Goal: Task Accomplishment & Management: Manage account settings

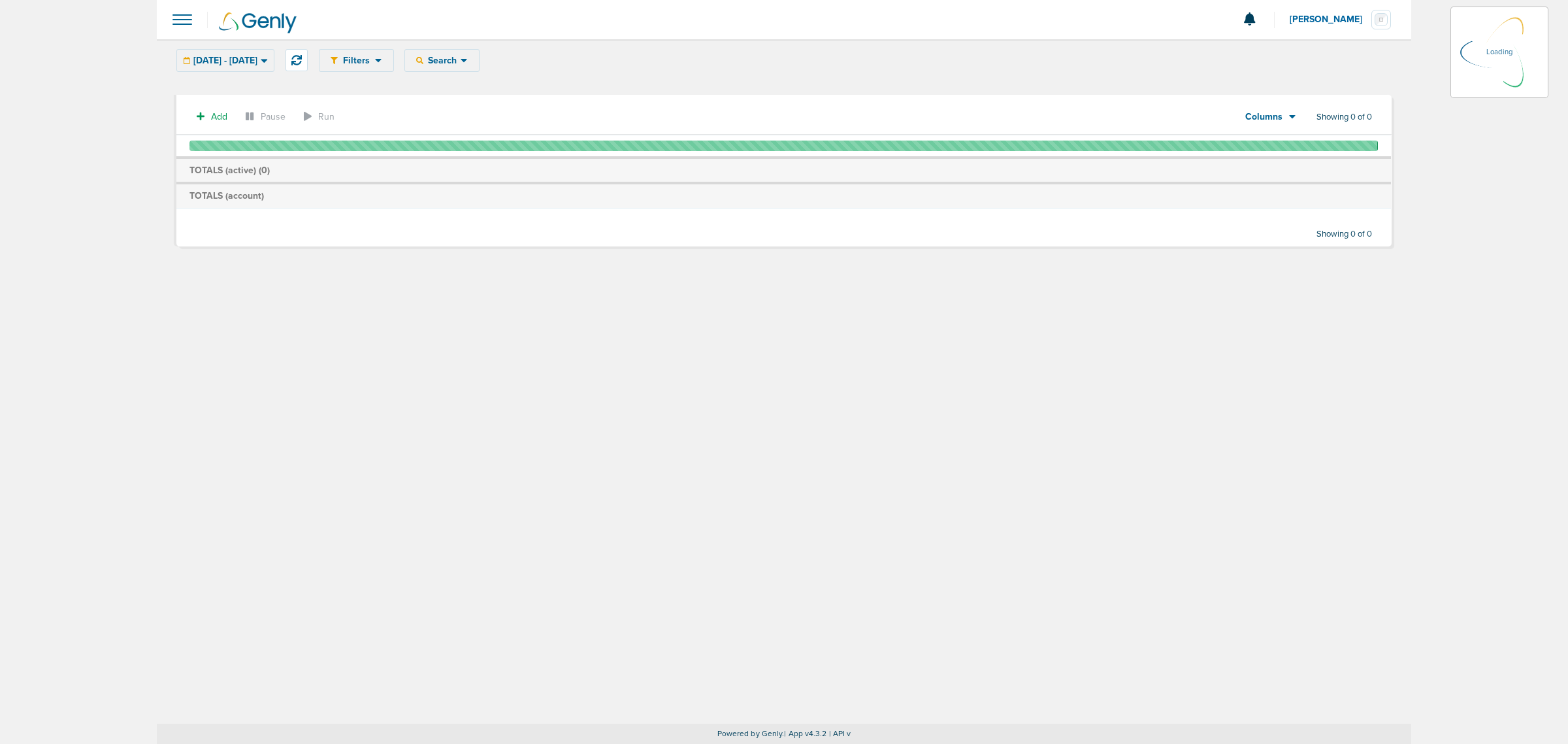
click at [765, 345] on div "Filters Active Only Settings Status Active Inactive Objectives MQL SQL Traffic …" at bounding box center [784, 381] width 1254 height 684
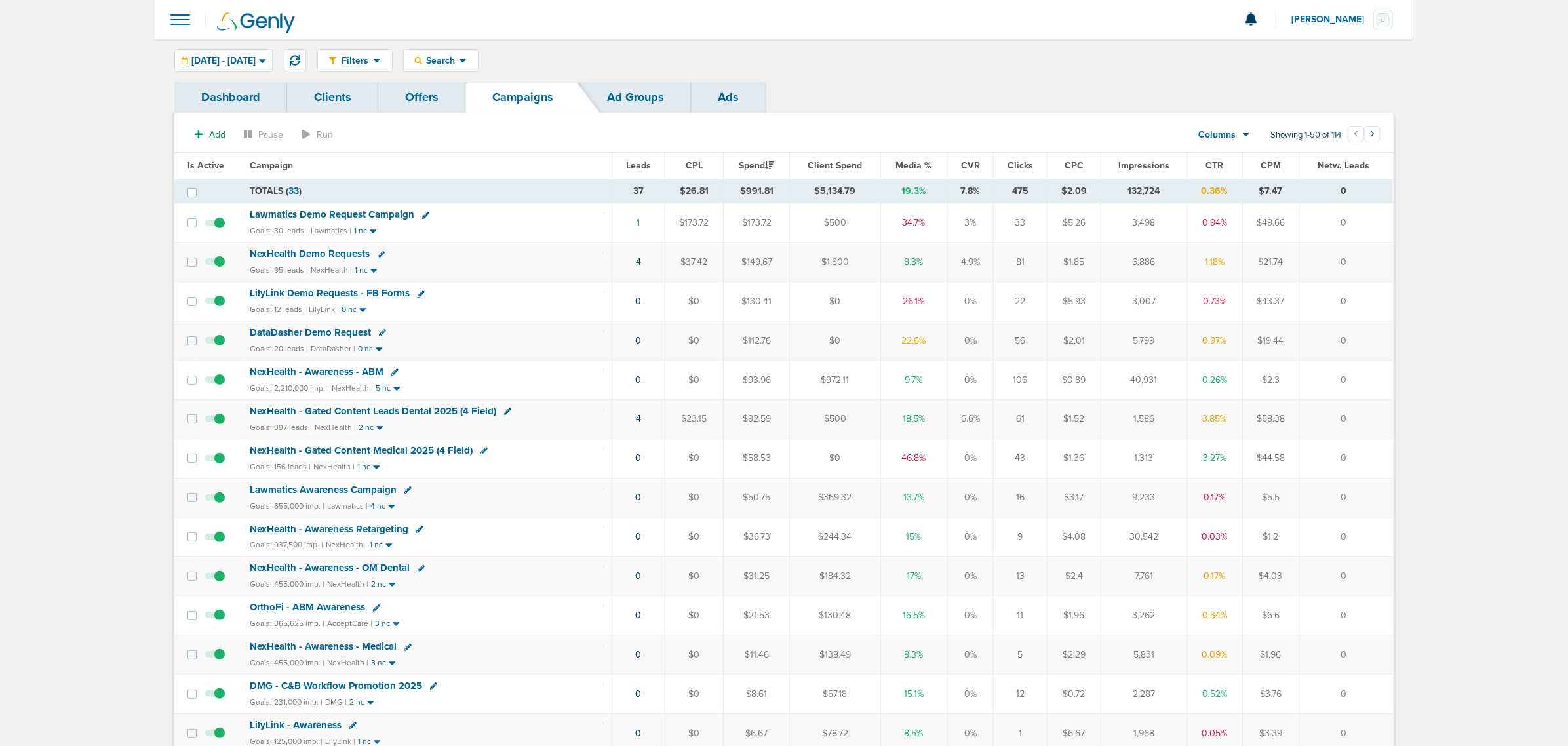
click at [379, 453] on span "NexHealth - Gated Content Medical 2025 (4 Field)" at bounding box center [361, 450] width 223 height 12
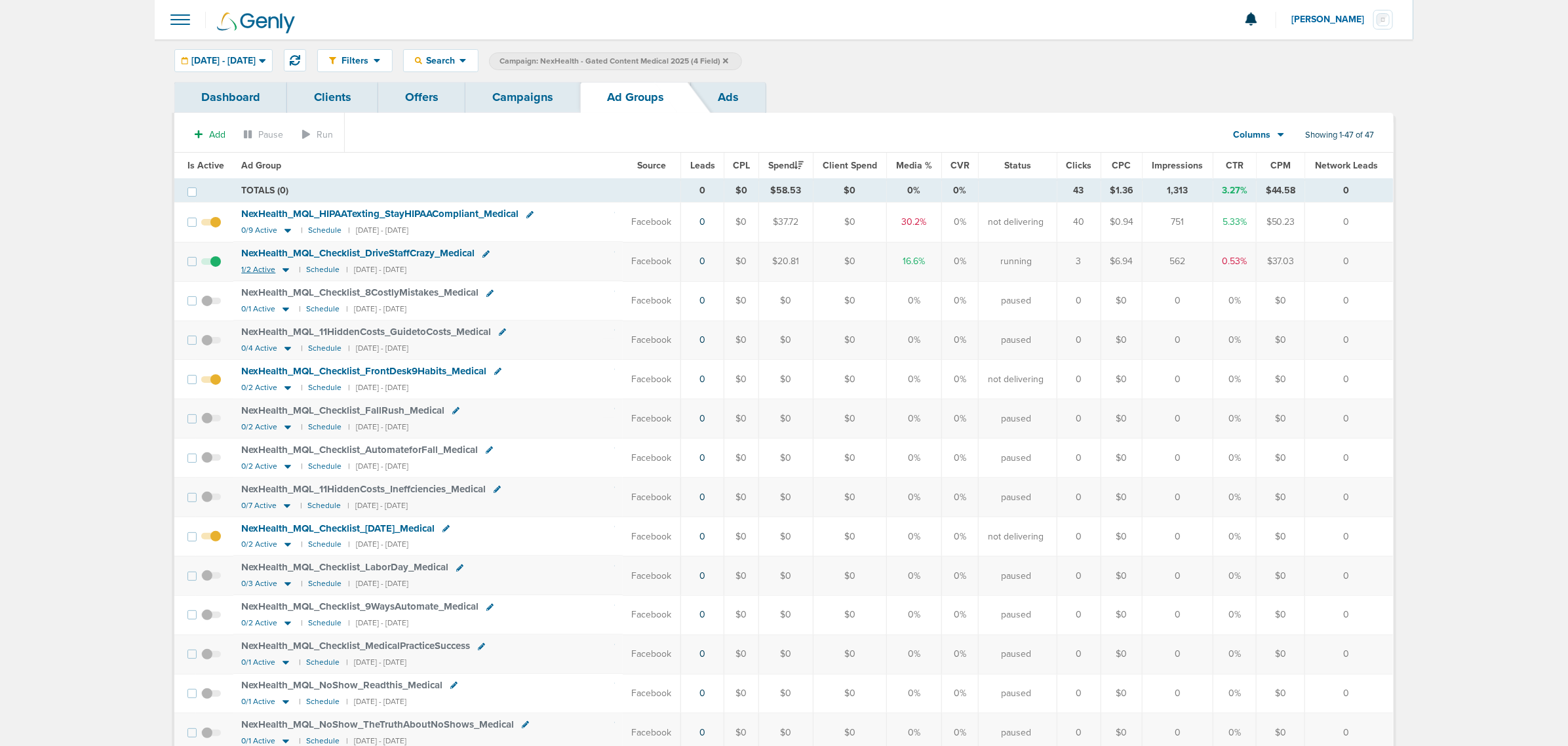
click at [286, 272] on icon at bounding box center [286, 269] width 13 height 11
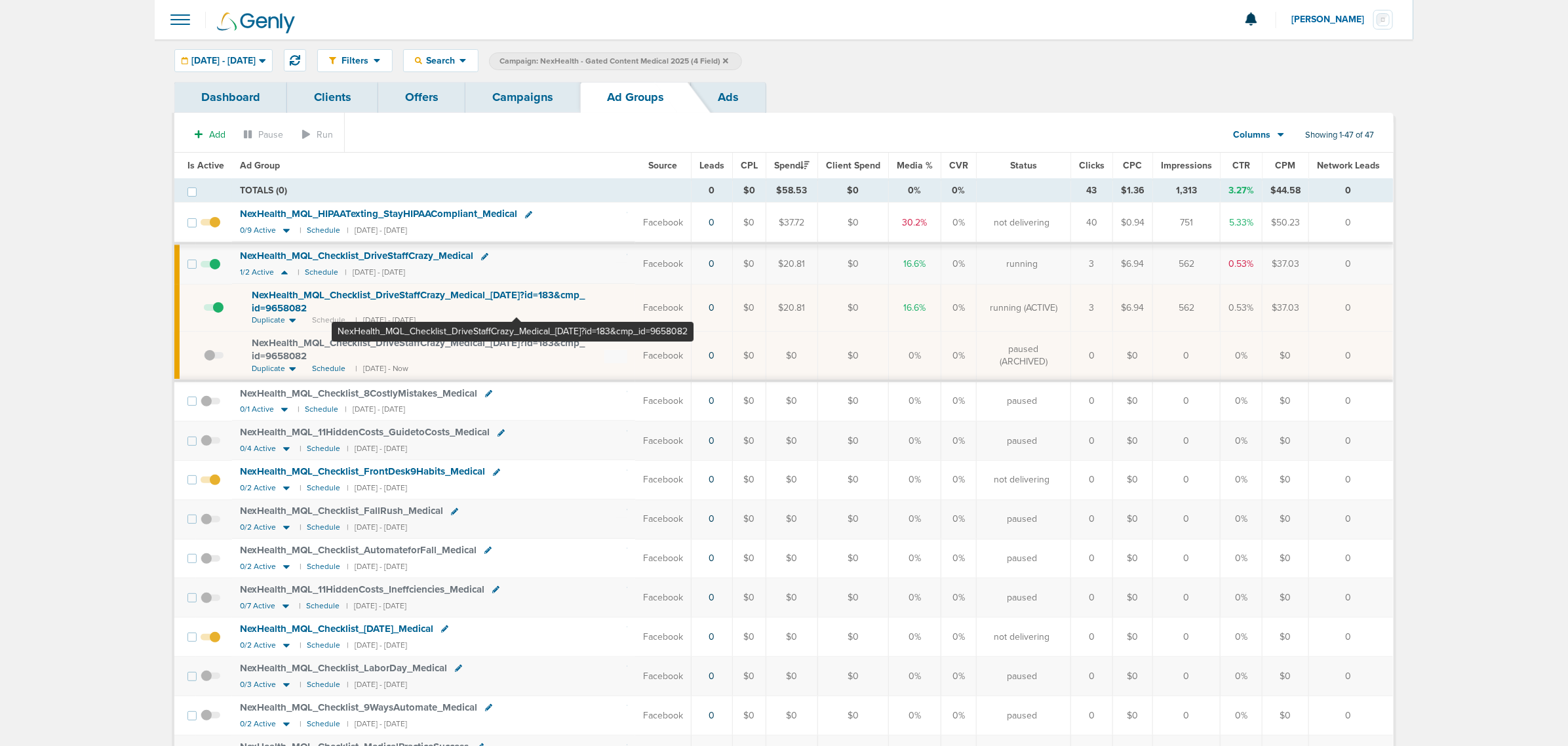
click at [515, 297] on span "NexHealth_ MQL_ Checklist_ DriveStaffCrazy_ Medical_ 10.15.25?id=183&cmp_ id=96…" at bounding box center [418, 301] width 333 height 25
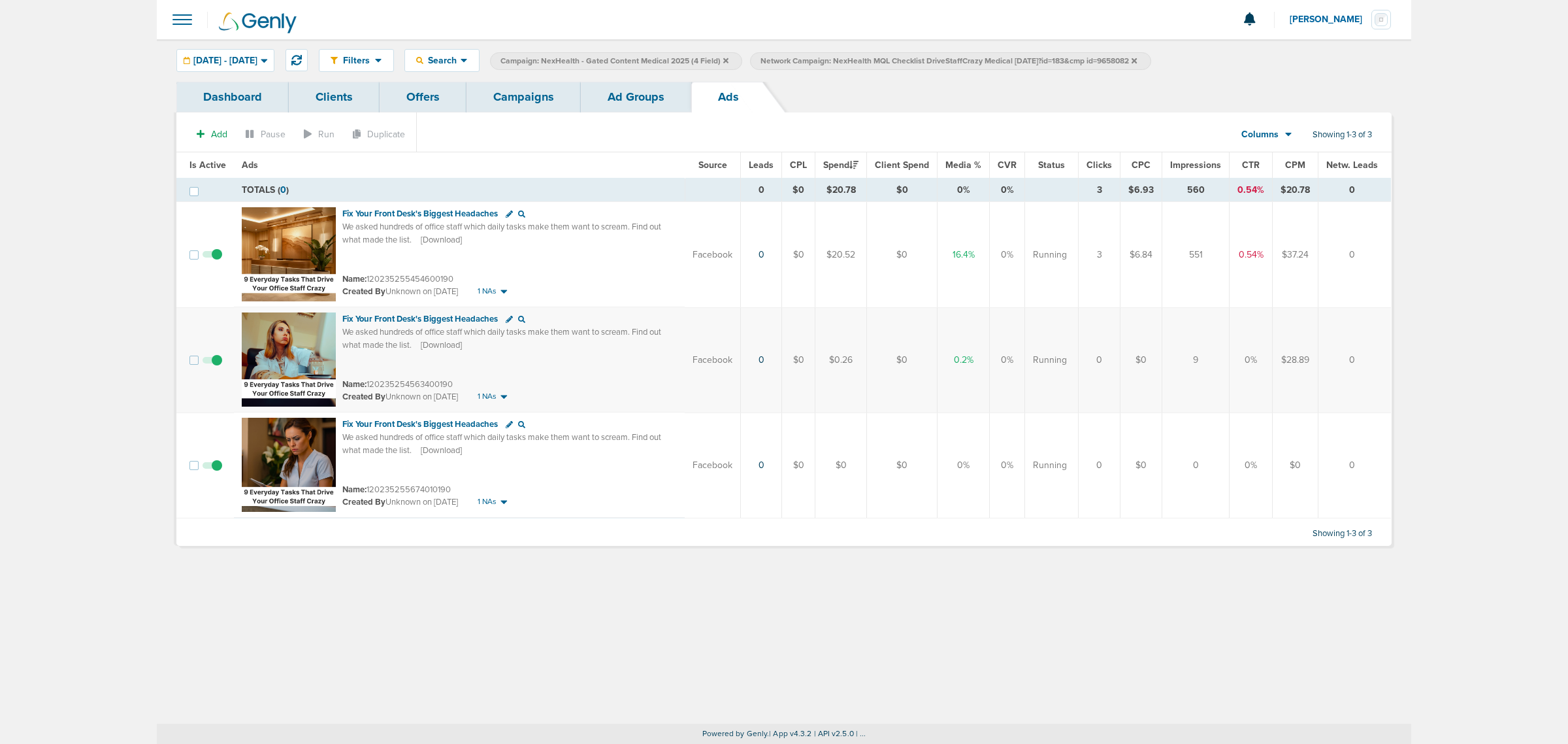
click at [651, 99] on link "Ad Groups" at bounding box center [636, 96] width 110 height 31
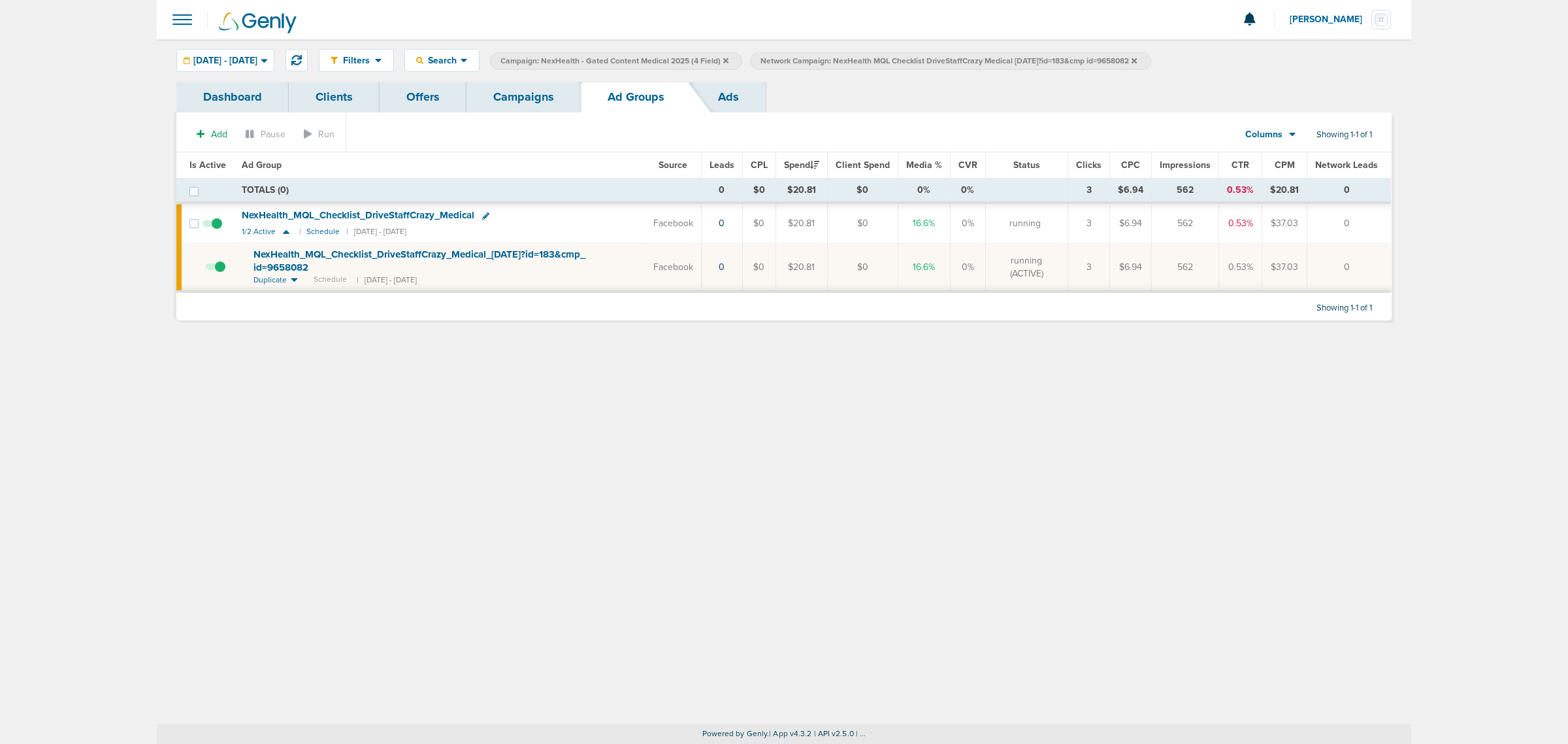
click at [553, 101] on link "Campaigns" at bounding box center [524, 96] width 115 height 31
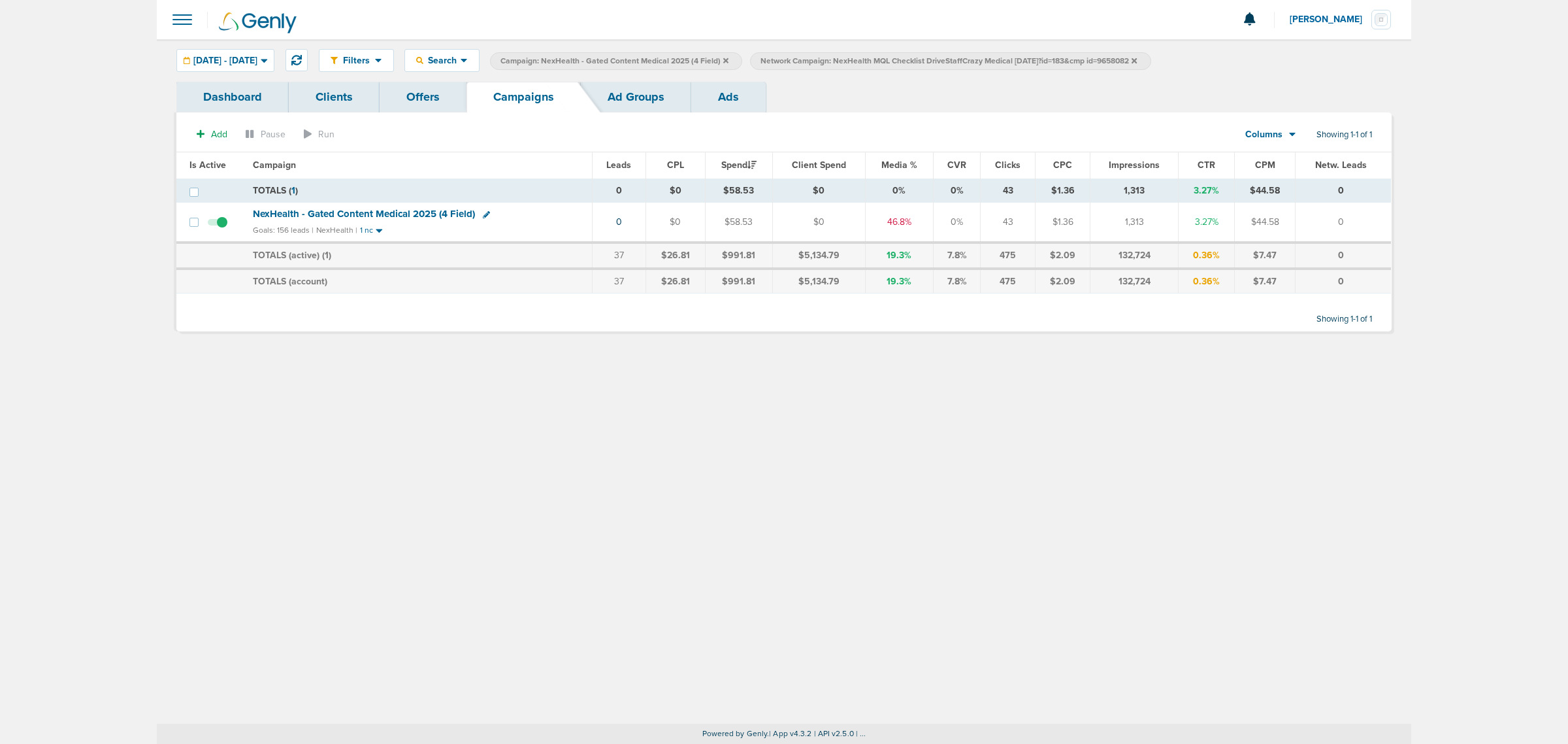
click at [1137, 59] on icon at bounding box center [1134, 60] width 5 height 5
click at [390, 221] on div "NexHealth - Gated Content Medical 2025 (4 Field)" at bounding box center [418, 214] width 331 height 13
click at [390, 216] on span "NexHealth - Gated Content Medical 2025 (4 Field)" at bounding box center [364, 213] width 222 height 12
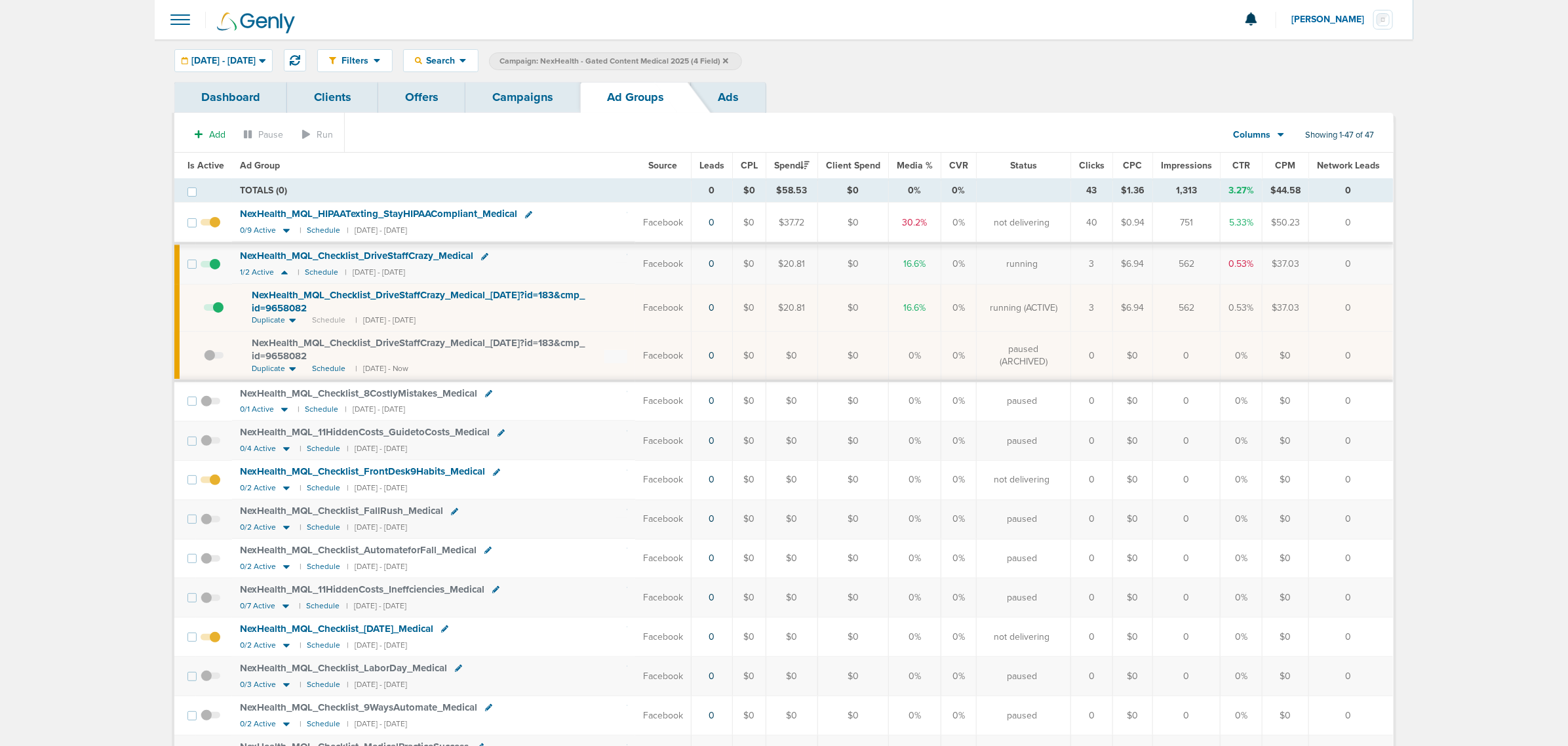
click at [220, 314] on span at bounding box center [214, 314] width 20 height 0
click at [204, 311] on input "checkbox" at bounding box center [204, 311] width 0 height 0
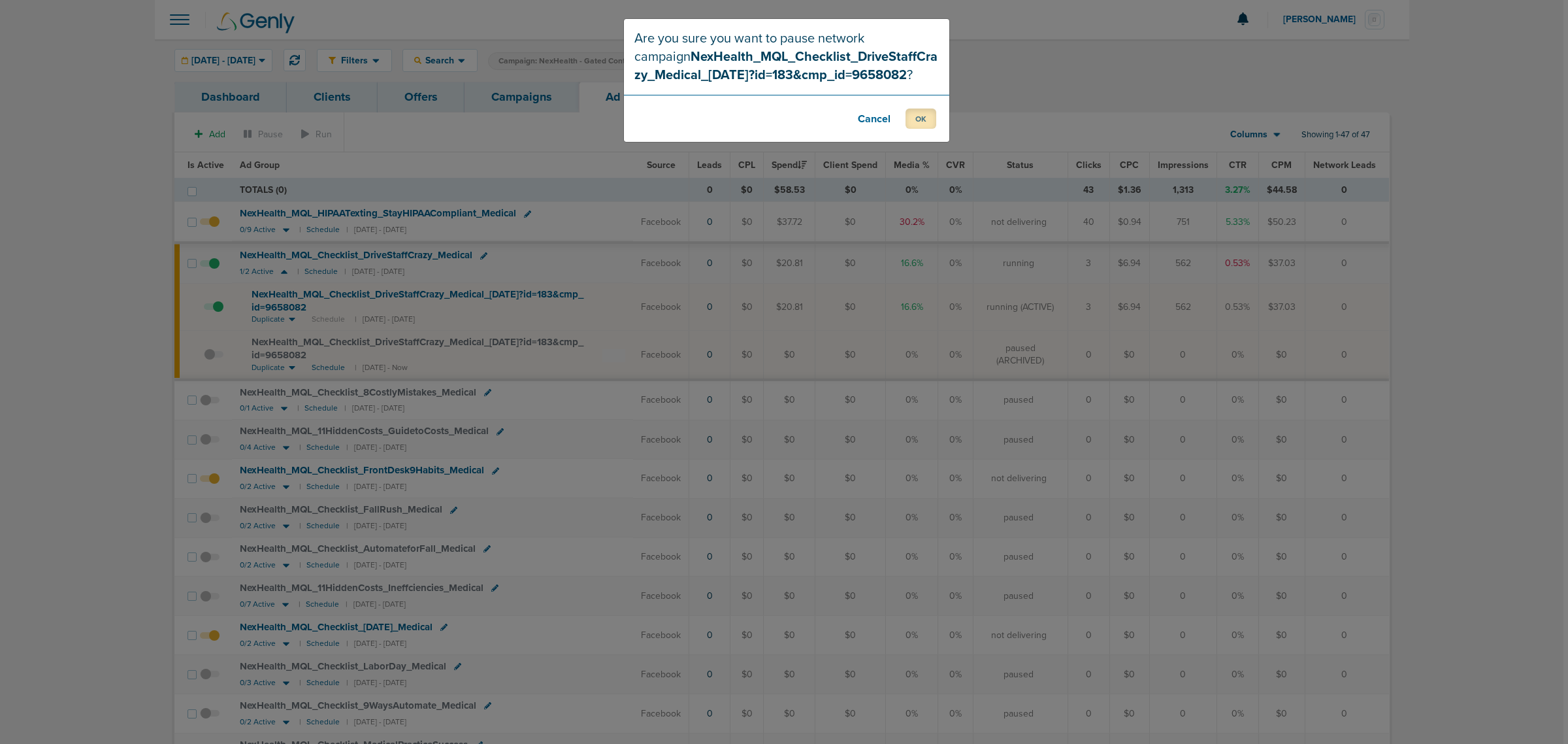
click at [920, 118] on button "OK" at bounding box center [921, 119] width 31 height 20
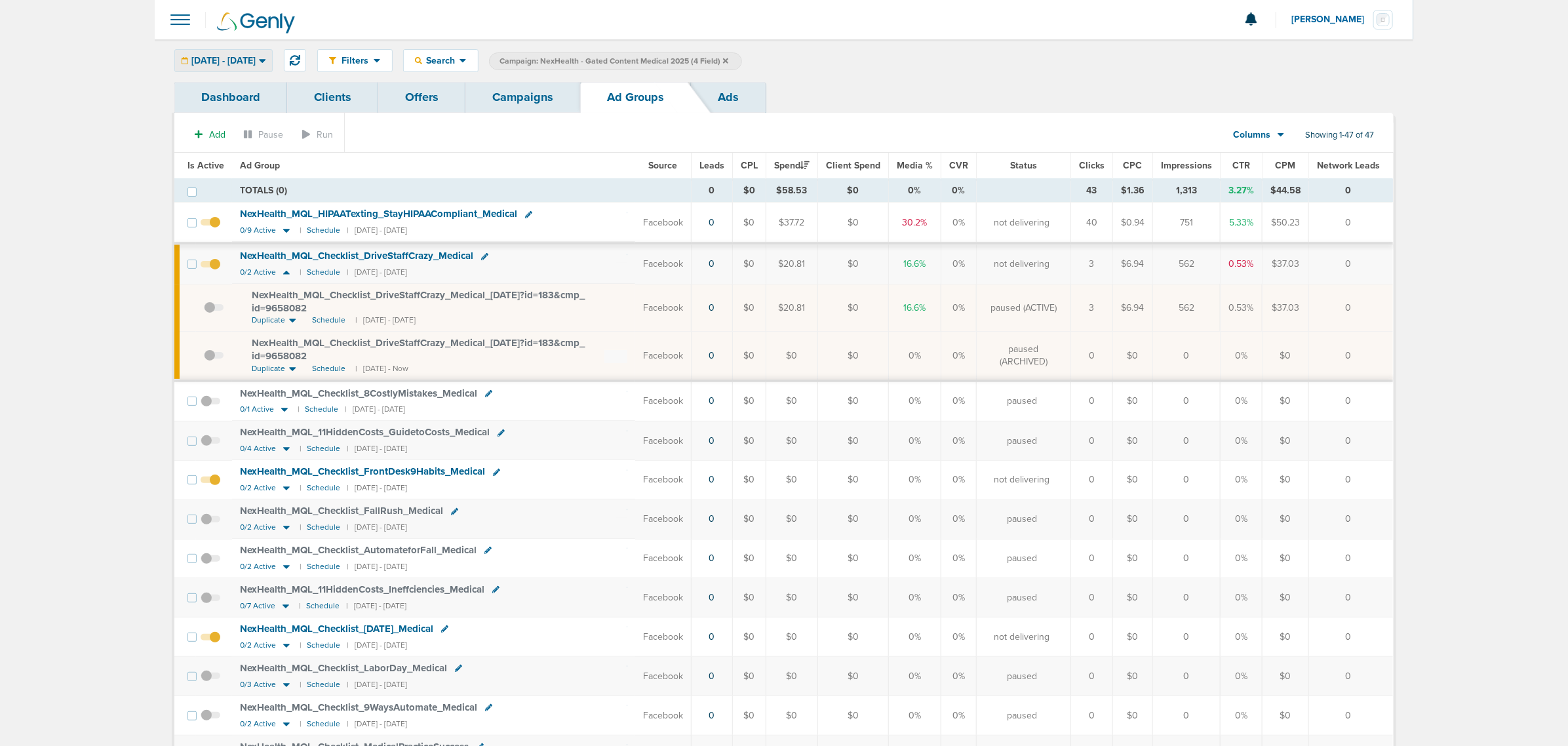
click at [251, 69] on div "10.15.2025 - 10.15.2025" at bounding box center [223, 61] width 97 height 22
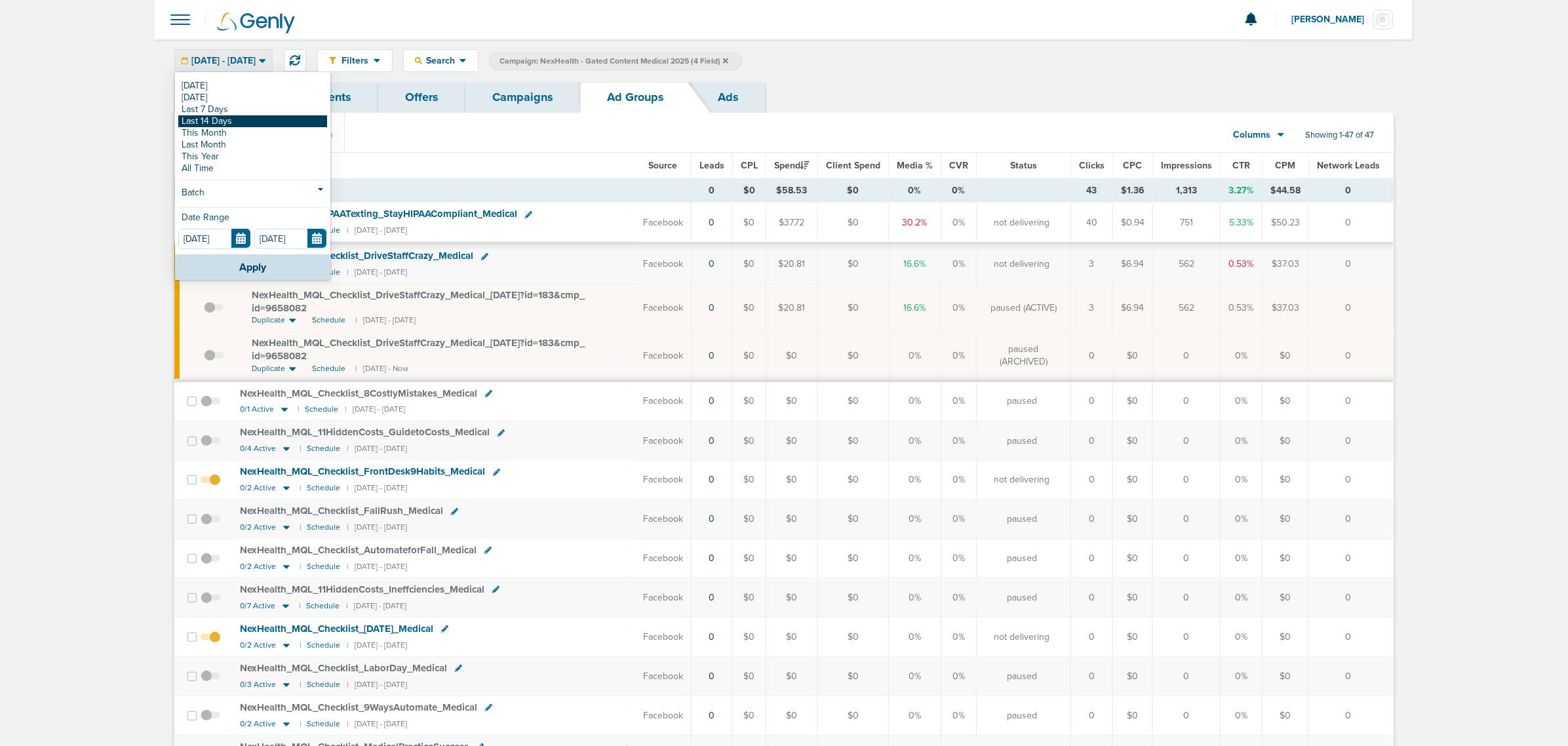
click at [250, 120] on link "Last 14 Days" at bounding box center [252, 122] width 149 height 12
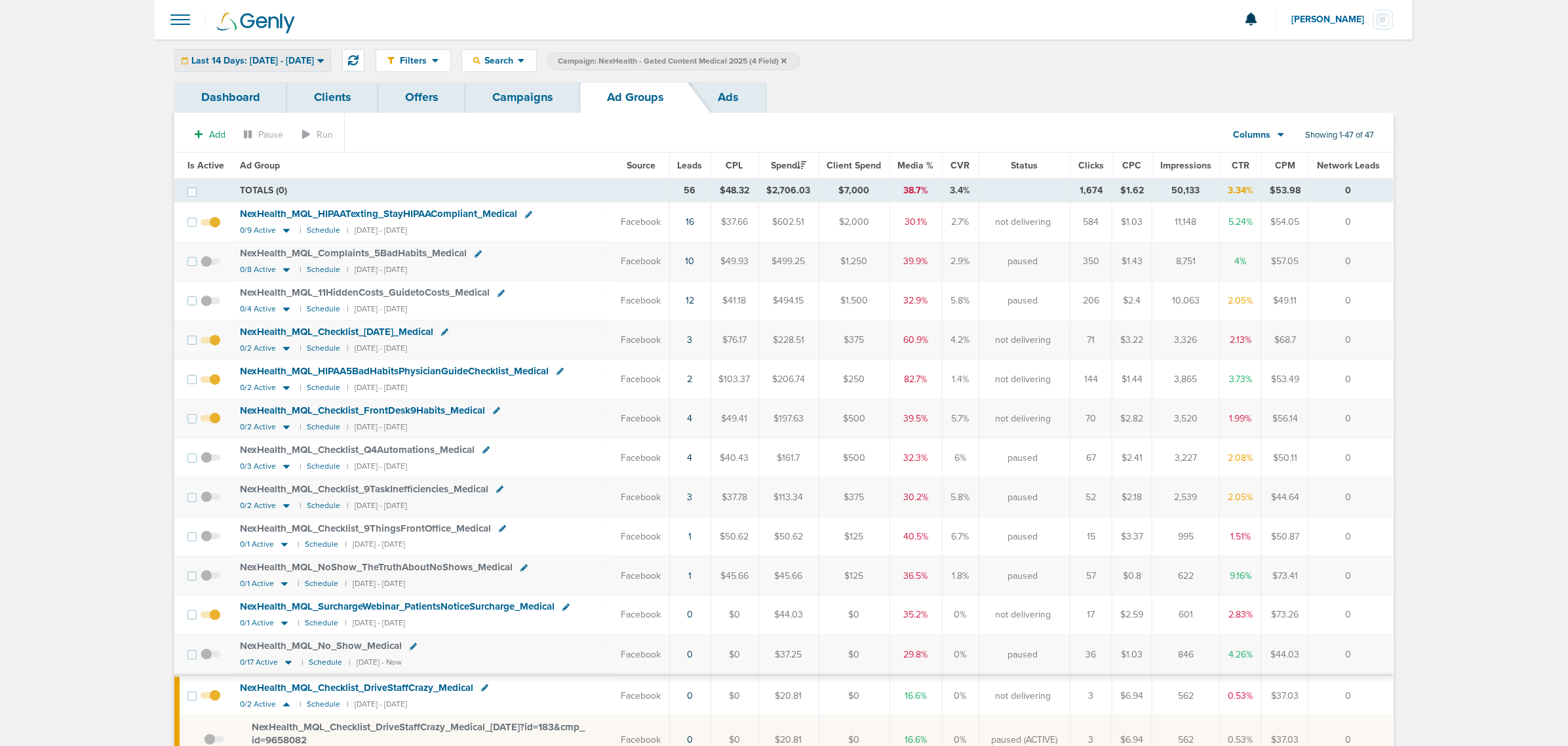
click at [288, 61] on span "Last 14 Days: 10.01.2025 - 10.15.2025" at bounding box center [252, 61] width 122 height 9
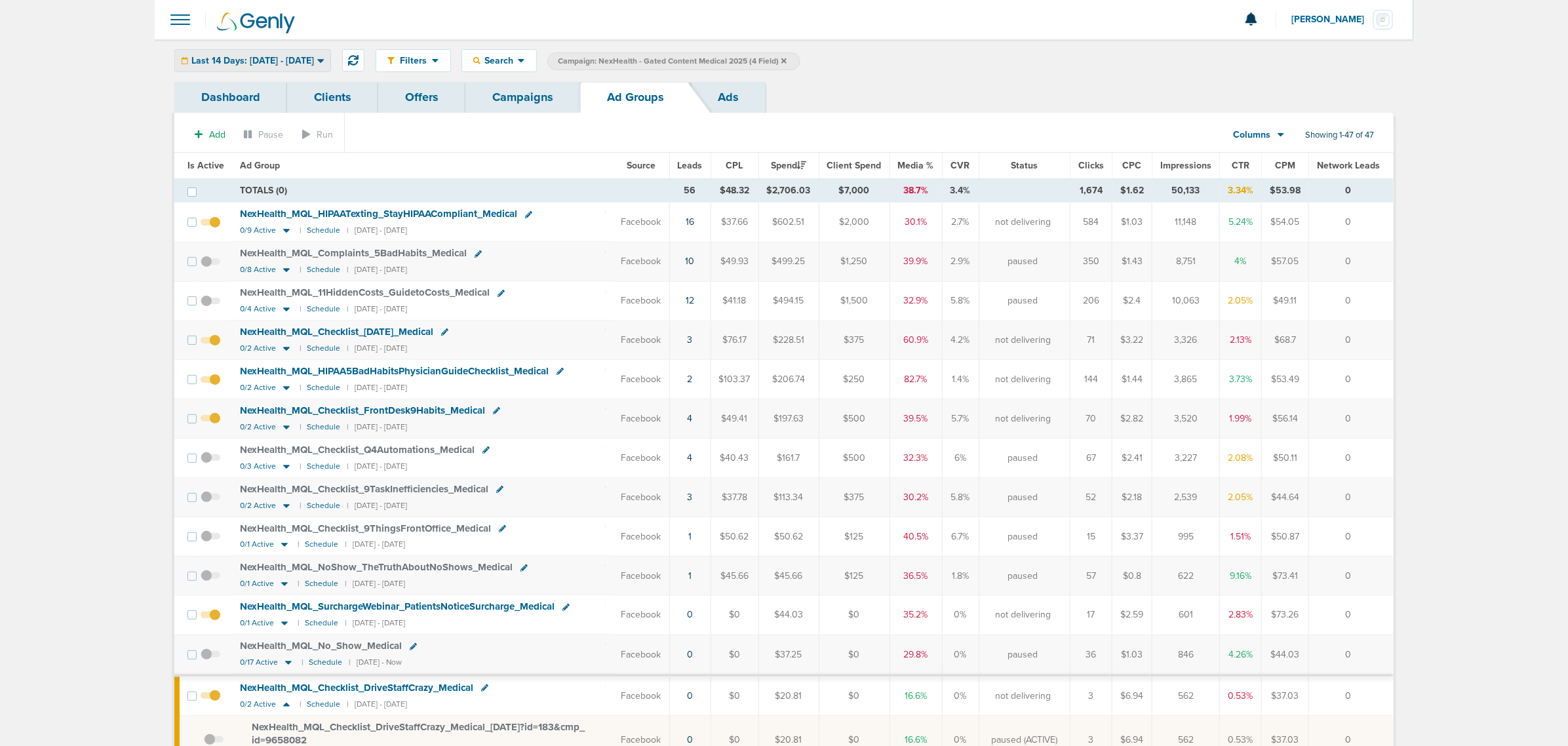
click at [269, 51] on div "Last 14 Days: 10.01.2025 - 10.15.2025" at bounding box center [252, 61] width 156 height 22
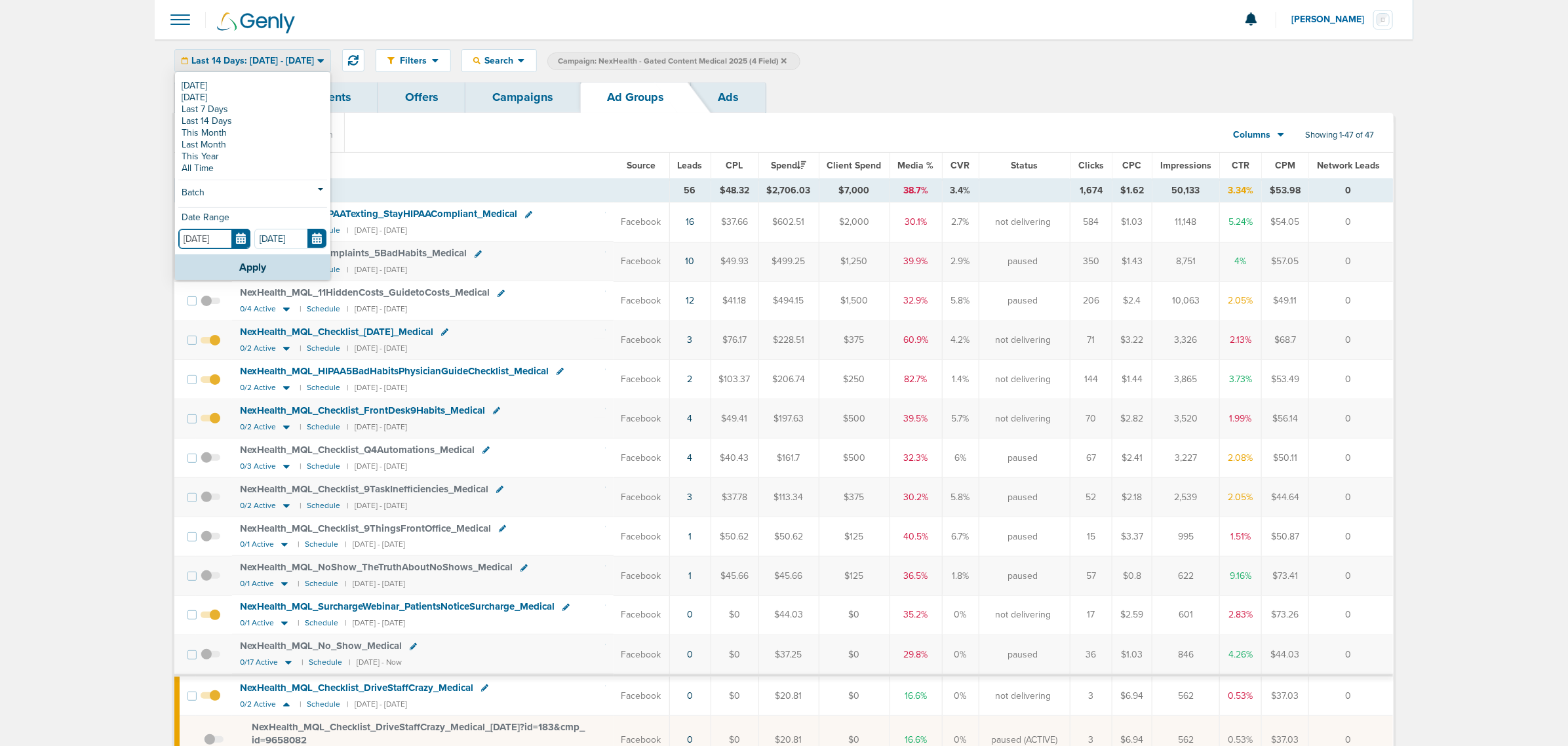
click at [236, 248] on input "10.01.2025" at bounding box center [214, 239] width 72 height 20
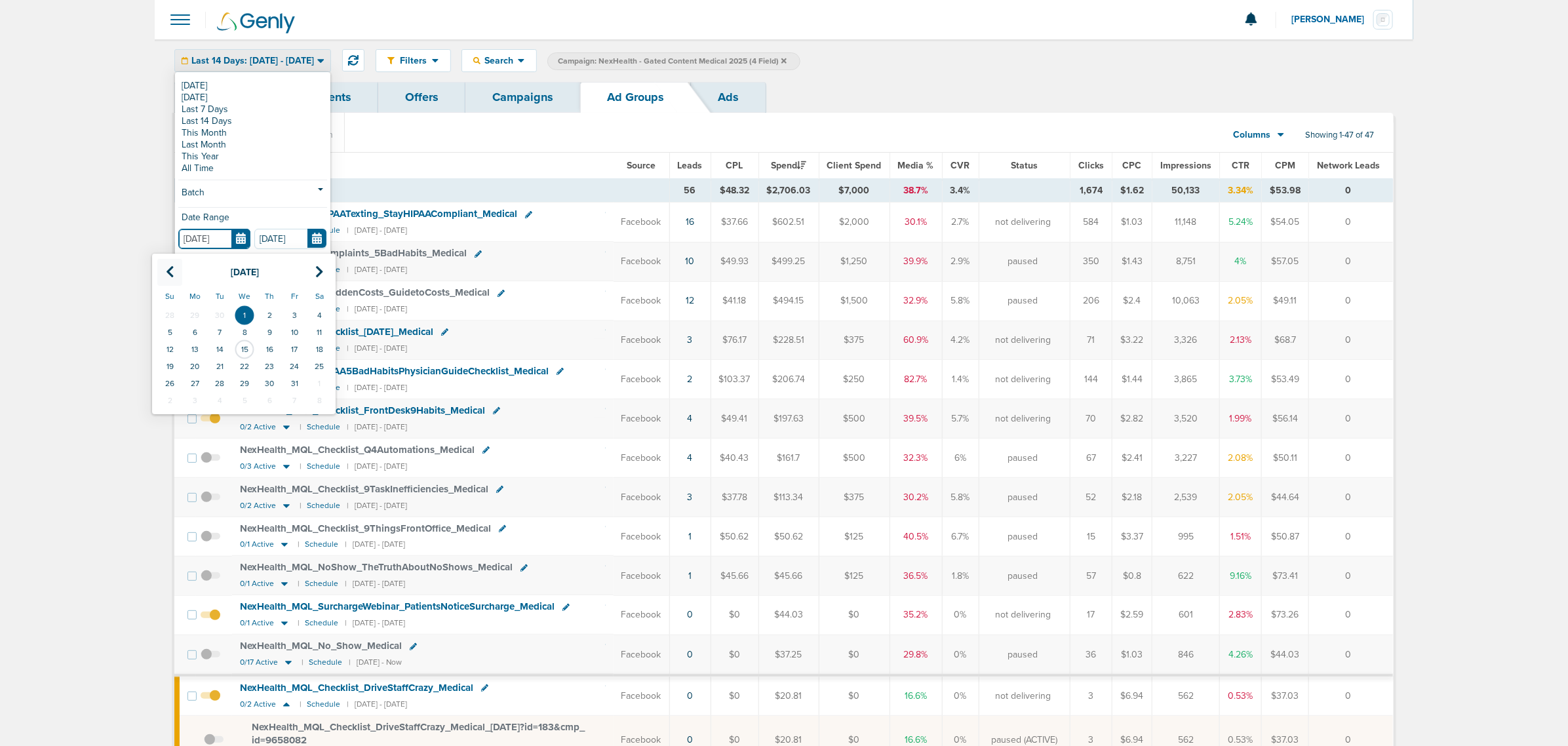
click at [171, 273] on icon at bounding box center [170, 272] width 8 height 13
click at [172, 267] on icon at bounding box center [170, 272] width 8 height 13
click at [296, 312] on td "1" at bounding box center [294, 315] width 25 height 17
type input "[DATE]"
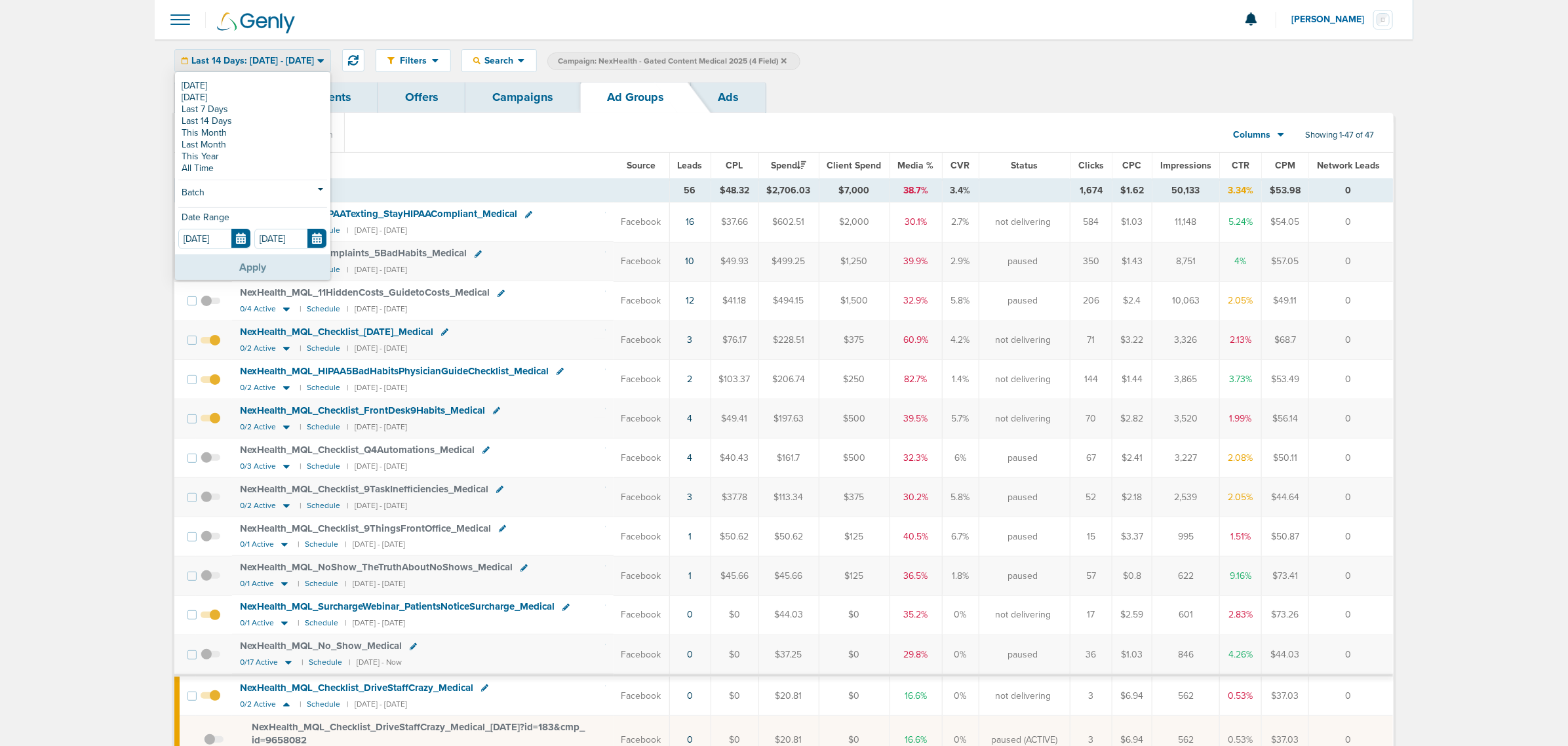
click at [251, 272] on button "Apply" at bounding box center [252, 266] width 156 height 26
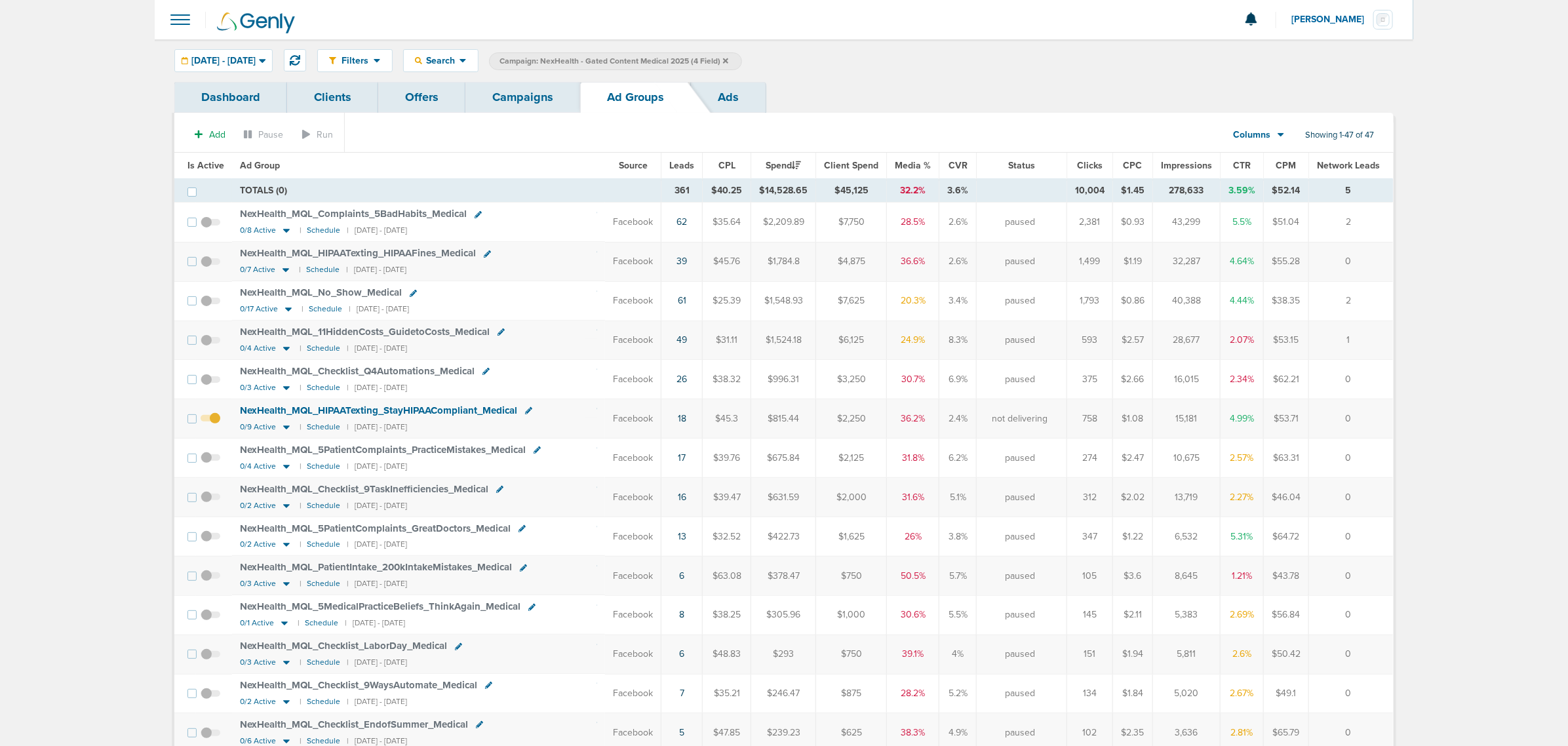
click at [544, 93] on link "Campaigns" at bounding box center [523, 97] width 115 height 31
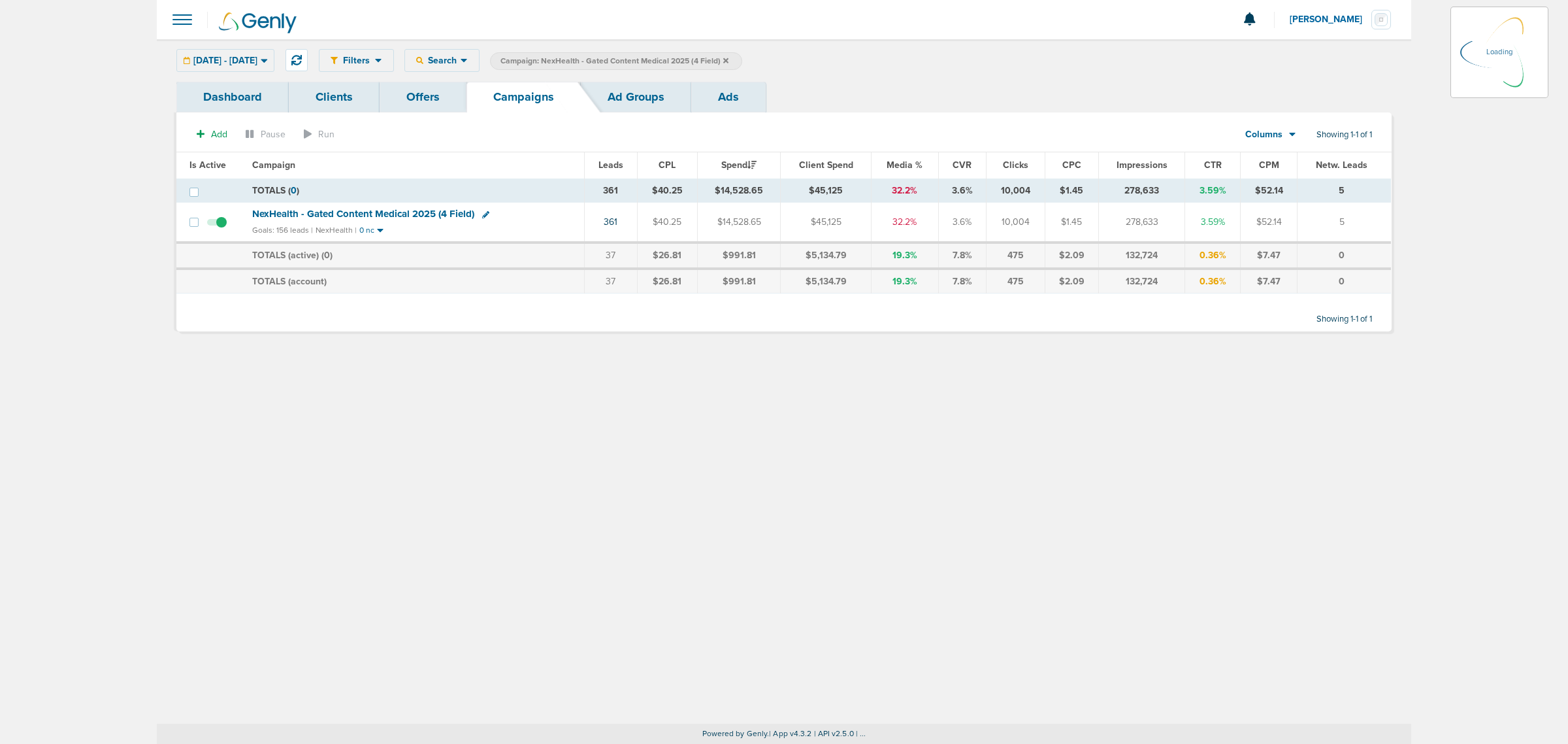
click at [729, 62] on icon at bounding box center [725, 60] width 5 height 5
click at [729, 57] on icon at bounding box center [725, 60] width 5 height 5
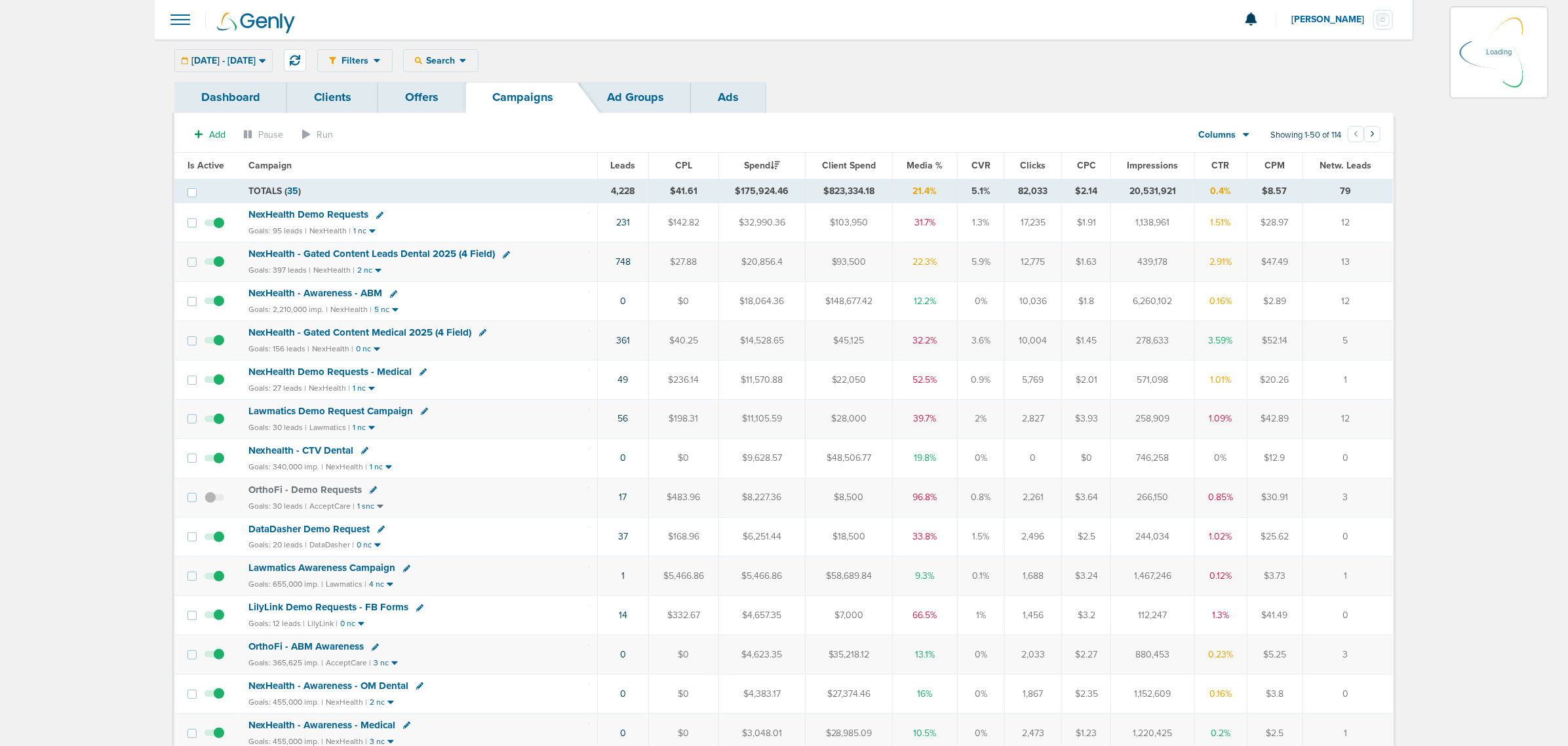
click at [272, 67] on div "08.01.2025 - 10.15.2025 Today Yesterday Last 7 Days Last 14 Days This Month Las…" at bounding box center [223, 61] width 98 height 23
click at [272, 57] on div "08.01.2025 - 10.15.2025 Today Yesterday Last 7 Days Last 14 Days This Month Las…" at bounding box center [223, 61] width 98 height 23
click at [266, 63] on icon at bounding box center [262, 60] width 7 height 11
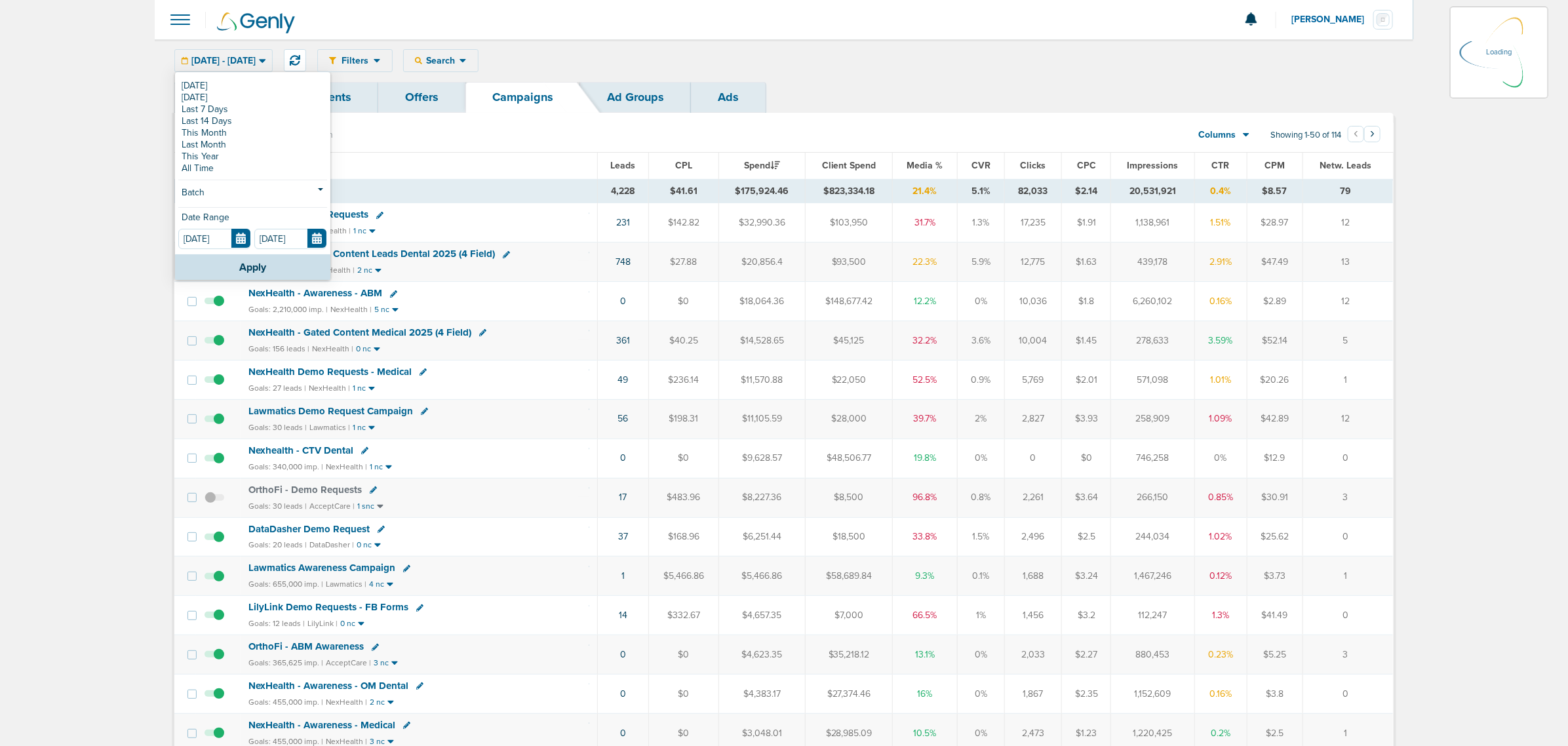
click at [236, 82] on link "Dashboard" at bounding box center [230, 97] width 112 height 31
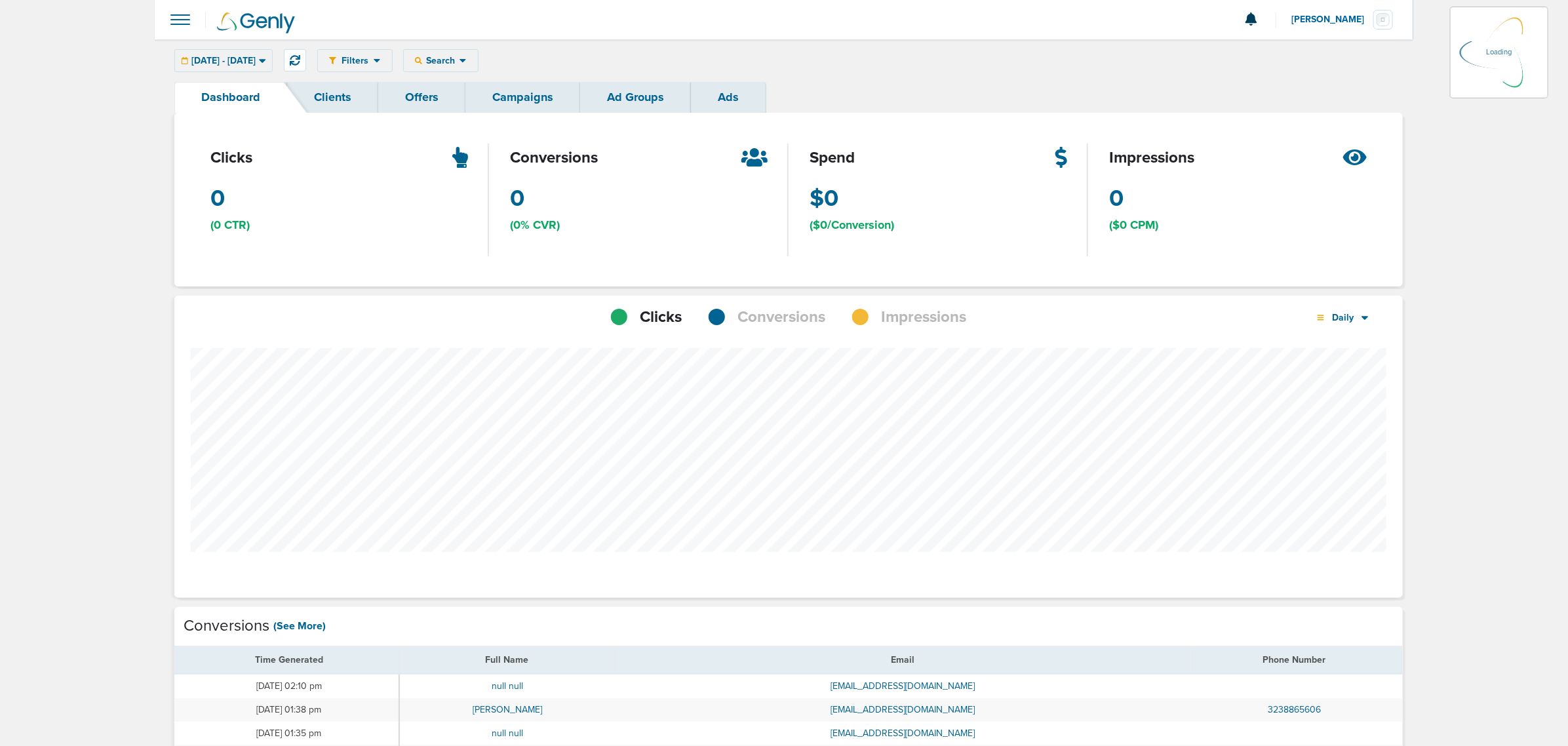
scroll to position [1019, 1219]
click at [217, 47] on div "Filters Active Only Settings Status Active Inactive Objectives MQL SQL Traffic …" at bounding box center [784, 60] width 1258 height 42
click at [223, 60] on div "08.01.2025 - 10.15.2025 Today Yesterday Last 7 Days Last 14 Days This Month Las…" at bounding box center [223, 61] width 98 height 23
click at [266, 60] on icon at bounding box center [262, 61] width 7 height 4
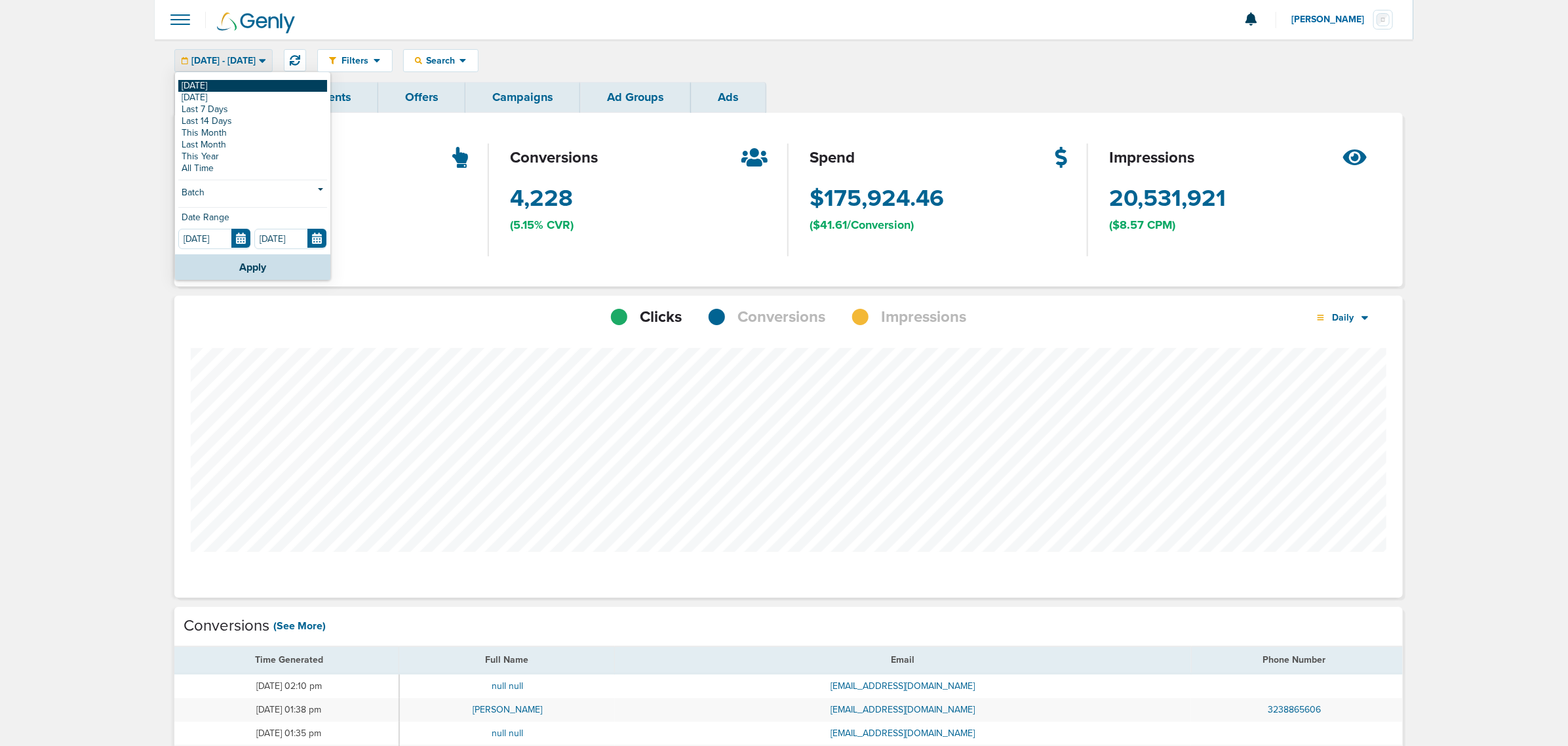
click at [183, 82] on link "[DATE]" at bounding box center [252, 86] width 149 height 12
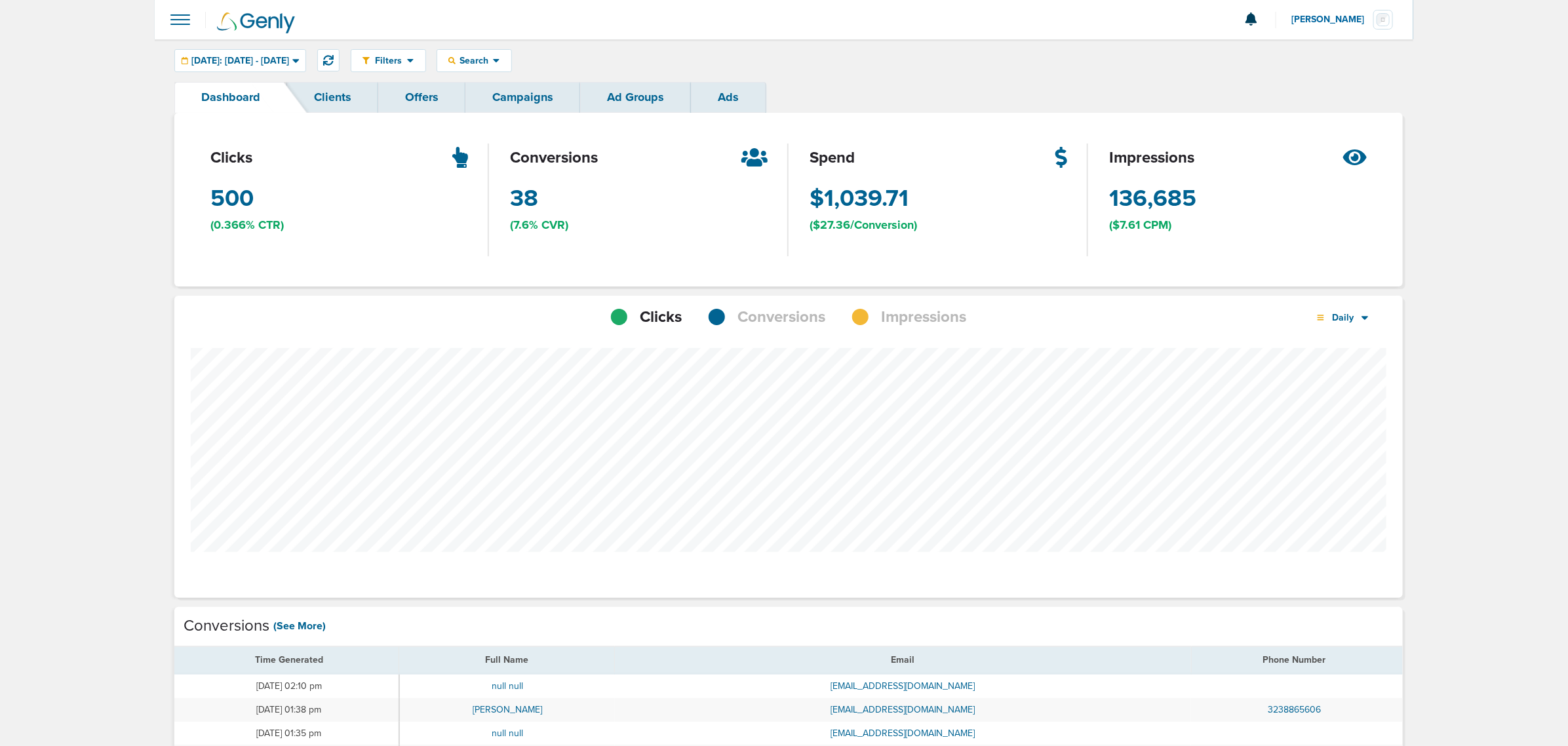
click at [554, 100] on link "Campaigns" at bounding box center [523, 97] width 115 height 31
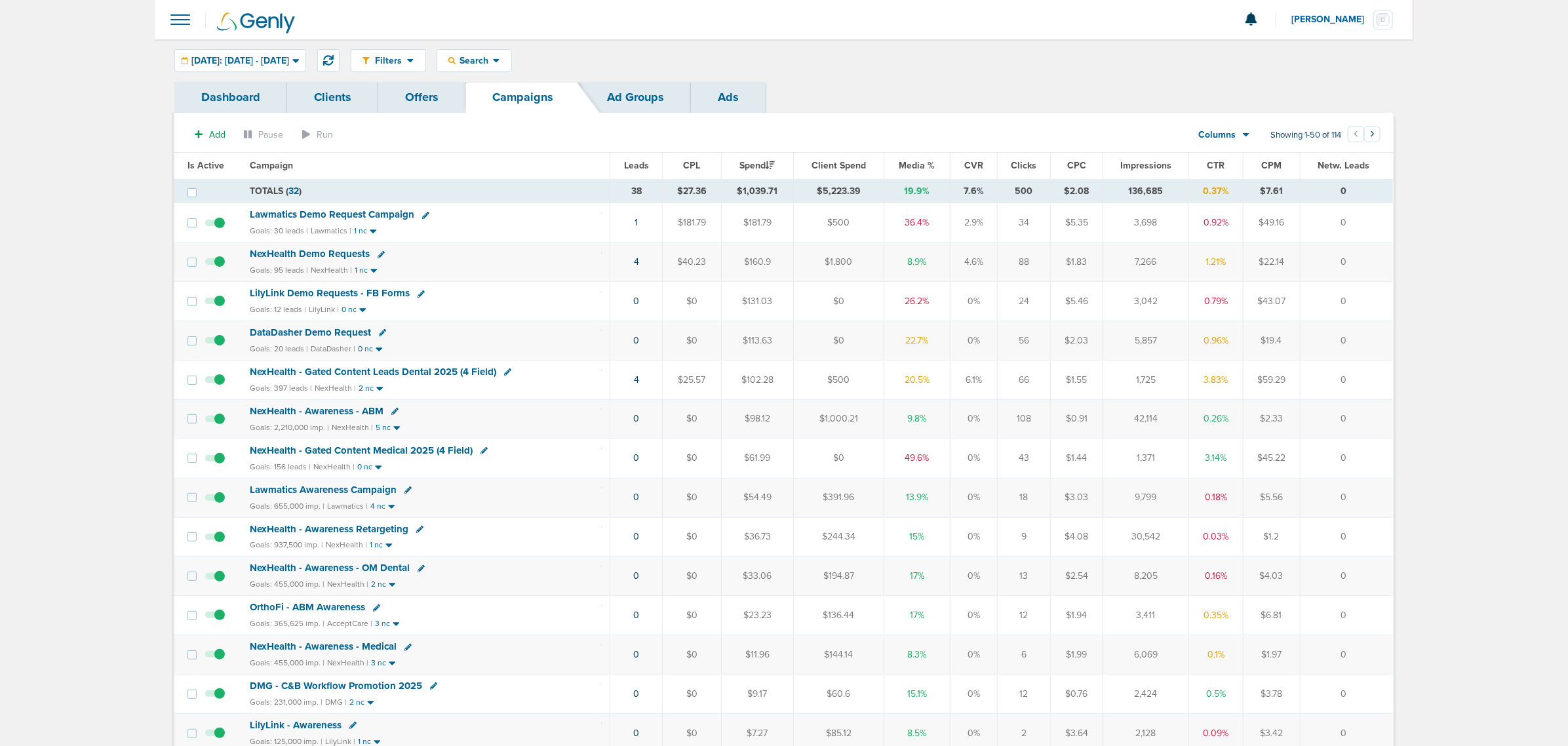
click at [919, 165] on span "Media %" at bounding box center [917, 165] width 36 height 11
click at [630, 264] on link "1" at bounding box center [632, 261] width 3 height 11
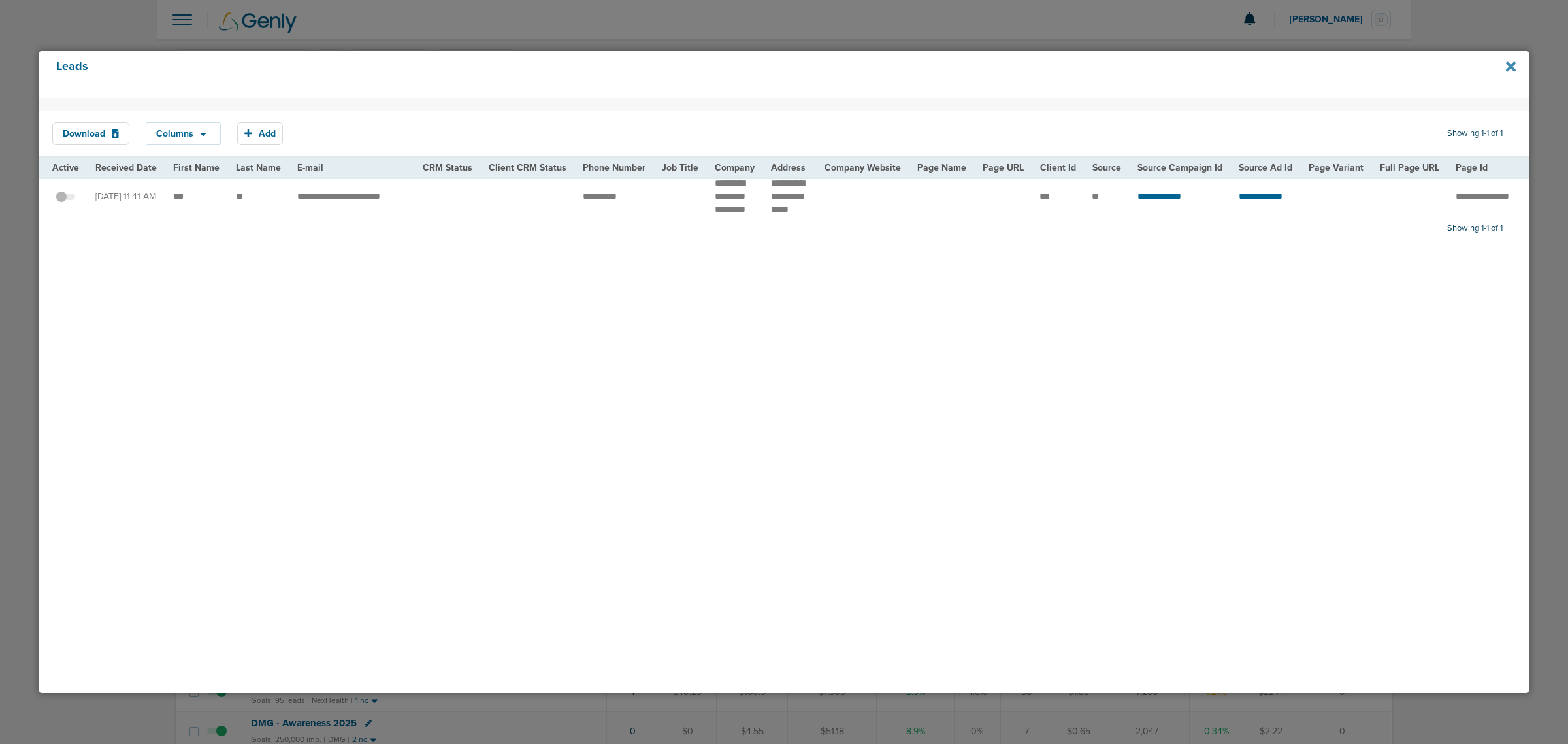
click at [1509, 63] on icon at bounding box center [1511, 66] width 10 height 10
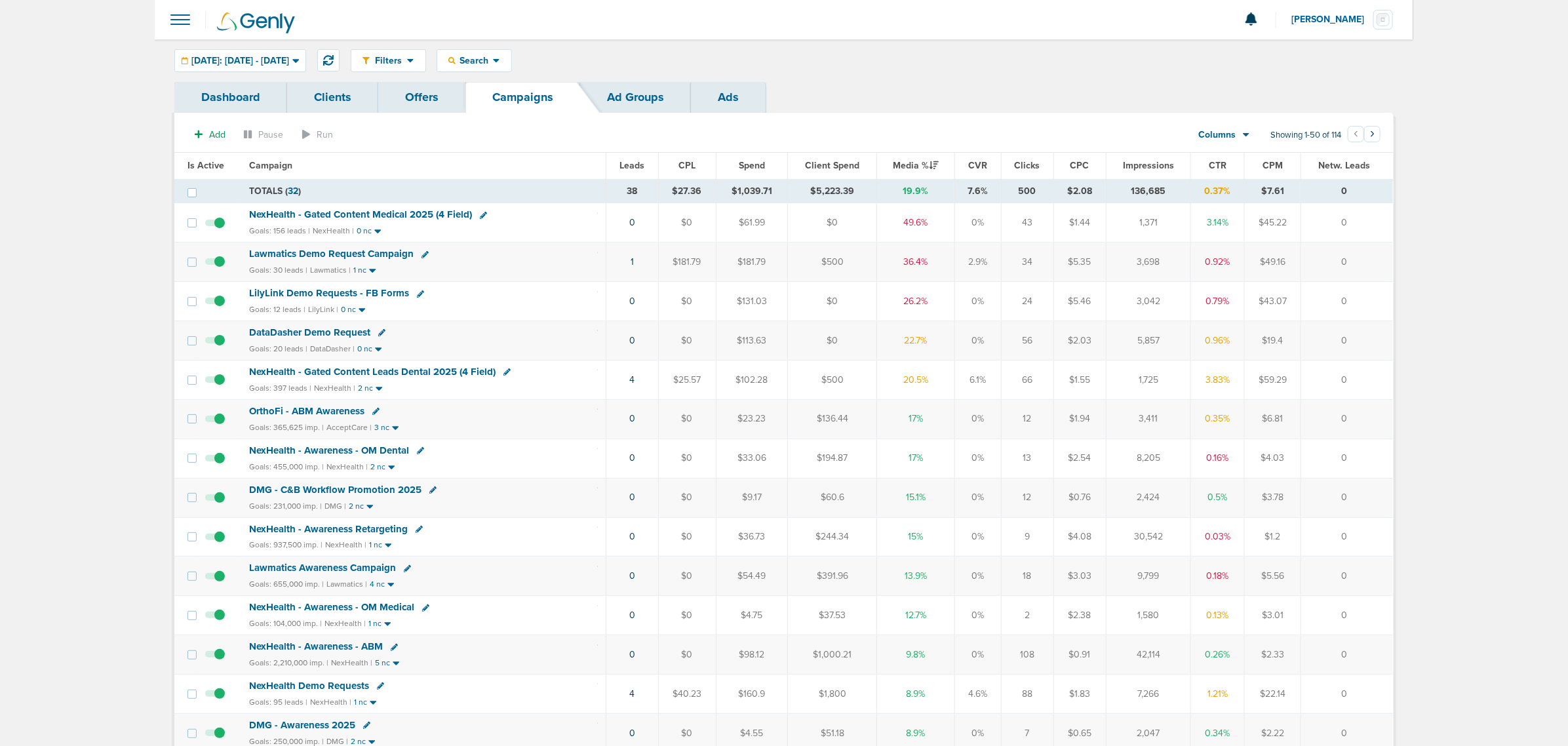
click at [310, 254] on span "Lawmatics Demo Request Campaign" at bounding box center [331, 254] width 165 height 12
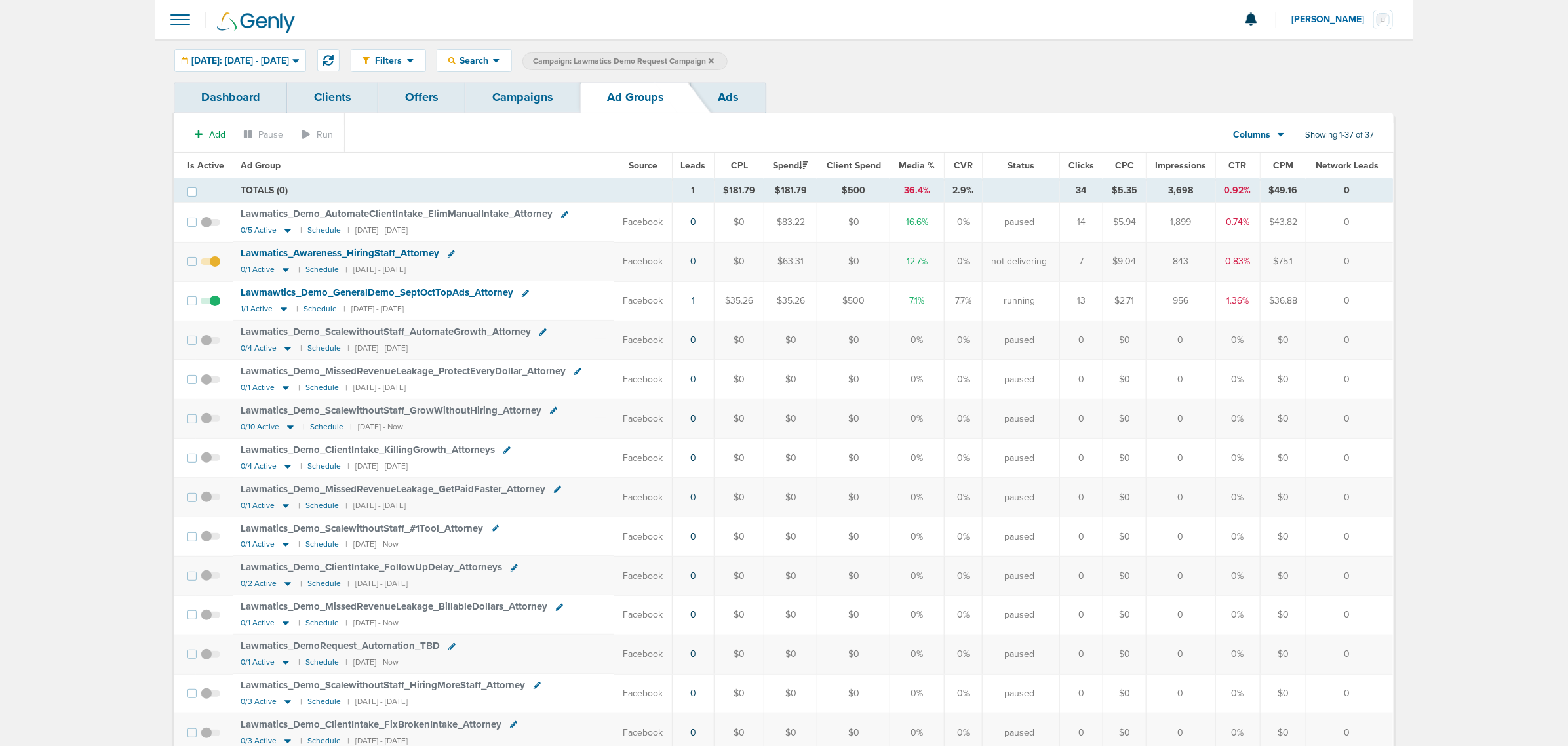
drag, startPoint x: 1349, startPoint y: 296, endPoint x: 999, endPoint y: 295, distance: 350.0
click at [1013, 296] on tr "Lawmawtics_ Demo_ GeneralDemo_ SeptOctTopAds_ Attorney 1/1 Active | Schedule | …" at bounding box center [783, 301] width 1218 height 39
drag, startPoint x: 943, startPoint y: 291, endPoint x: 936, endPoint y: 290, distance: 7.1
click at [936, 290] on tr "Lawmawtics_ Demo_ GeneralDemo_ SeptOctTopAds_ Attorney 1/1 Active | Schedule | …" at bounding box center [783, 301] width 1218 height 39
click at [1286, 310] on td "$36.88" at bounding box center [1283, 301] width 47 height 39
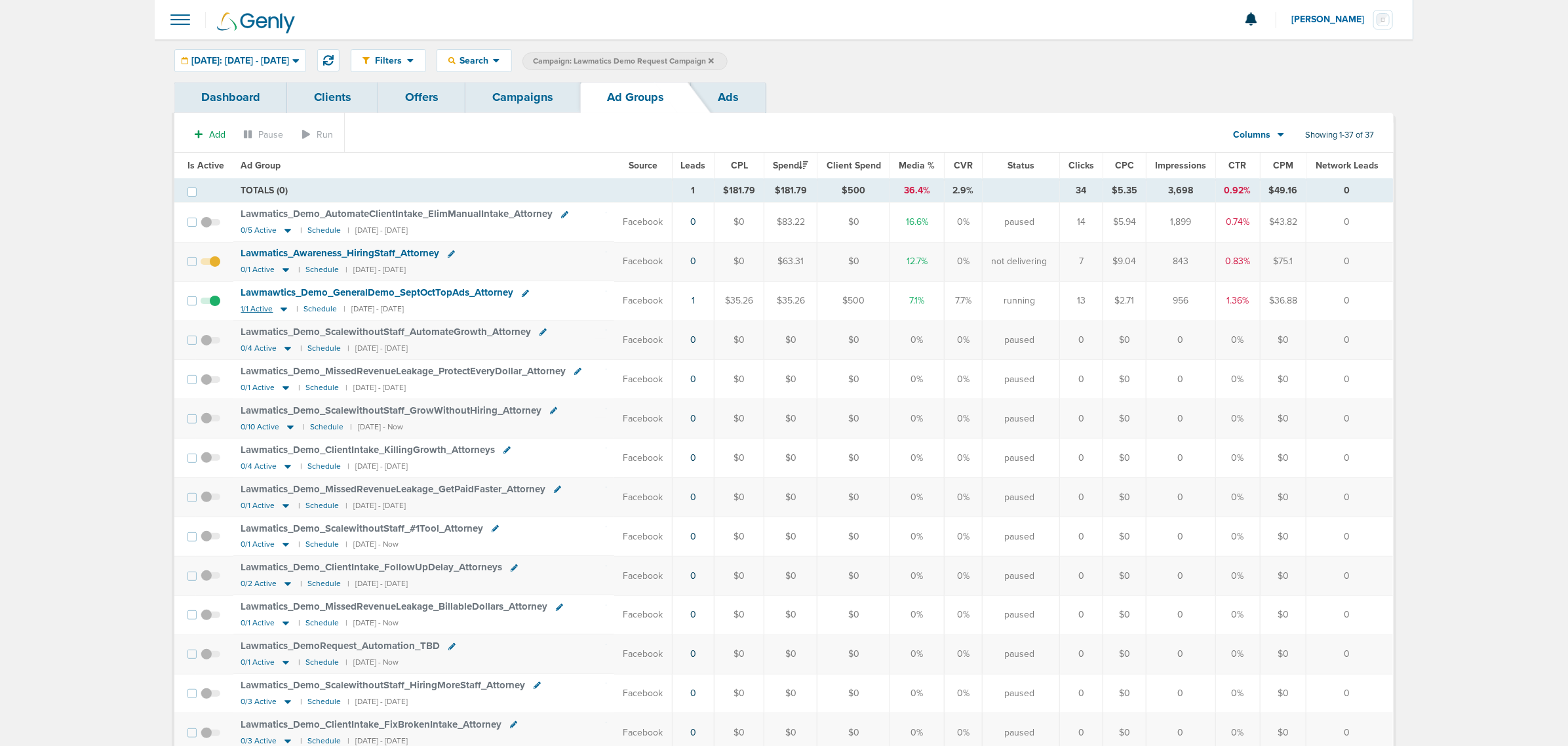
click at [281, 310] on icon at bounding box center [284, 309] width 7 height 4
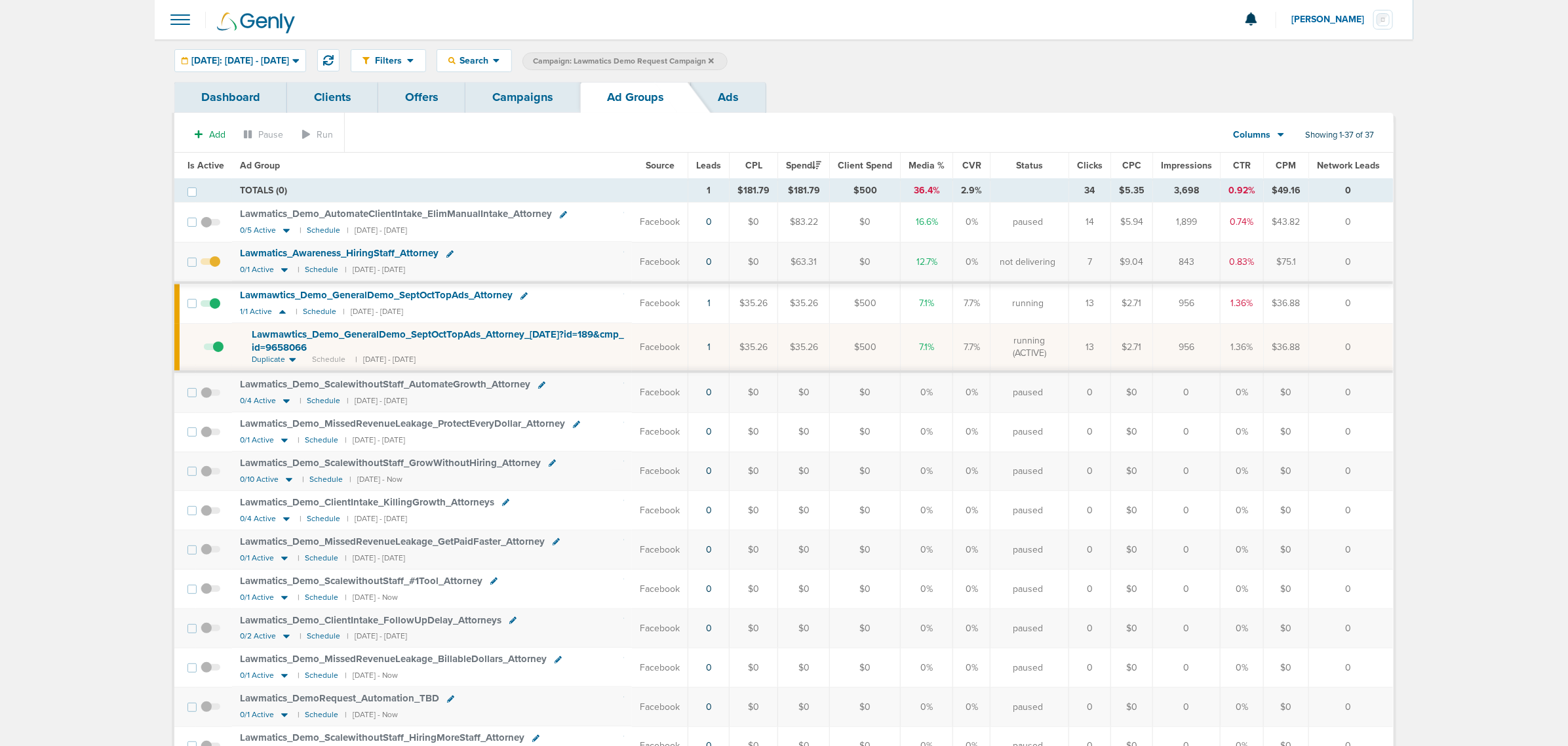
click at [286, 335] on span "Lawmawtics_ Demo_ GeneralDemo_ SeptOctTopAds_ Attorney_ 10.14.25?id=189&cmp_ id…" at bounding box center [437, 341] width 372 height 25
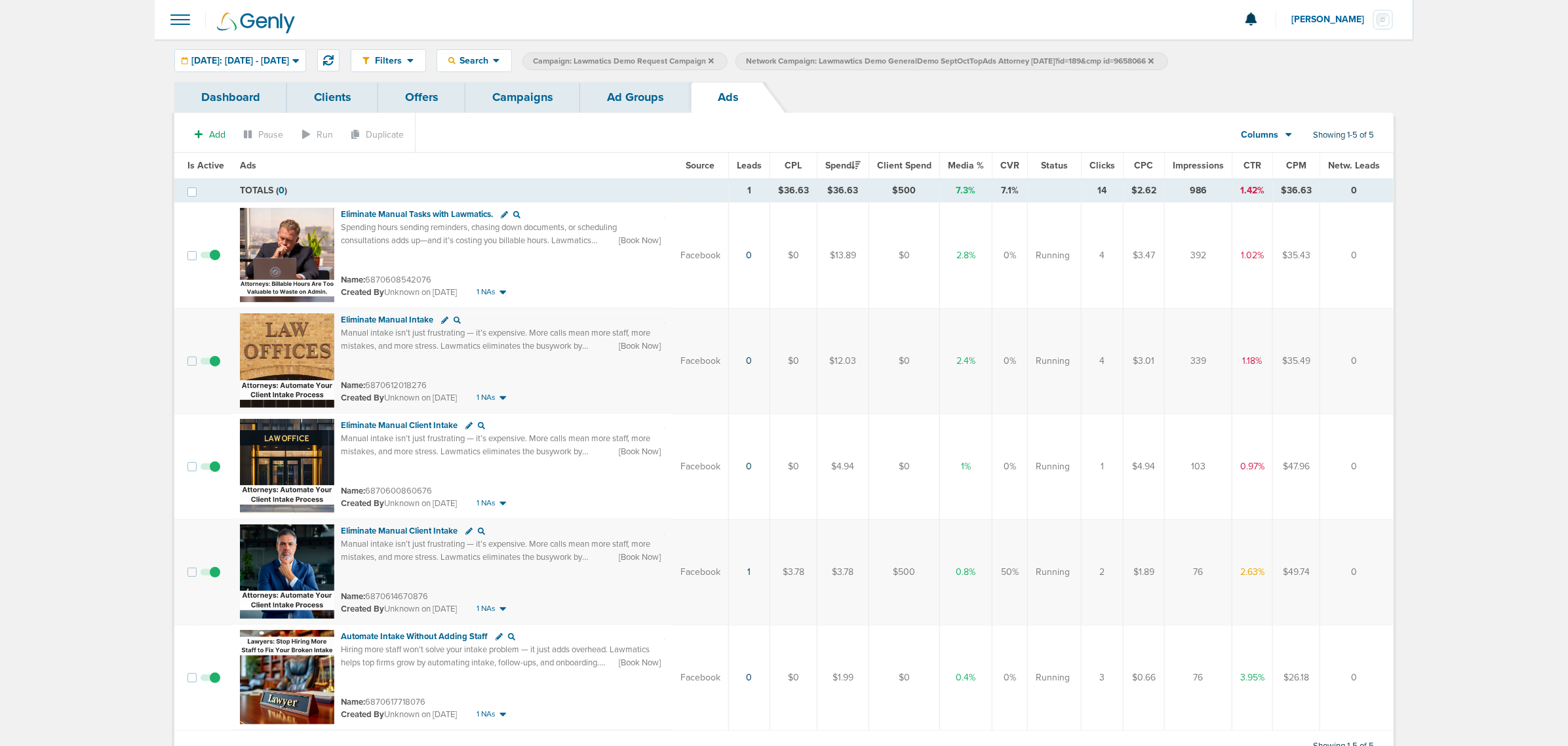
click at [649, 81] on div "Filters Active Only Settings Status Active Inactive Objectives MQL SQL Traffic …" at bounding box center [784, 60] width 1258 height 42
click at [634, 95] on link "Ad Groups" at bounding box center [635, 97] width 111 height 31
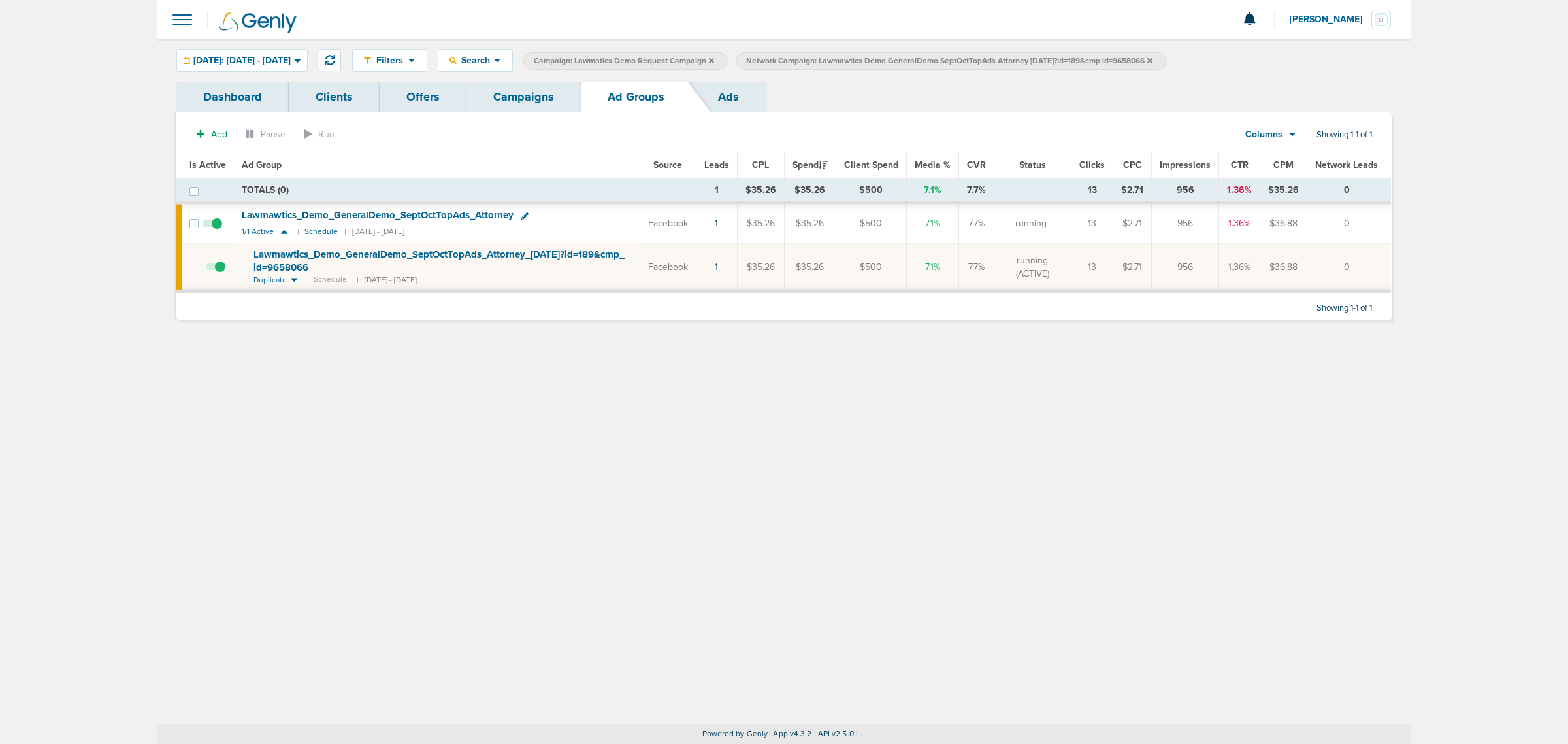
click at [521, 98] on link "Campaigns" at bounding box center [524, 96] width 115 height 31
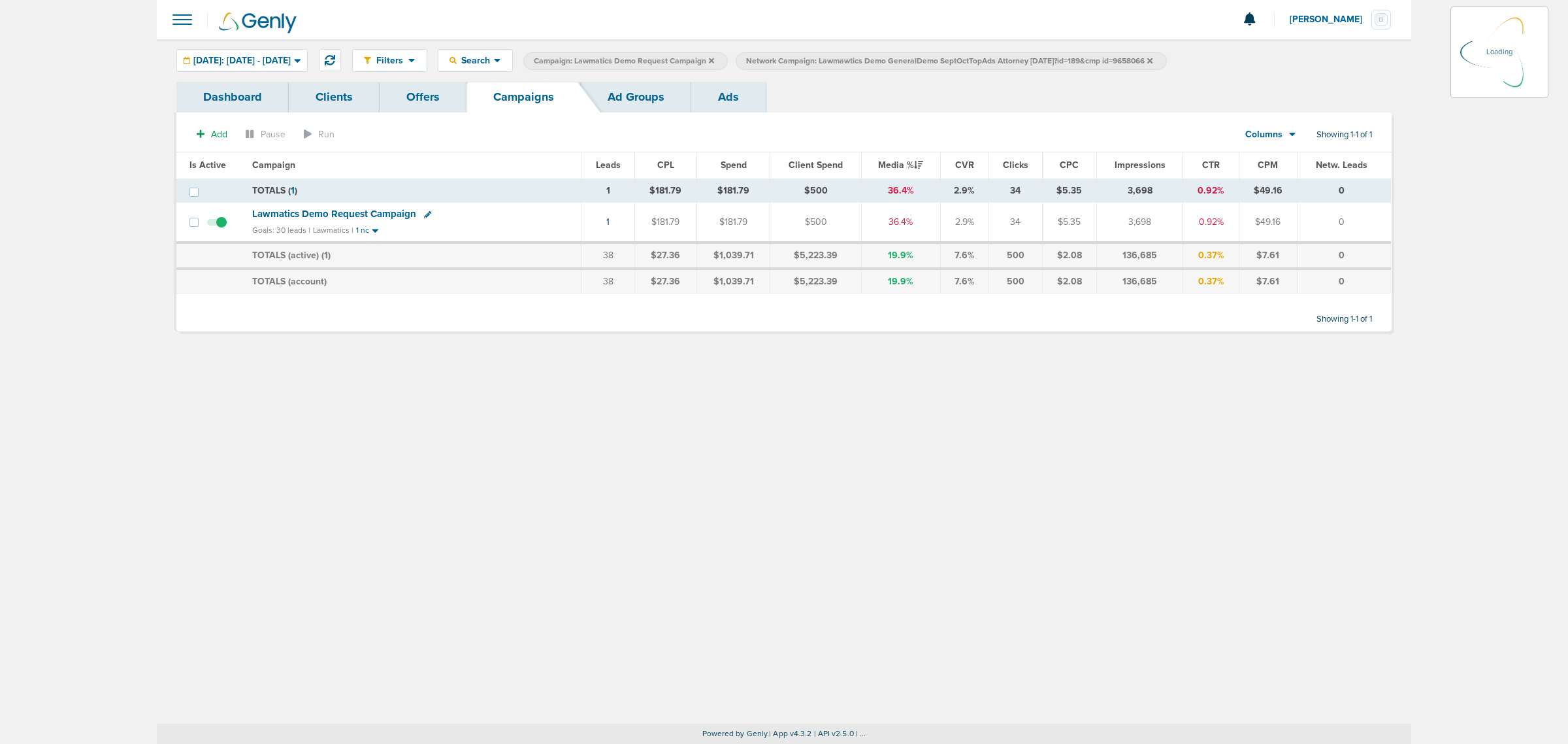
click at [728, 69] on label "Campaign: Lawmatics Demo Request Campaign" at bounding box center [625, 61] width 204 height 17
click at [714, 60] on icon at bounding box center [711, 60] width 5 height 5
click at [954, 60] on label "Network Campaign: Lawmawtics Demo GeneralDemo SeptOctTopAds Attorney 10.14.25?i…" at bounding box center [738, 61] width 431 height 17
click at [940, 63] on icon at bounding box center [937, 60] width 5 height 7
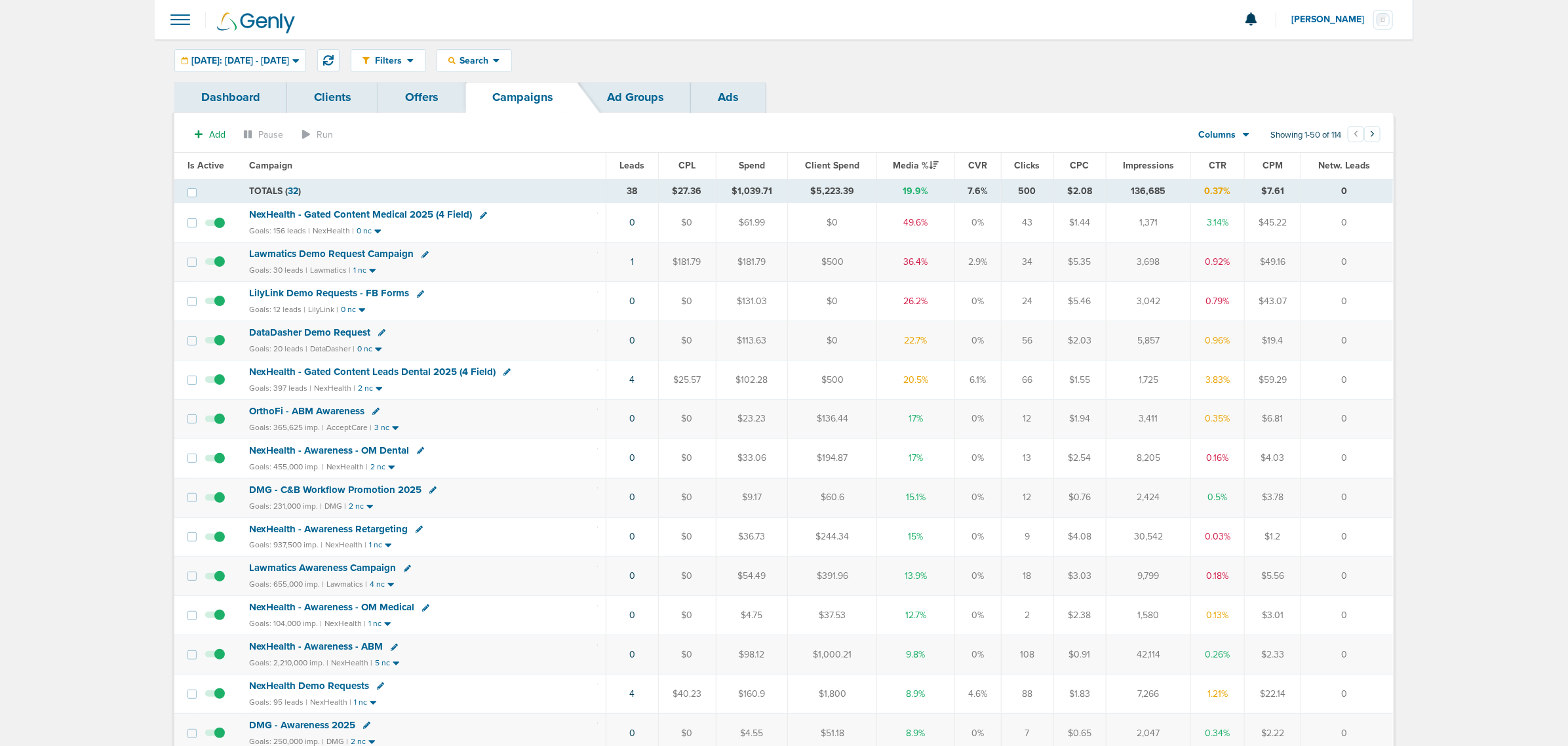
drag, startPoint x: 595, startPoint y: 388, endPoint x: 1380, endPoint y: 377, distance: 785.1
click at [1380, 377] on tr "NexHealth - Gated Content Leads Dental 2025 (4 Field) Goals: 397 leads | NexHea…" at bounding box center [783, 379] width 1218 height 39
click at [1367, 377] on td "0" at bounding box center [1346, 379] width 92 height 39
click at [243, 57] on span "Today: 10.15.2025 - 10.15.2025" at bounding box center [240, 61] width 97 height 9
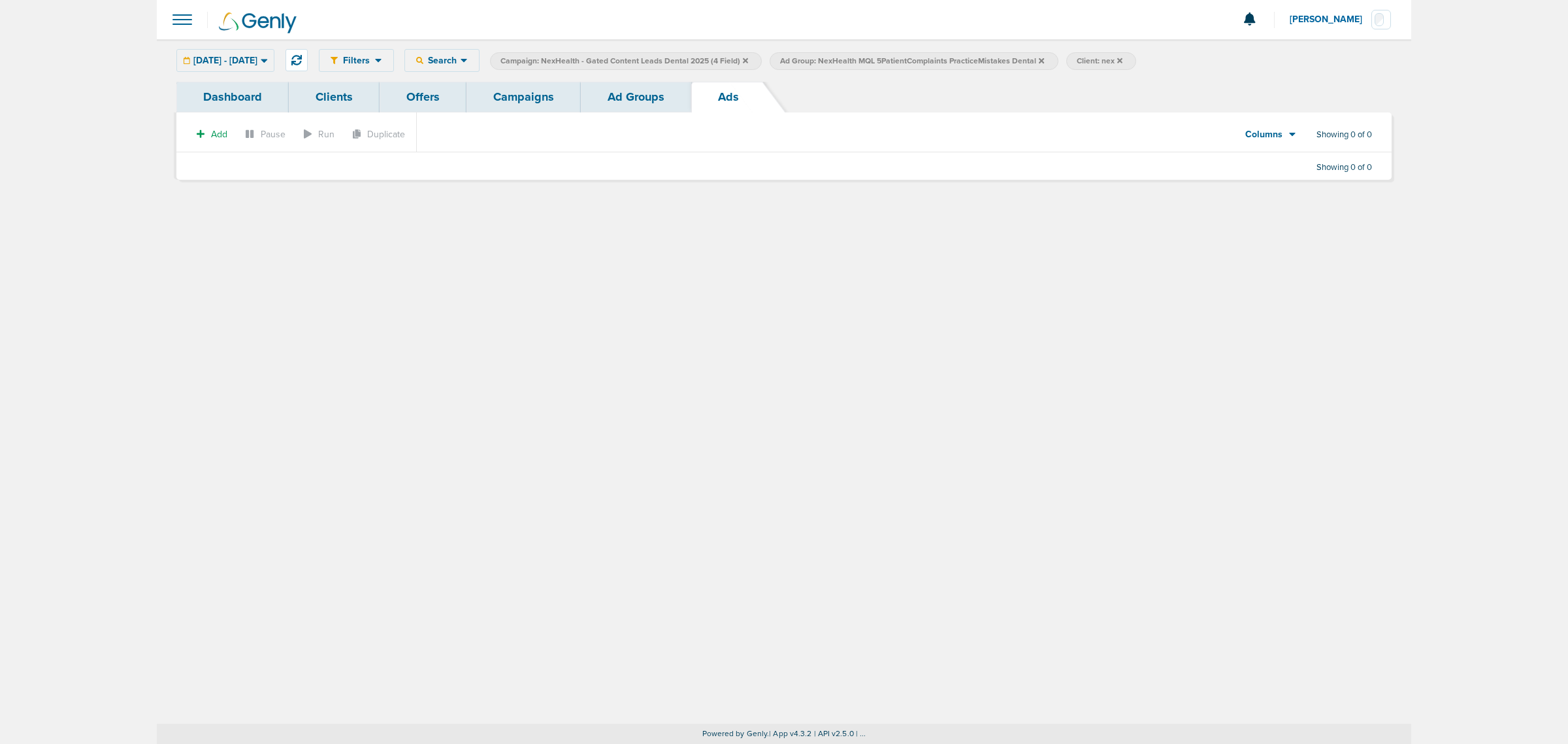
select select "learn_more"
type input "120233683332630190"
type input "5 Things Patients Hate Most (But Never Tell You)"
type textarea "Patients are leaving for causes most practices never see coming and it's not th…"
select select "download"
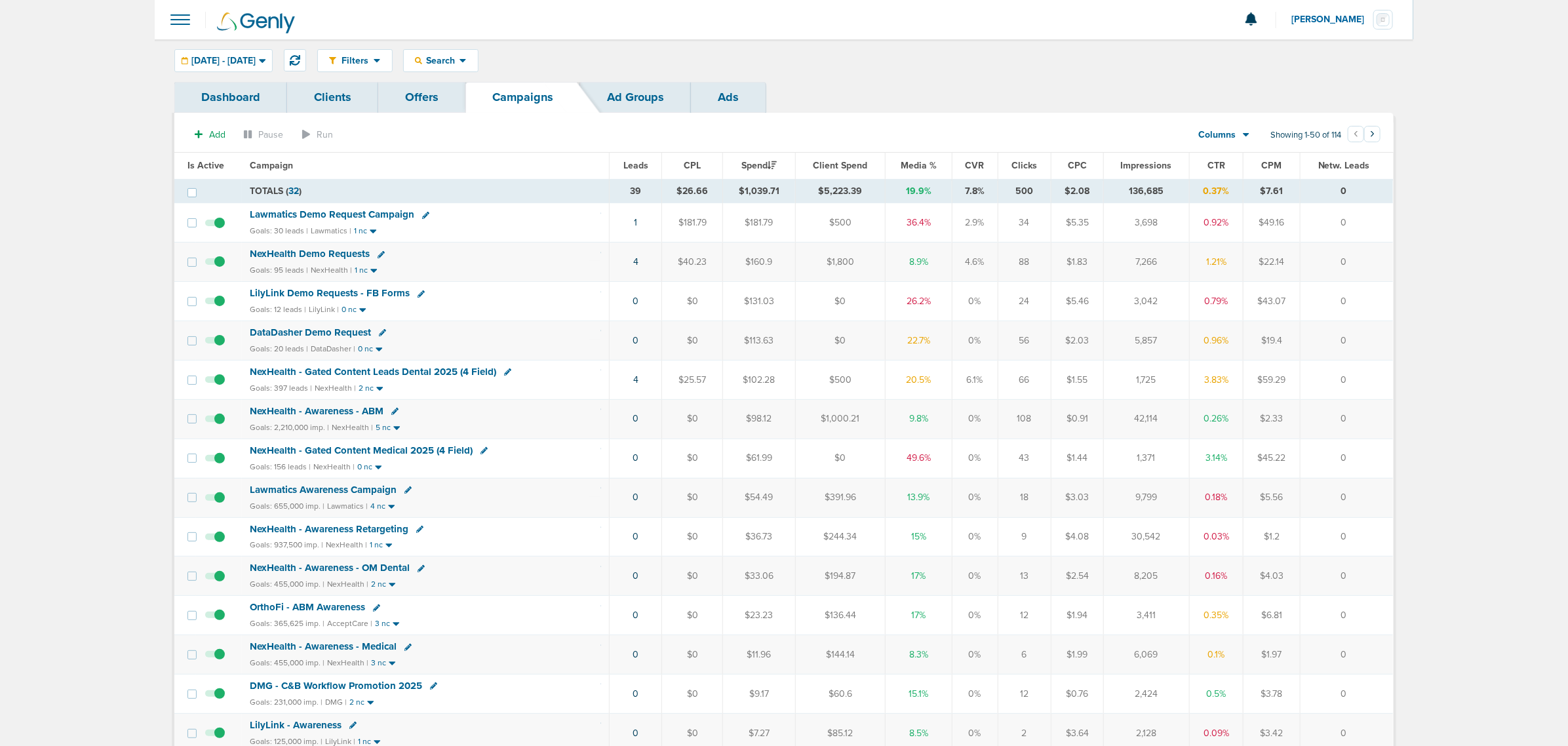
click at [305, 256] on span "NexHealth Demo Requests" at bounding box center [310, 254] width 120 height 12
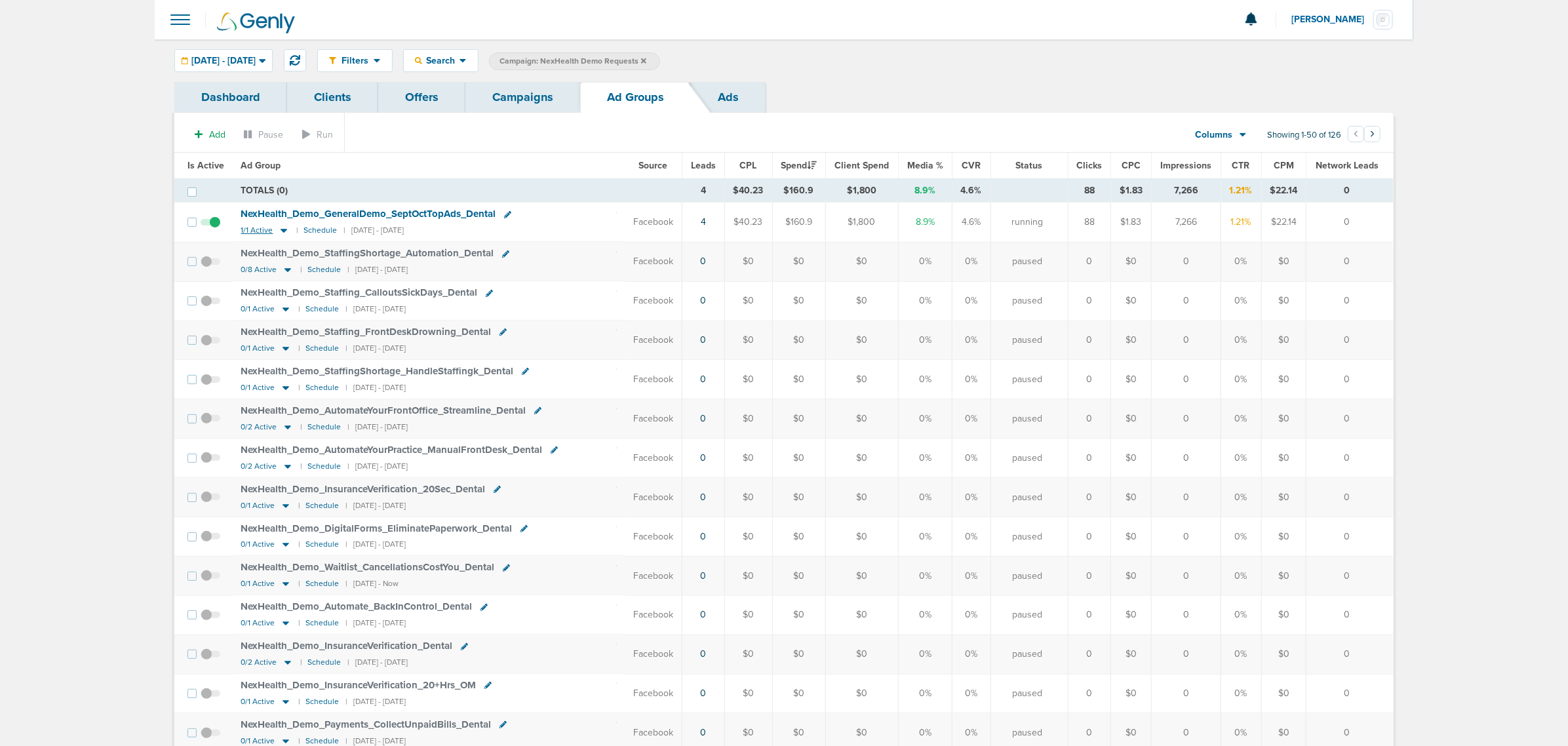
click at [281, 230] on icon at bounding box center [284, 231] width 7 height 4
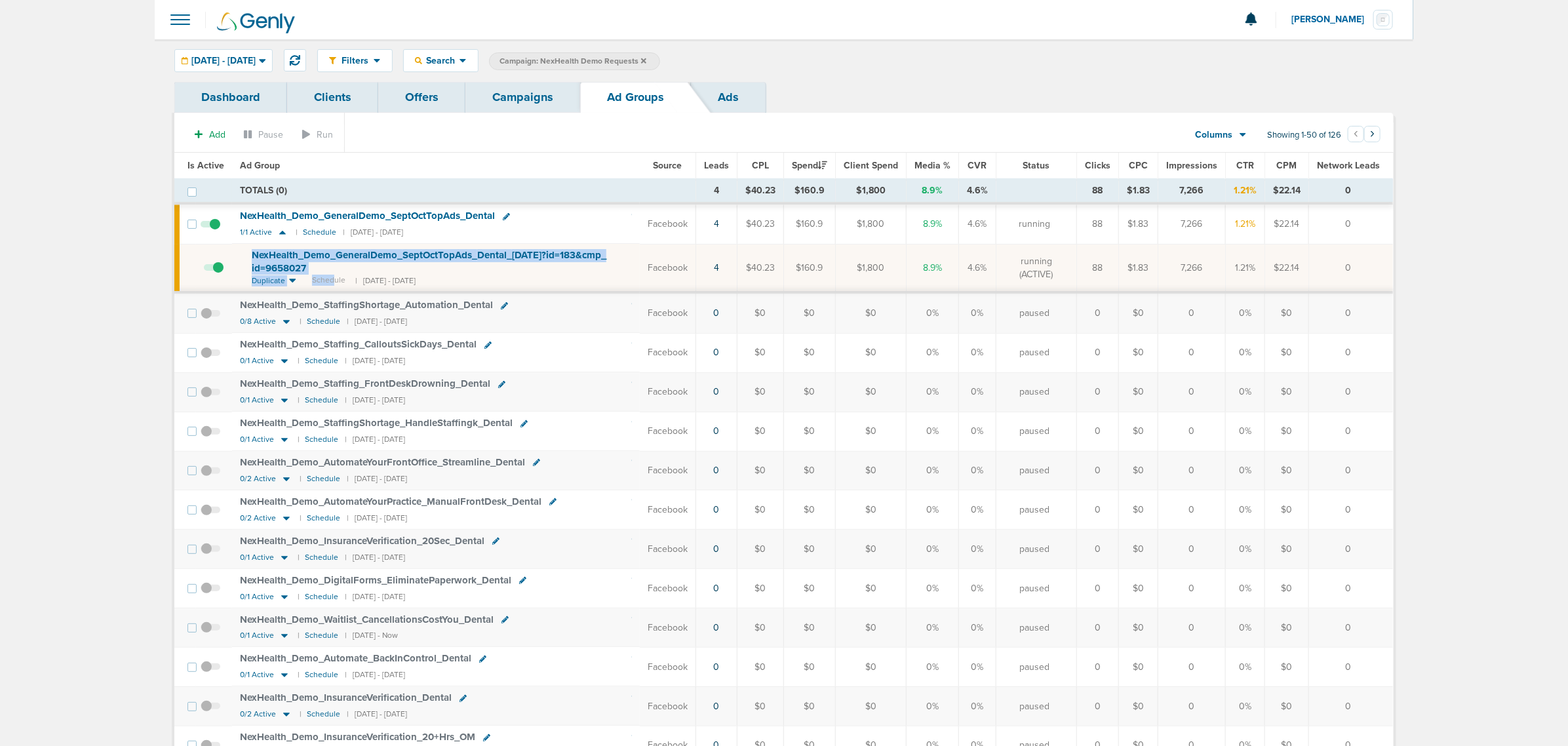
drag, startPoint x: 334, startPoint y: 276, endPoint x: 312, endPoint y: 256, distance: 29.7
click at [241, 248] on td "NexHealth_ Demo_ GeneralDemo_ SeptOctTopAds_ Dental_ 10.13.25?id=183&cmp_ id=96…" at bounding box center [436, 268] width 408 height 48
click at [366, 264] on div "NexHealth_ Demo_ GeneralDemo_ SeptOctTopAds_ Dental_ 10.13.25?id=183&cmp_ id=96…" at bounding box center [441, 261] width 381 height 26
drag, startPoint x: 334, startPoint y: 269, endPoint x: 244, endPoint y: 249, distance: 92.2
click at [244, 249] on td "NexHealth_ Demo_ GeneralDemo_ SeptOctTopAds_ Dental_ 10.13.25?id=183&cmp_ id=96…" at bounding box center [436, 268] width 408 height 48
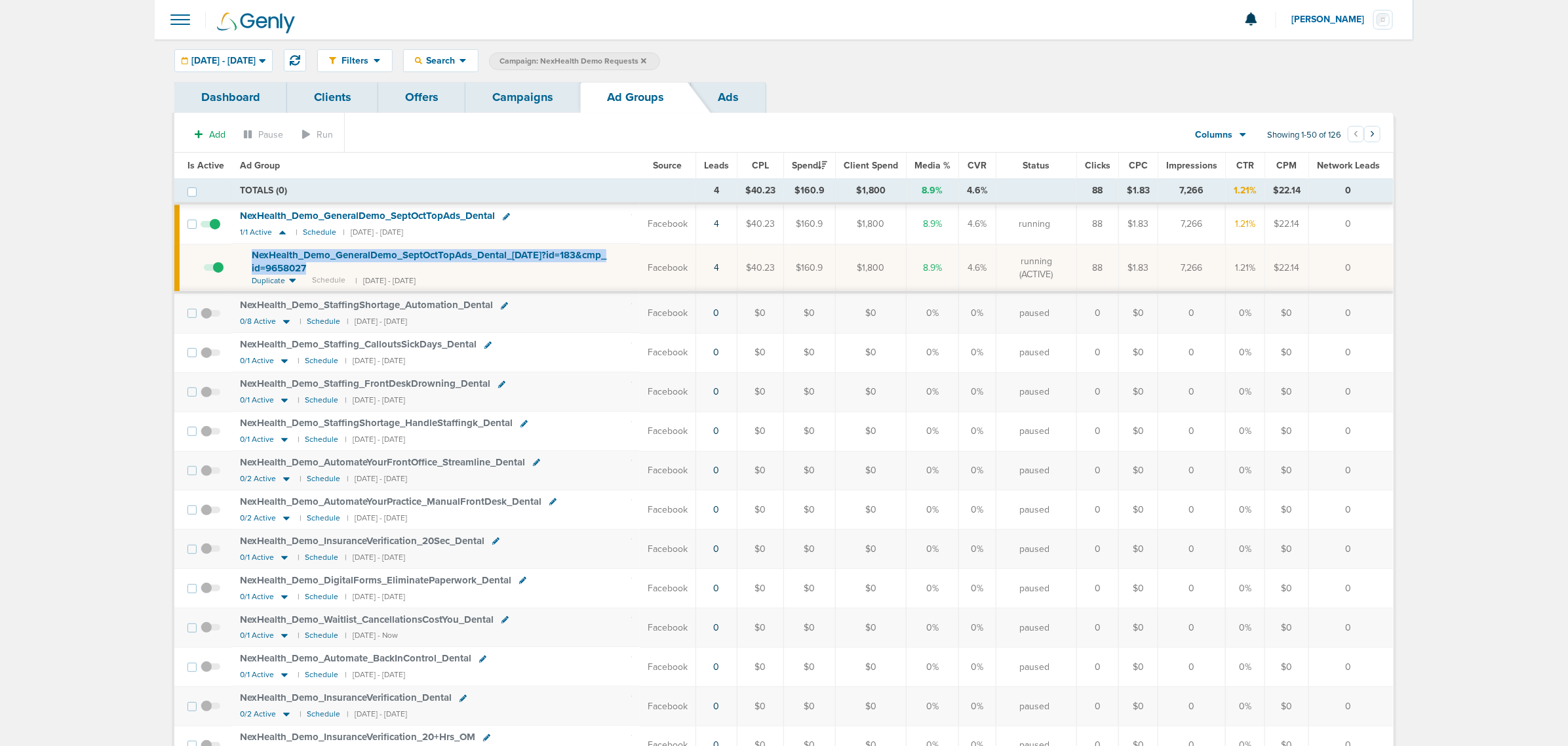
copy span "NexHealth_ Demo_ GeneralDemo_ SeptOctTopAds_ Dental_ 10.13.25?id=183&cmp_ id=96…"
click at [374, 252] on span "NexHealth_ Demo_ GeneralDemo_ SeptOctTopAds_ Dental_ 10.13.25?id=183&cmp_ id=96…" at bounding box center [429, 261] width 355 height 25
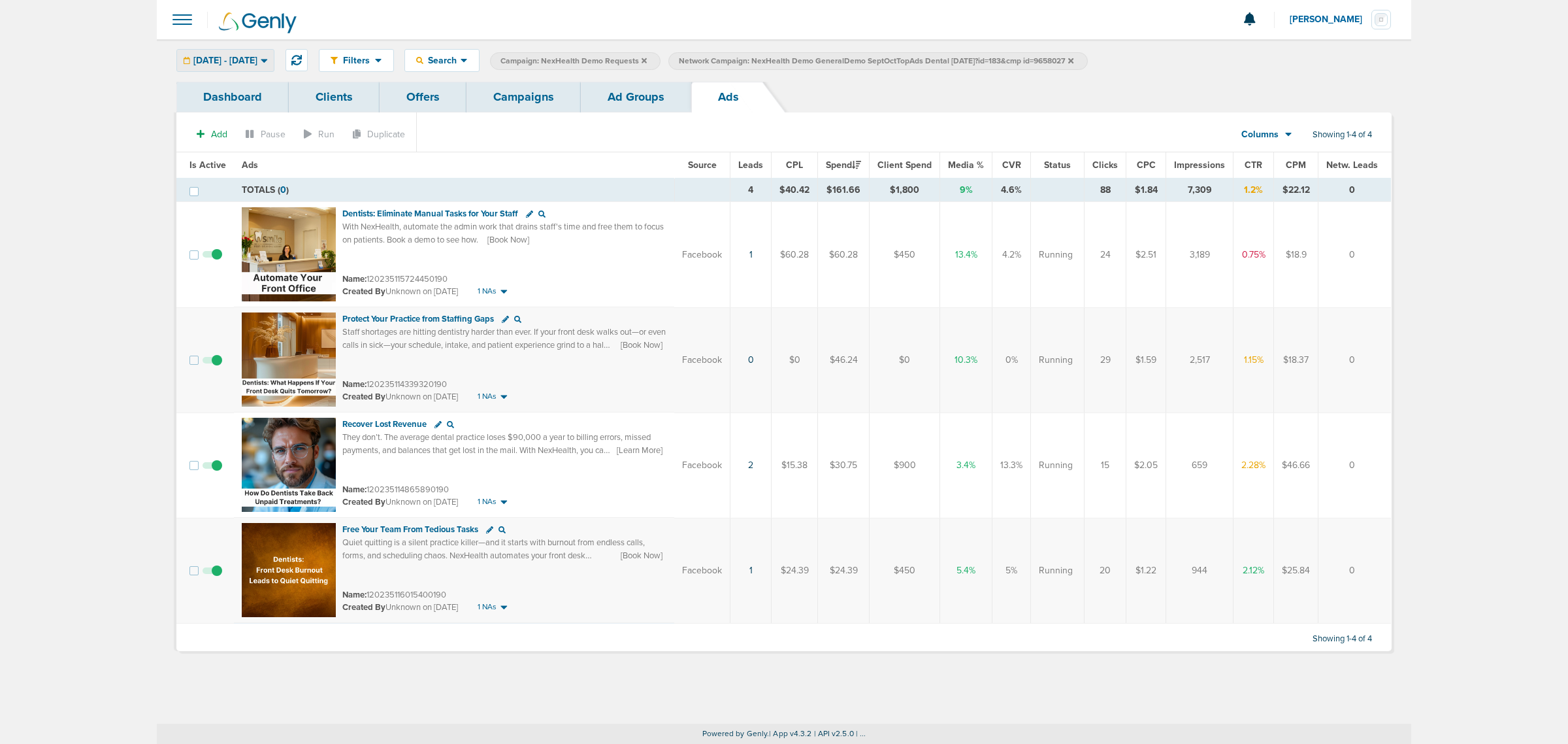
click at [203, 52] on div "10.15.2025 - 10.15.2025" at bounding box center [225, 61] width 96 height 22
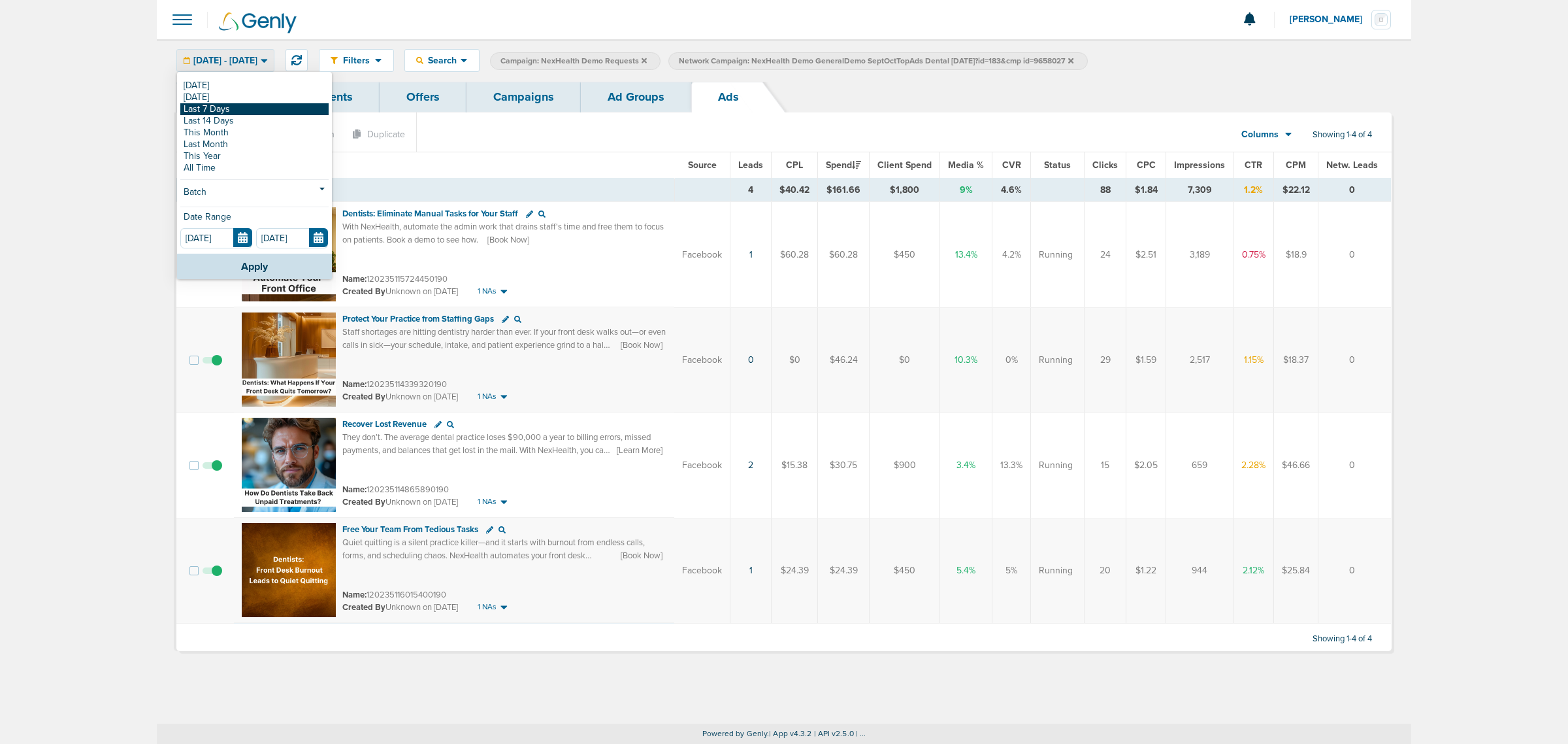
click at [211, 111] on link "Last 7 Days" at bounding box center [254, 109] width 149 height 12
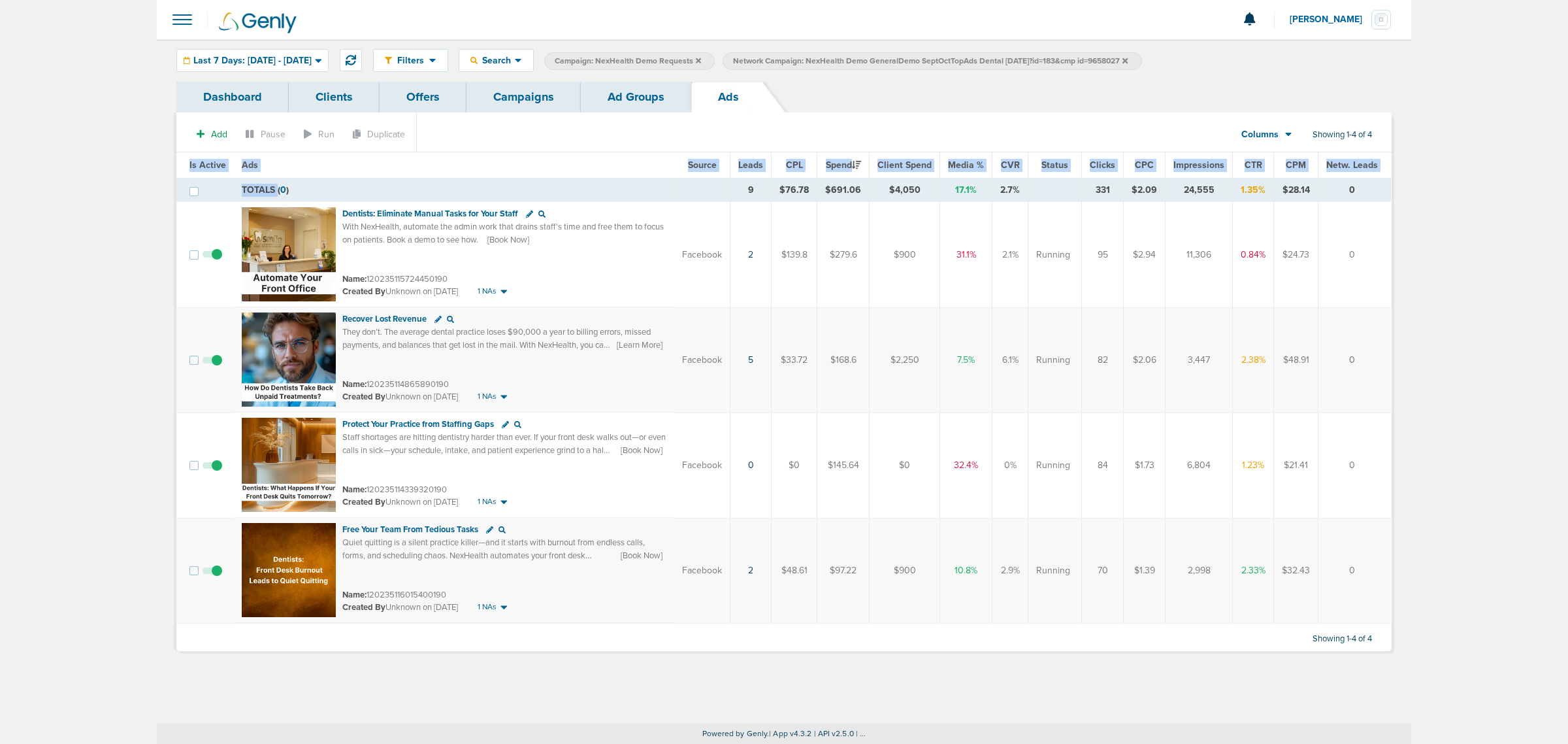
drag, startPoint x: 233, startPoint y: 189, endPoint x: 1413, endPoint y: 593, distance: 1247.2
click at [1413, 593] on main "Notifications You have no unread notifications Lauren Mericle Profile Sign Out …" at bounding box center [784, 372] width 1568 height 744
click at [1359, 621] on td "0" at bounding box center [1355, 570] width 73 height 106
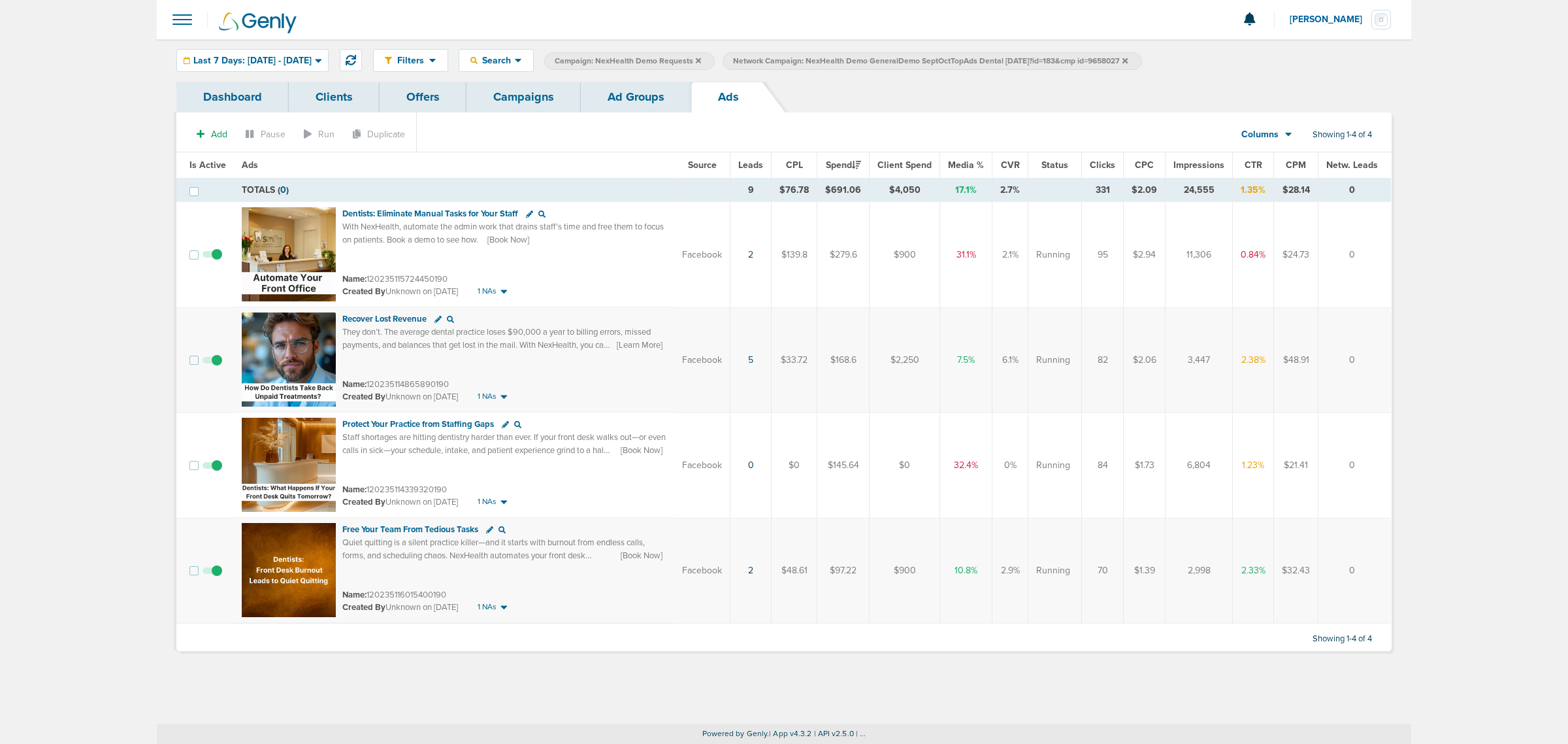
click at [622, 90] on link "Ad Groups" at bounding box center [636, 96] width 110 height 31
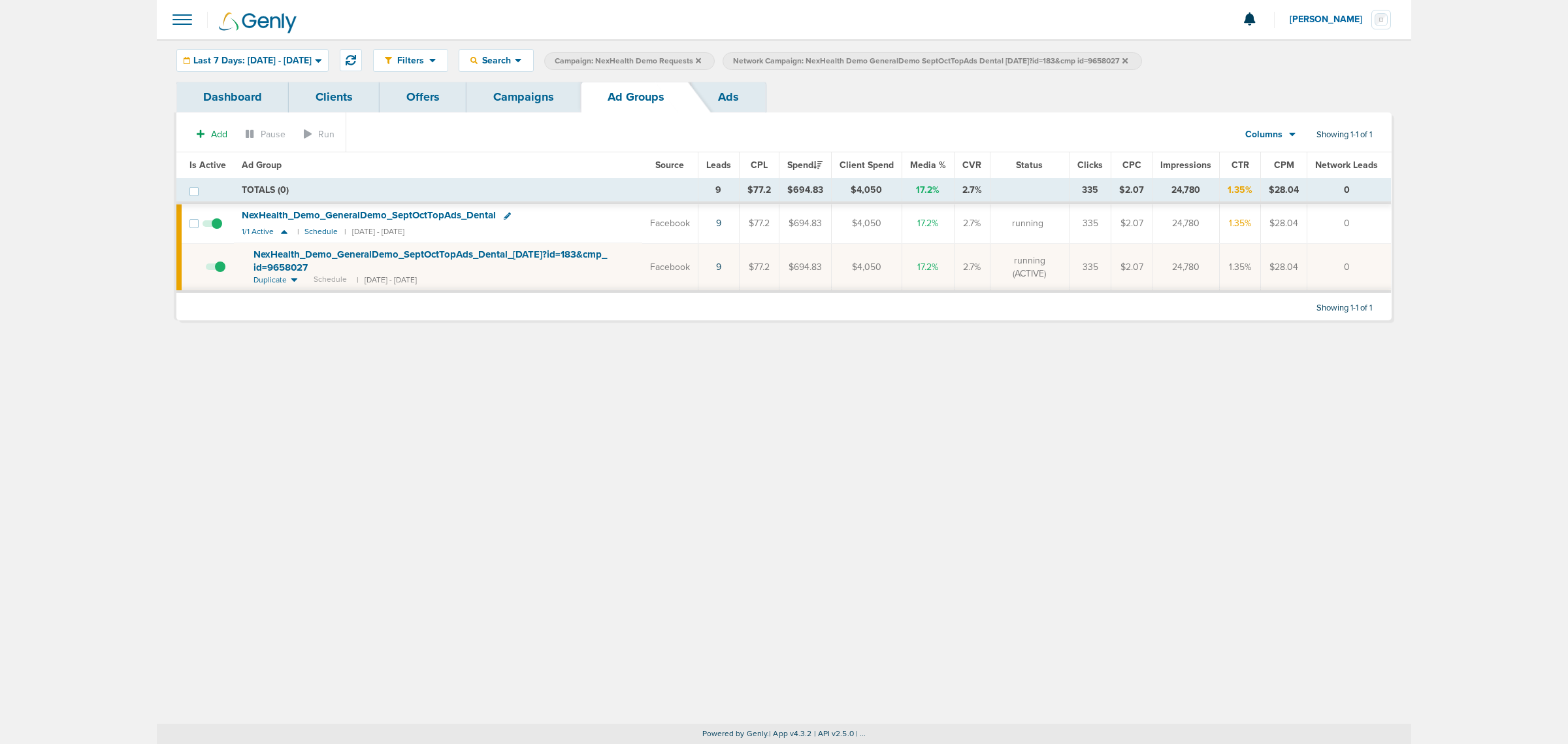
click at [548, 95] on link "Campaigns" at bounding box center [524, 96] width 115 height 31
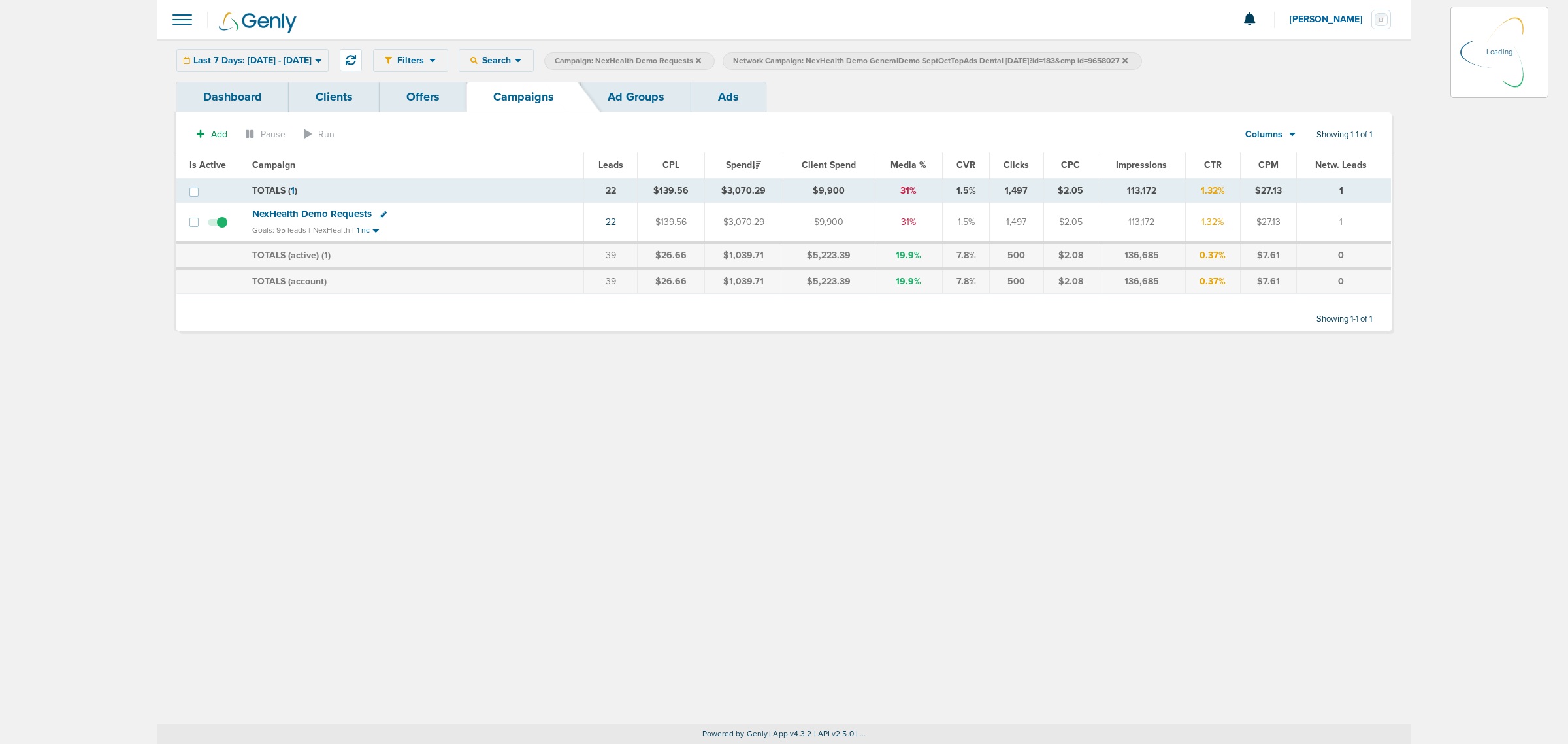
click at [329, 66] on div "Last 7 Days: 10.08.2025 - 10.15.2025 Today Yesterday Last 7 Days Last 14 Days T…" at bounding box center [252, 61] width 152 height 23
click at [311, 59] on span "Last 7 Days: 10.08.2025 - 10.15.2025" at bounding box center [252, 61] width 118 height 9
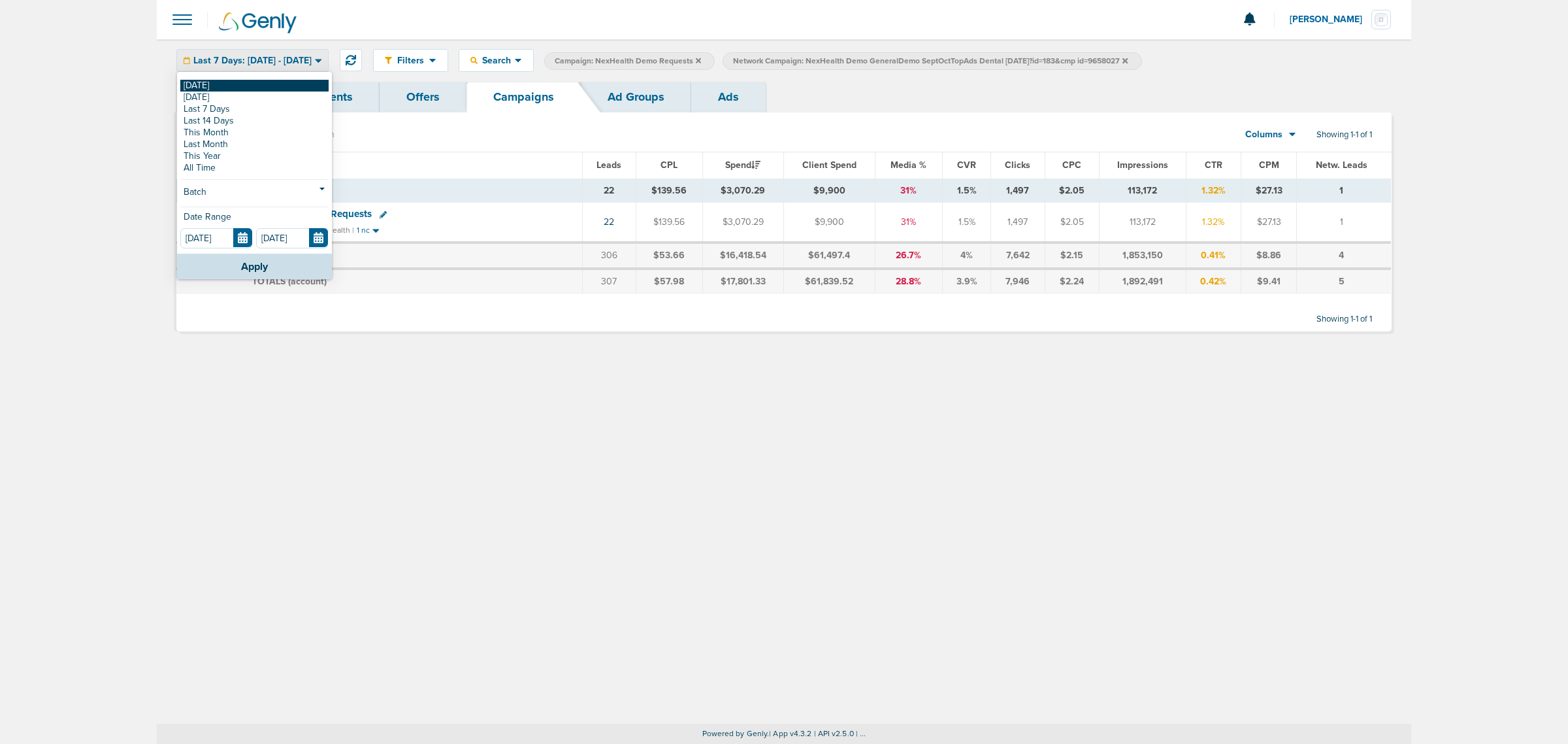
click at [201, 85] on link "[DATE]" at bounding box center [254, 86] width 149 height 12
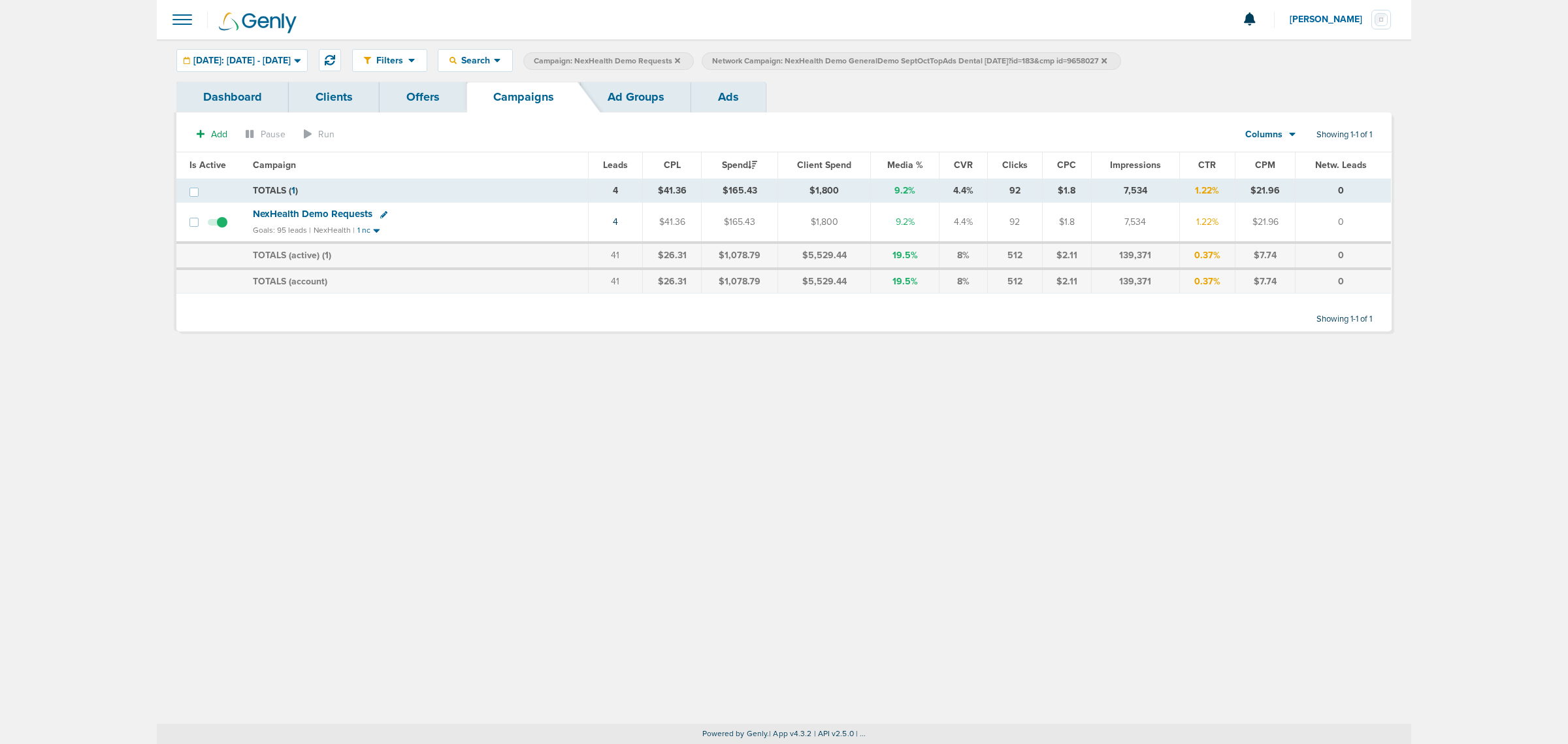
click at [680, 60] on icon at bounding box center [677, 60] width 5 height 5
click at [928, 61] on icon at bounding box center [926, 60] width 5 height 5
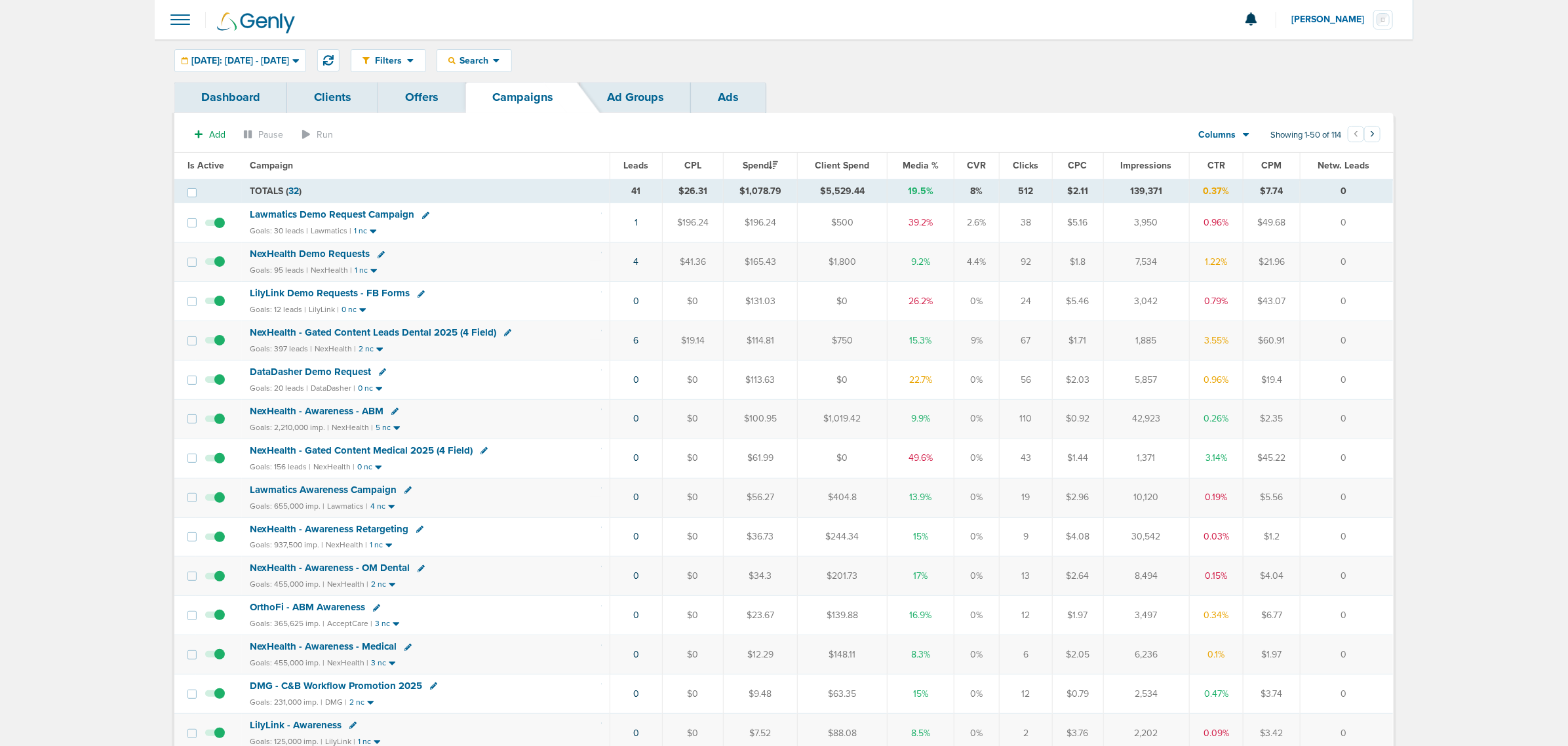
click at [919, 167] on span "Media %" at bounding box center [920, 165] width 36 height 11
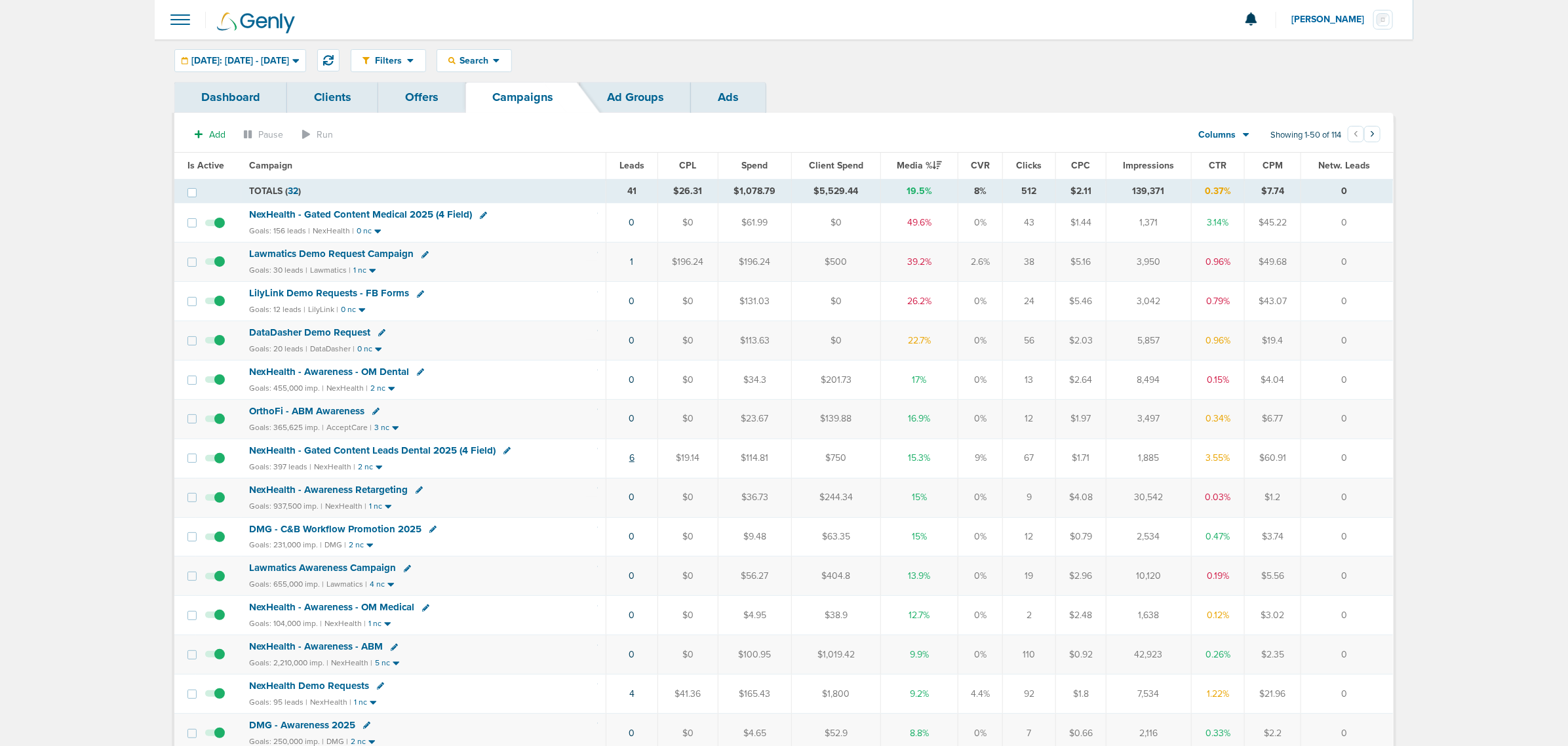
click at [630, 463] on link "6" at bounding box center [632, 457] width 5 height 11
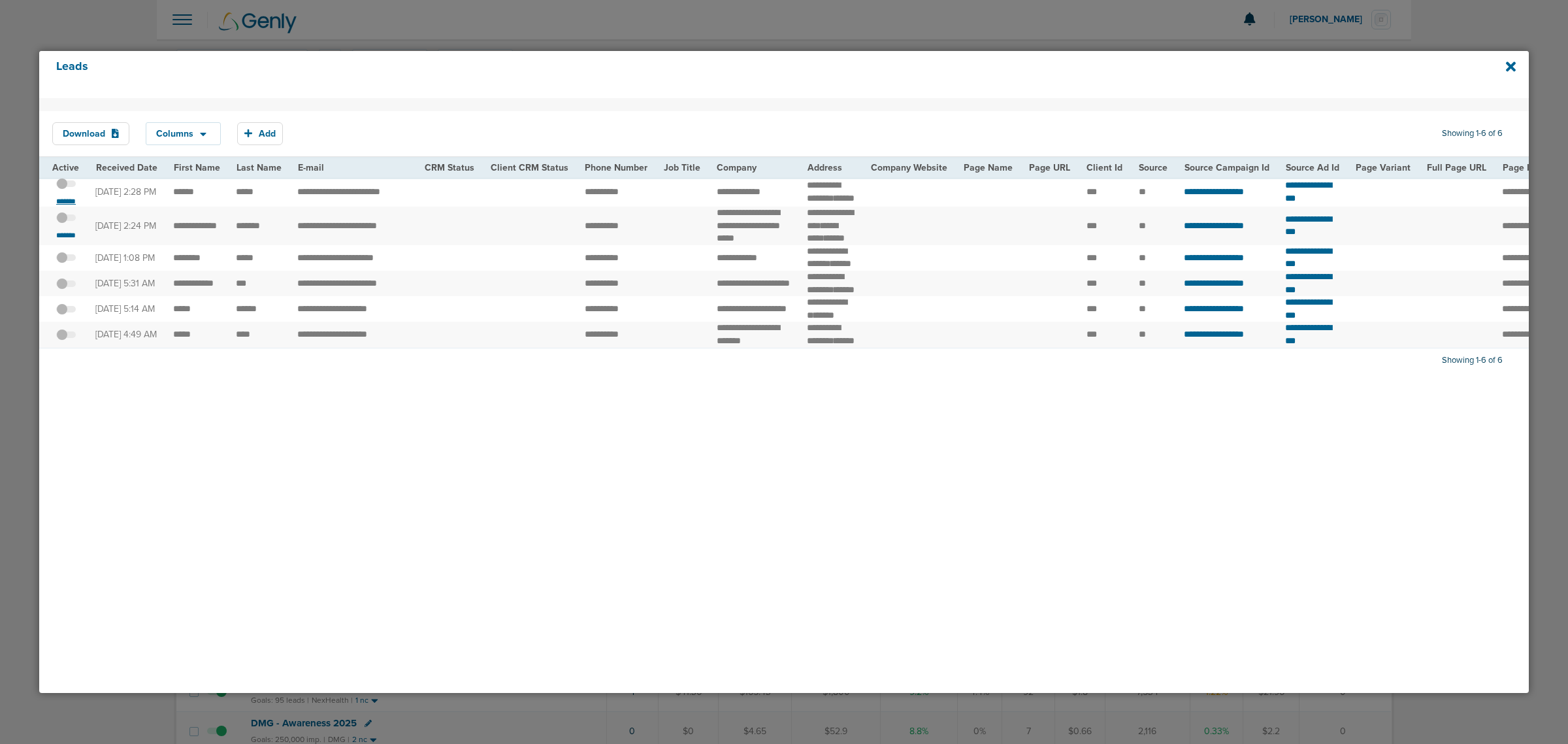
click at [67, 204] on small "*******" at bounding box center [66, 201] width 27 height 11
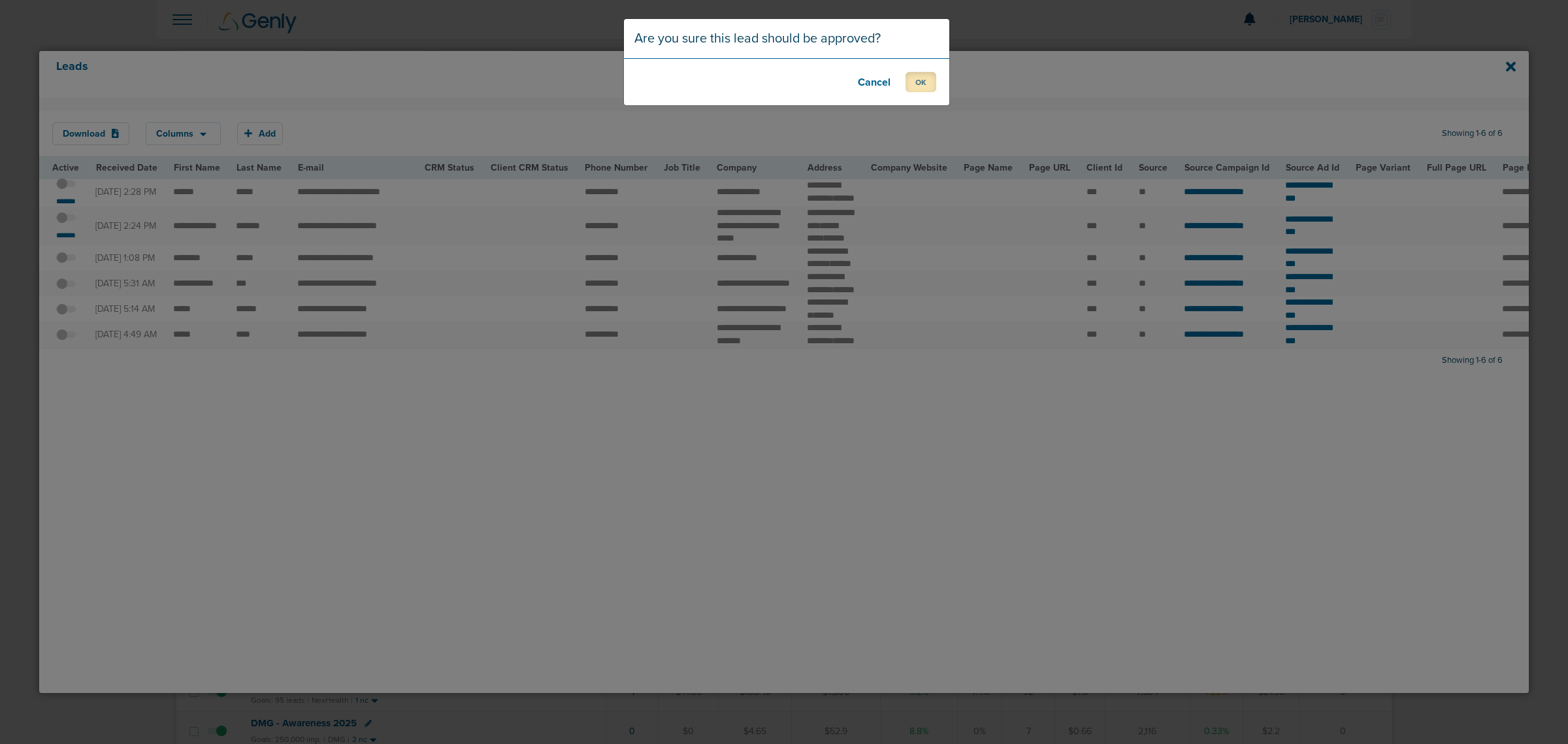
click at [922, 84] on button "OK" at bounding box center [921, 82] width 31 height 20
click at [928, 74] on button "OK" at bounding box center [921, 82] width 31 height 20
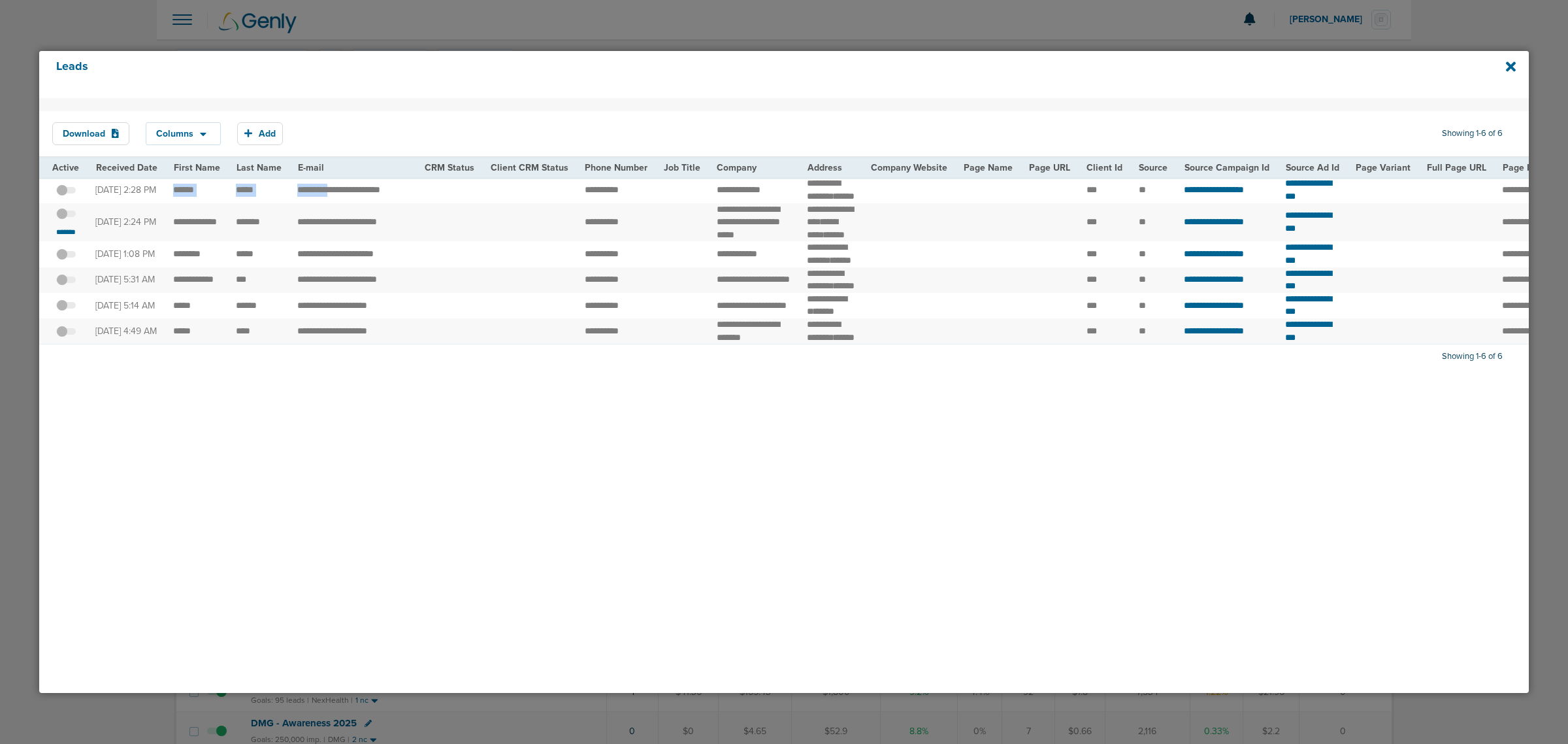
drag, startPoint x: 167, startPoint y: 195, endPoint x: 329, endPoint y: 193, distance: 162.0
click at [329, 193] on tr "**********" at bounding box center [1363, 189] width 2649 height 26
click at [329, 193] on td "**********" at bounding box center [353, 189] width 127 height 26
drag, startPoint x: 291, startPoint y: 193, endPoint x: 430, endPoint y: 195, distance: 139.0
click at [430, 195] on tr "**********" at bounding box center [1363, 189] width 2649 height 26
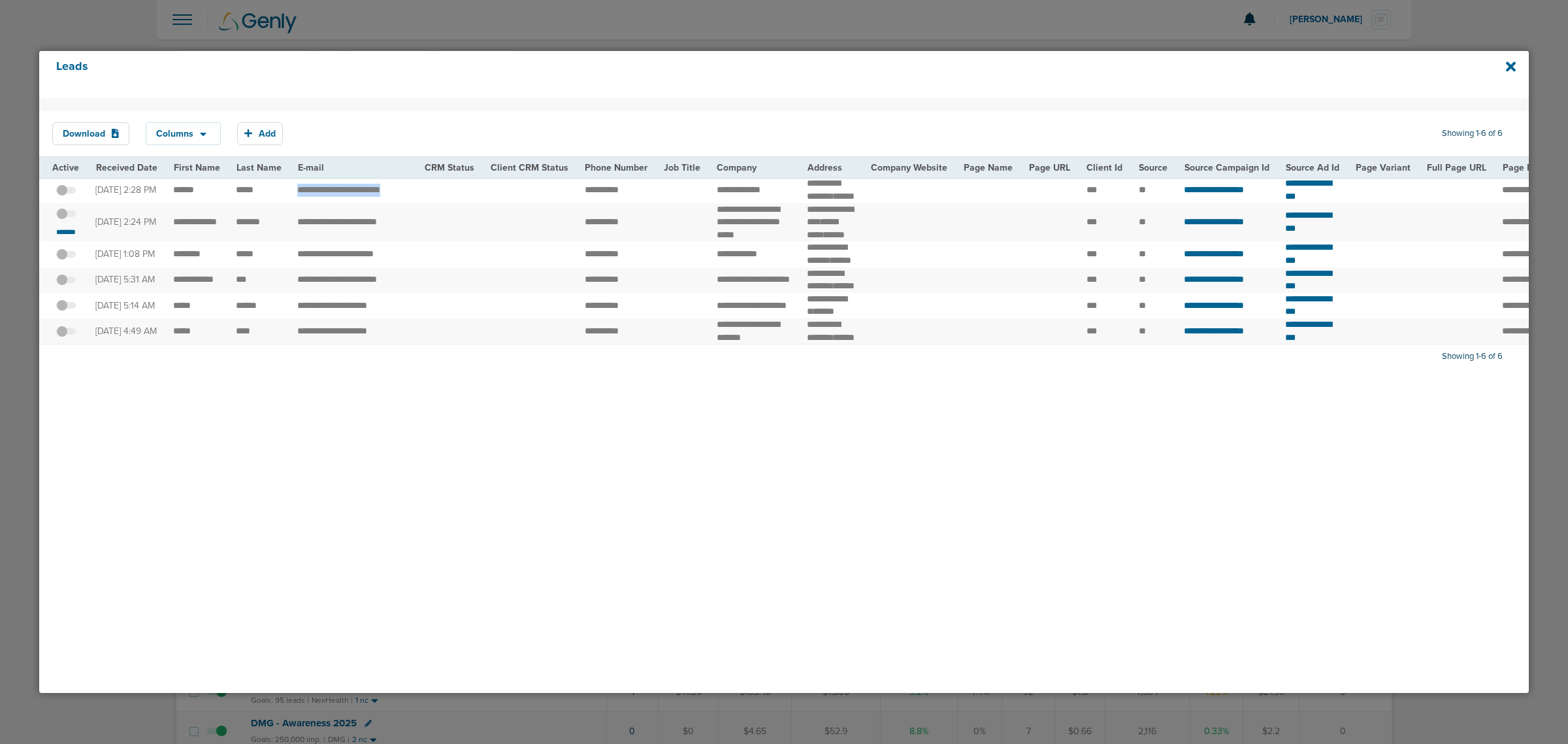
copy tr "**********"
click at [621, 95] on div "Leads" at bounding box center [784, 74] width 1490 height 47
drag, startPoint x: 173, startPoint y: 234, endPoint x: 269, endPoint y: 248, distance: 97.0
click at [269, 242] on tr "**********" at bounding box center [1363, 223] width 2649 height 38
copy tr "****"
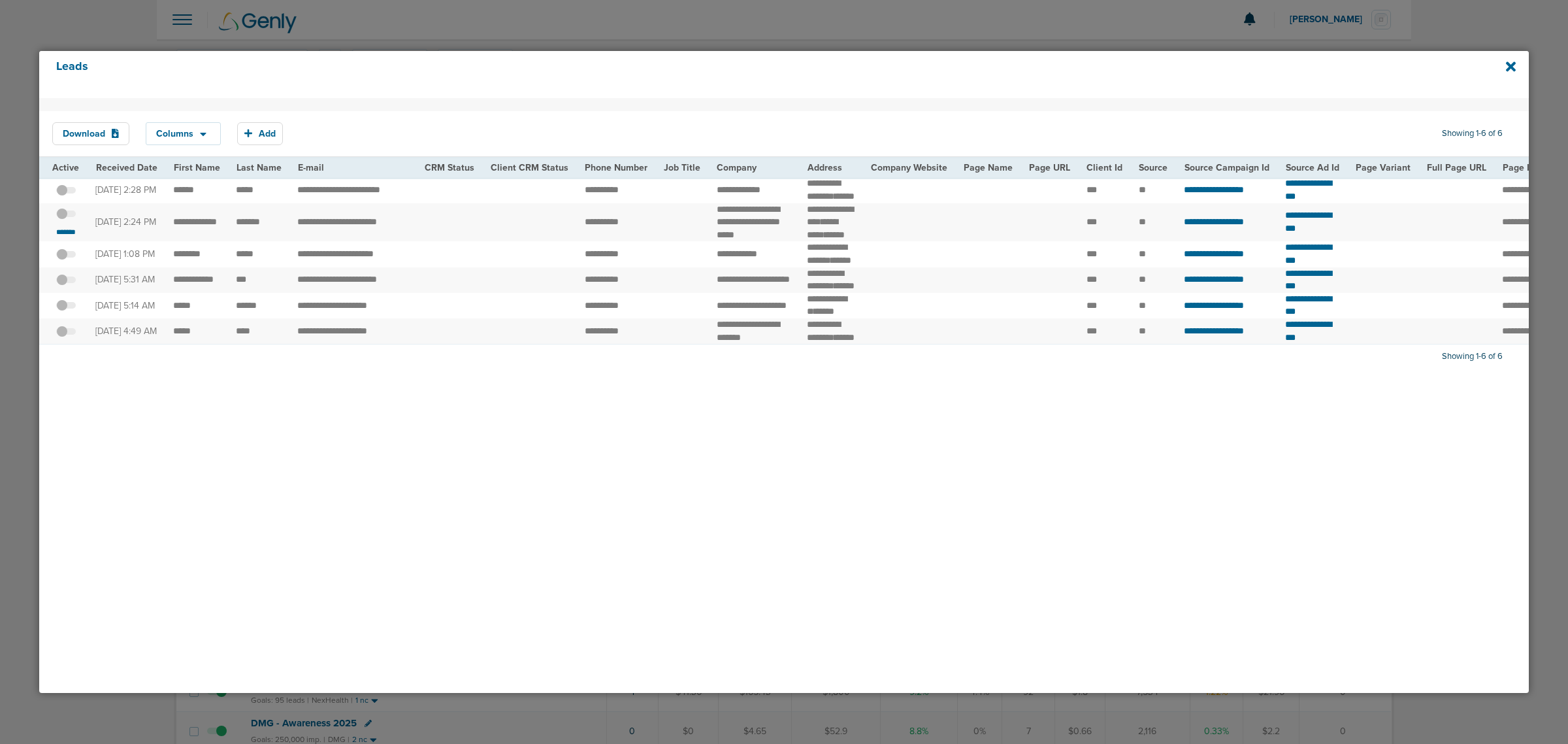
click at [61, 237] on div "*******" at bounding box center [66, 222] width 27 height 29
click at [71, 237] on small "*******" at bounding box center [66, 232] width 27 height 11
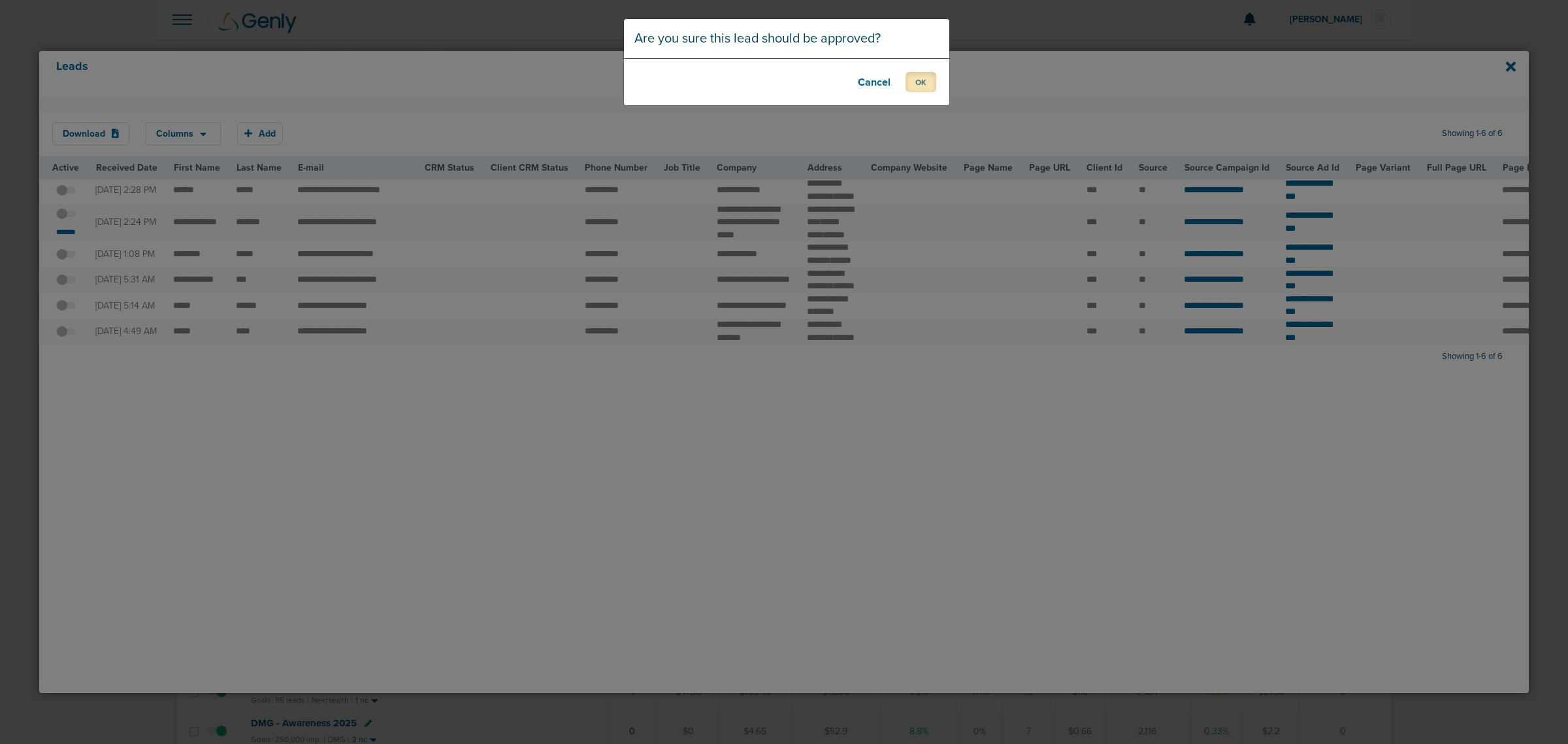
click at [925, 86] on button "OK" at bounding box center [921, 82] width 31 height 20
click at [922, 81] on button "OK" at bounding box center [921, 82] width 31 height 20
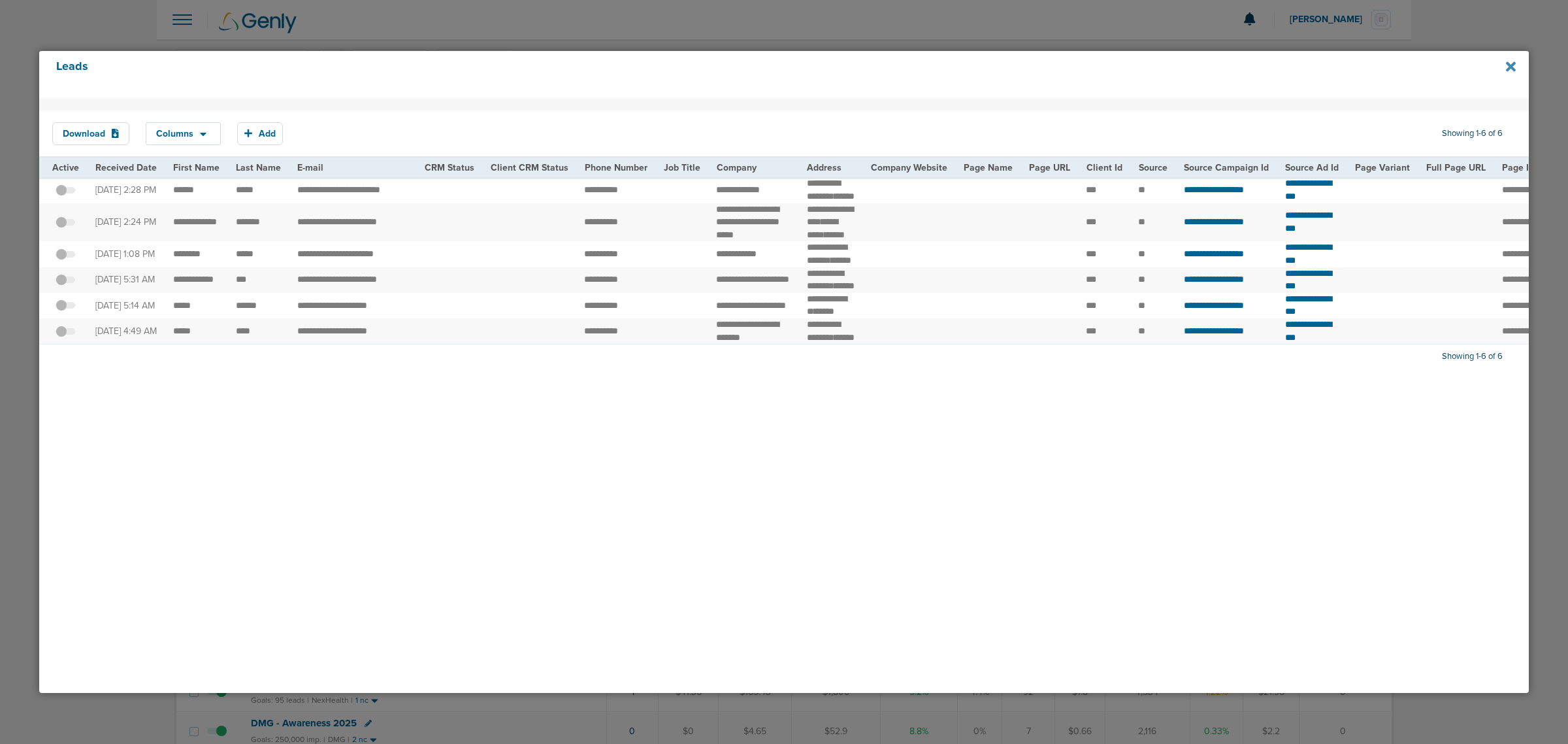
click at [1513, 66] on icon at bounding box center [1511, 66] width 10 height 14
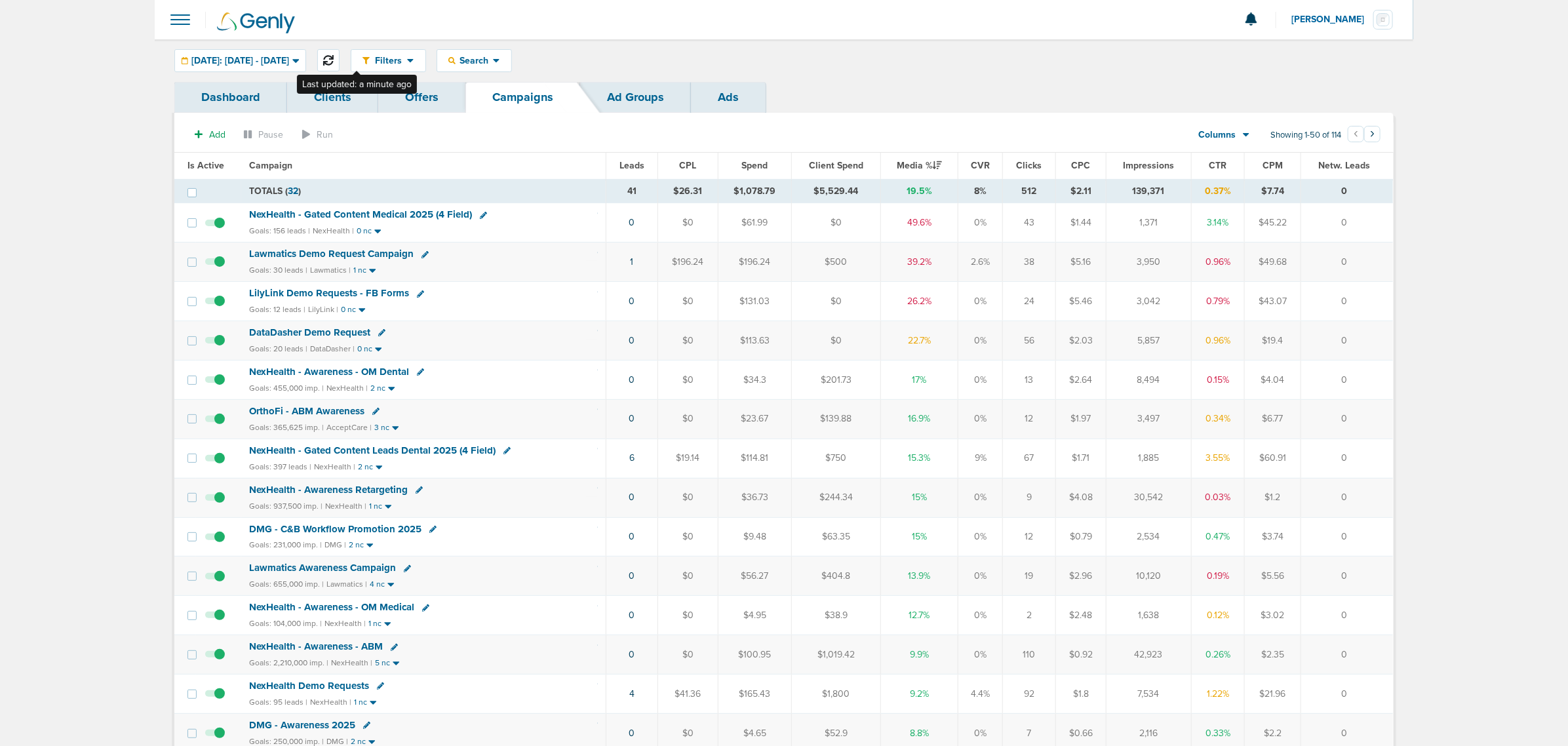
click at [334, 57] on icon at bounding box center [328, 60] width 11 height 11
click at [334, 60] on icon at bounding box center [328, 60] width 11 height 11
click at [387, 254] on span "Lawmatics Demo Request Campaign" at bounding box center [331, 254] width 165 height 12
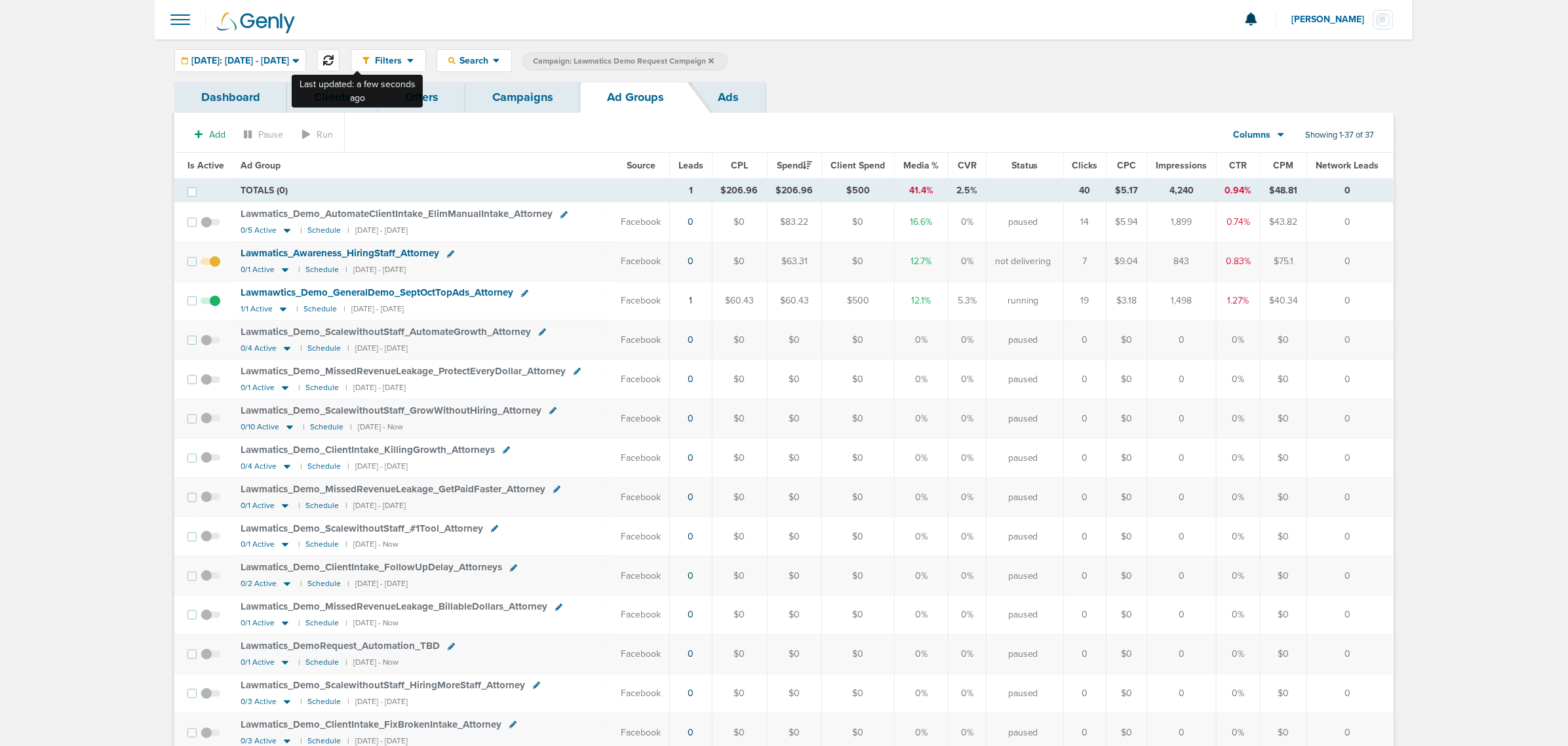
click at [334, 61] on icon at bounding box center [328, 60] width 11 height 11
drag, startPoint x: 725, startPoint y: 303, endPoint x: 889, endPoint y: 301, distance: 164.0
click at [889, 301] on tr "Lawmawtics_ Demo_ GeneralDemo_ SeptOctTopAds_ Attorney 1/1 Active | Schedule | …" at bounding box center [783, 301] width 1218 height 39
click at [872, 296] on td "$500" at bounding box center [858, 301] width 72 height 39
click at [277, 310] on icon at bounding box center [283, 308] width 13 height 11
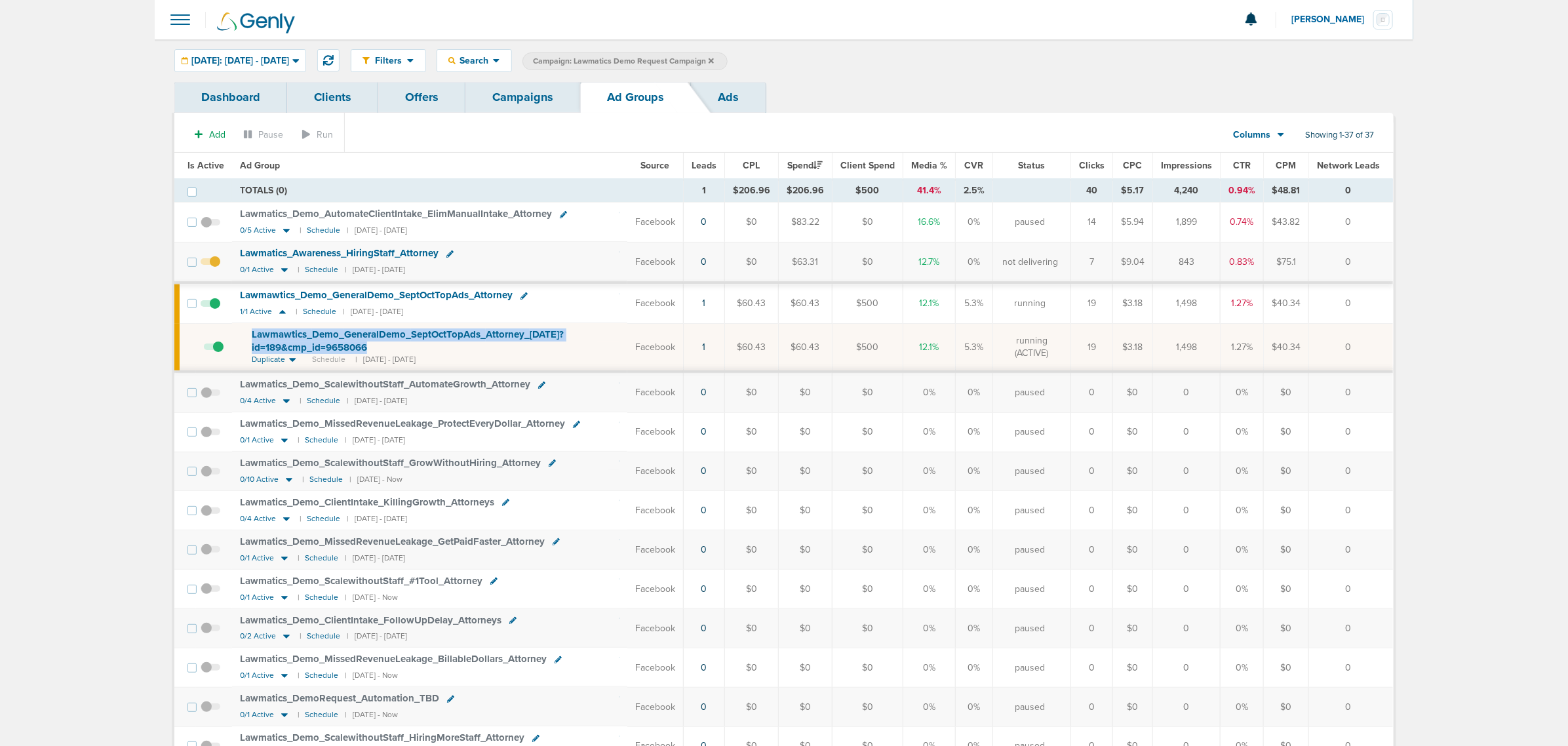
drag, startPoint x: 382, startPoint y: 354, endPoint x: 243, endPoint y: 335, distance: 140.3
click at [243, 335] on td "Lawmawtics_ Demo_ GeneralDemo_ SeptOctTopAds_ Attorney_ 10.14.25?id=189&cmp_ id…" at bounding box center [430, 347] width 396 height 48
click at [408, 349] on div "Lawmawtics_ Demo_ GeneralDemo_ SeptOctTopAds_ Attorney_ 10.14.25?id=189&cmp_ id…" at bounding box center [436, 341] width 368 height 26
drag, startPoint x: 381, startPoint y: 352, endPoint x: 241, endPoint y: 332, distance: 141.4
click at [241, 332] on td "Lawmawtics_ Demo_ GeneralDemo_ SeptOctTopAds_ Attorney_ 10.14.25?id=189&cmp_ id…" at bounding box center [430, 347] width 396 height 48
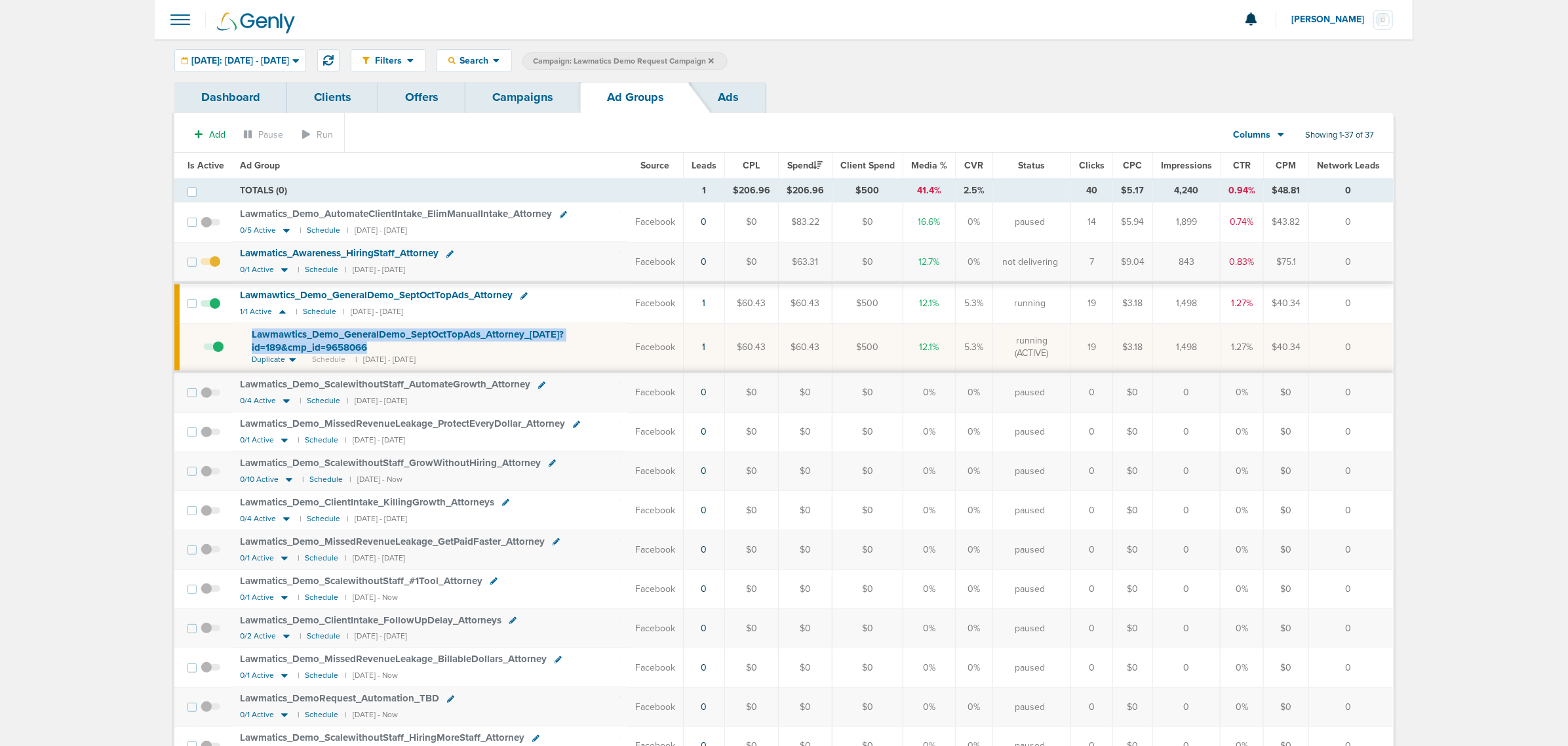
copy span "Lawmawtics_ Demo_ GeneralDemo_ SeptOctTopAds_ Attorney_ 10.14.25?id=189&cmp_ id…"
click at [405, 349] on div "Lawmawtics_ Demo_ GeneralDemo_ SeptOctTopAds_ Attorney_ 10.14.25?id=189&cmp_ id…" at bounding box center [436, 341] width 368 height 26
drag, startPoint x: 534, startPoint y: 93, endPoint x: 597, endPoint y: 76, distance: 65.3
click at [534, 93] on link "Campaigns" at bounding box center [523, 97] width 115 height 31
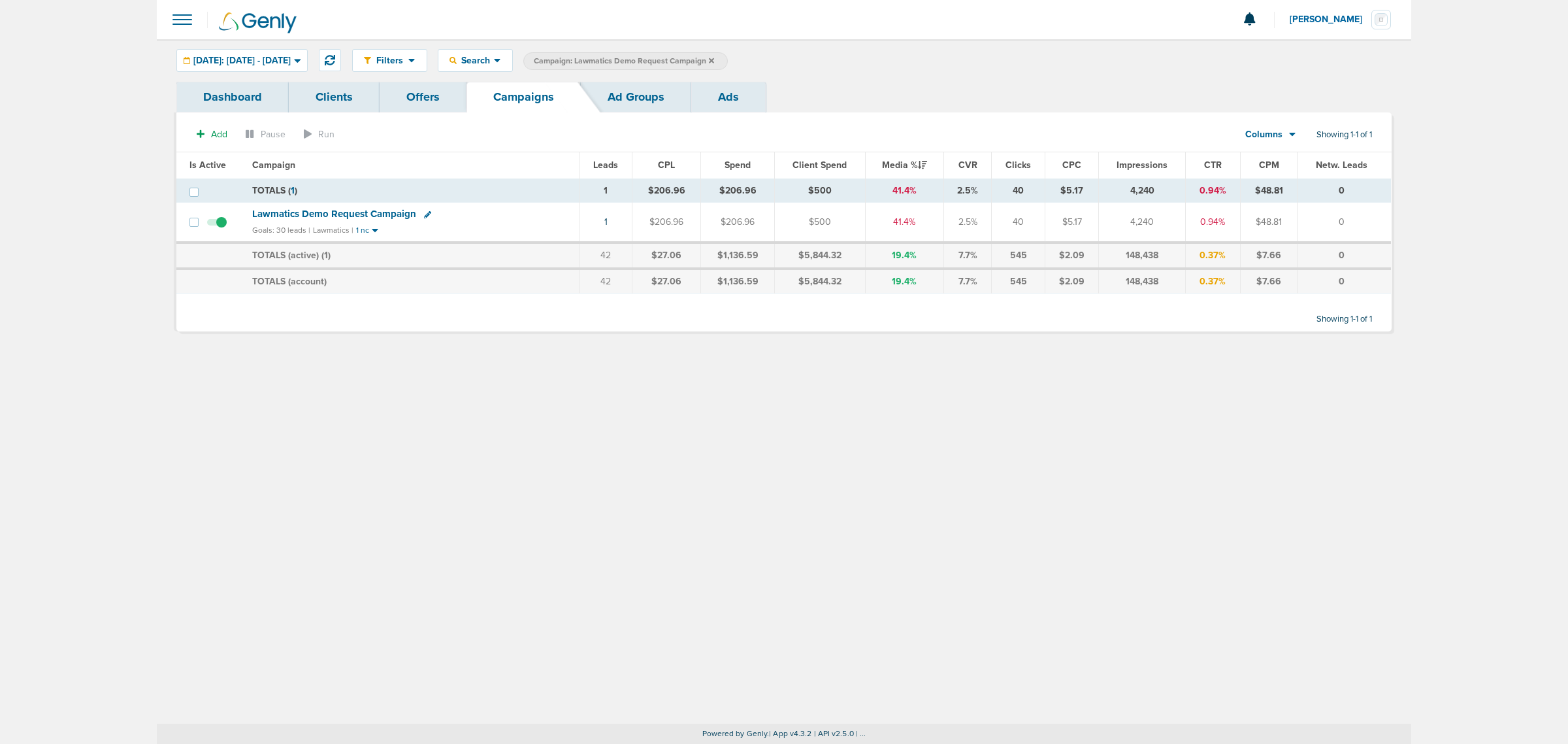
click at [714, 62] on icon at bounding box center [711, 60] width 5 height 7
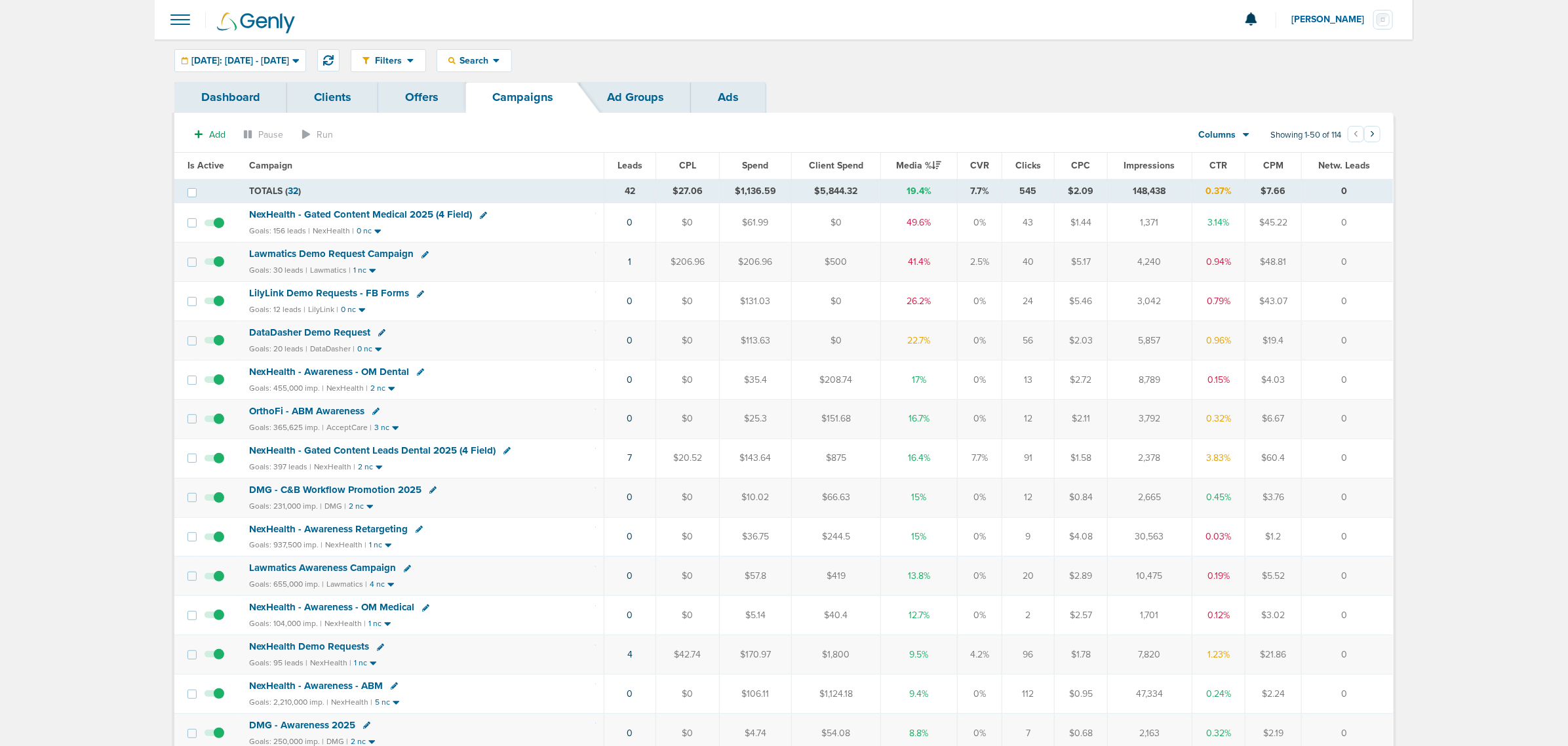
drag, startPoint x: 598, startPoint y: 302, endPoint x: 1353, endPoint y: 287, distance: 755.1
click at [1353, 287] on tr "LilyLink Demo Requests - FB Forms Goals: 12 leads | LilyLink | 0 nc 0 $0 $131.0…" at bounding box center [783, 301] width 1218 height 39
click at [1361, 289] on td "0" at bounding box center [1346, 301] width 92 height 39
drag, startPoint x: 1229, startPoint y: 299, endPoint x: 381, endPoint y: 161, distance: 859.2
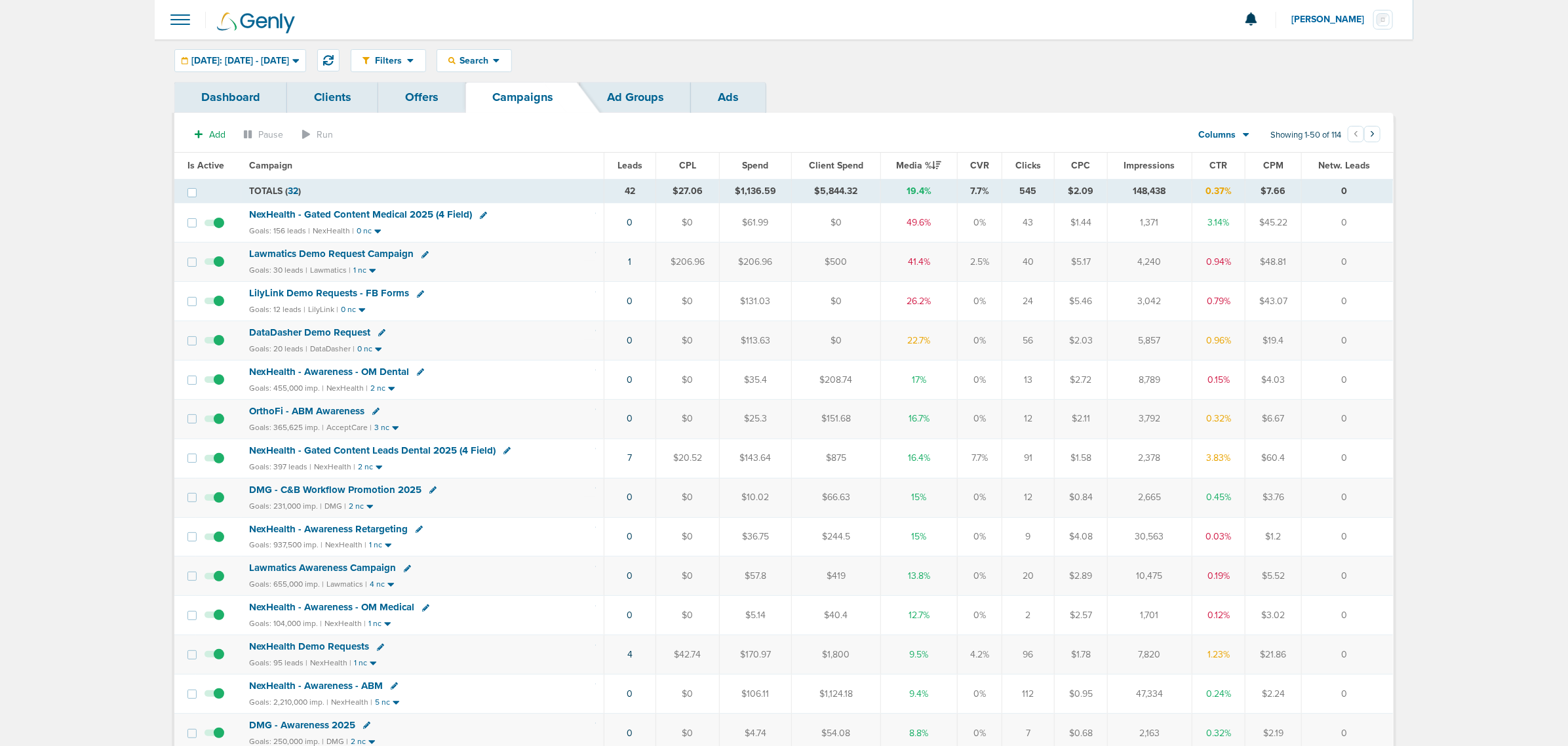
click at [405, 156] on th "Campaign" at bounding box center [423, 165] width 363 height 26
click at [511, 53] on div "Search" at bounding box center [474, 61] width 74 height 22
click at [513, 100] on link "Client" at bounding box center [505, 103] width 136 height 17
type input "nex"
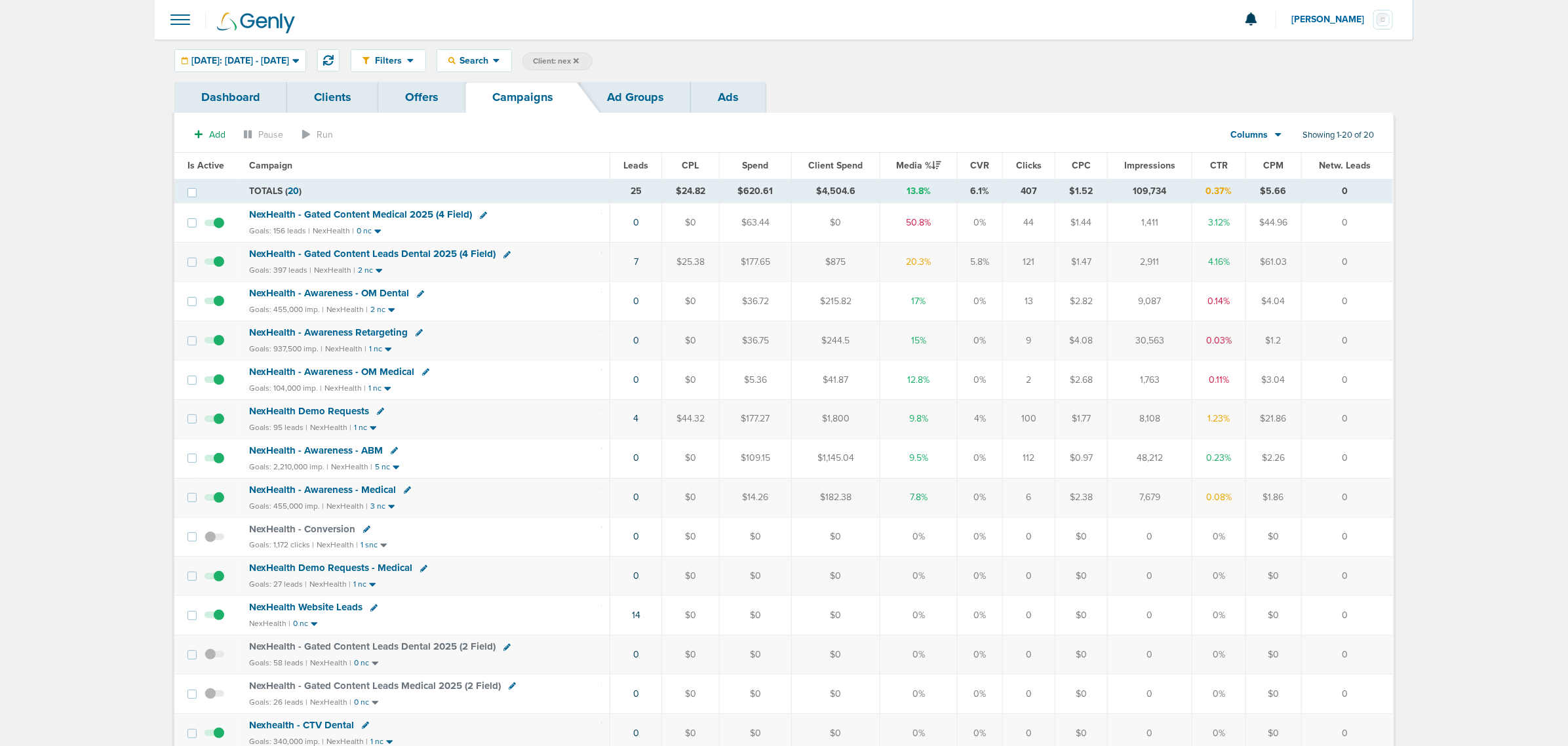
click at [312, 572] on span "NexHealth Demo Requests - Medical" at bounding box center [331, 568] width 163 height 12
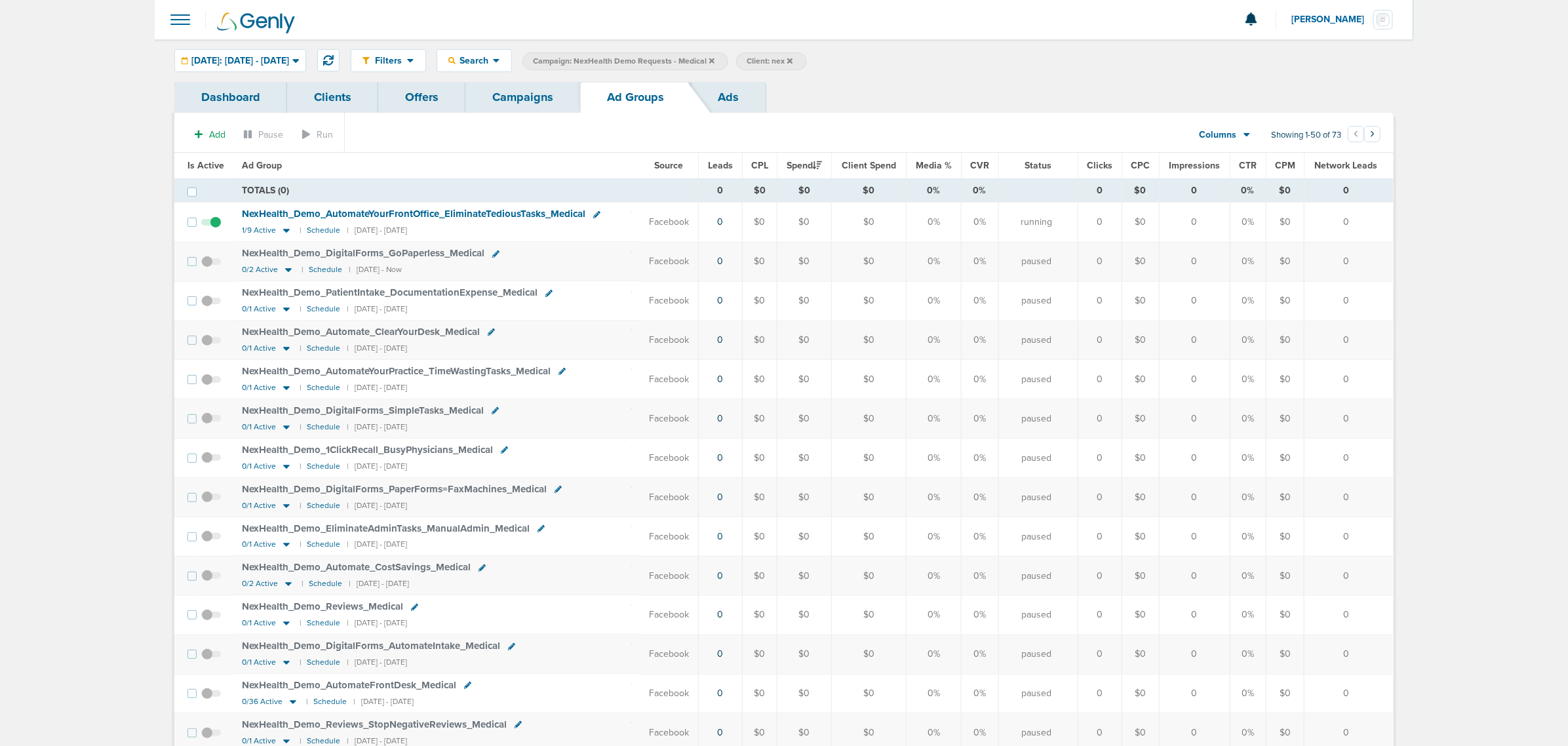
click at [516, 89] on link "Campaigns" at bounding box center [523, 97] width 115 height 31
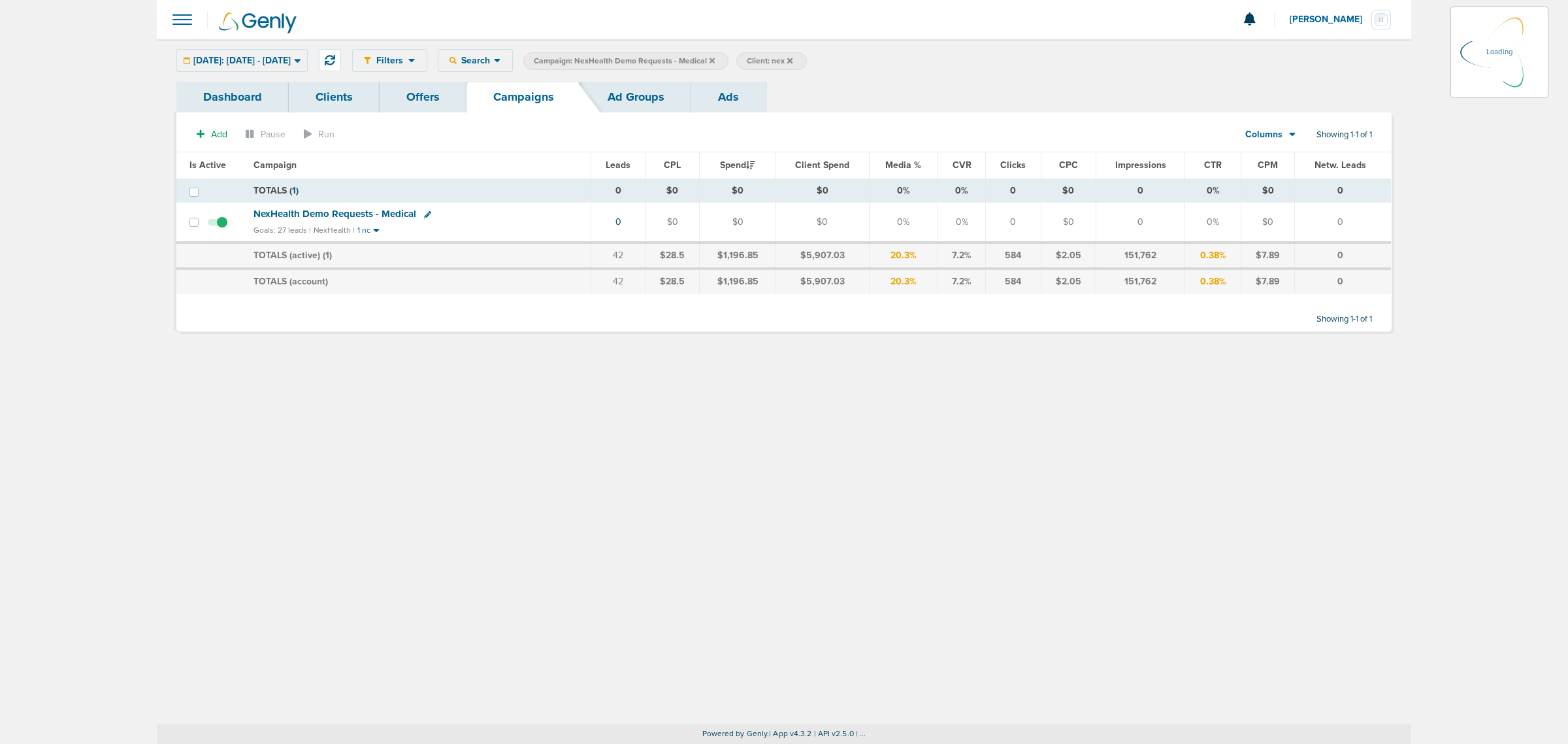
click at [715, 57] on span "Campaign: NexHealth Demo Requests - Medical" at bounding box center [624, 61] width 181 height 11
click at [715, 56] on icon at bounding box center [712, 60] width 5 height 7
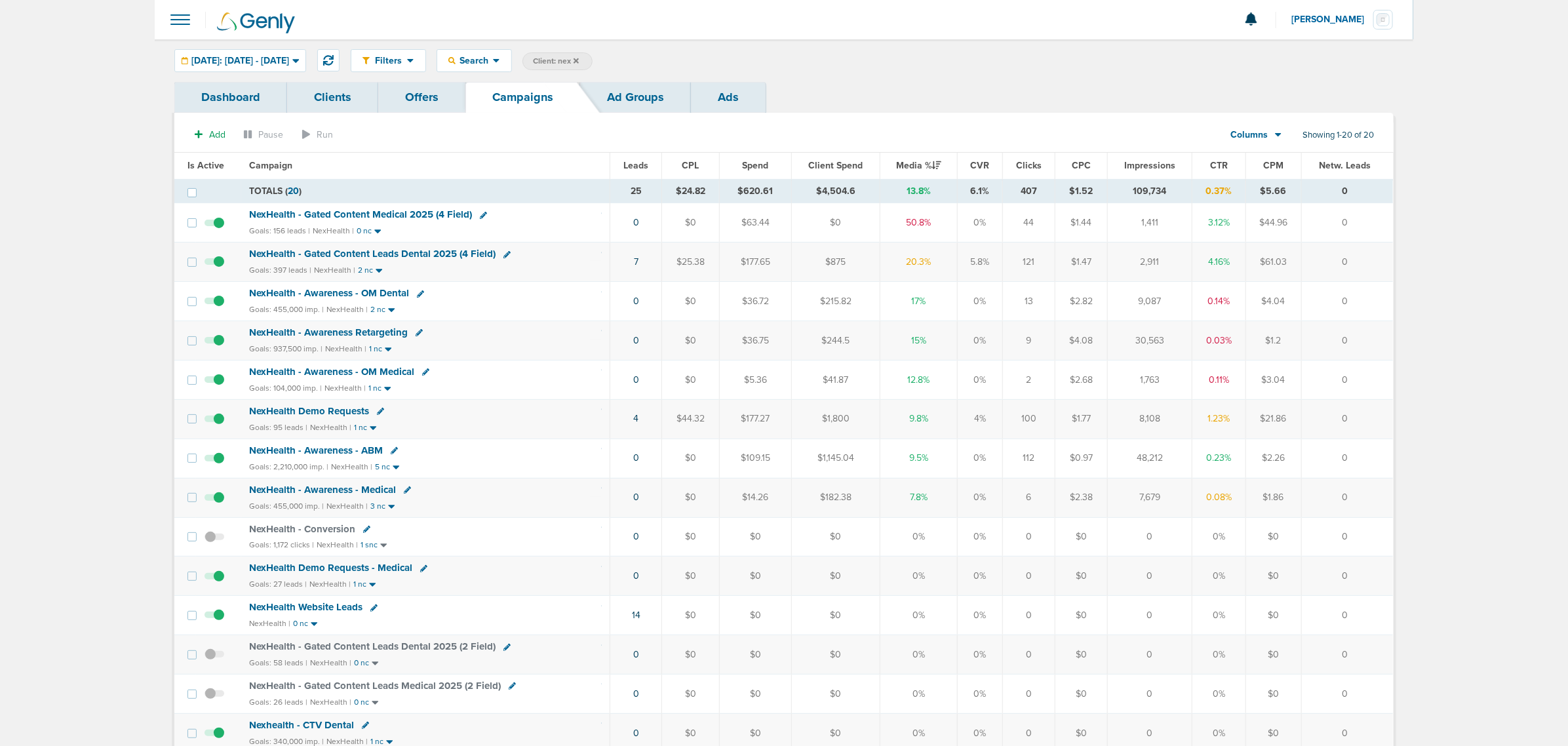
click at [579, 60] on icon at bounding box center [576, 60] width 5 height 7
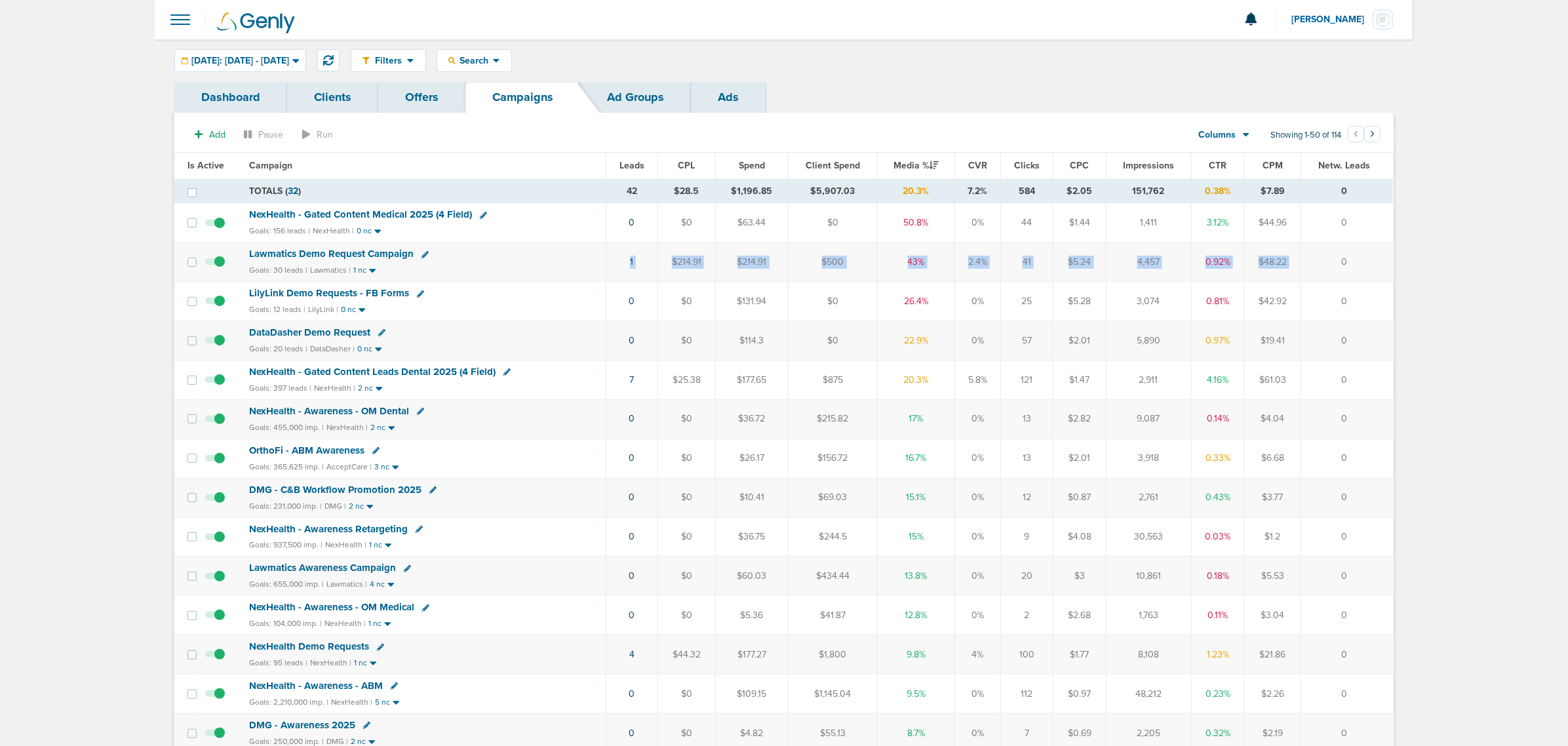
drag, startPoint x: 565, startPoint y: 266, endPoint x: 1368, endPoint y: 254, distance: 803.1
click at [1347, 253] on tr "Lawmatics Demo Request Campaign Goals: 30 leads | Lawmatics | 1 nc 1 $214.91 $2…" at bounding box center [783, 261] width 1218 height 39
click at [1375, 254] on td "0" at bounding box center [1346, 261] width 92 height 39
click at [296, 253] on span "Lawmatics Demo Request Campaign" at bounding box center [331, 254] width 165 height 12
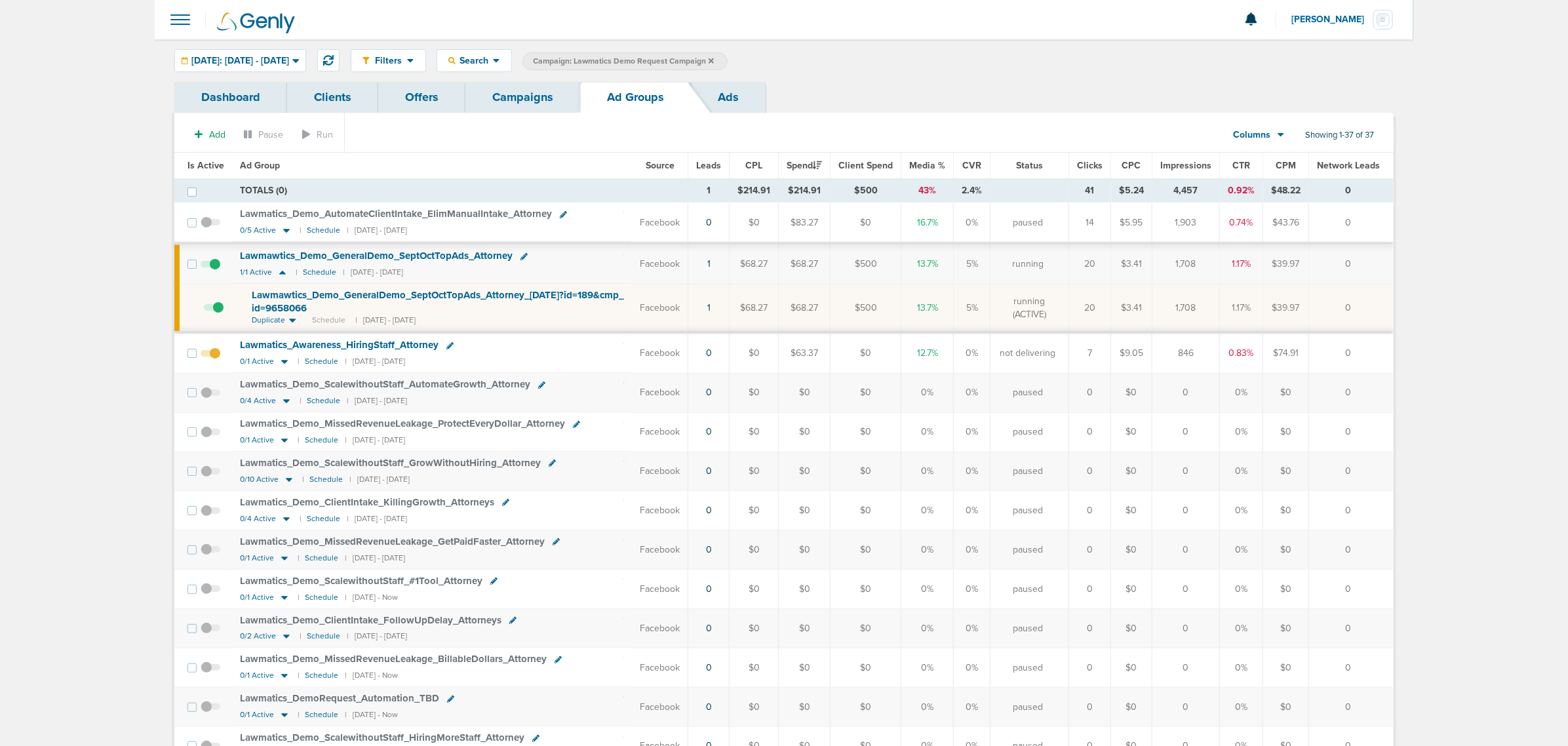
drag, startPoint x: 744, startPoint y: 311, endPoint x: 824, endPoint y: 315, distance: 80.1
click at [824, 315] on tr "Lawmawtics_ Demo_ GeneralDemo_ SeptOctTopAds_ Attorney_ 10.14.25?id=189&cmp_ id…" at bounding box center [783, 308] width 1218 height 48
click at [824, 315] on td "$68.27" at bounding box center [804, 308] width 52 height 48
click at [501, 296] on span "Lawmawtics_ Demo_ GeneralDemo_ SeptOctTopAds_ Attorney_ 10.14.25?id=189&cmp_ id…" at bounding box center [437, 301] width 372 height 25
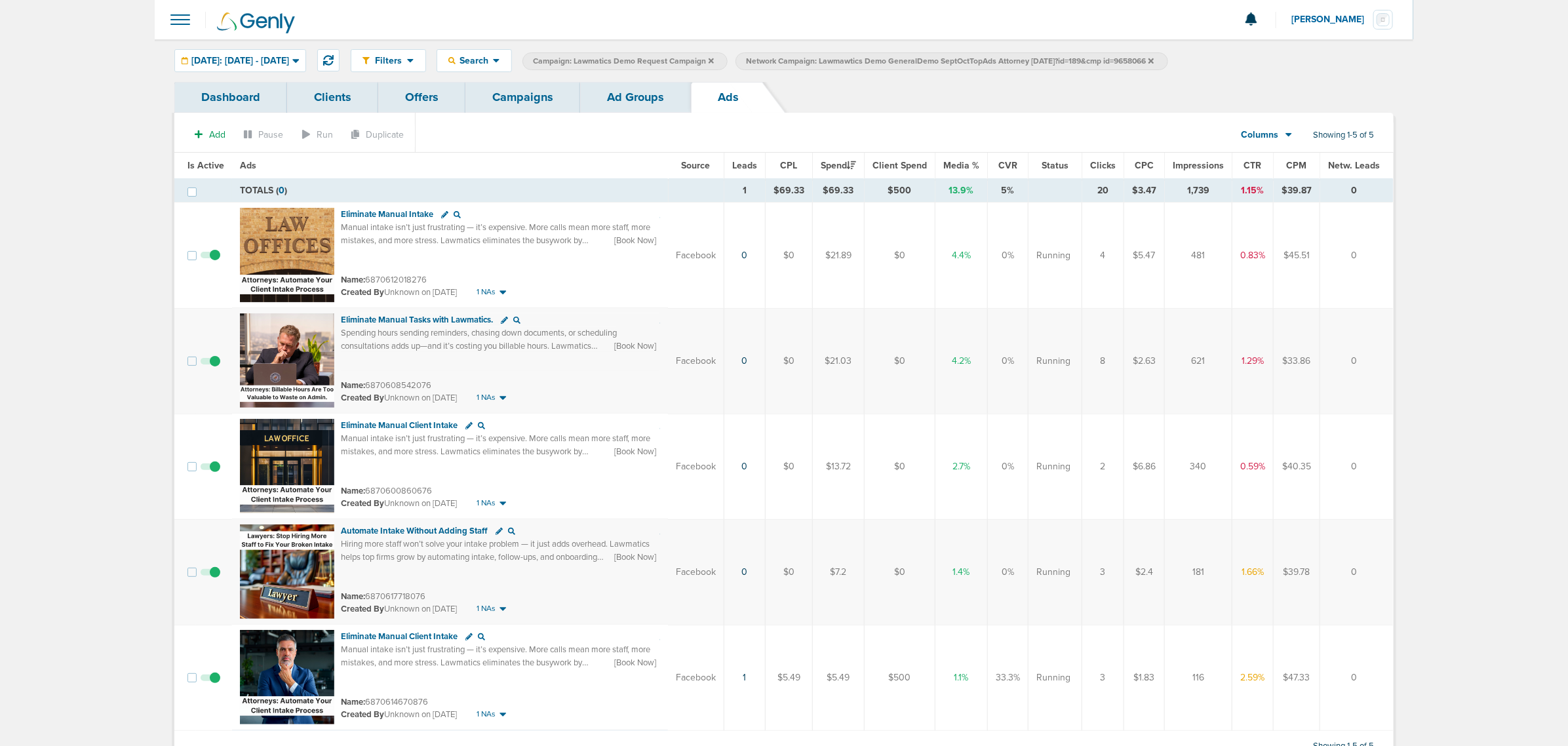
click at [1153, 60] on icon at bounding box center [1151, 60] width 5 height 5
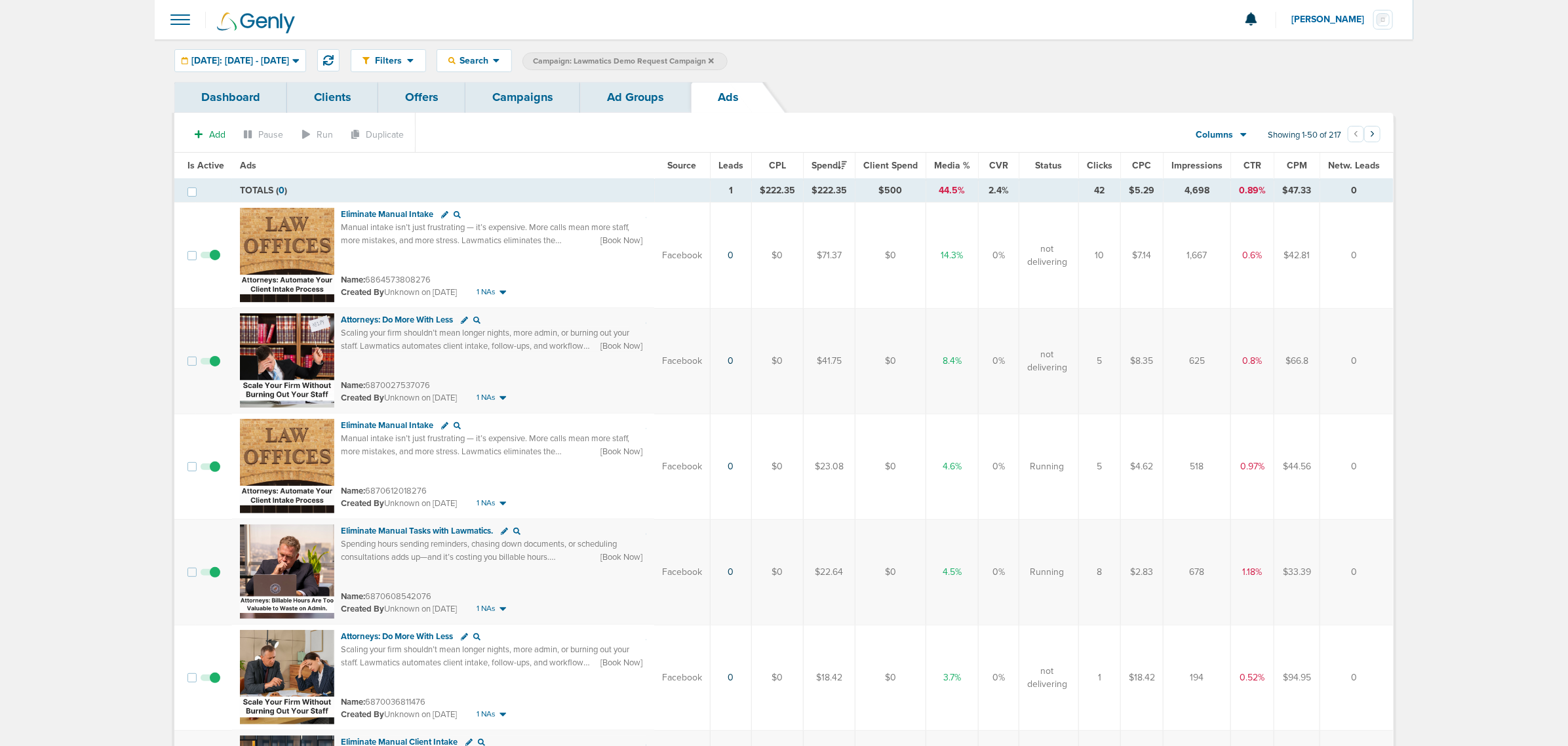
click at [617, 95] on link "Ad Groups" at bounding box center [635, 97] width 111 height 31
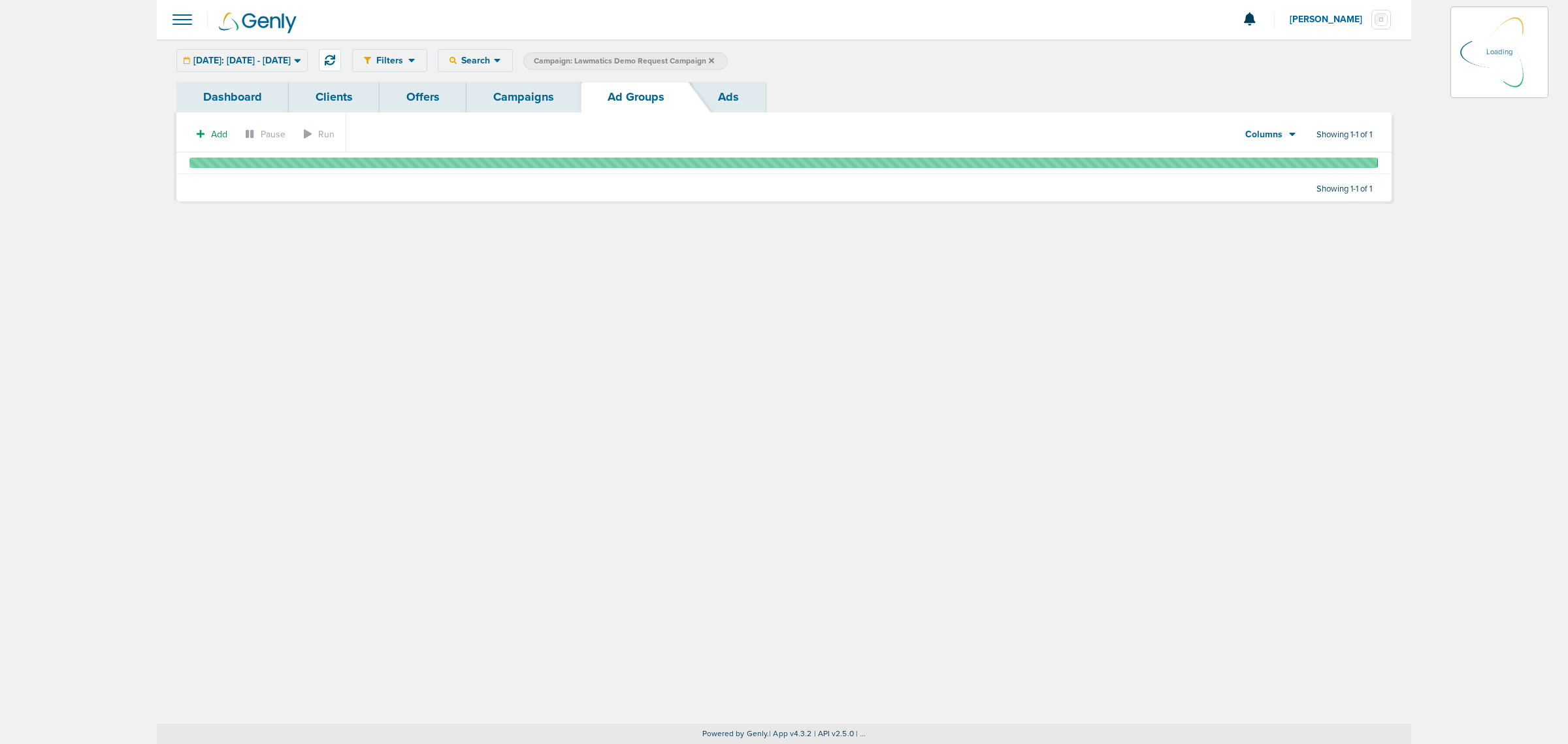
click at [511, 91] on link "Campaigns" at bounding box center [524, 96] width 115 height 31
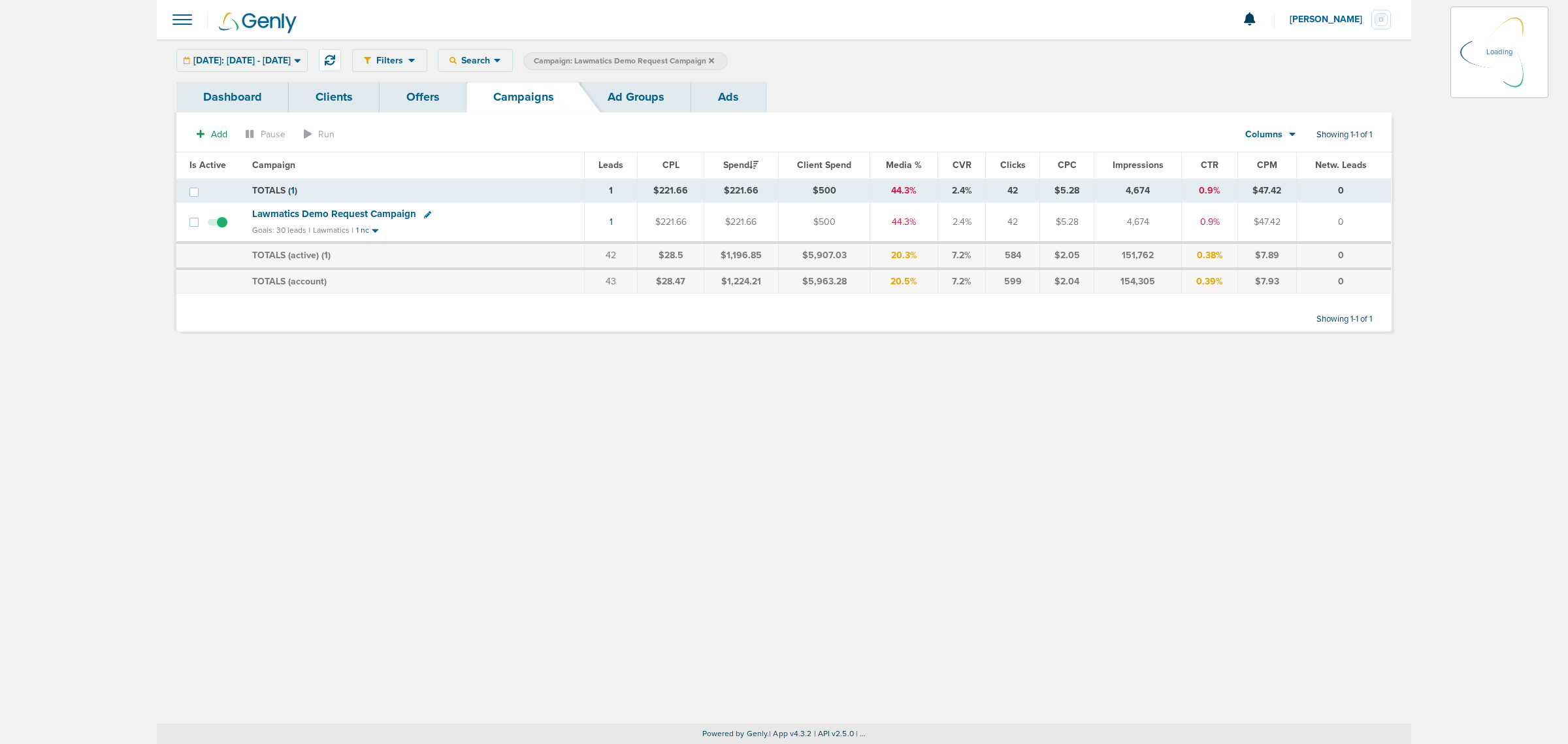
click at [714, 59] on span "Campaign: Lawmatics Demo Request Campaign" at bounding box center [623, 61] width 180 height 11
click at [714, 59] on icon at bounding box center [711, 60] width 5 height 5
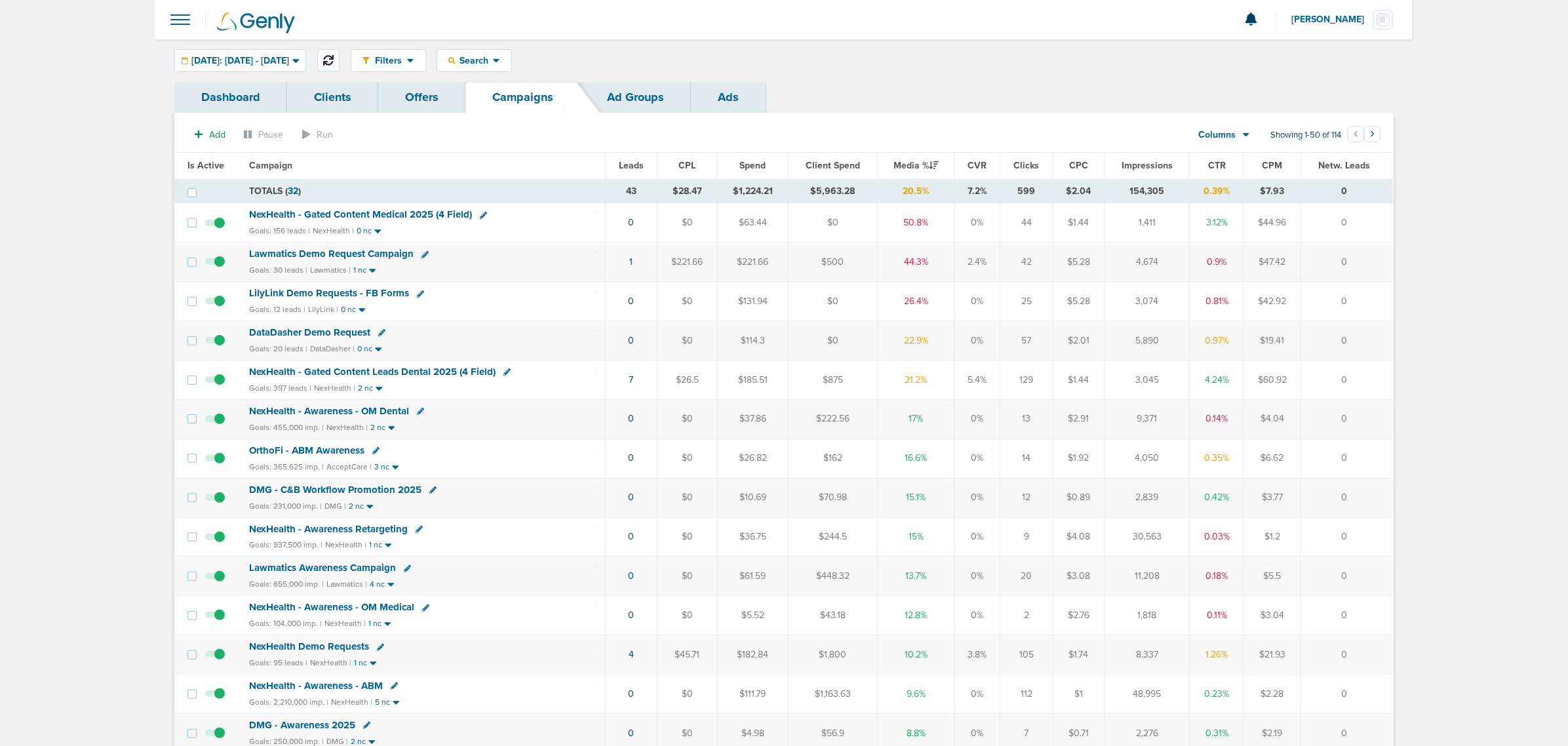
click at [340, 57] on button at bounding box center [328, 60] width 22 height 22
click at [340, 57] on button at bounding box center [328, 60] width 22 height 22
click at [396, 372] on span "NexHealth - Gated Content Leads Dental 2025 (4 Field)" at bounding box center [372, 371] width 246 height 12
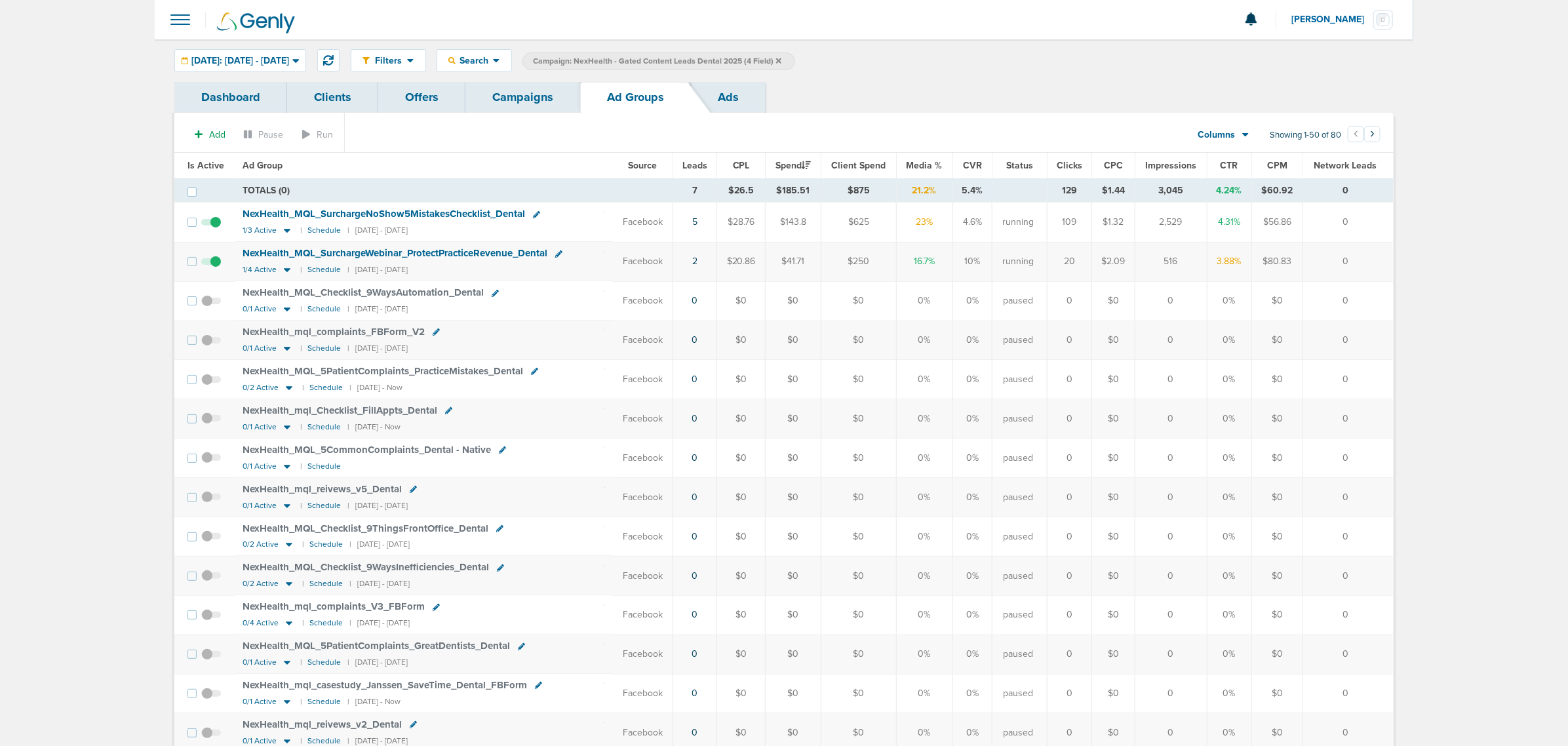
drag, startPoint x: 1367, startPoint y: 220, endPoint x: 584, endPoint y: 223, distance: 783.0
click at [584, 223] on tr "NexHealth_ MQL_ SurchargeNoShow5MistakesChecklist_ Dental 1/3 Active | Schedule…" at bounding box center [783, 221] width 1218 height 39
click at [580, 221] on div "NexHealth_ MQL_ SurchargeNoShow5MistakesChecklist_ Dental" at bounding box center [423, 215] width 362 height 13
click at [600, 181] on td "TOTALS (0)" at bounding box center [454, 191] width 439 height 23
click at [534, 100] on link "Campaigns" at bounding box center [523, 97] width 115 height 31
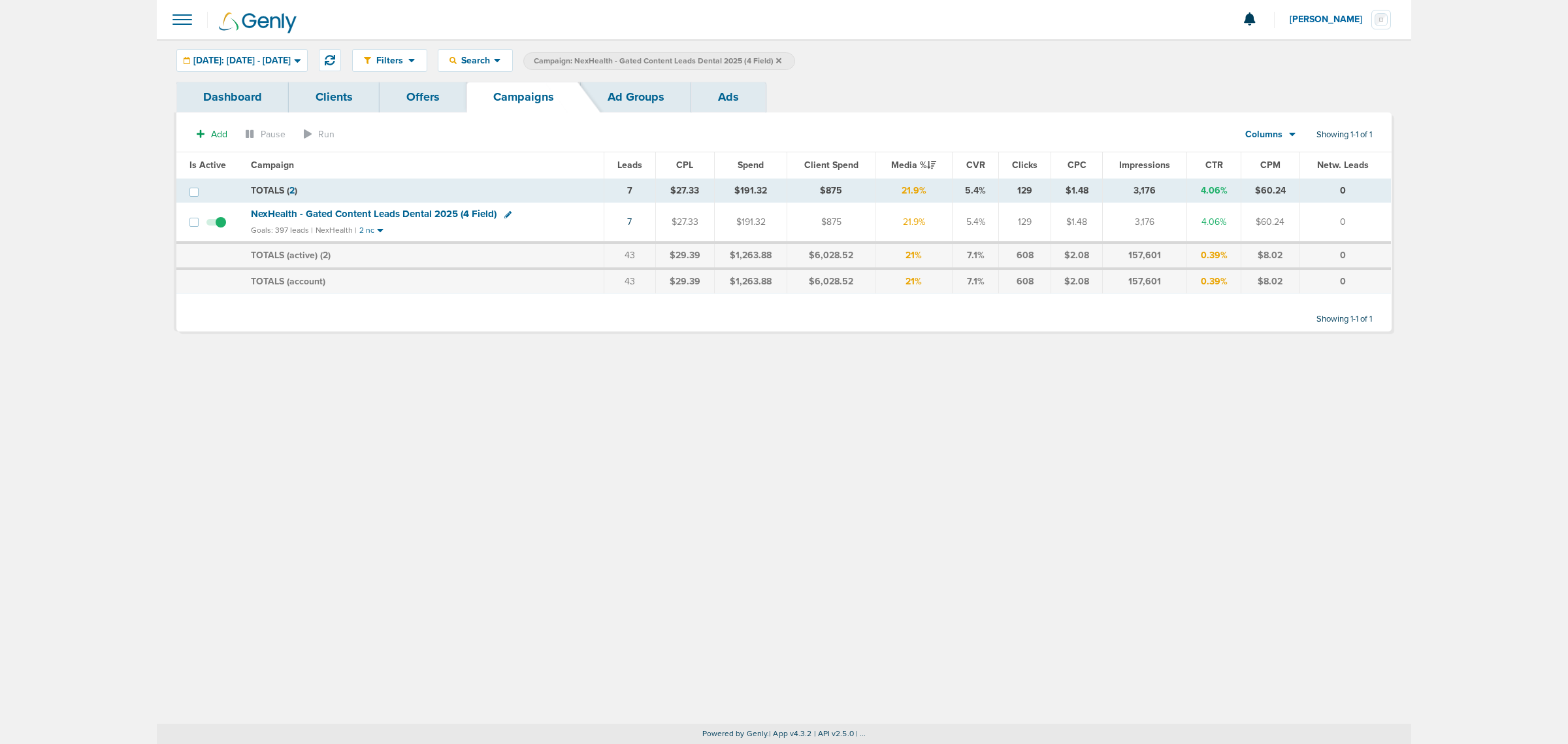
click at [507, 213] on icon at bounding box center [508, 214] width 7 height 7
select select
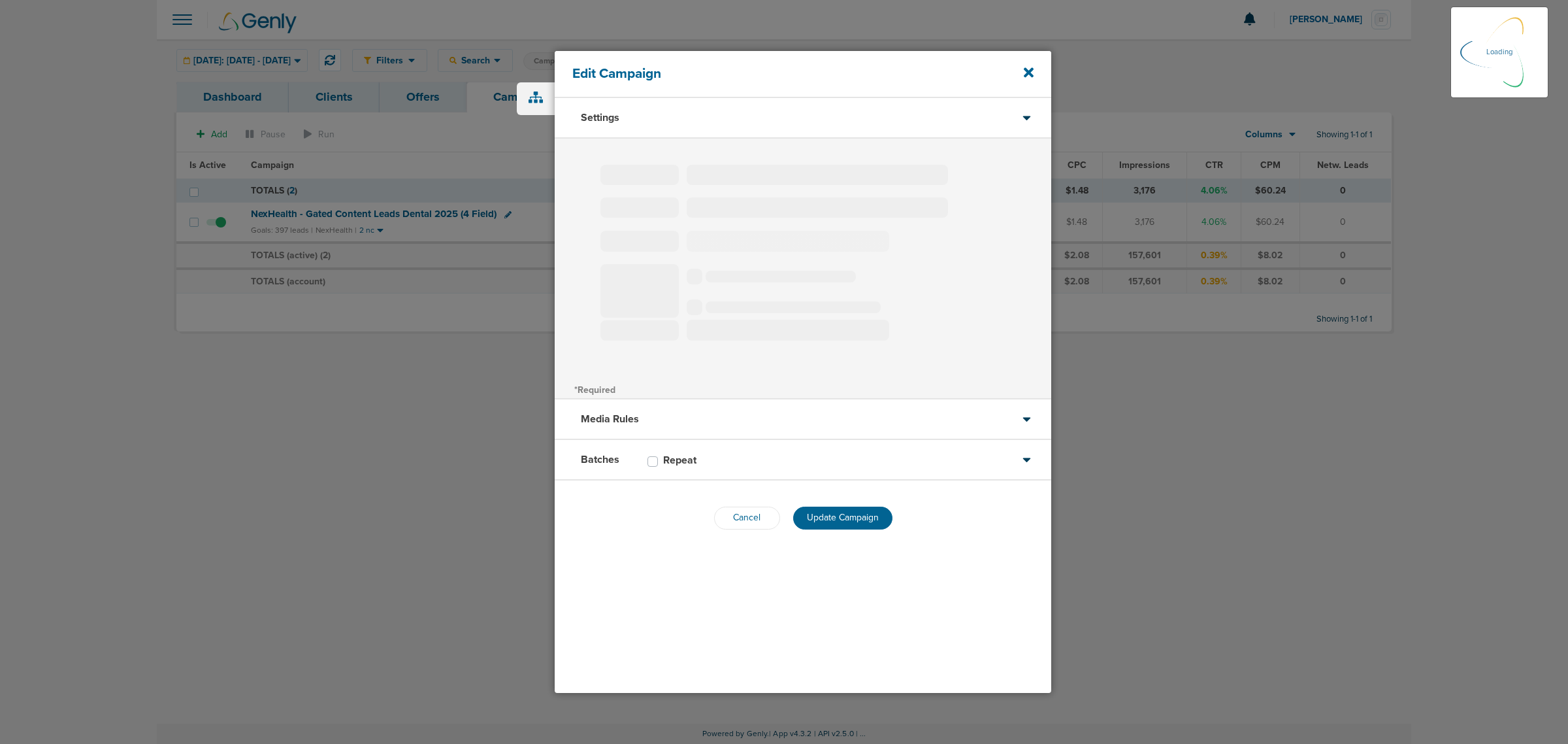
select select "1"
select select "2"
select select "3"
select select "4"
select select "6"
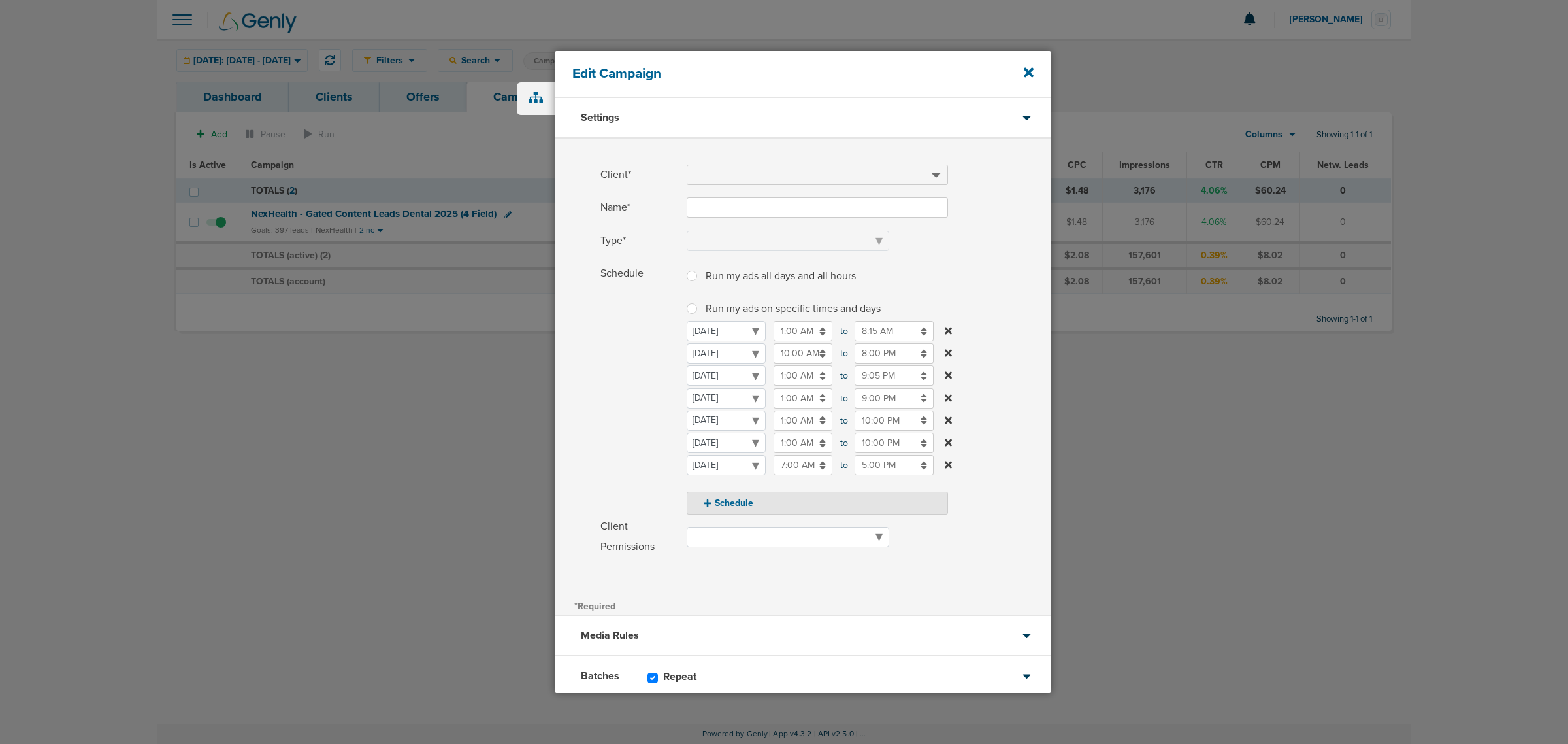
type input "NexHealth - Gated Content Leads Dental 2025 (4 Field)"
select select "Leads"
radio input "true"
select select "readWrite"
checkbox input "true"
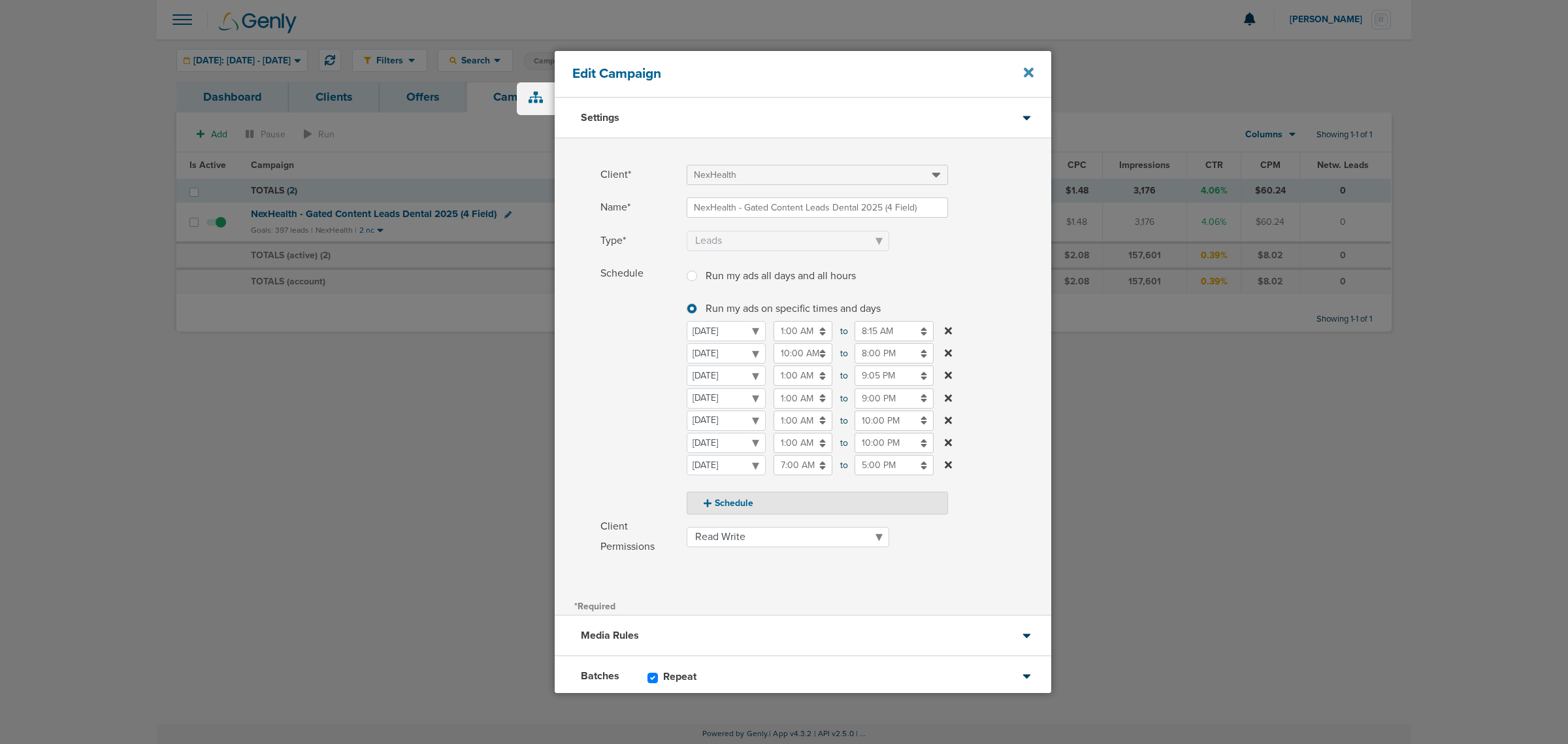
click at [1030, 76] on icon at bounding box center [1028, 72] width 10 height 14
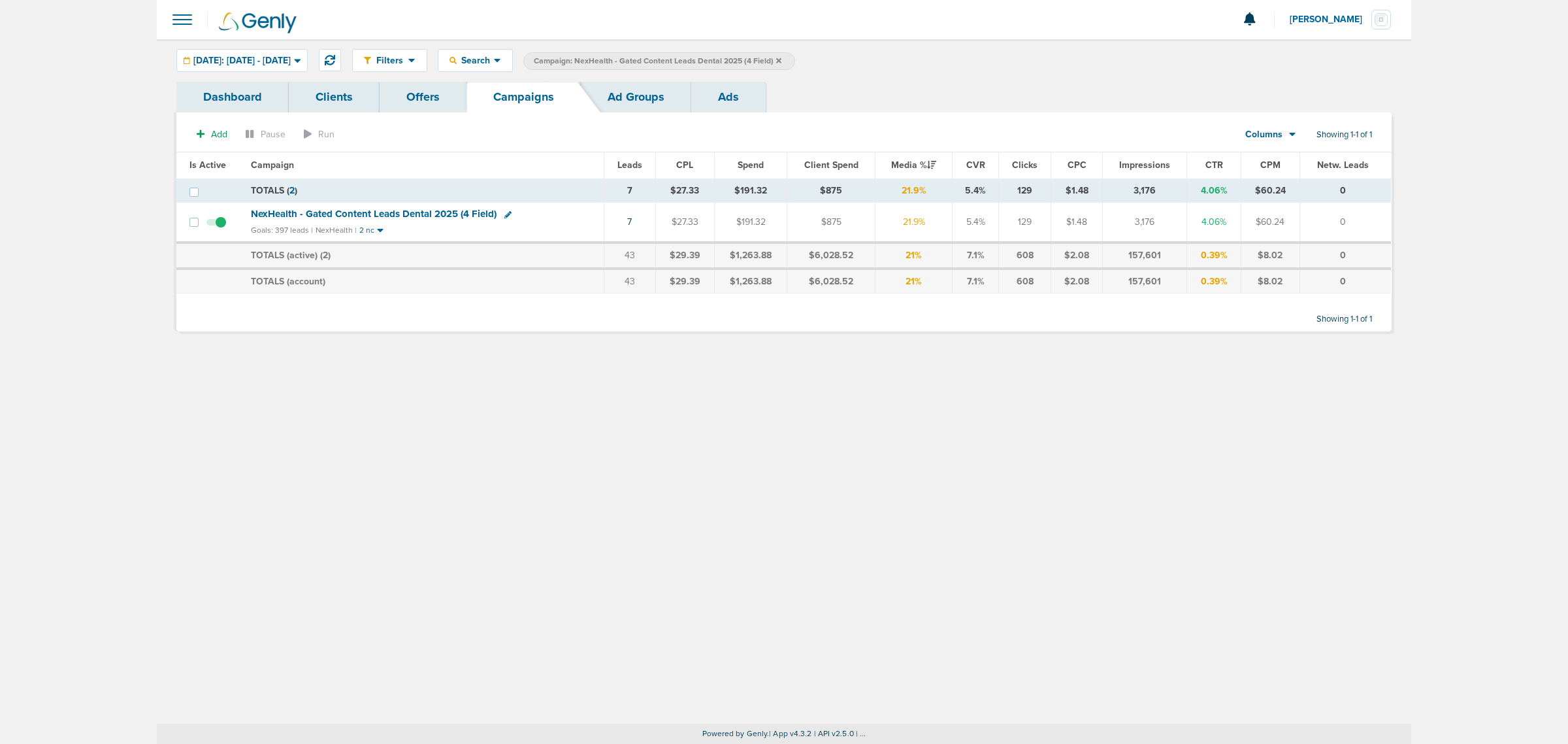
click at [781, 56] on icon at bounding box center [779, 60] width 5 height 7
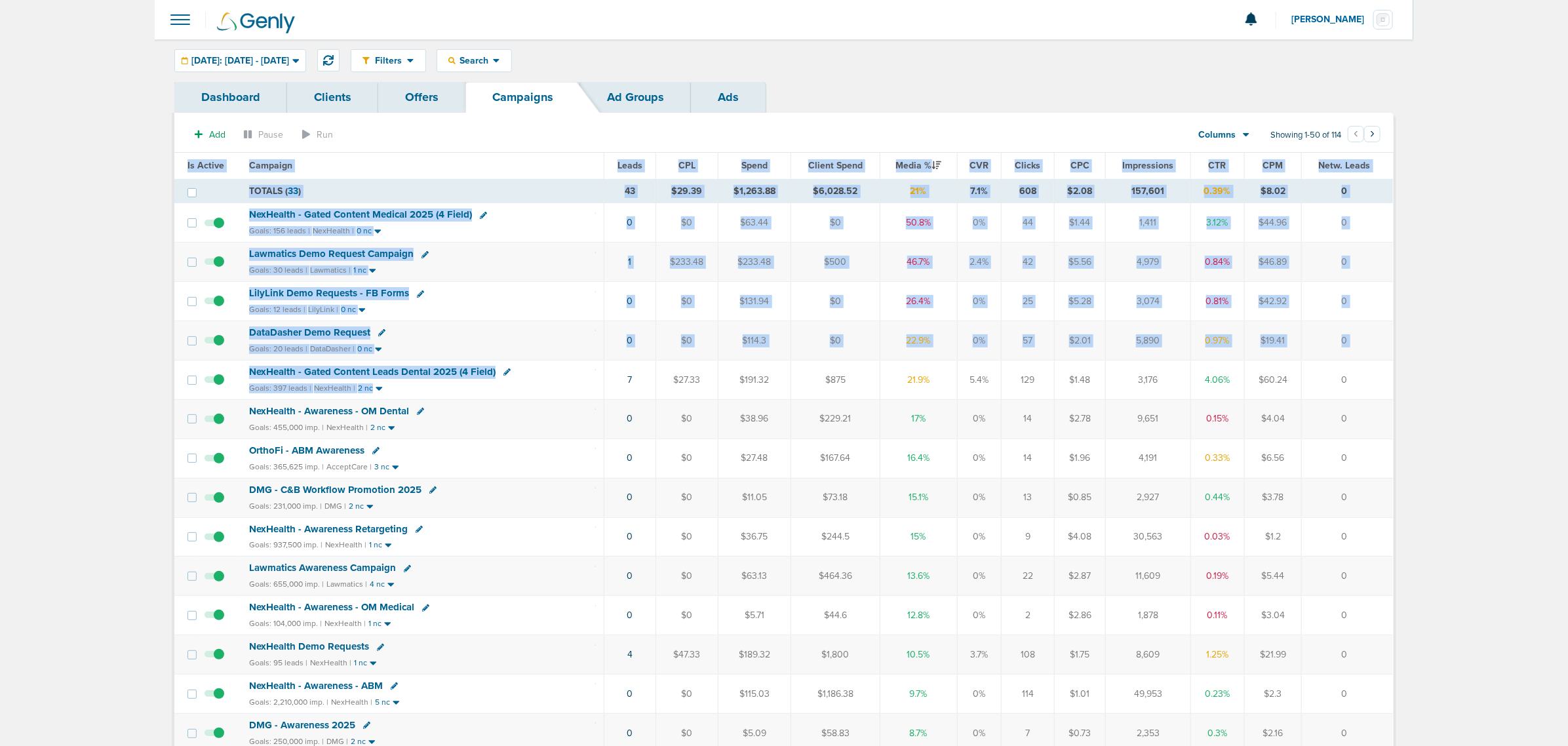
drag, startPoint x: 586, startPoint y: 385, endPoint x: 1436, endPoint y: 380, distance: 850.0
click at [1380, 381] on td "0" at bounding box center [1346, 379] width 92 height 39
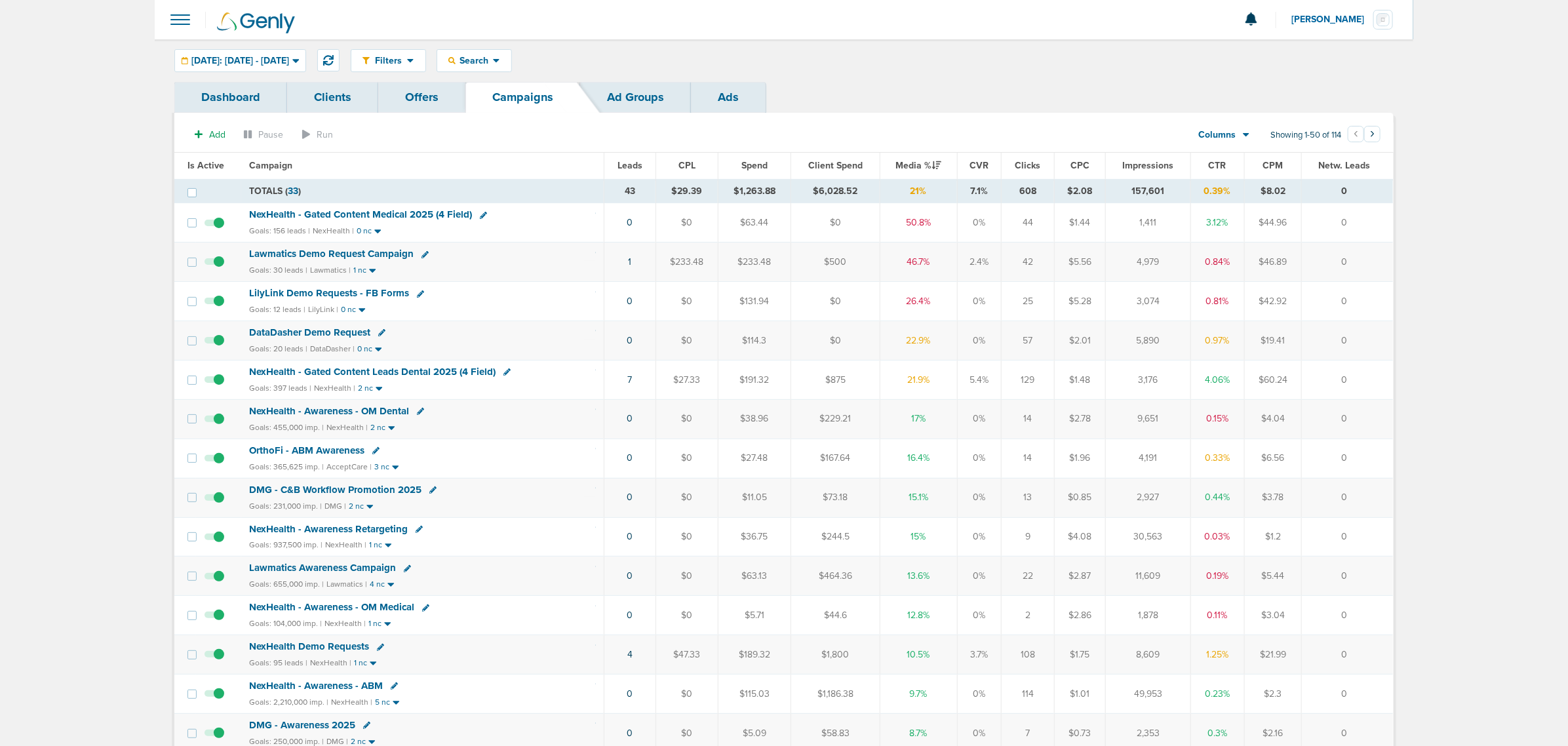
drag, startPoint x: 1378, startPoint y: 381, endPoint x: 477, endPoint y: 387, distance: 901.0
click at [477, 387] on tr "NexHealth - Gated Content Leads Dental 2025 (4 Field) Goals: 397 leads | NexHea…" at bounding box center [783, 379] width 1218 height 39
click at [565, 374] on div "NexHealth - Gated Content Leads Dental 2025 (4 Field)" at bounding box center [422, 372] width 346 height 13
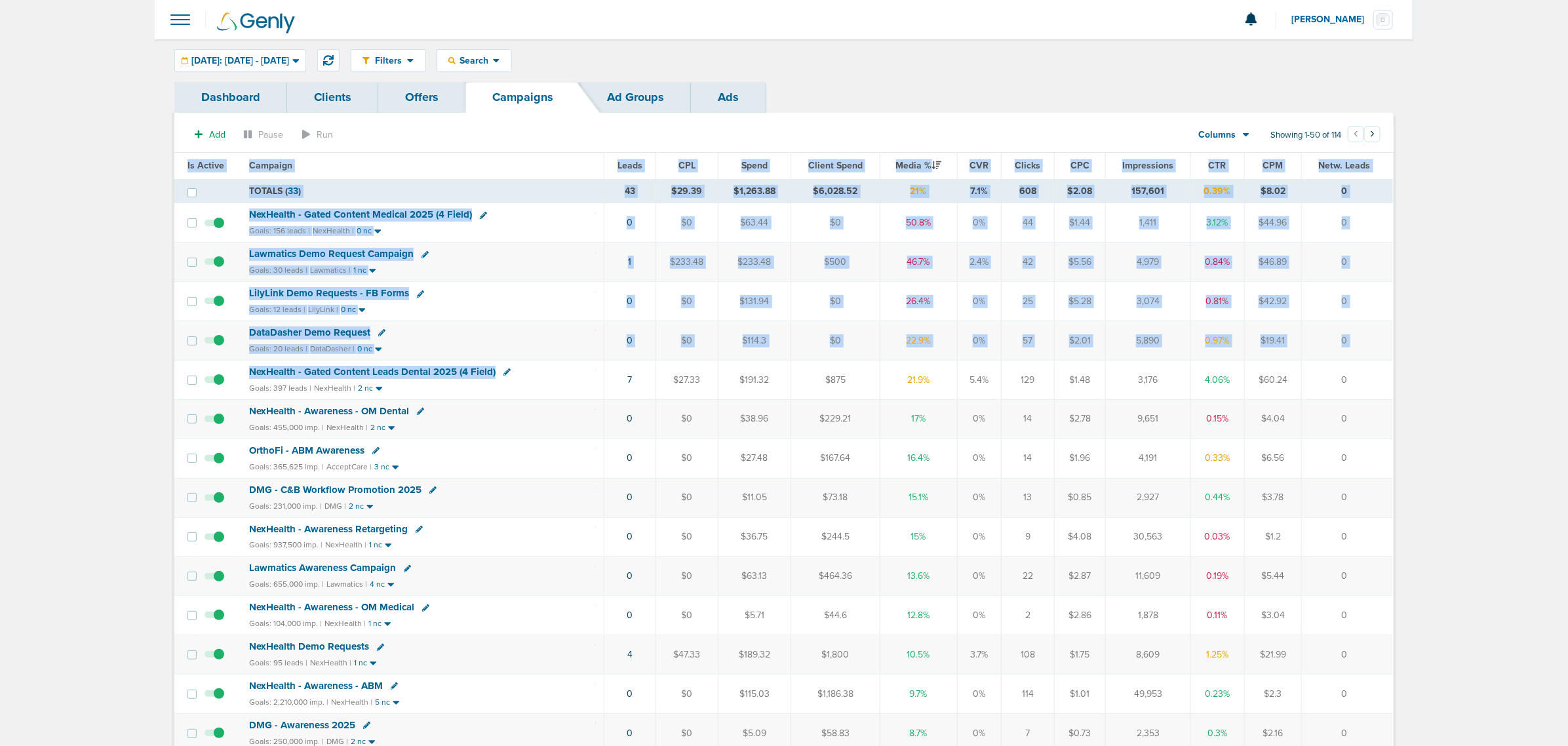
drag, startPoint x: 734, startPoint y: 371, endPoint x: 1443, endPoint y: 365, distance: 709.0
click at [1377, 374] on td "0" at bounding box center [1346, 379] width 92 height 39
click at [1363, 377] on td "0" at bounding box center [1346, 379] width 92 height 39
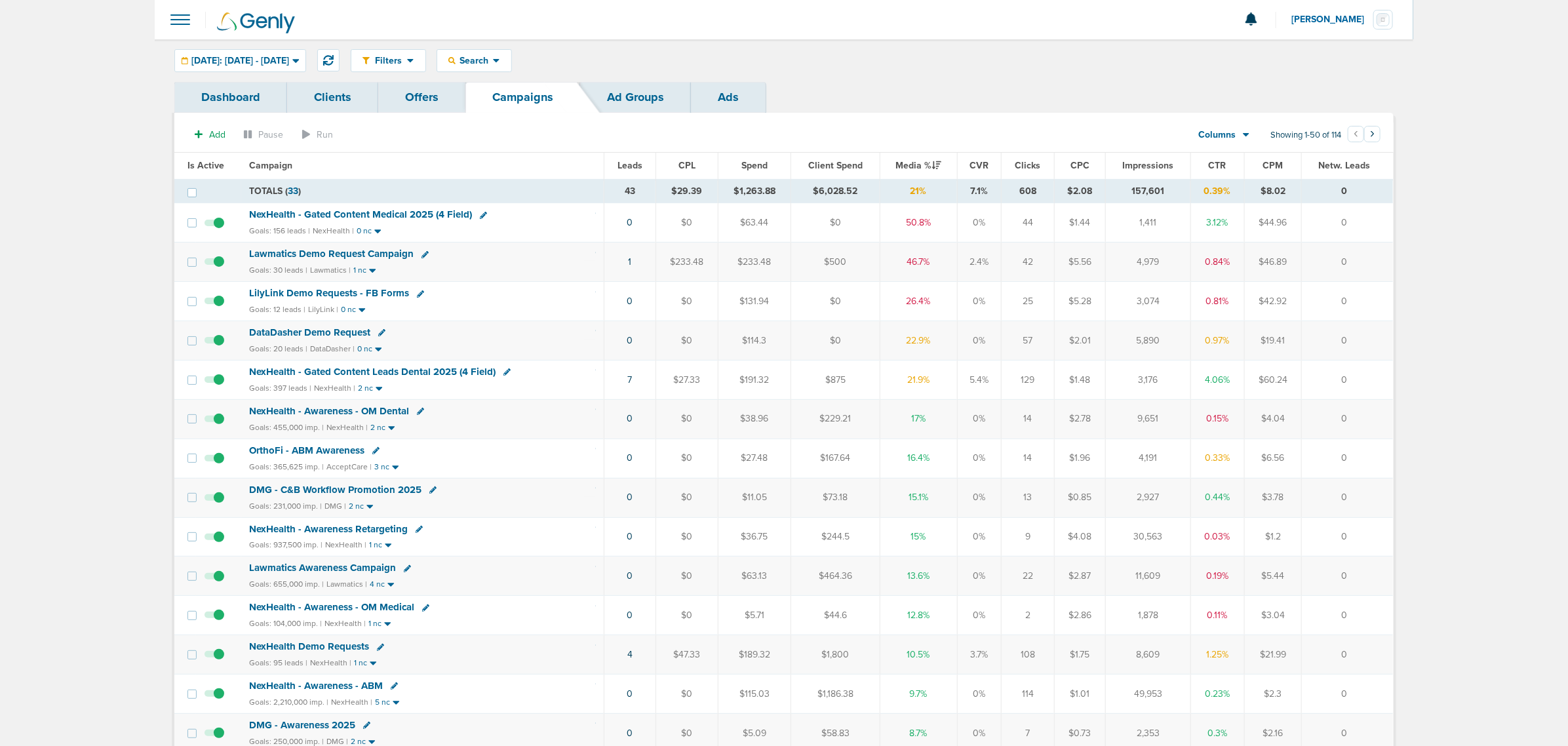
drag, startPoint x: 1361, startPoint y: 379, endPoint x: 87, endPoint y: 99, distance: 1304.4
click at [343, 207] on td "NexHealth - Gated Content Medical 2025 (4 Field) Goals: 156 leads | NexHealth |…" at bounding box center [422, 222] width 362 height 39
click at [349, 210] on span "NexHealth - Gated Content Medical 2025 (4 Field)" at bounding box center [361, 214] width 223 height 12
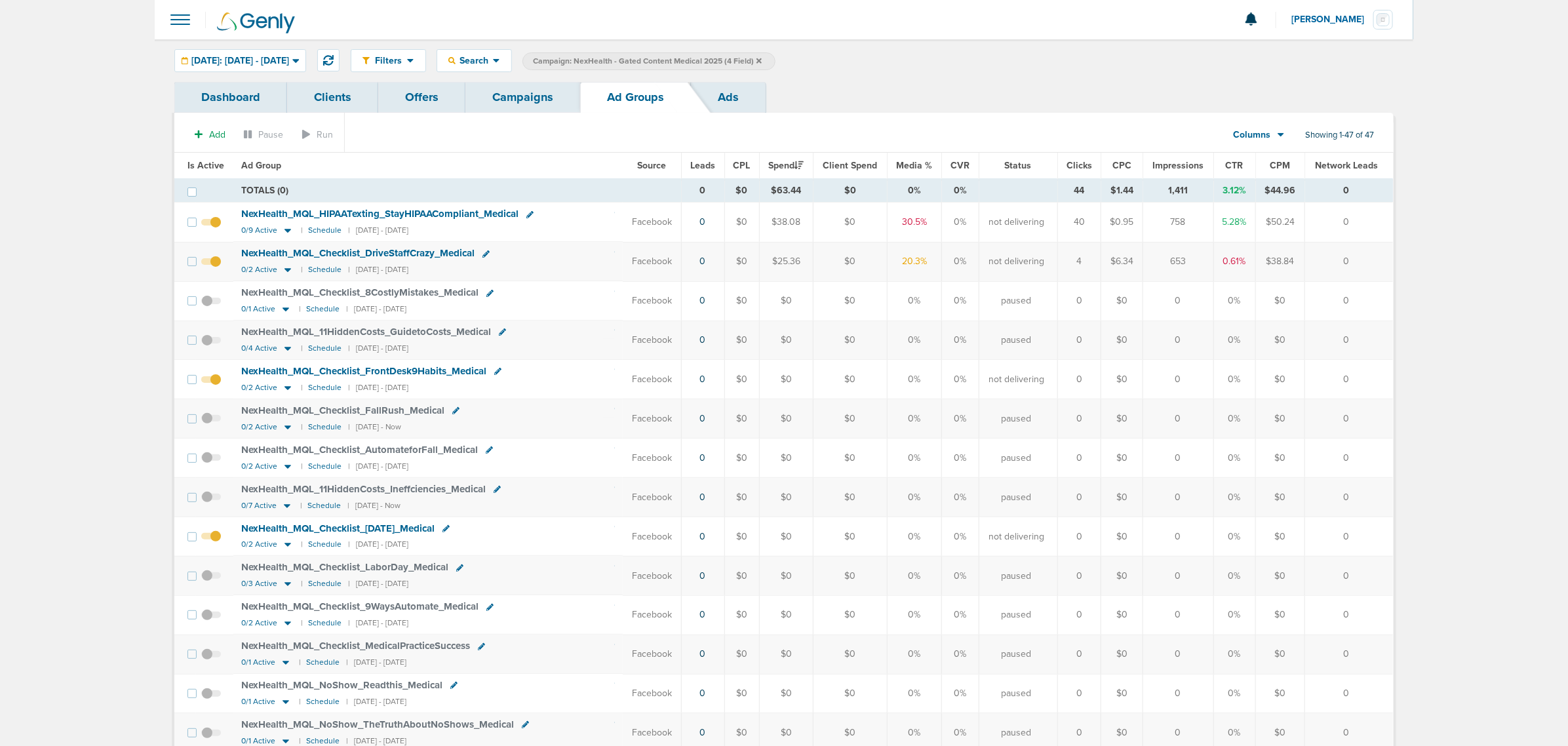
drag, startPoint x: 1354, startPoint y: 223, endPoint x: 350, endPoint y: 198, distance: 1004.3
click at [347, 167] on th "Ad Group" at bounding box center [428, 165] width 390 height 26
click at [287, 231] on icon at bounding box center [288, 231] width 7 height 4
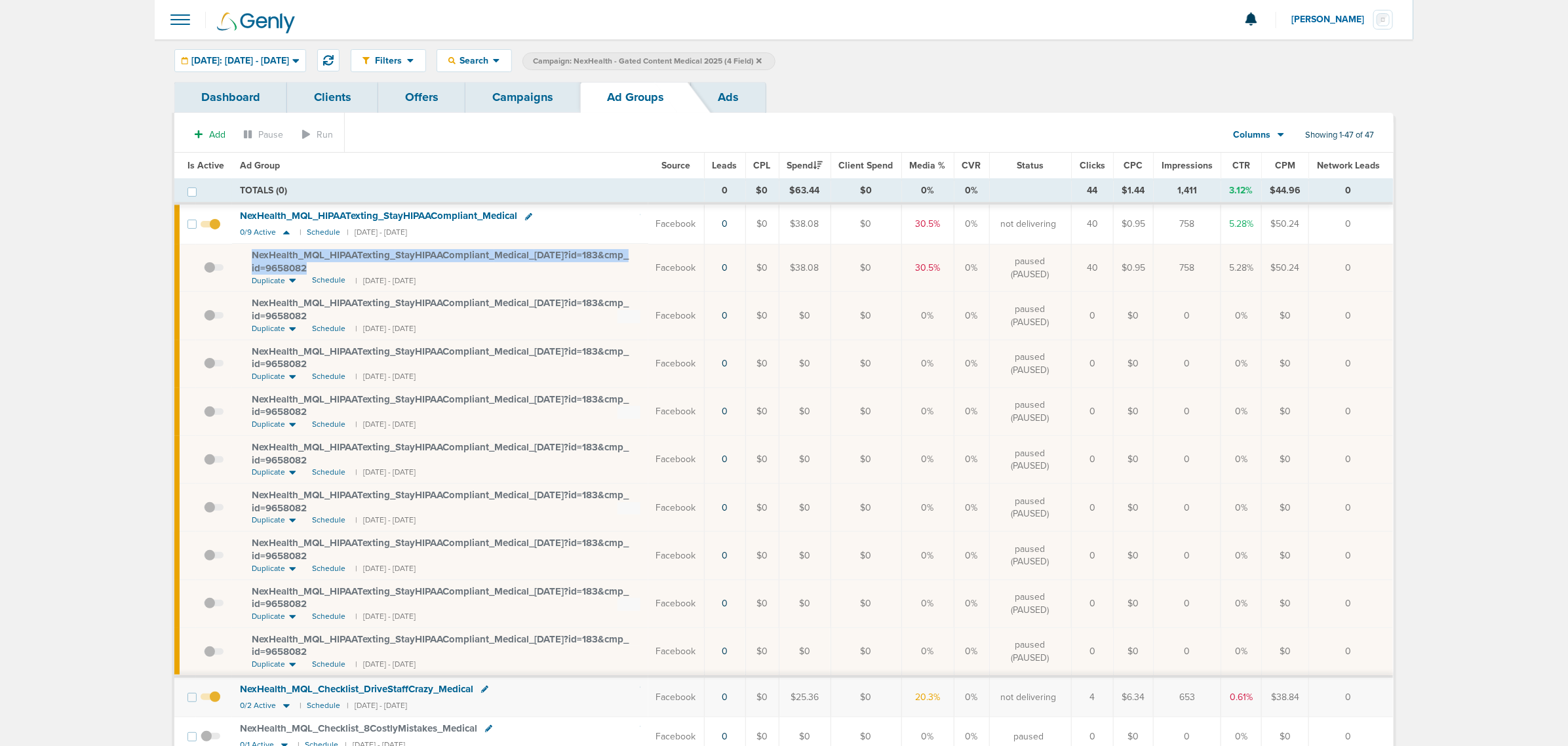
drag, startPoint x: 325, startPoint y: 274, endPoint x: 229, endPoint y: 247, distance: 99.7
click at [229, 247] on tr "NexHealth_ MQL_ HIPAATexting_ StayHIPAACompliant_ Medical_ 10.06.25?id=183&cmp_…" at bounding box center [783, 267] width 1218 height 47
click at [285, 232] on icon at bounding box center [286, 232] width 7 height 4
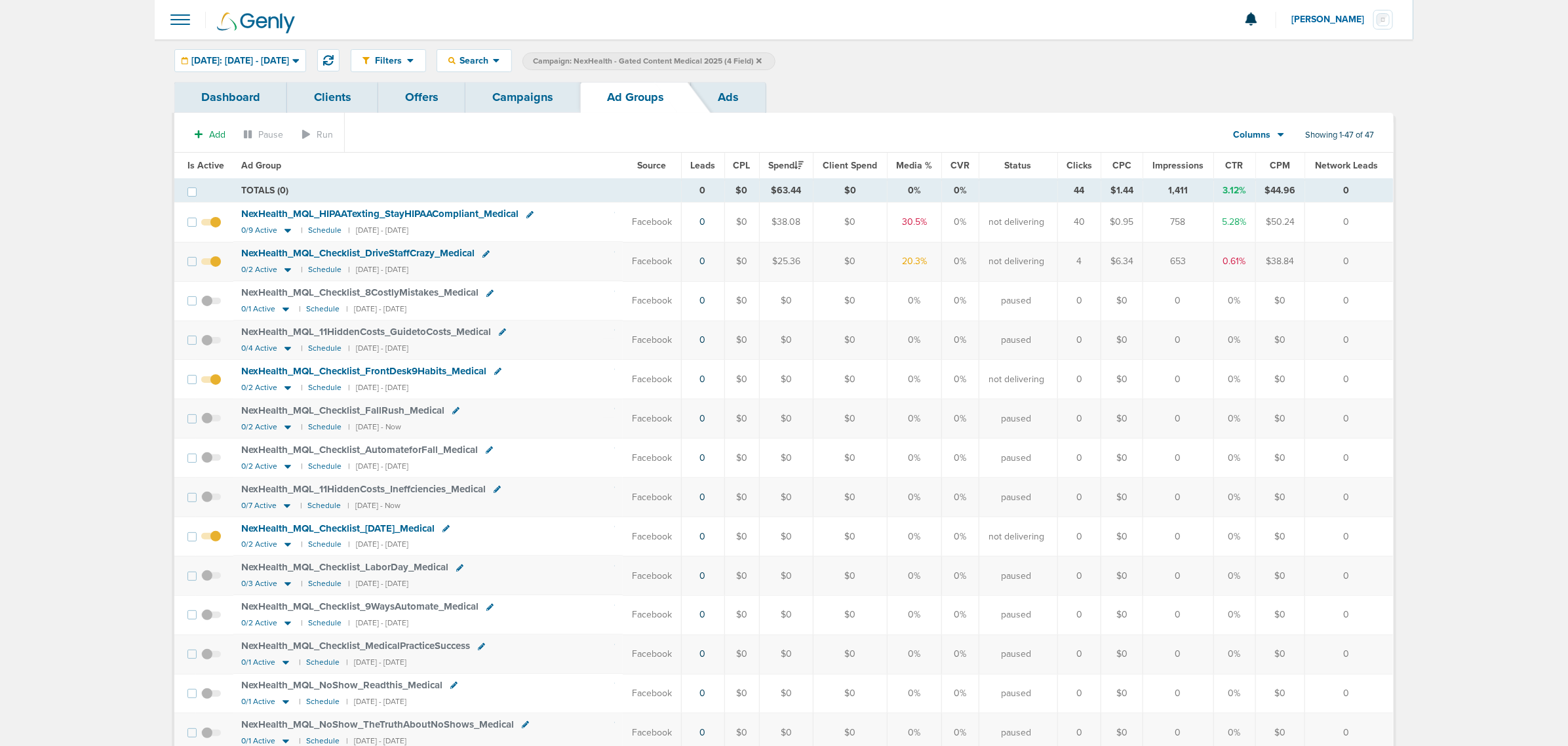
drag, startPoint x: 604, startPoint y: 259, endPoint x: 1377, endPoint y: 236, distance: 773.3
drag, startPoint x: 1346, startPoint y: 262, endPoint x: 1335, endPoint y: 266, distance: 11.7
click at [1335, 266] on td "0" at bounding box center [1348, 261] width 87 height 39
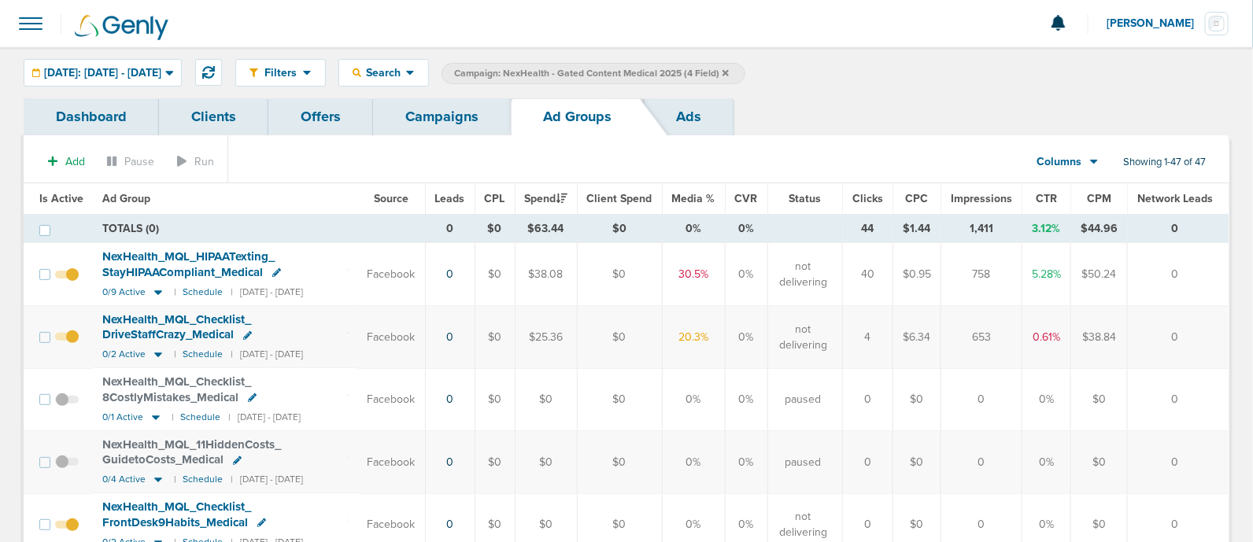
click at [441, 112] on link "Campaigns" at bounding box center [442, 116] width 138 height 37
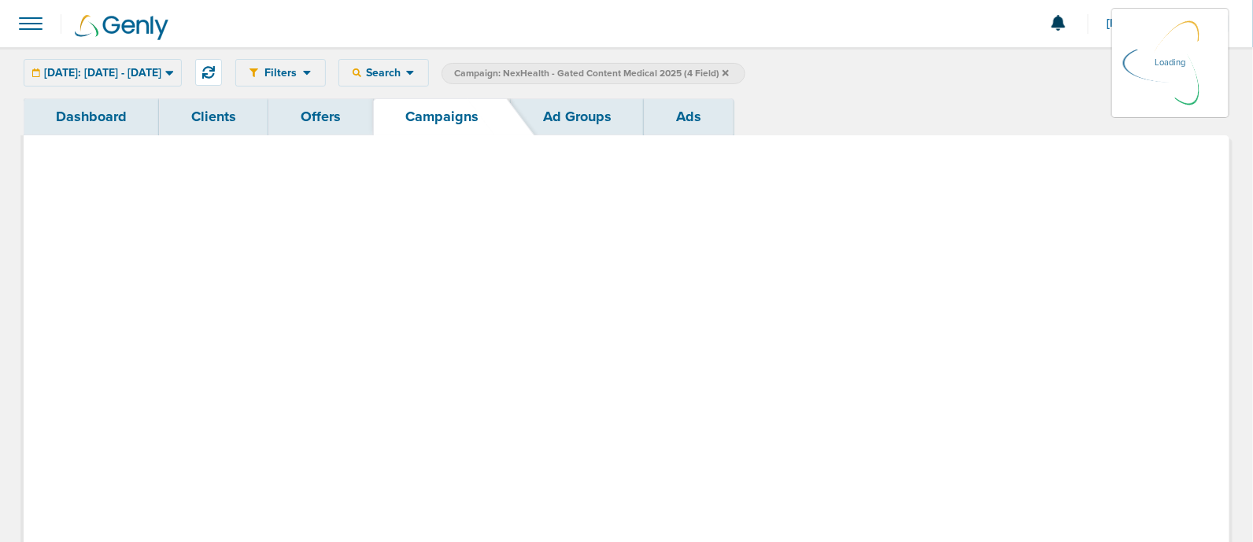
click at [441, 112] on link "Campaigns" at bounding box center [442, 116] width 138 height 37
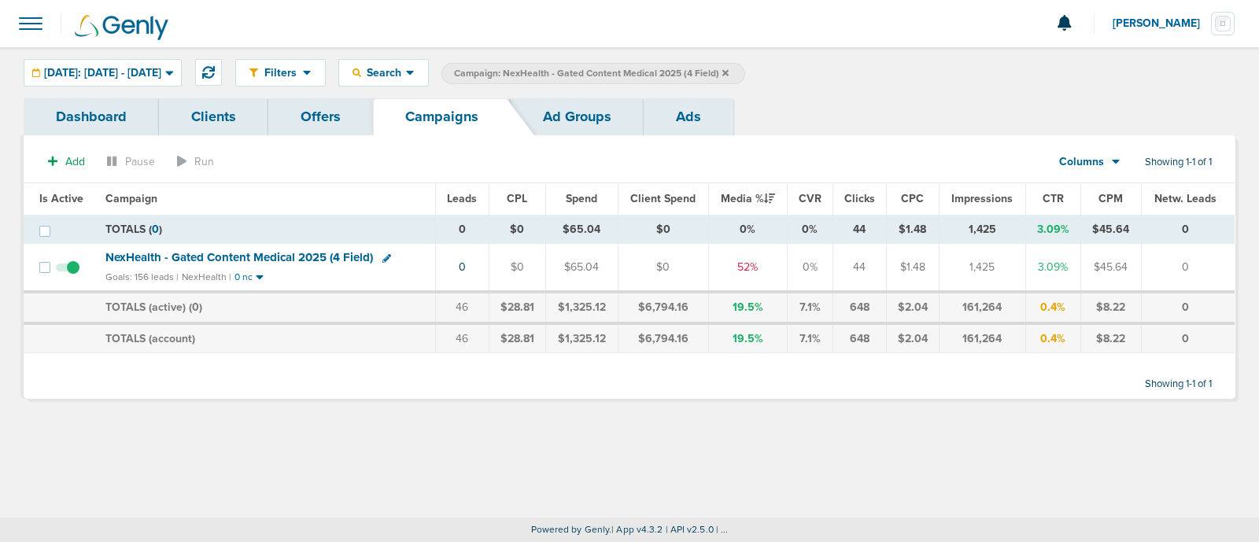
click at [441, 112] on link "Campaigns" at bounding box center [442, 116] width 138 height 37
click at [729, 70] on icon at bounding box center [726, 72] width 6 height 6
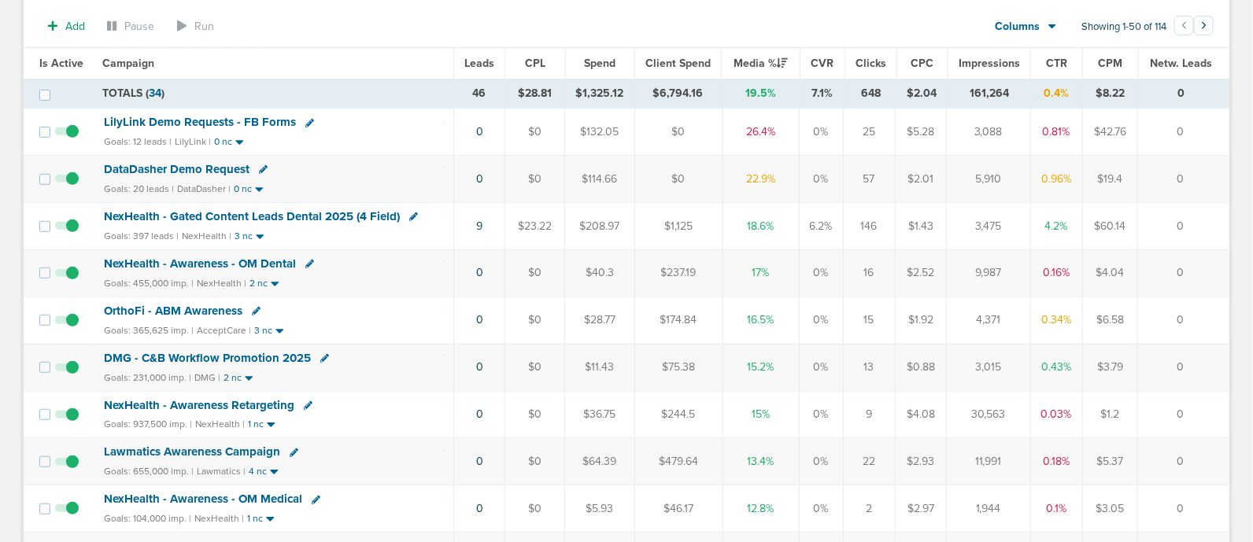
scroll to position [238, 0]
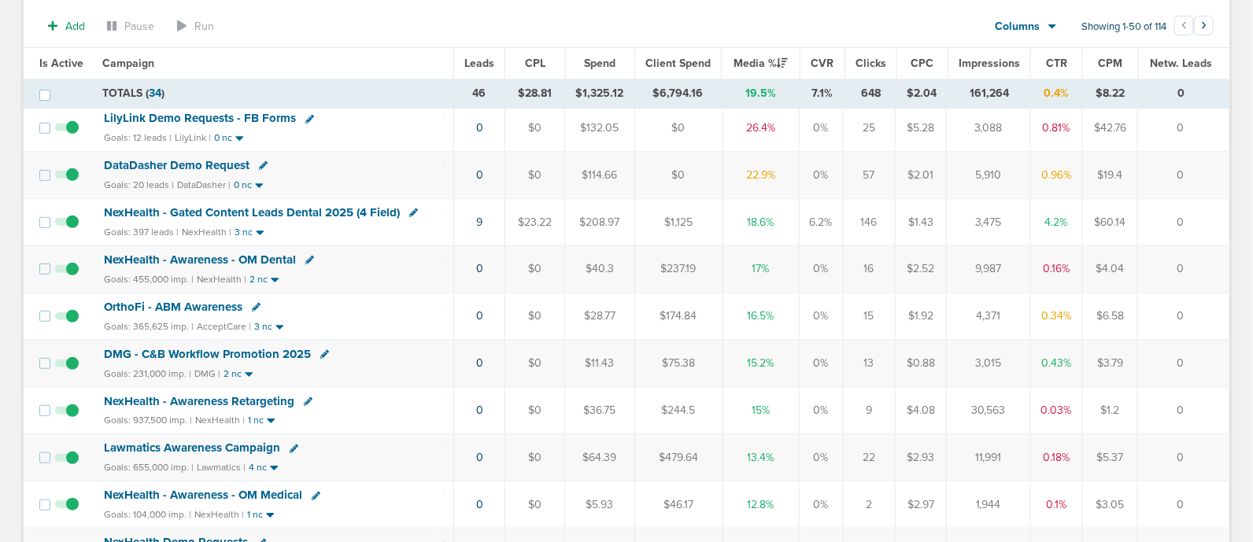
click at [350, 207] on span "NexHealth - Gated Content Leads Dental 2025 (4 Field)" at bounding box center [252, 212] width 296 height 14
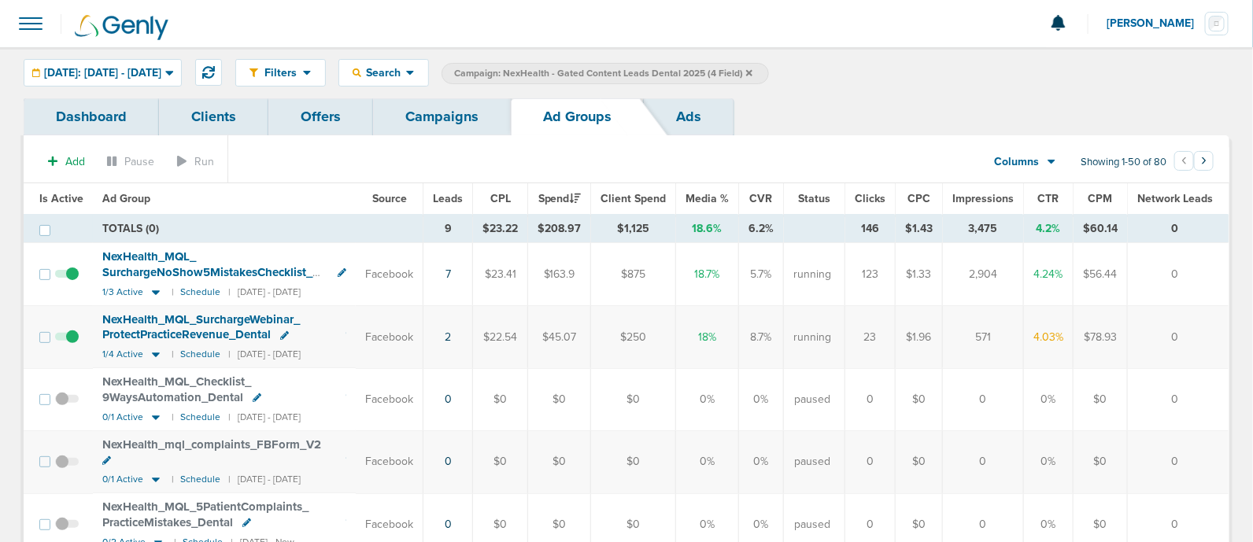
click at [69, 192] on span "Is Active" at bounding box center [61, 198] width 44 height 13
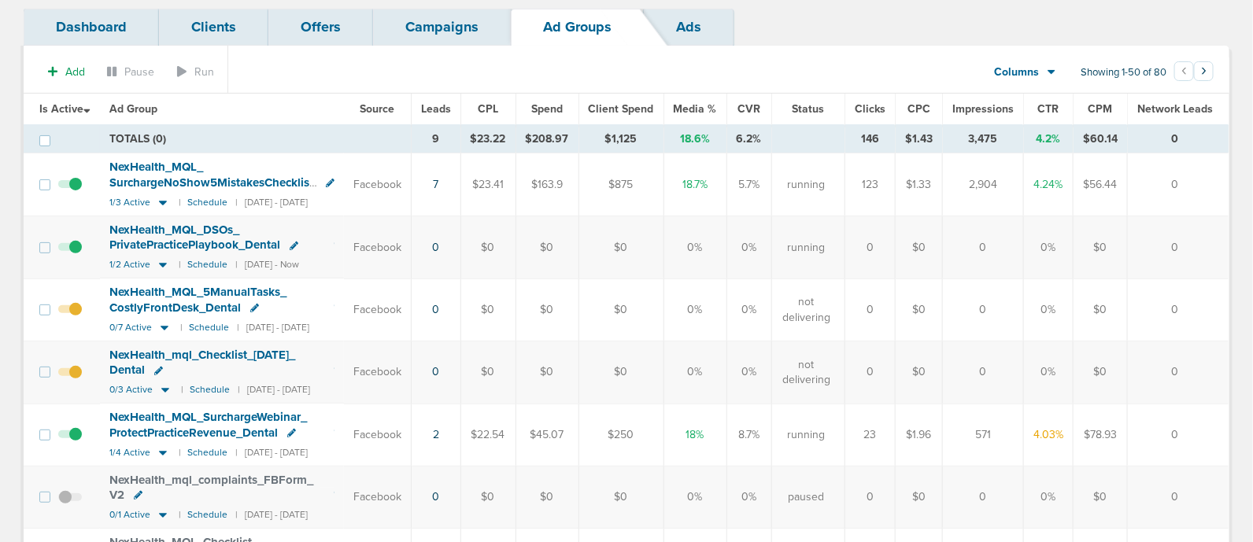
scroll to position [94, 0]
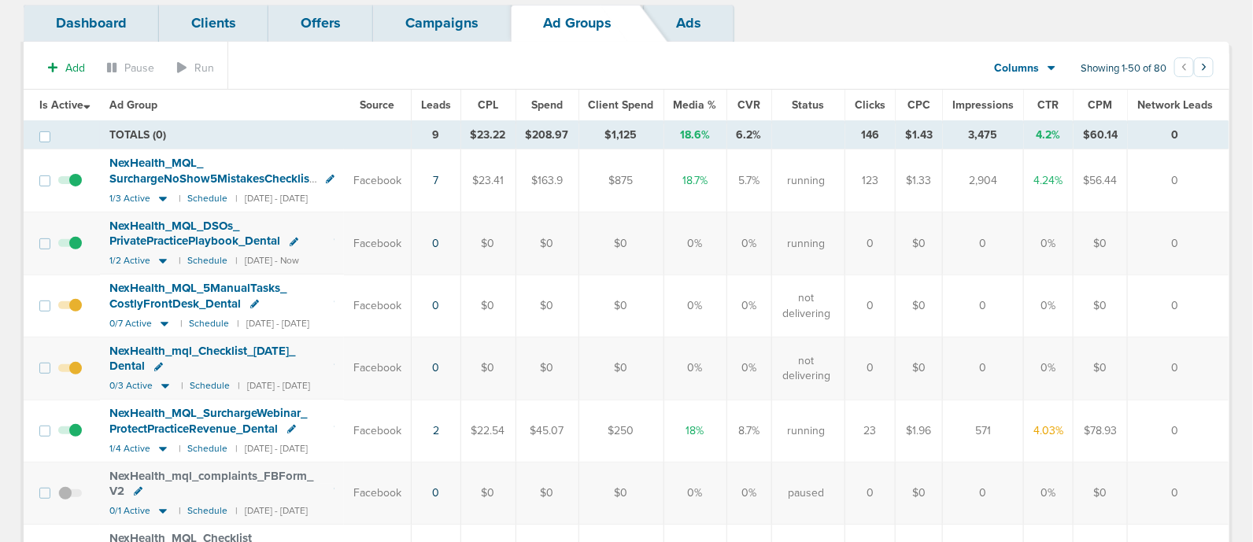
click at [203, 176] on span "NexHealth_ MQL_ SurchargeNoShow5MistakesChecklist_ Dental" at bounding box center [214, 178] width 210 height 45
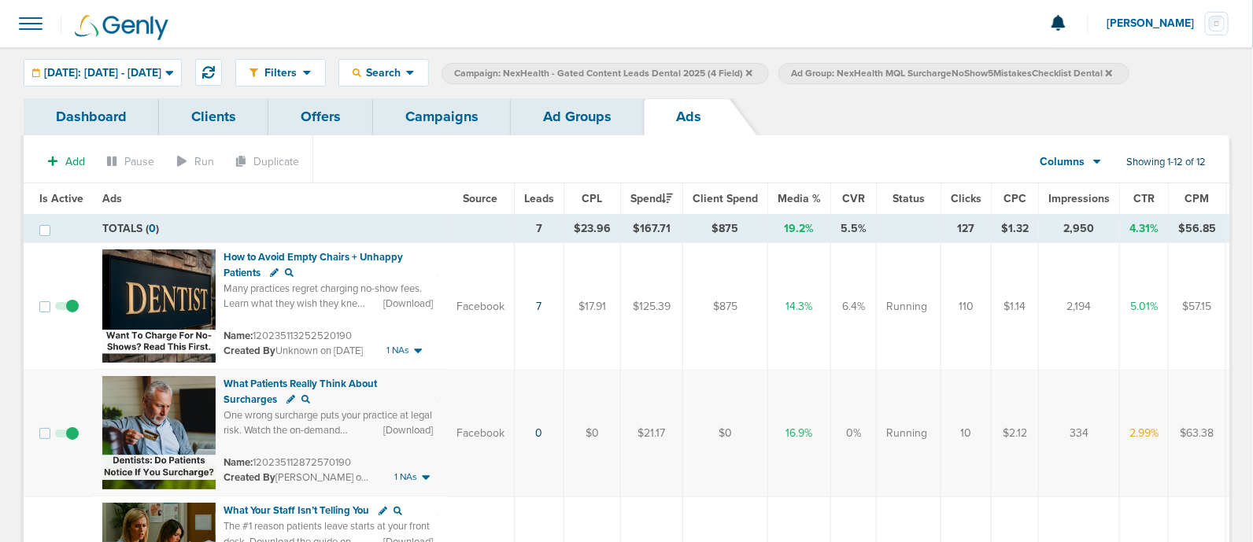
click at [443, 112] on link "Campaigns" at bounding box center [442, 116] width 138 height 37
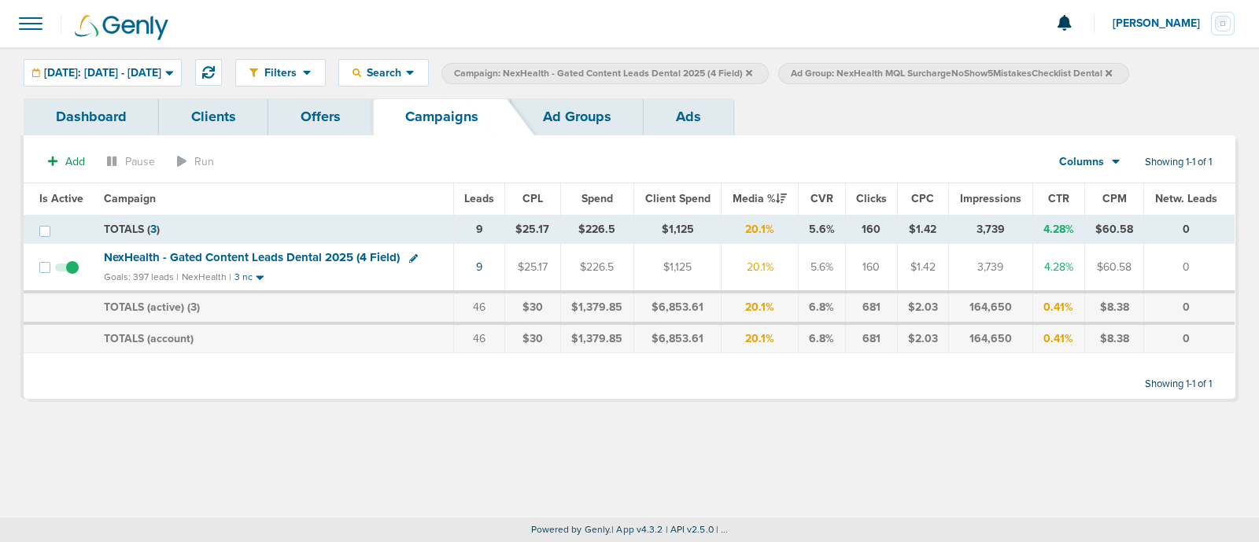
drag, startPoint x: 783, startPoint y: 72, endPoint x: 770, endPoint y: 58, distance: 18.9
click at [770, 58] on div "Filters Active Only Settings Status Active Inactive Objectives MQL SQL Traffic …" at bounding box center [629, 72] width 1259 height 51
click at [752, 68] on icon at bounding box center [749, 72] width 6 height 9
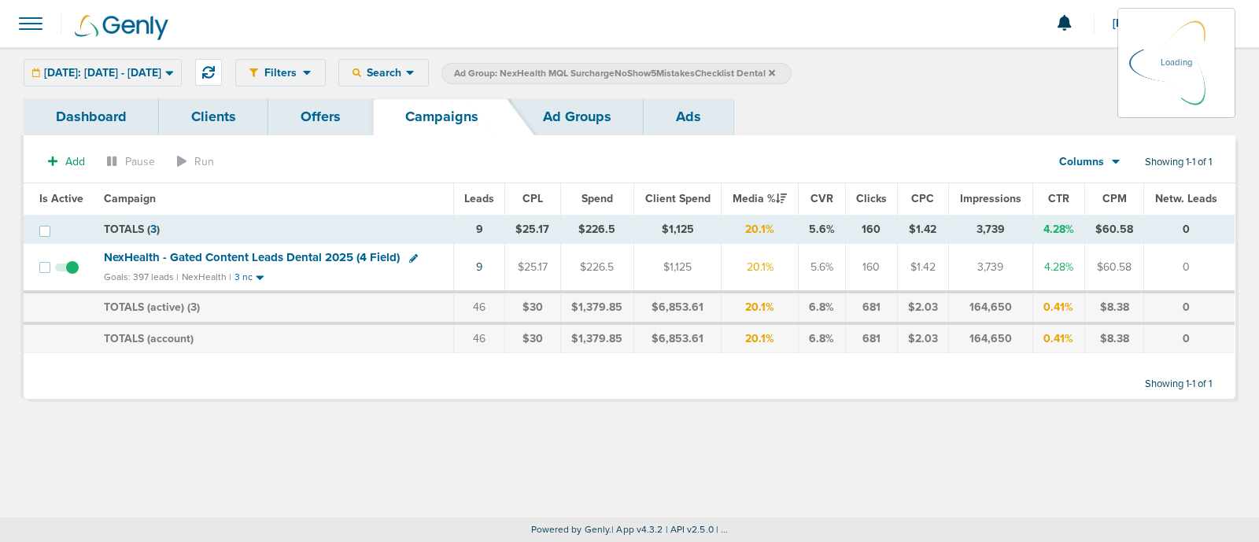
click at [775, 68] on icon at bounding box center [772, 72] width 6 height 9
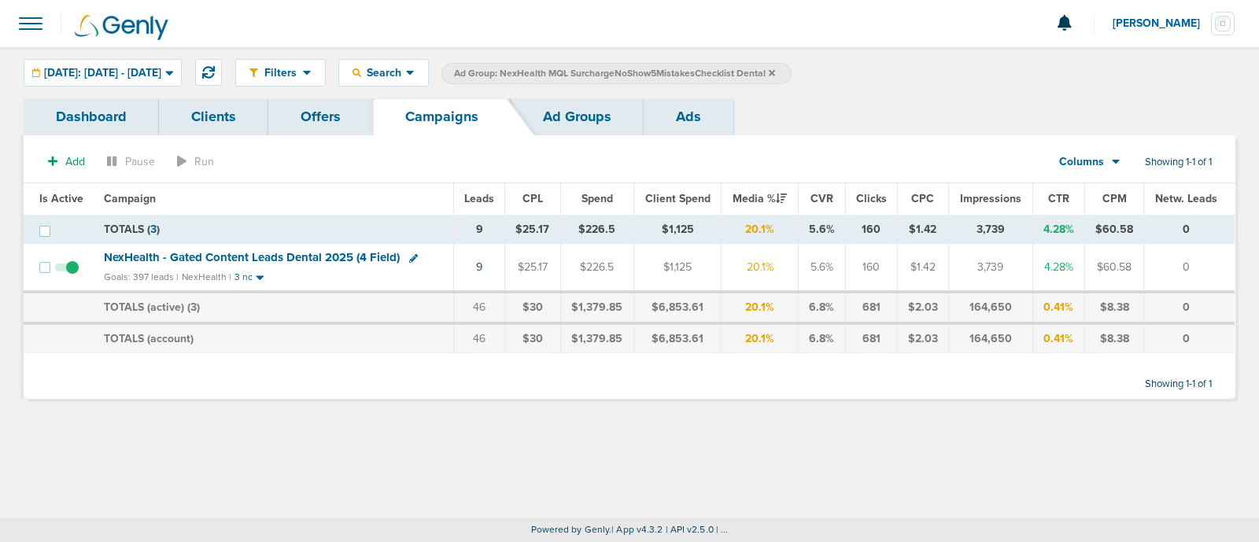
click at [775, 68] on icon at bounding box center [772, 72] width 6 height 9
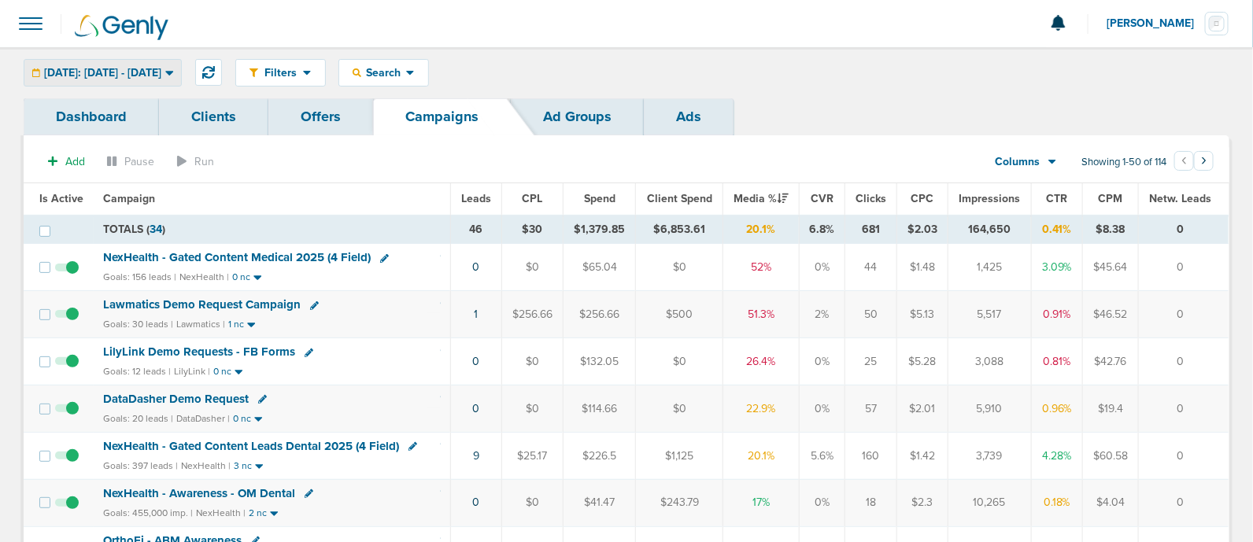
click at [161, 73] on span "Today: 10.15.2025 - 10.15.2025" at bounding box center [102, 73] width 117 height 11
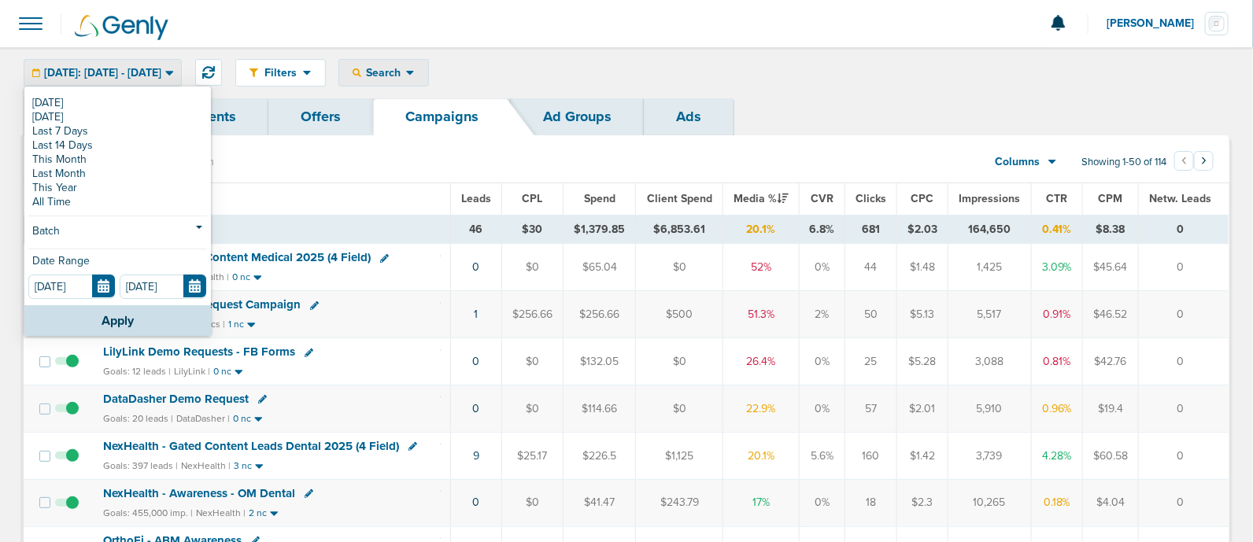
click at [428, 64] on div "Search" at bounding box center [383, 73] width 89 height 26
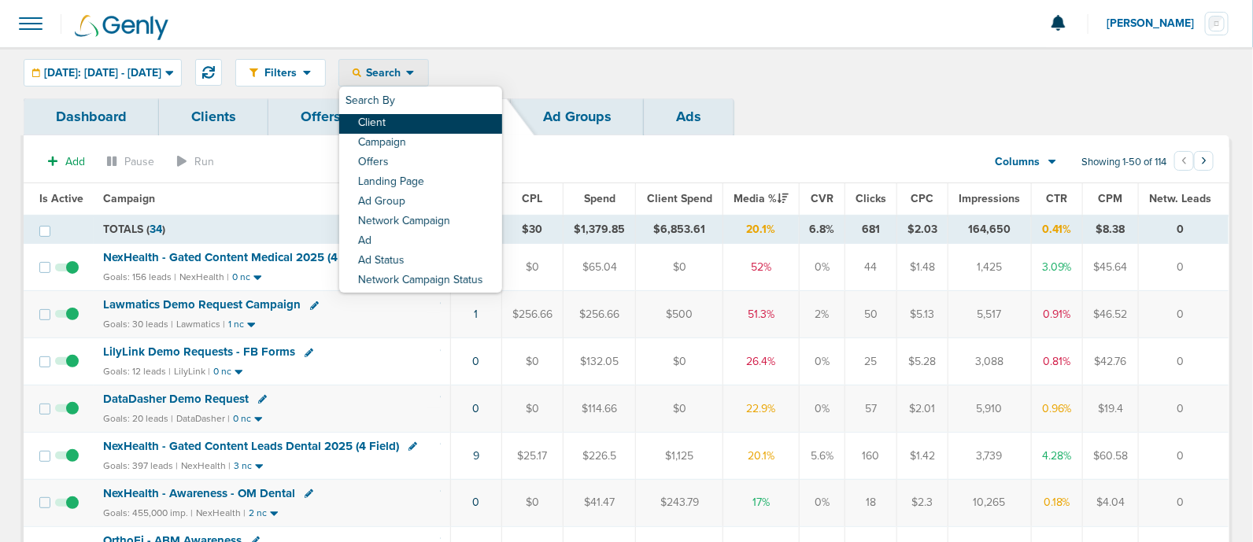
click at [414, 118] on link "Client" at bounding box center [420, 124] width 163 height 20
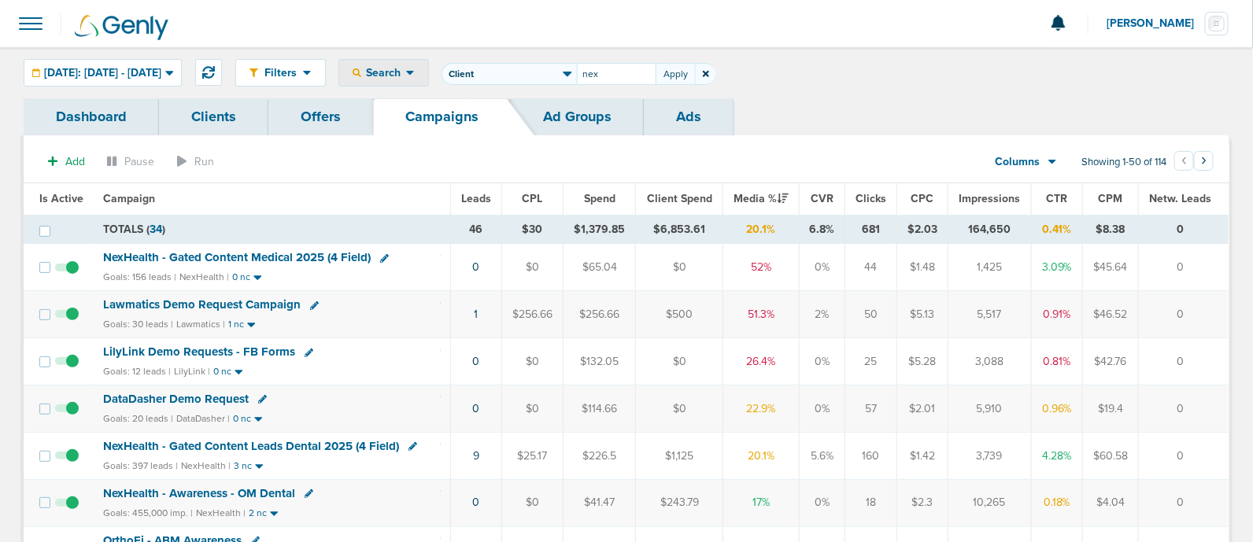
type input "nex"
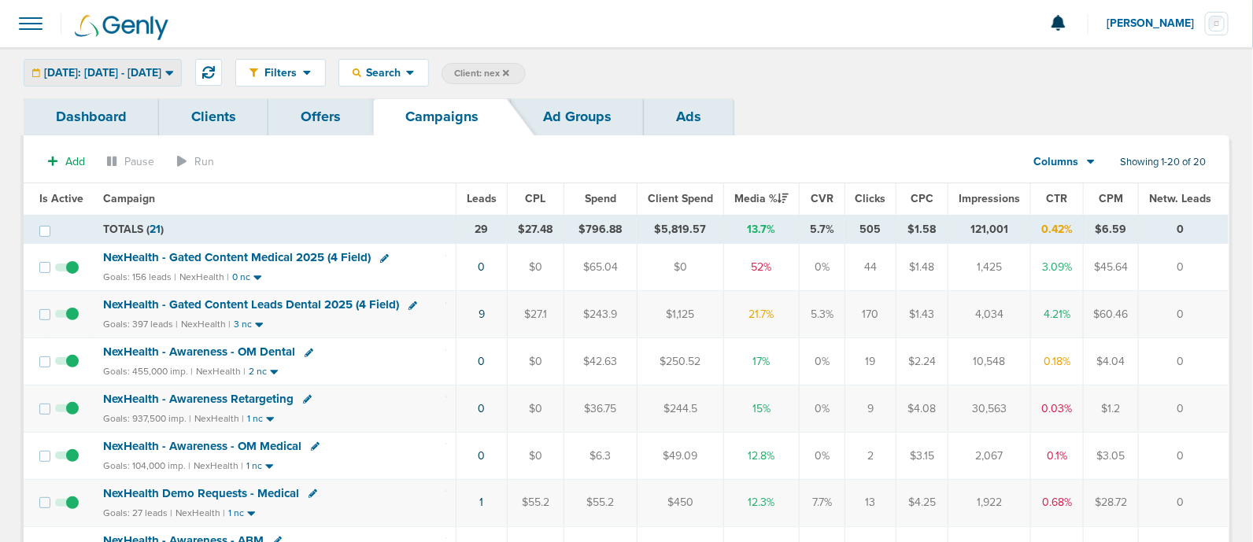
click at [161, 68] on span "Today: 10.15.2025 - 10.15.2025" at bounding box center [102, 73] width 117 height 11
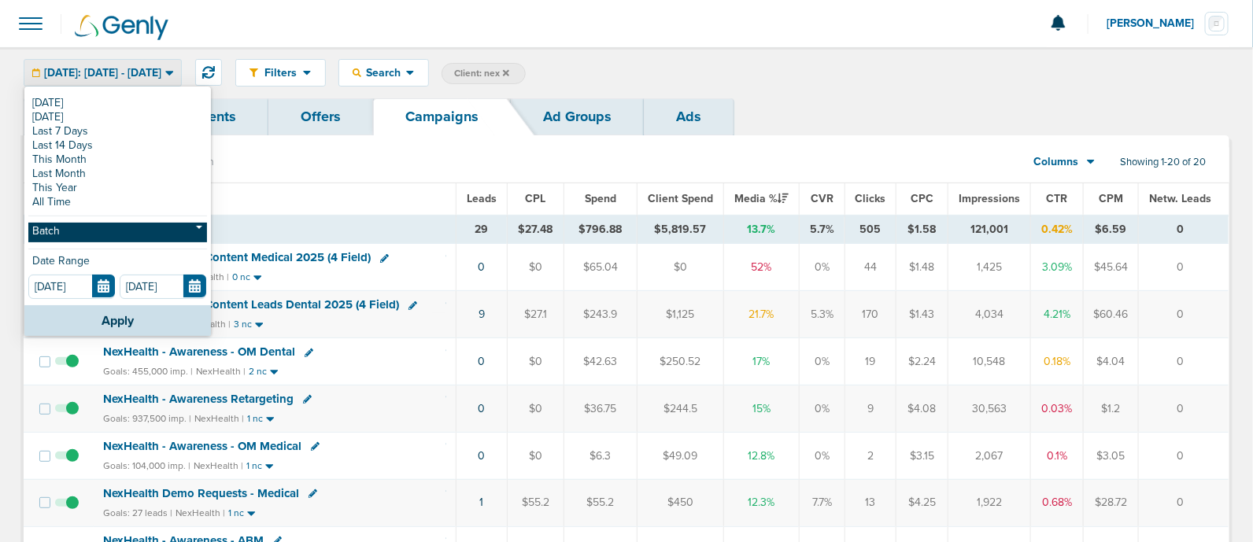
click at [74, 236] on link "Batch" at bounding box center [117, 233] width 179 height 20
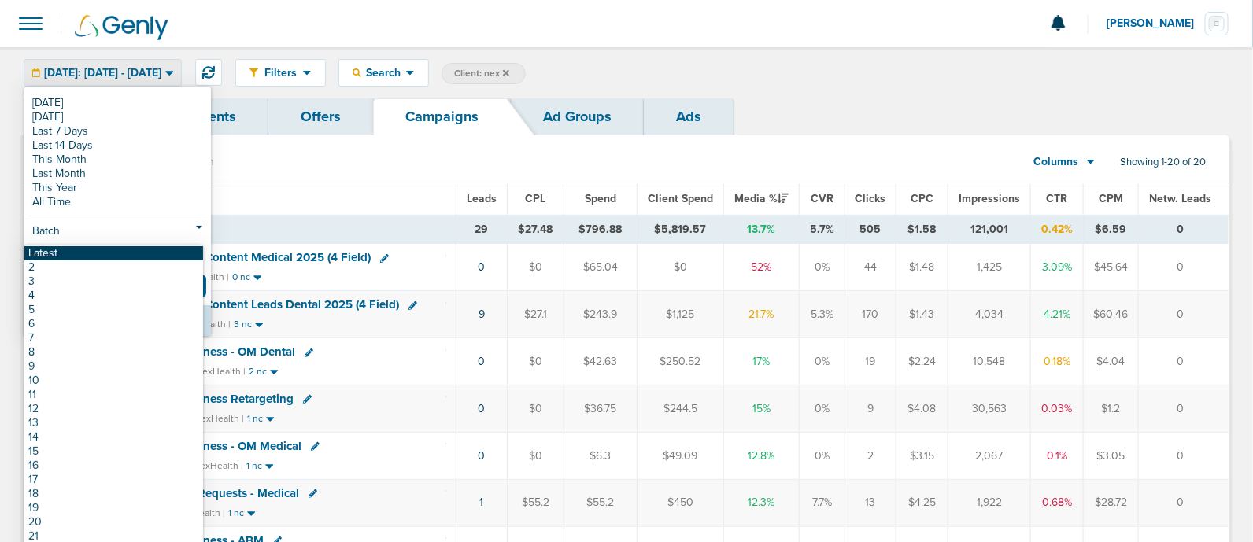
click at [72, 250] on link "Latest" at bounding box center [113, 253] width 179 height 14
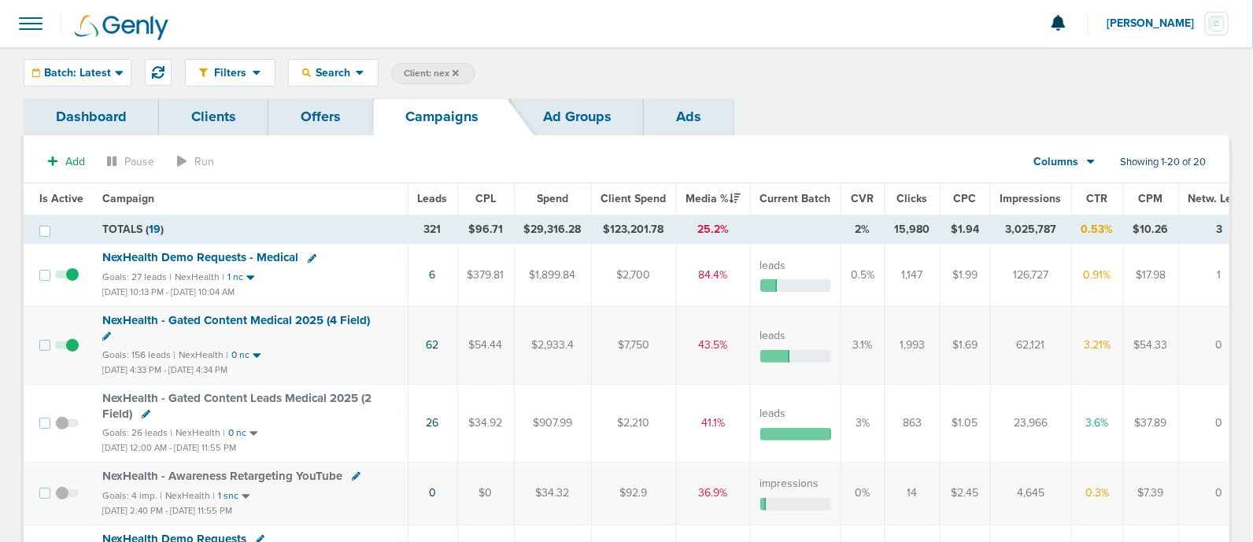
click at [1015, 194] on span "Impressions" at bounding box center [1030, 198] width 61 height 13
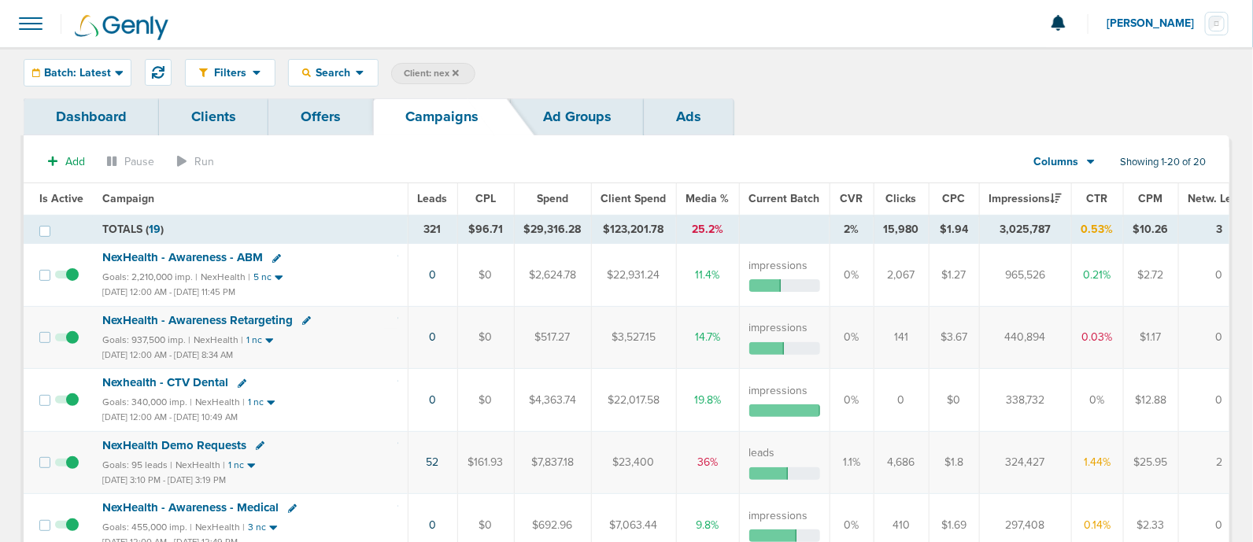
click at [21, 27] on span at bounding box center [30, 23] width 35 height 35
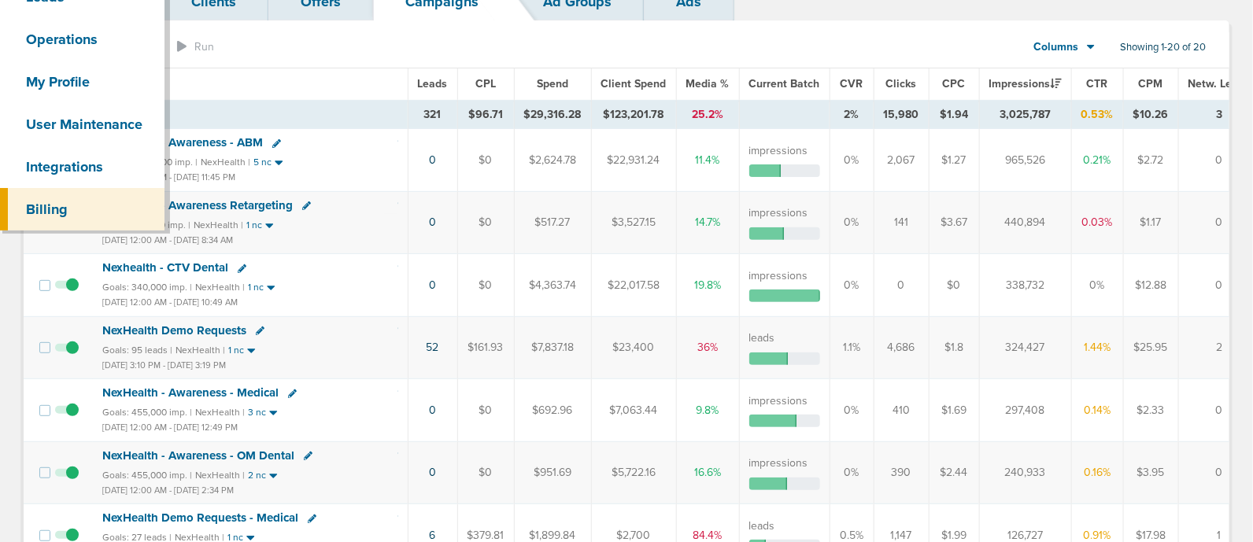
scroll to position [112, 0]
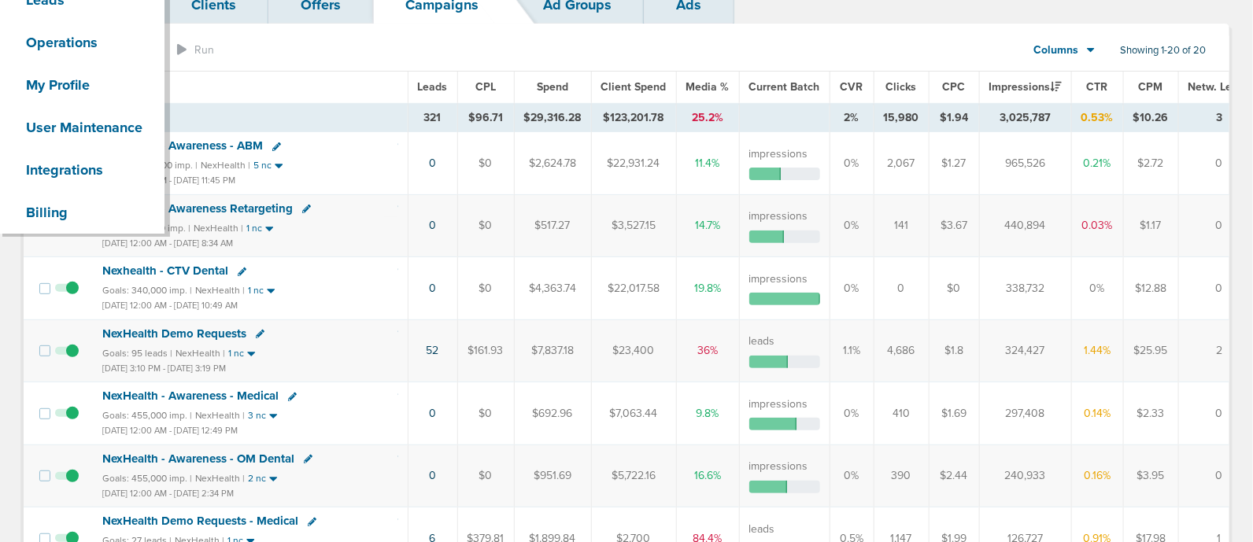
click at [360, 394] on div "NexHealth - Awareness - Medical" at bounding box center [250, 397] width 296 height 16
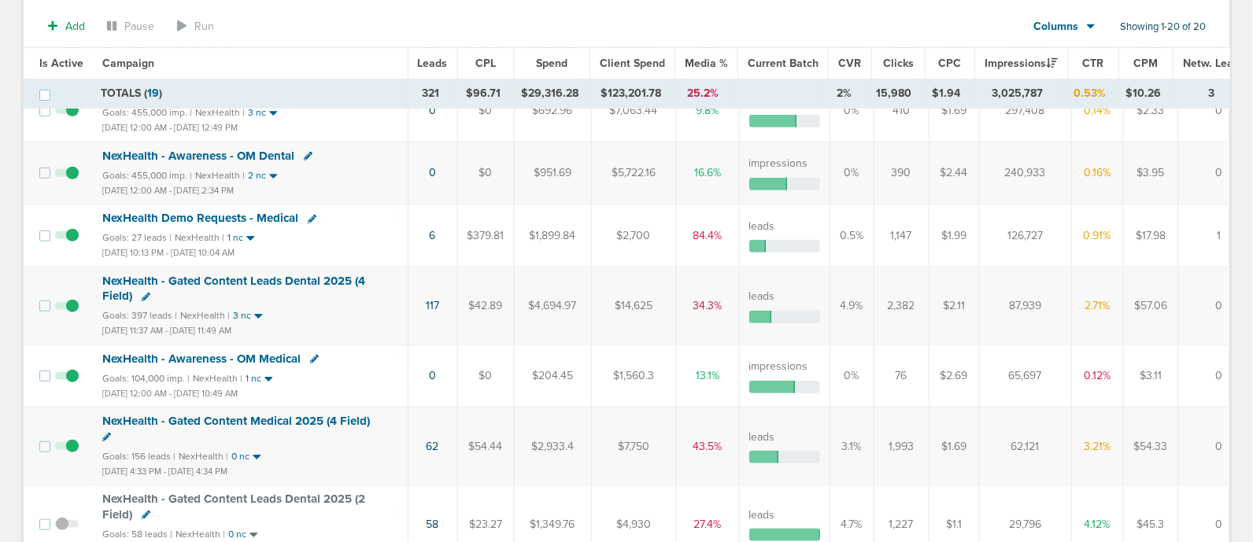
scroll to position [418, 0]
drag, startPoint x: 1041, startPoint y: 371, endPoint x: 1007, endPoint y: 372, distance: 33.1
click at [1007, 372] on td "65,697" at bounding box center [1025, 377] width 92 height 62
click at [993, 368] on td "65,697" at bounding box center [1025, 377] width 92 height 62
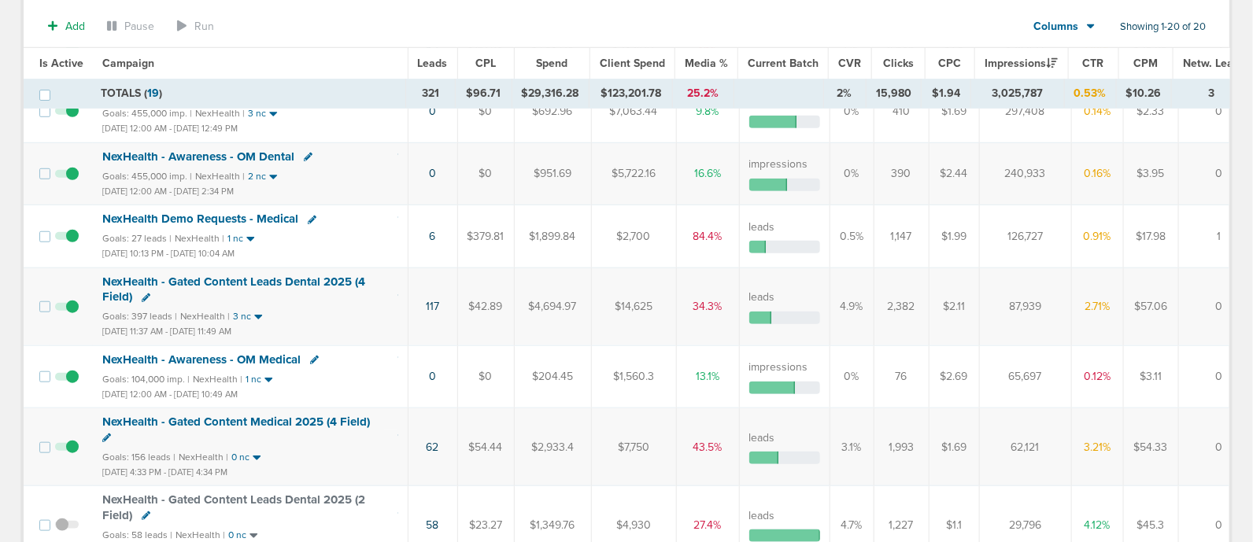
drag, startPoint x: 993, startPoint y: 367, endPoint x: 1011, endPoint y: 367, distance: 18.9
click at [1011, 367] on td "65,697" at bounding box center [1025, 377] width 92 height 62
click at [1011, 368] on td "65,697" at bounding box center [1025, 377] width 92 height 62
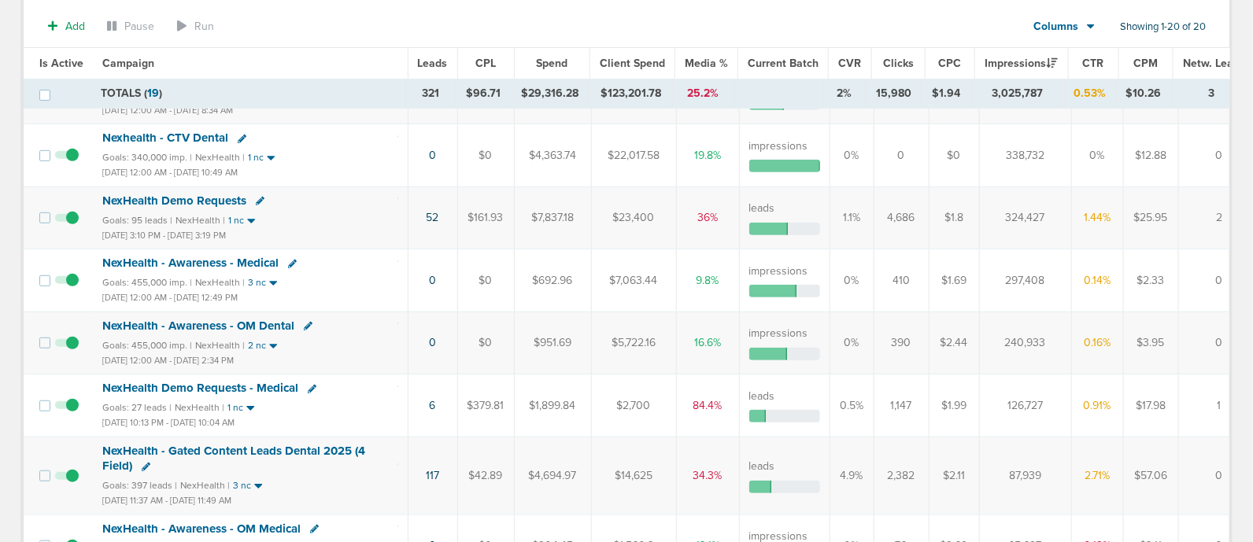
scroll to position [0, 0]
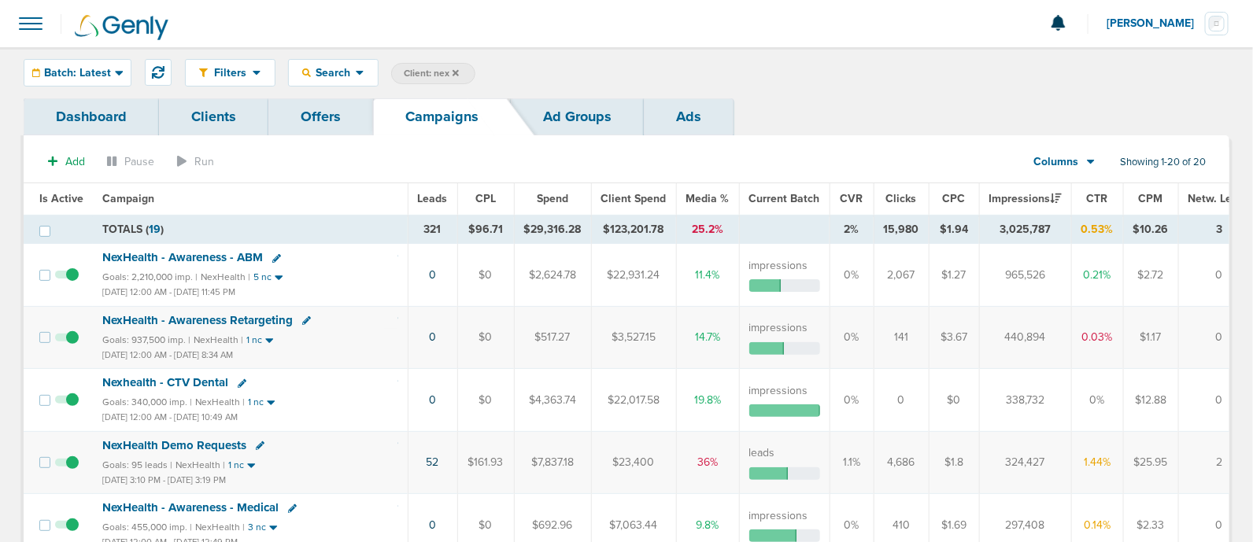
click at [438, 72] on span "Client: nex" at bounding box center [431, 73] width 55 height 13
drag, startPoint x: 555, startPoint y: 76, endPoint x: 520, endPoint y: 72, distance: 34.9
click at [520, 72] on span "Client Campaign Offers Landing Page Ad Group Network Campaign Ad Ad Status Netw…" at bounding box center [528, 74] width 275 height 22
type input "accept"
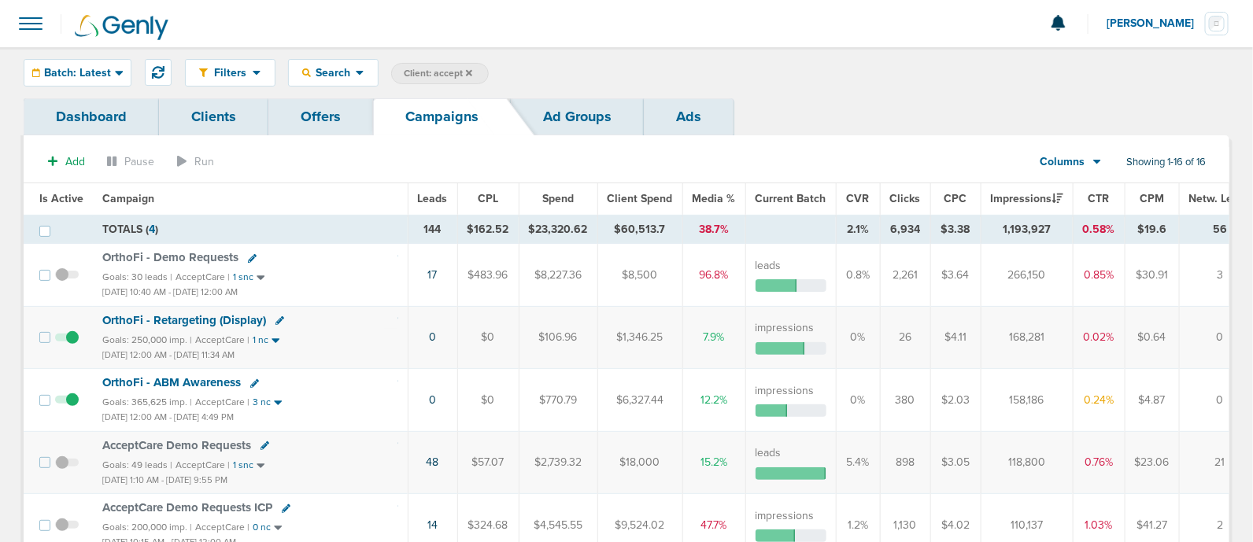
click at [442, 71] on span "Client: accept" at bounding box center [438, 73] width 68 height 13
type input "a"
type input "law"
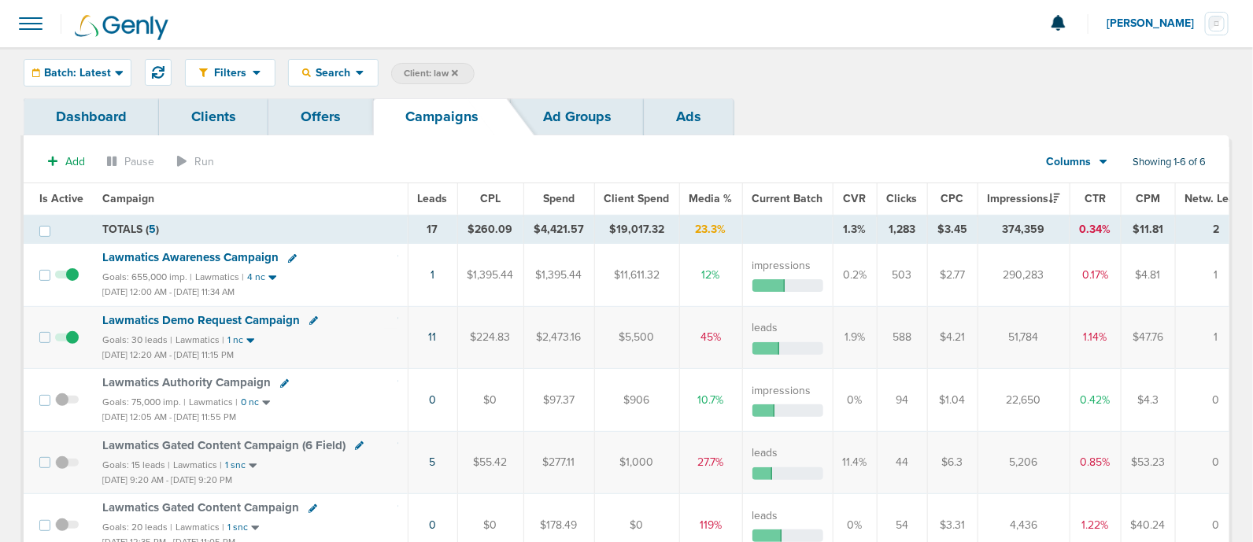
click at [428, 68] on span "Client: law" at bounding box center [431, 73] width 54 height 13
type input "l"
type input "lily"
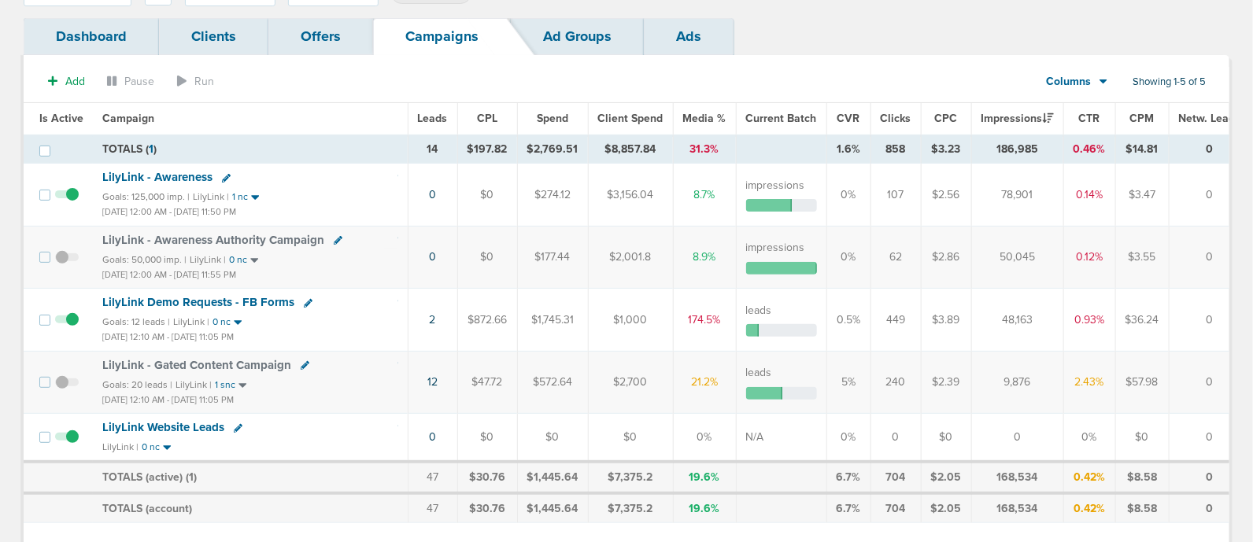
scroll to position [82, 0]
click at [73, 326] on span at bounding box center [67, 326] width 24 height 0
click at [67, 322] on input "checkbox" at bounding box center [67, 322] width 0 height 0
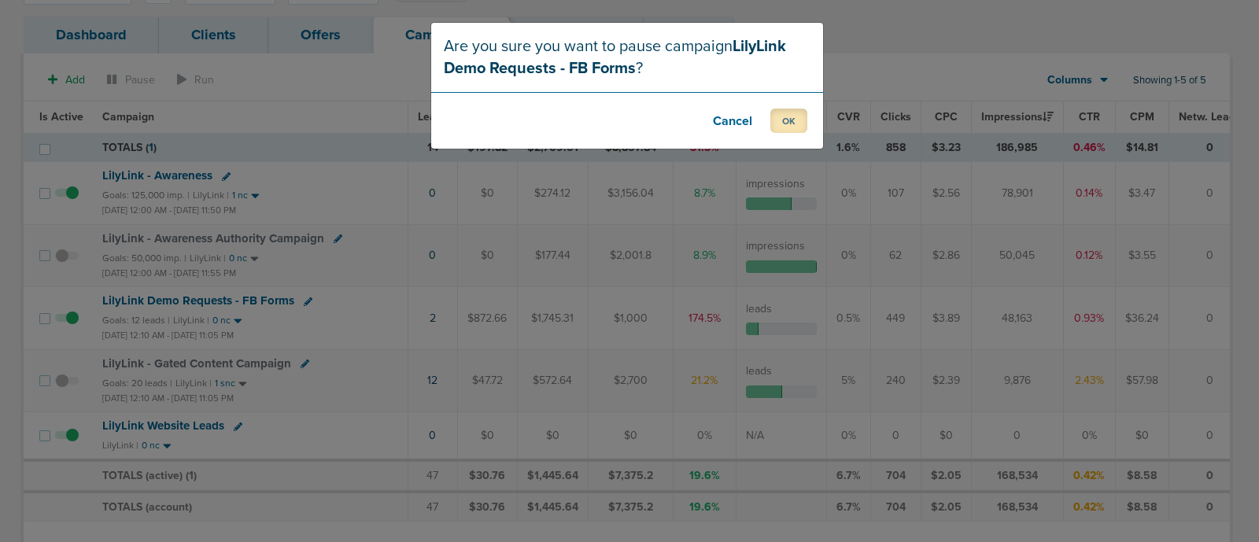
click at [783, 119] on button "OK" at bounding box center [789, 121] width 37 height 24
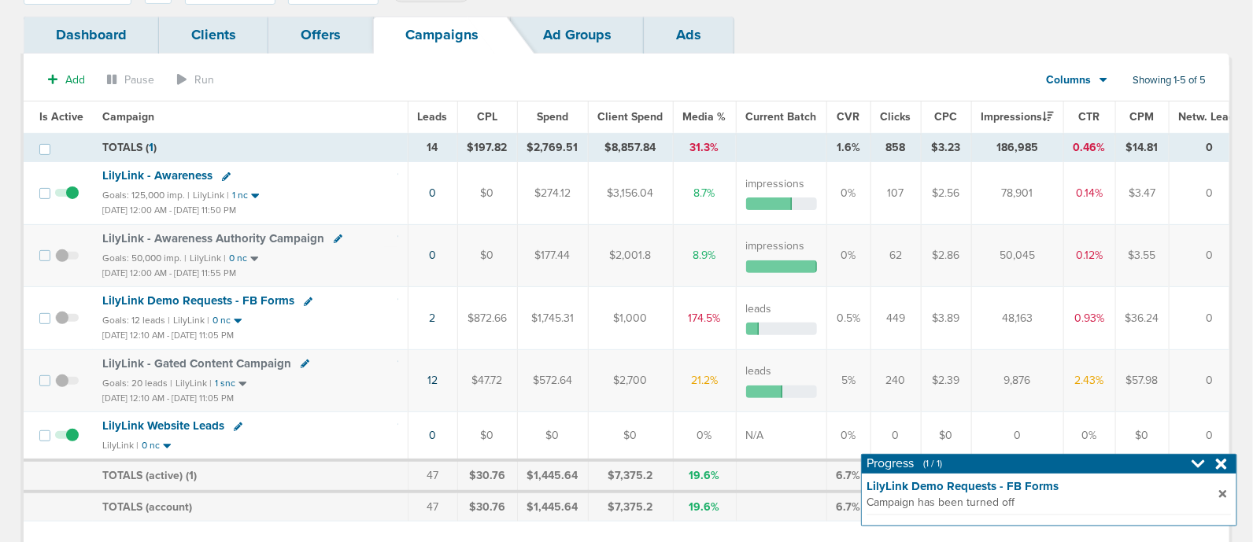
click at [1226, 468] on icon at bounding box center [1221, 464] width 11 height 11
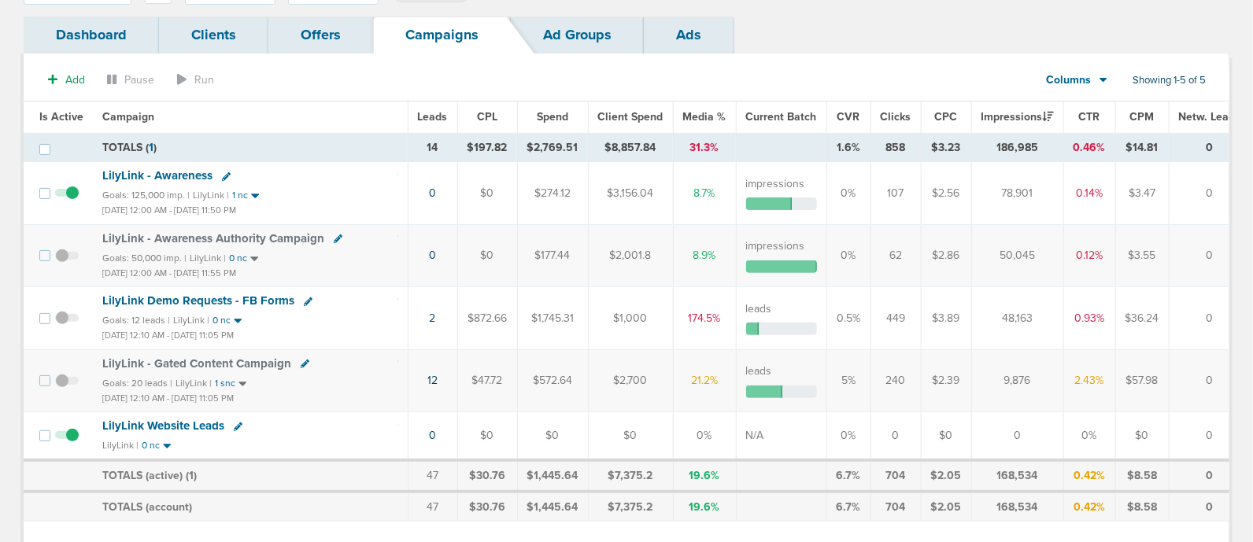
scroll to position [0, 0]
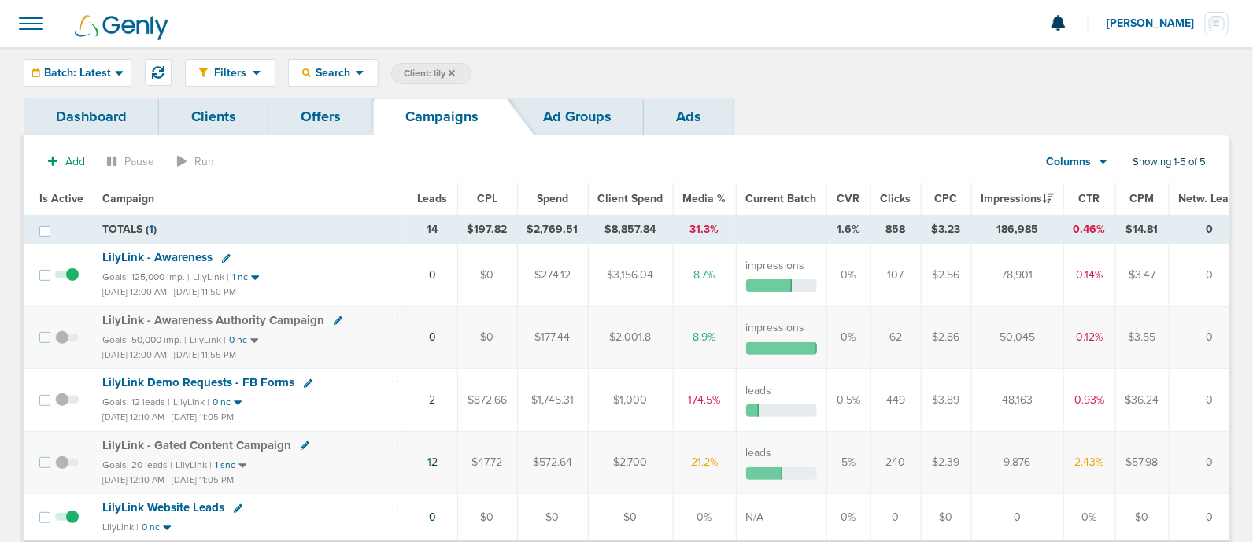
click at [425, 72] on span "Client: lily" at bounding box center [429, 73] width 51 height 13
type input "l"
click at [653, 70] on icon at bounding box center [656, 73] width 6 height 9
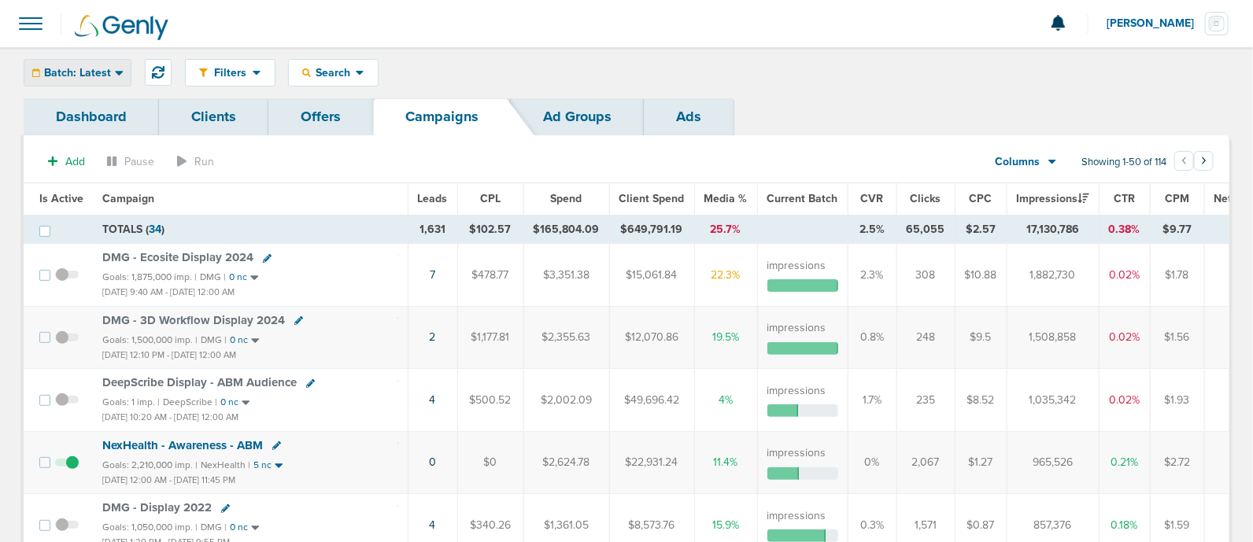
click at [117, 63] on div "Batch: Latest" at bounding box center [77, 73] width 106 height 26
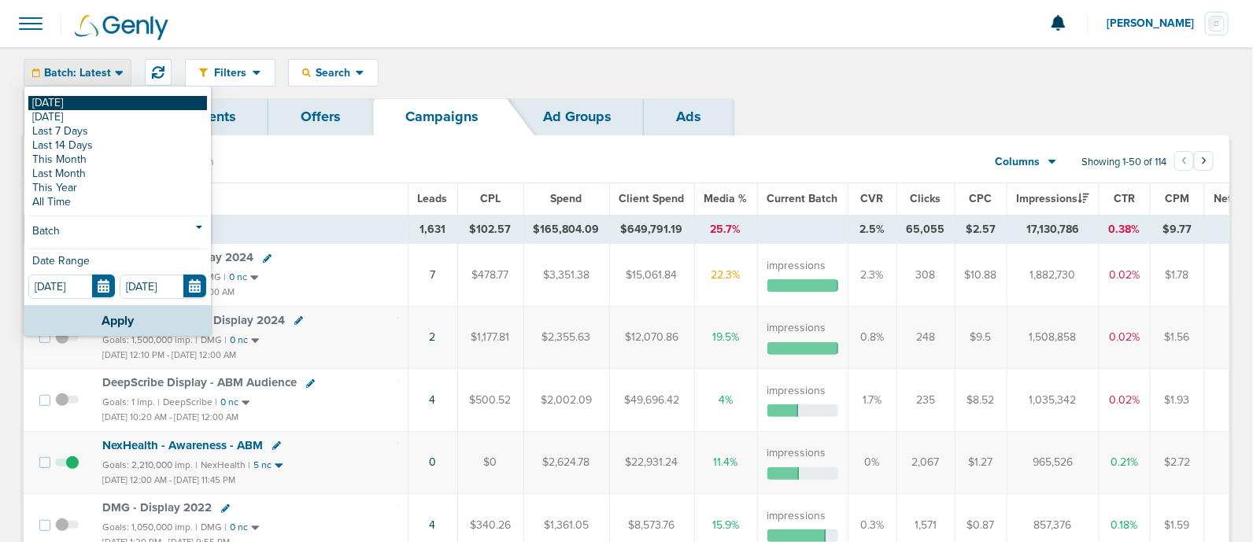
click at [54, 104] on link "[DATE]" at bounding box center [117, 103] width 179 height 14
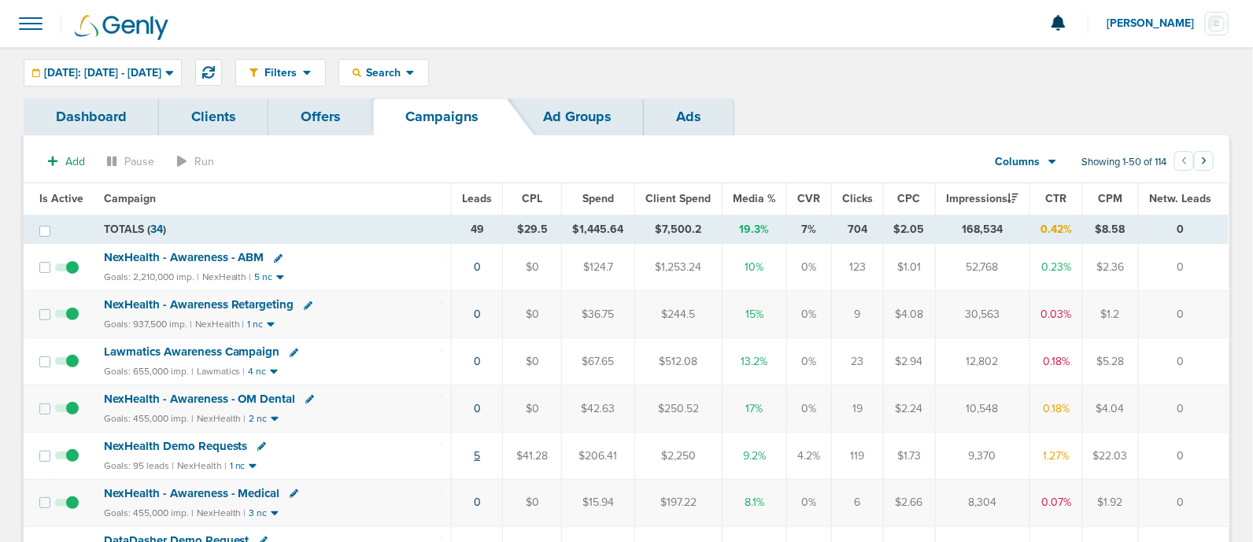
click at [480, 458] on link "5" at bounding box center [477, 455] width 6 height 13
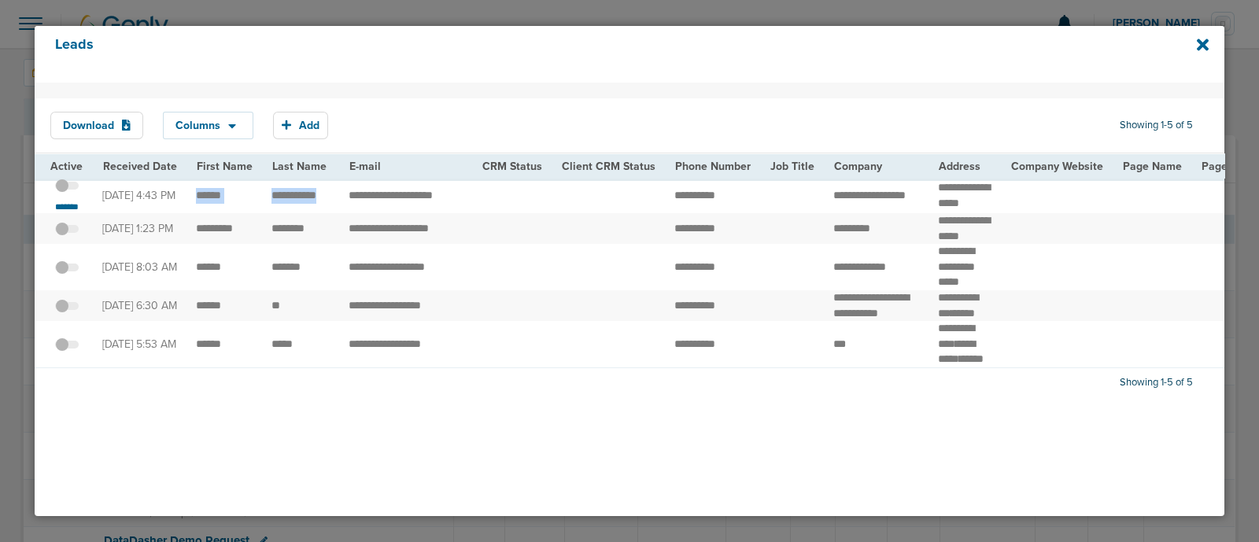
drag, startPoint x: 193, startPoint y: 195, endPoint x: 326, endPoint y: 188, distance: 133.2
copy tr "**********"
click at [529, 202] on td at bounding box center [511, 196] width 79 height 35
click at [68, 213] on small "*******" at bounding box center [66, 207] width 33 height 13
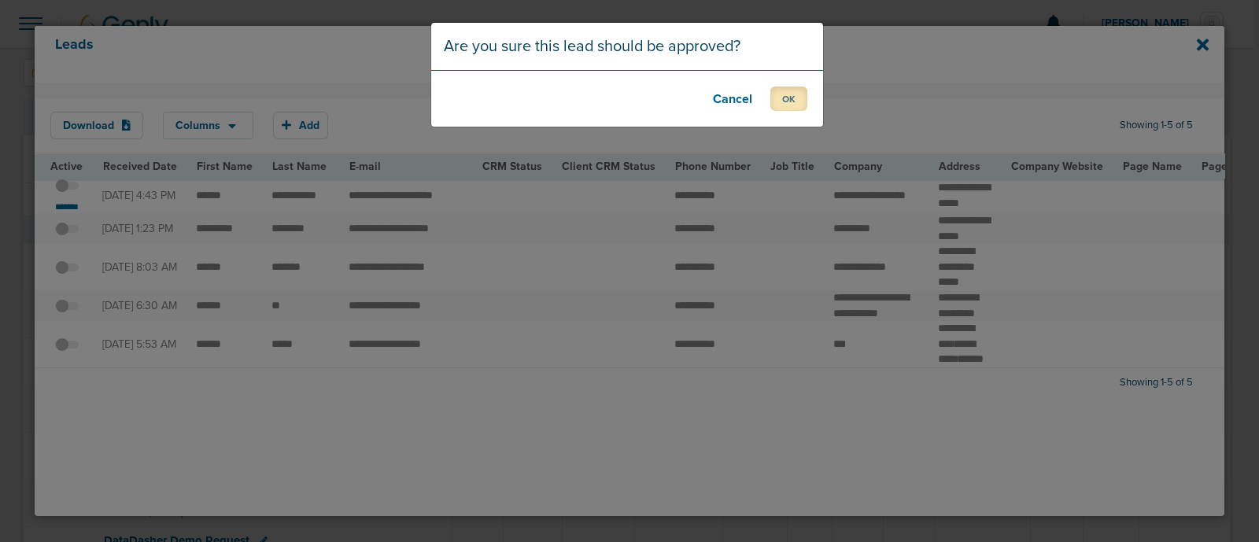
click at [799, 100] on button "OK" at bounding box center [789, 99] width 37 height 24
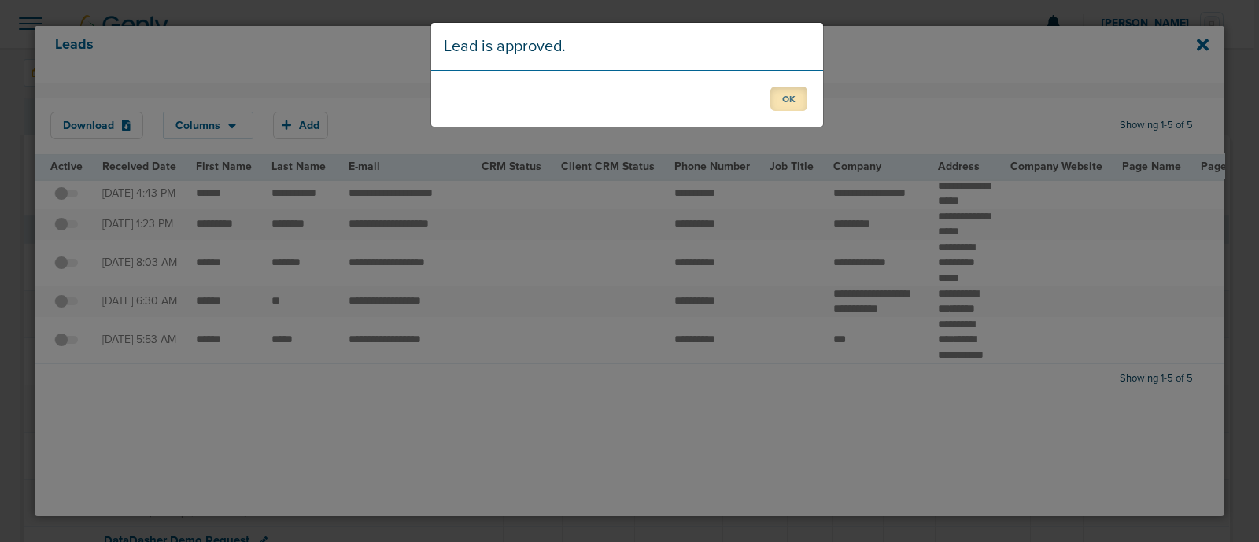
click at [799, 100] on button "OK" at bounding box center [789, 99] width 37 height 24
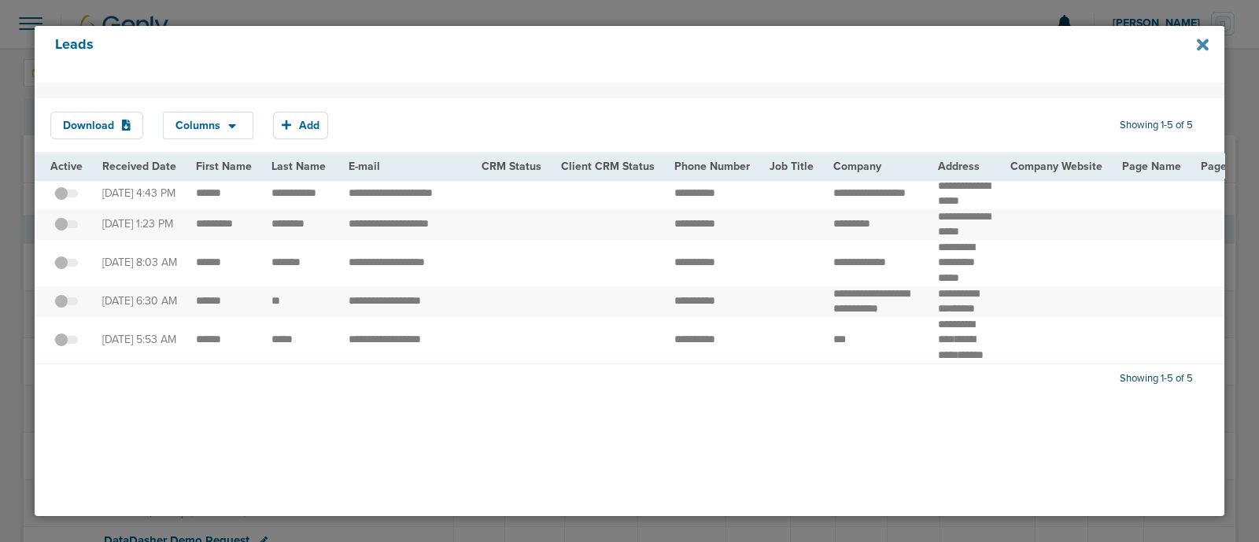
click at [1200, 46] on icon at bounding box center [1203, 45] width 12 height 12
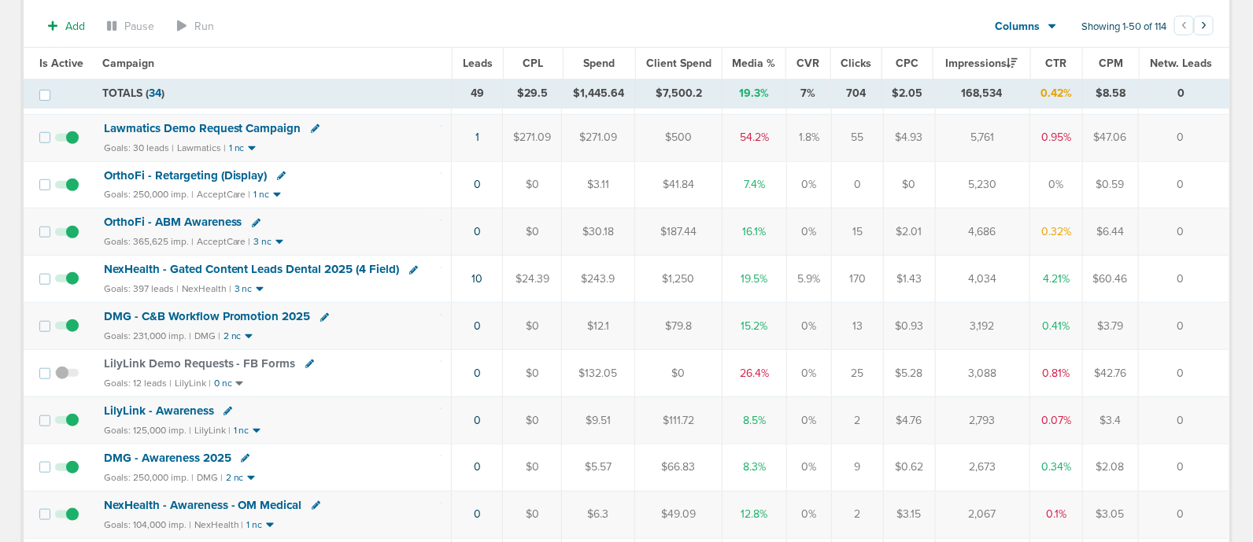
scroll to position [464, 0]
click at [472, 272] on link "10" at bounding box center [476, 278] width 11 height 13
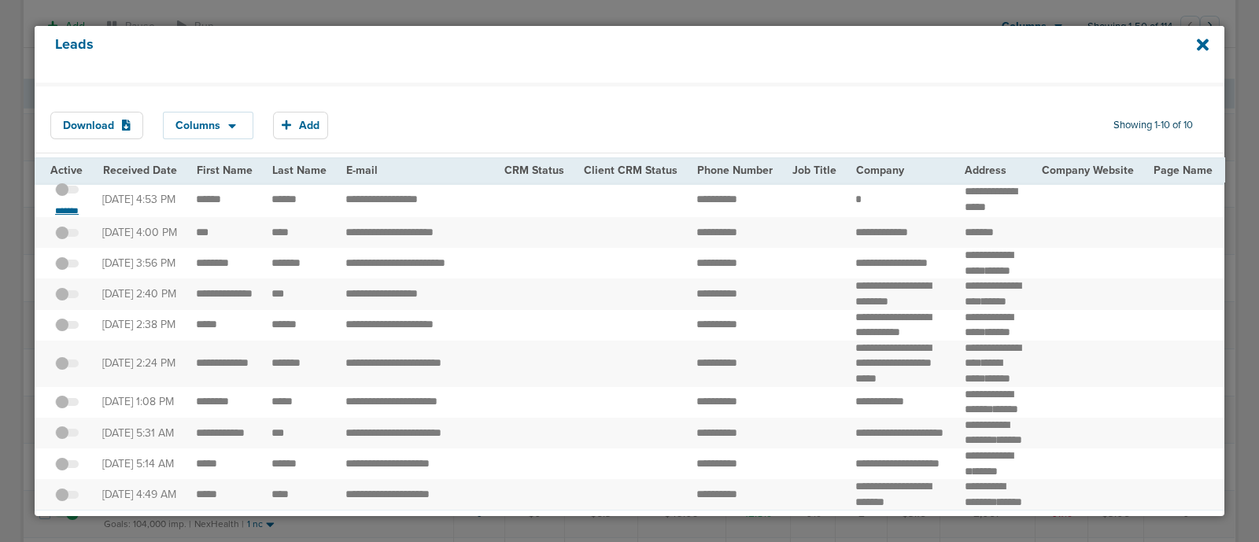
click at [79, 213] on small "*******" at bounding box center [66, 211] width 33 height 13
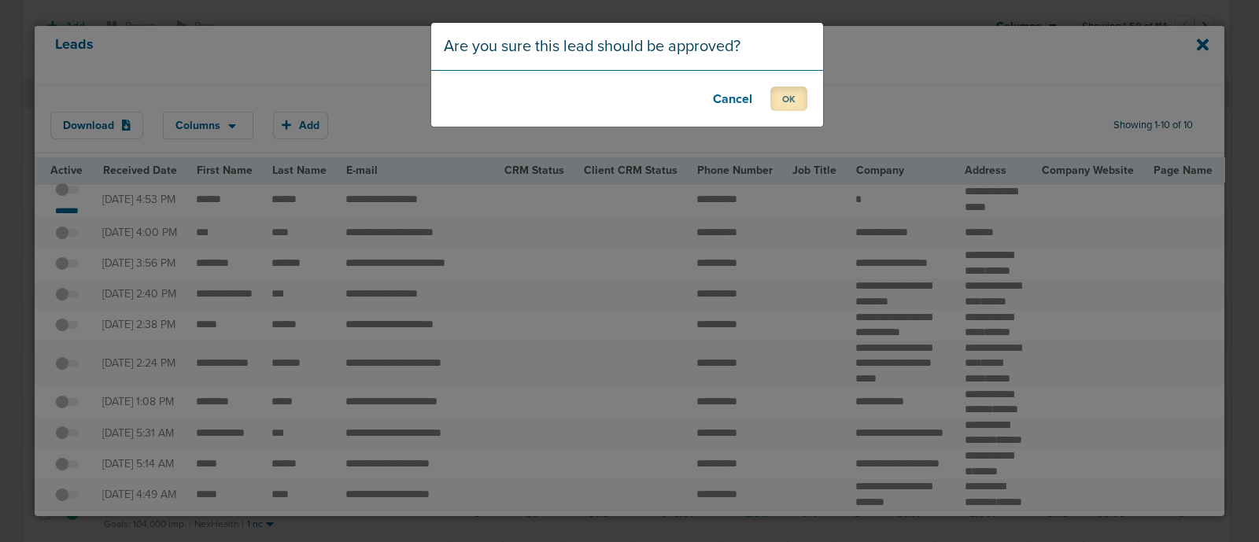
click at [785, 100] on button "OK" at bounding box center [789, 99] width 37 height 24
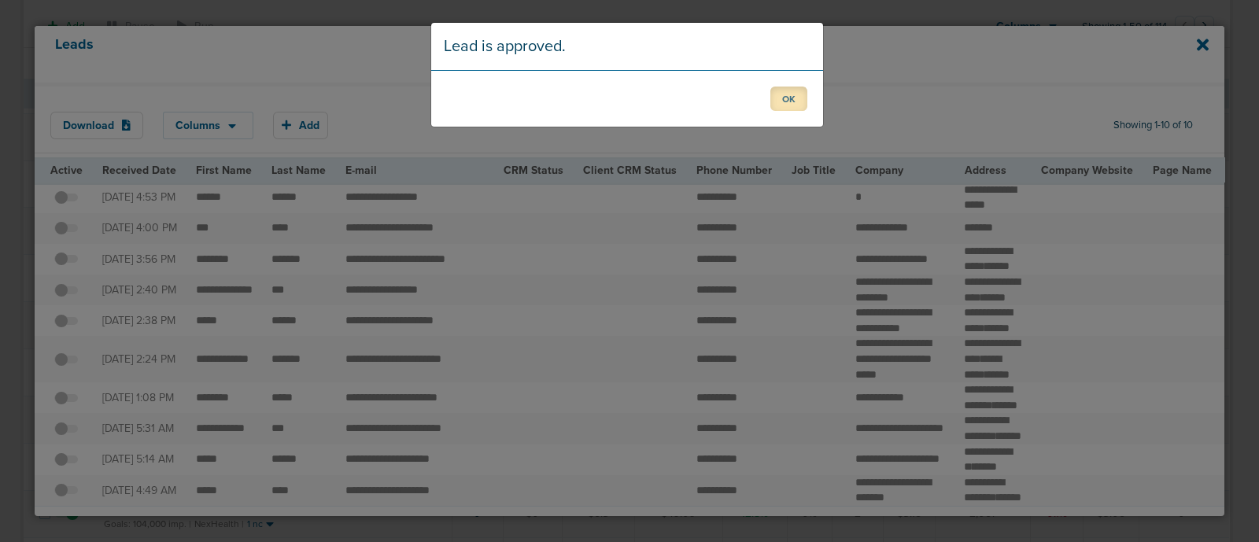
click at [785, 100] on button "OK" at bounding box center [789, 99] width 37 height 24
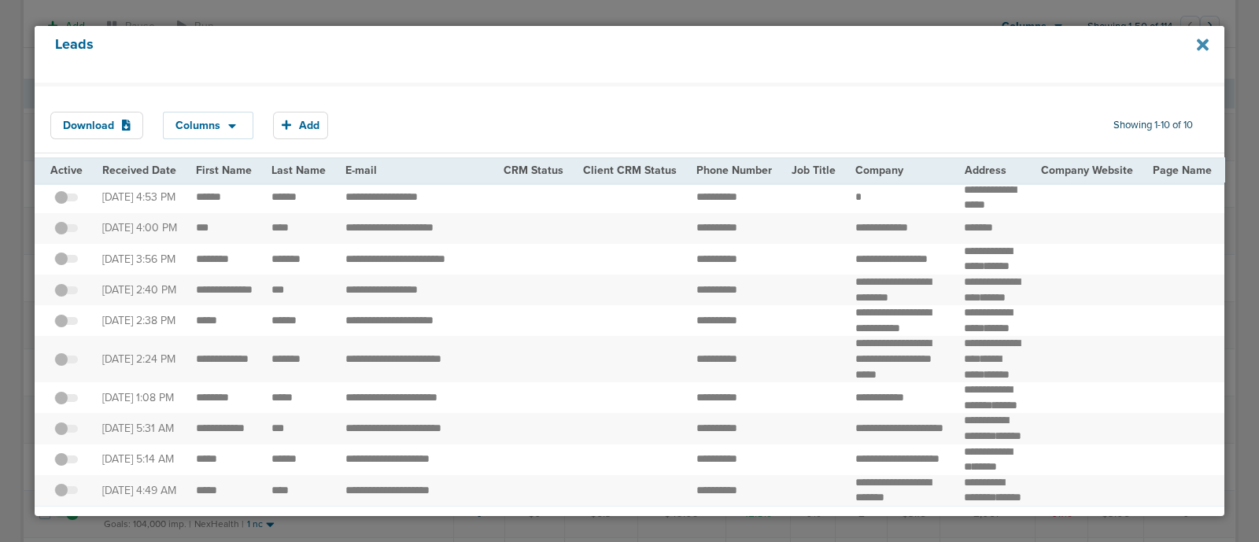
click at [1206, 47] on icon at bounding box center [1203, 45] width 12 height 12
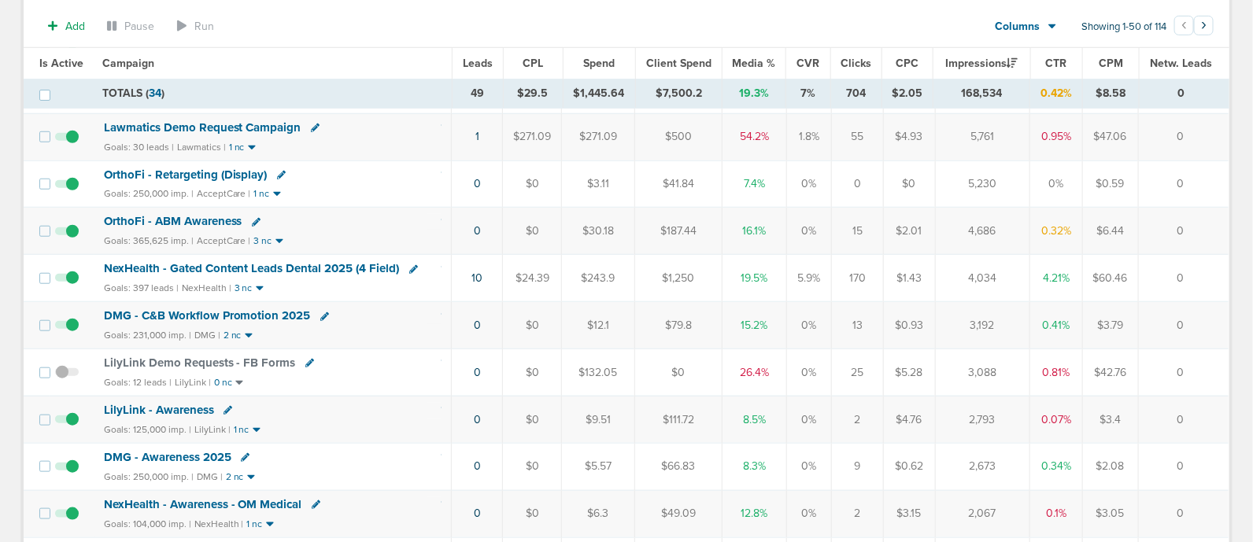
scroll to position [0, 0]
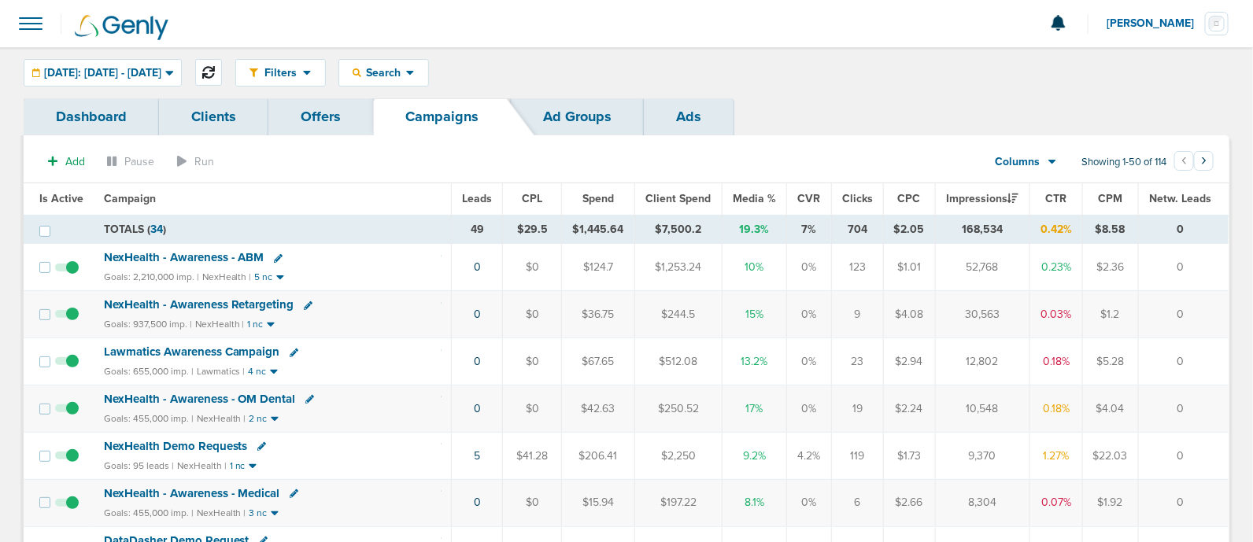
click at [222, 63] on button at bounding box center [208, 72] width 27 height 27
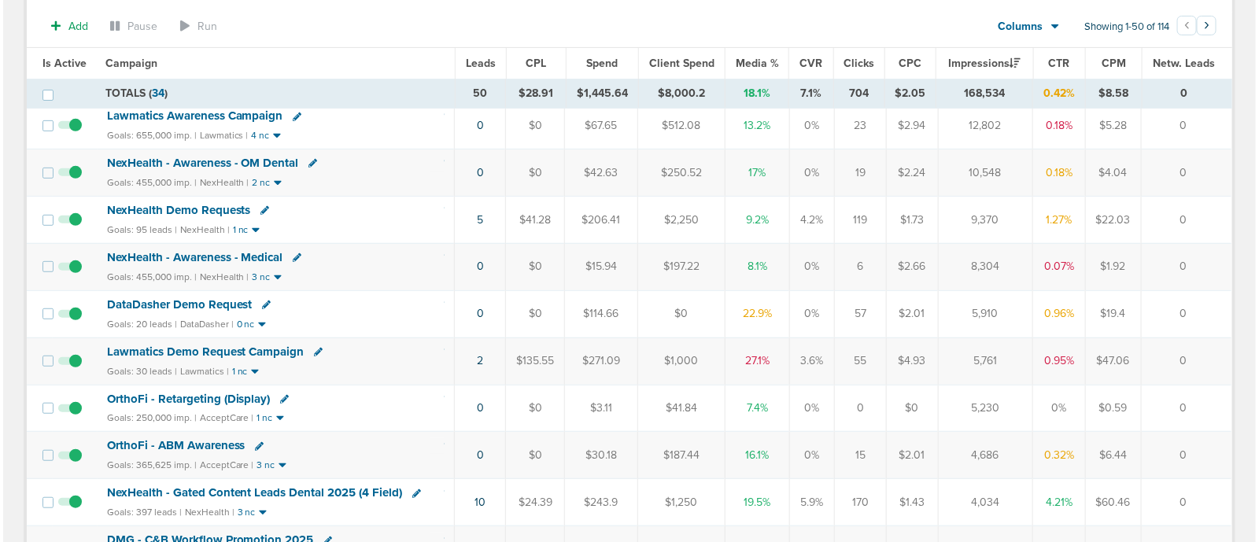
scroll to position [269, 0]
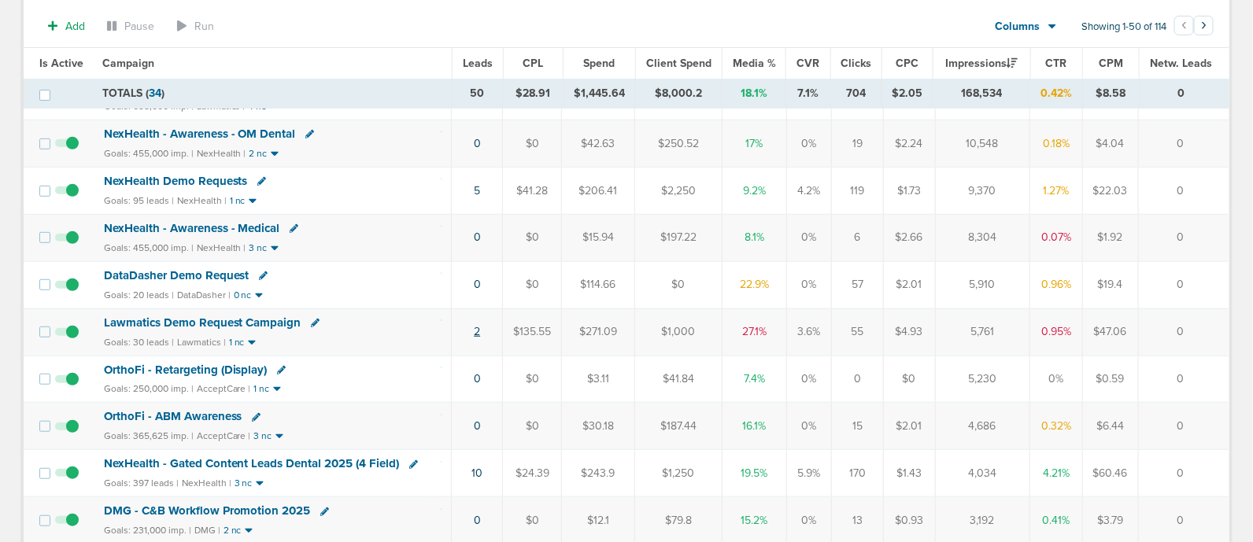
click at [480, 328] on link "2" at bounding box center [477, 331] width 6 height 13
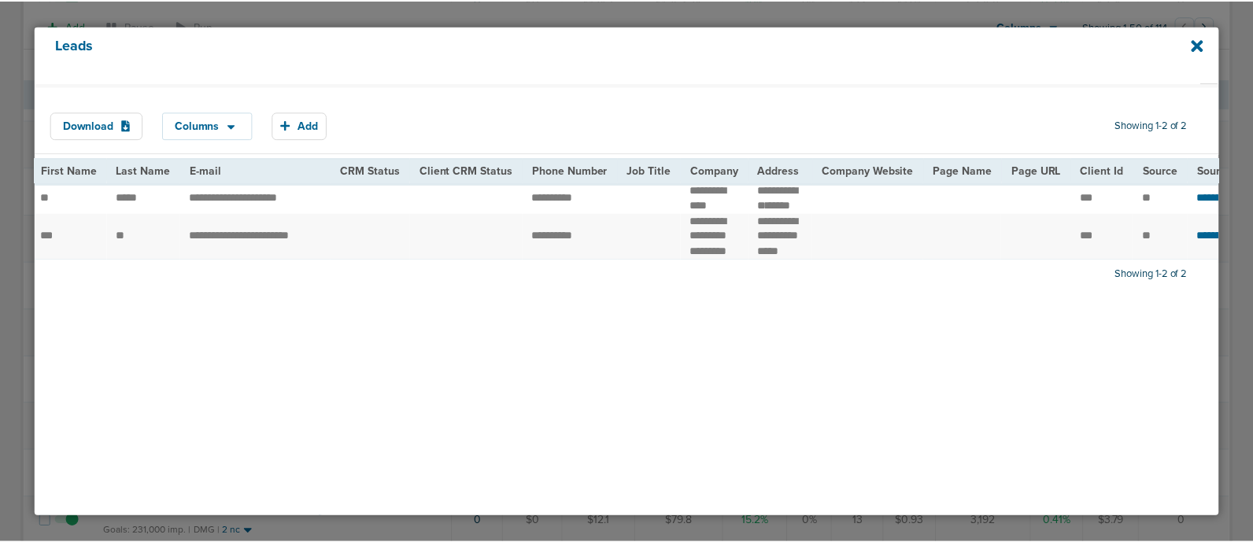
scroll to position [0, 0]
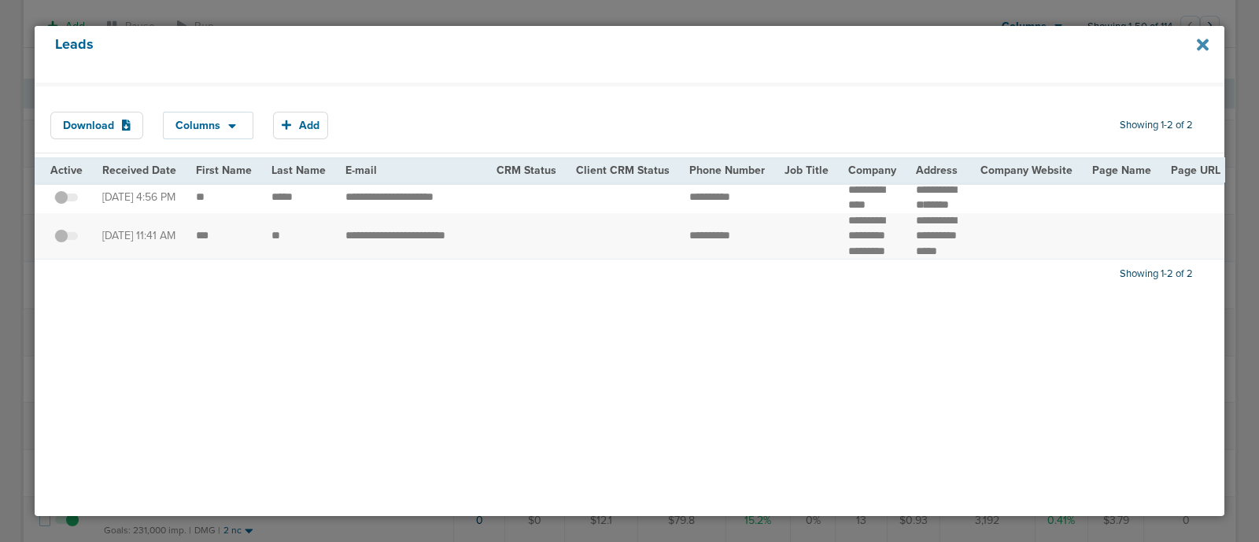
click at [1204, 47] on icon at bounding box center [1203, 45] width 12 height 12
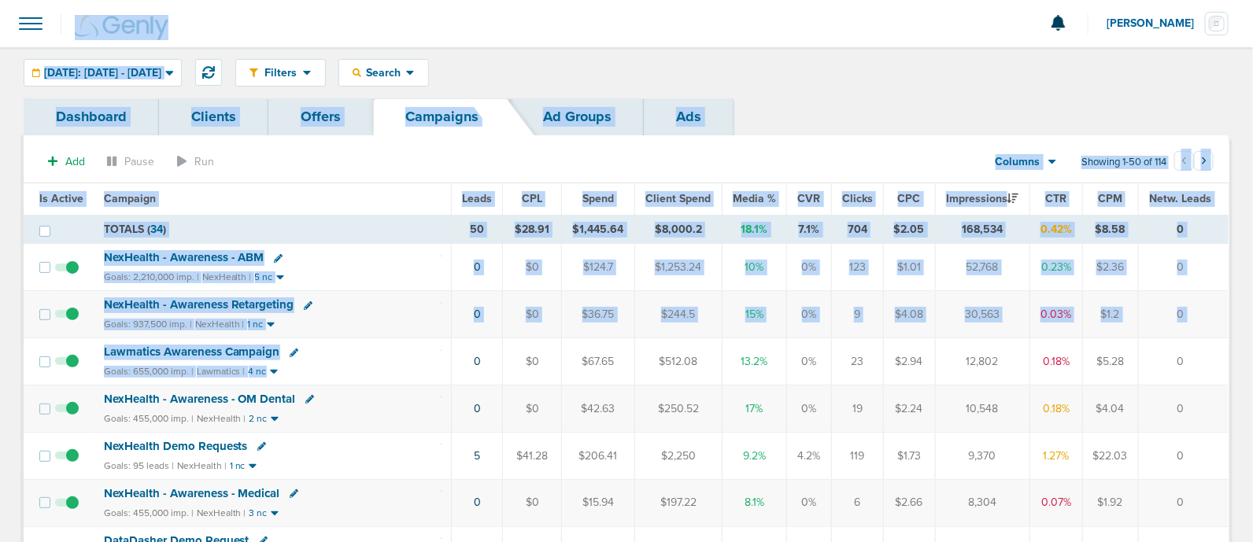
drag, startPoint x: 434, startPoint y: 369, endPoint x: 228, endPoint y: -120, distance: 530.5
click at [228, 0] on html "Notifications You have no unread notifications Lauren Mericle Profile Sign Out …" at bounding box center [626, 271] width 1253 height 542
click at [335, 232] on td "TOTALS ( 34 )" at bounding box center [272, 229] width 357 height 29
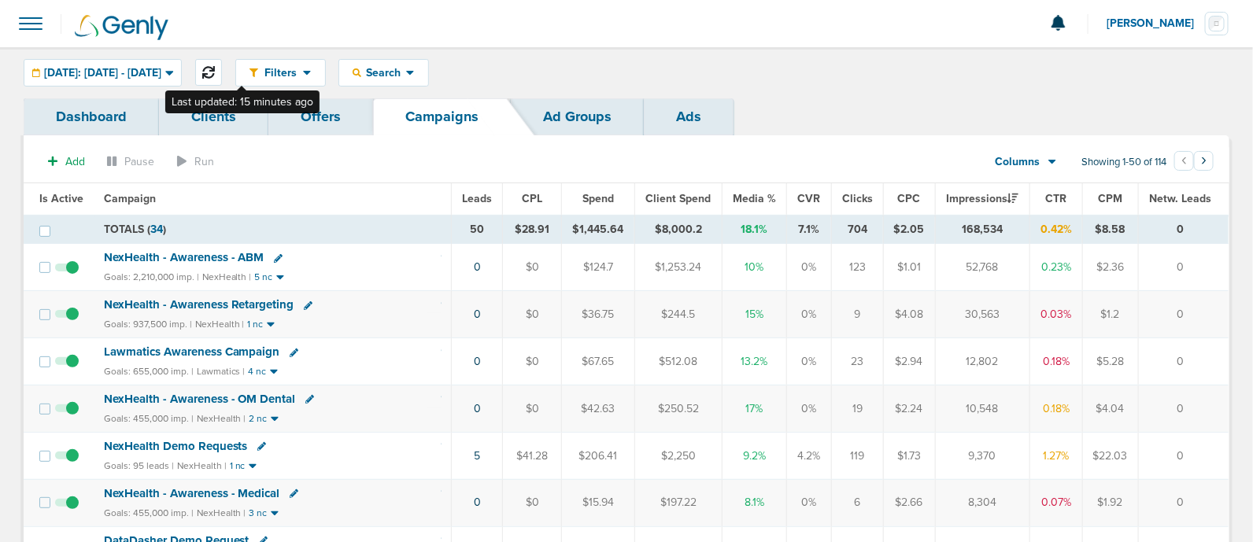
click at [215, 69] on icon at bounding box center [208, 72] width 13 height 13
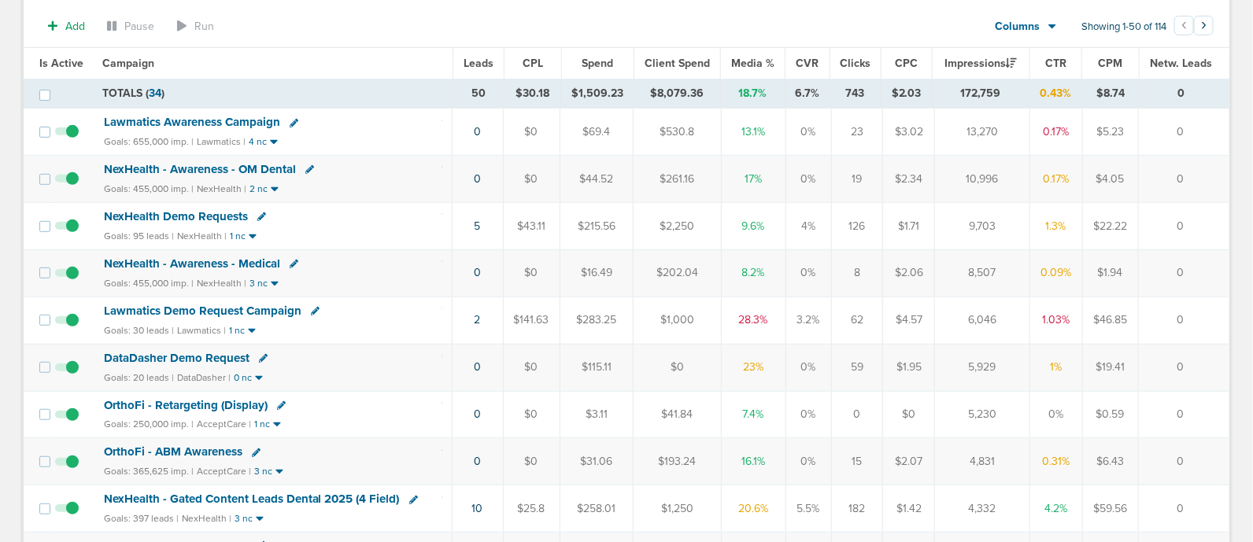
scroll to position [231, 0]
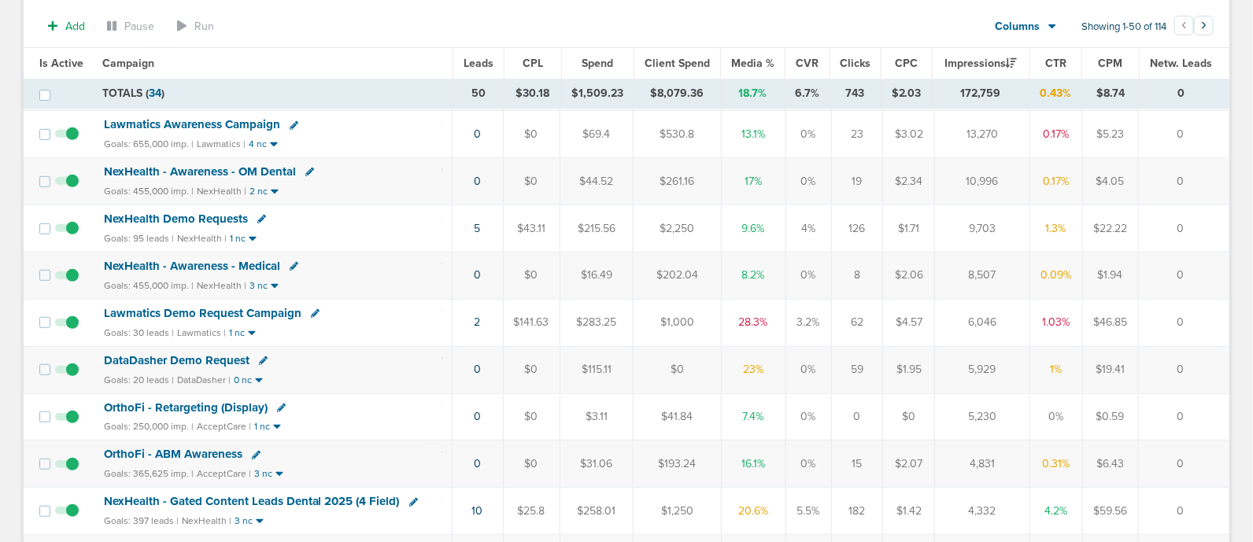
click at [212, 311] on span "Lawmatics Demo Request Campaign" at bounding box center [203, 313] width 198 height 14
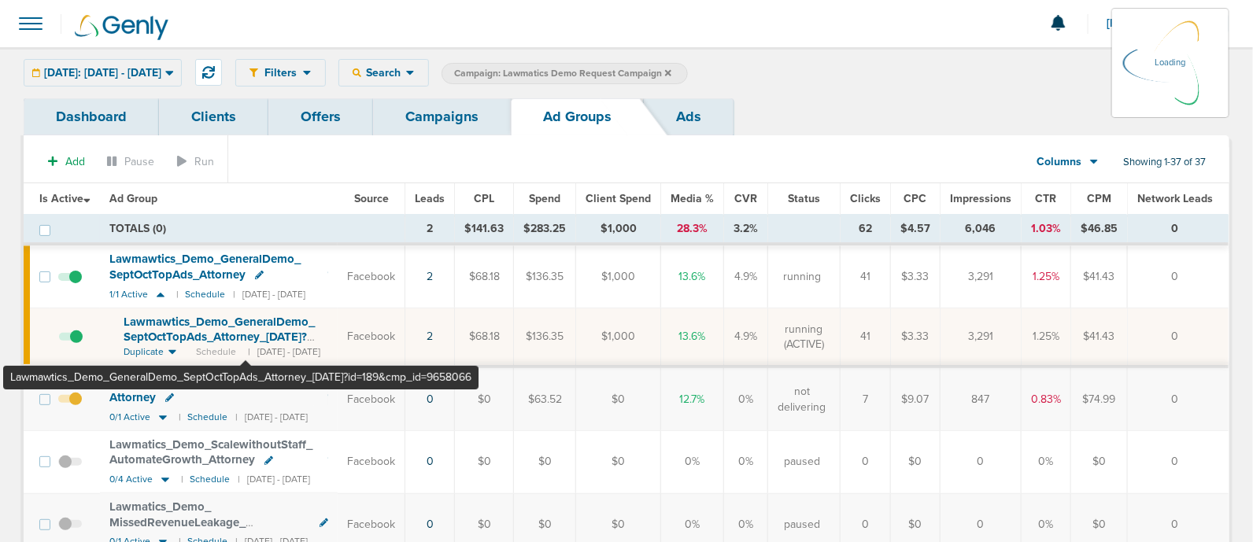
click at [246, 316] on span "Lawmawtics_ Demo_ GeneralDemo_ SeptOctTopAds_ Attorney_ 10.14.25?id=189&cmp_ id…" at bounding box center [219, 337] width 191 height 45
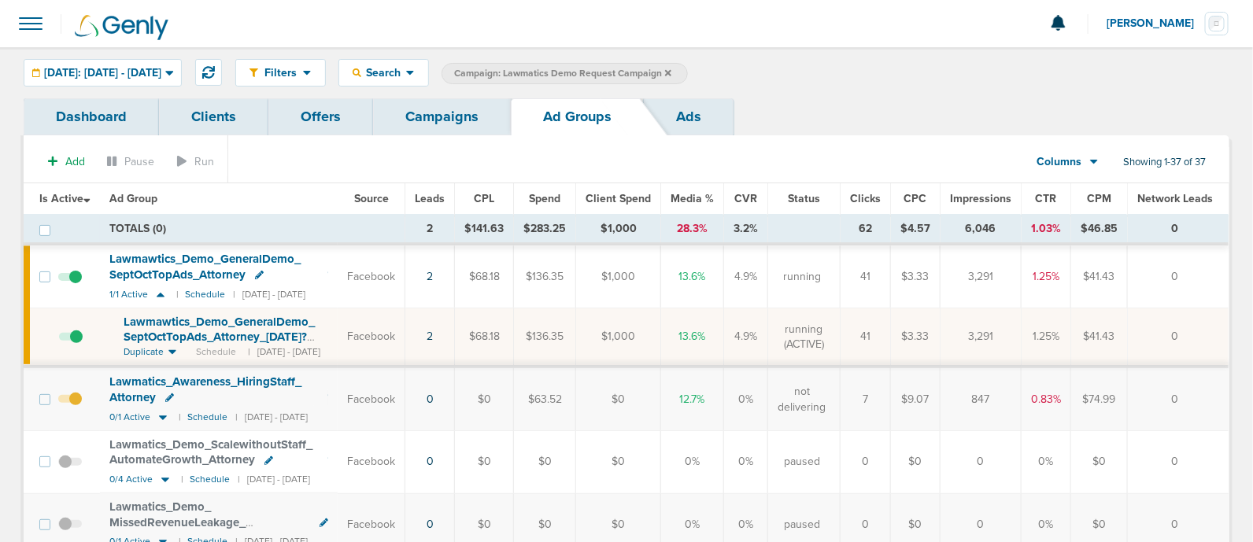
click at [252, 320] on span "Lawmawtics_ Demo_ GeneralDemo_ SeptOctTopAds_ Attorney_ 10.14.25?id=189&cmp_ id…" at bounding box center [219, 337] width 191 height 45
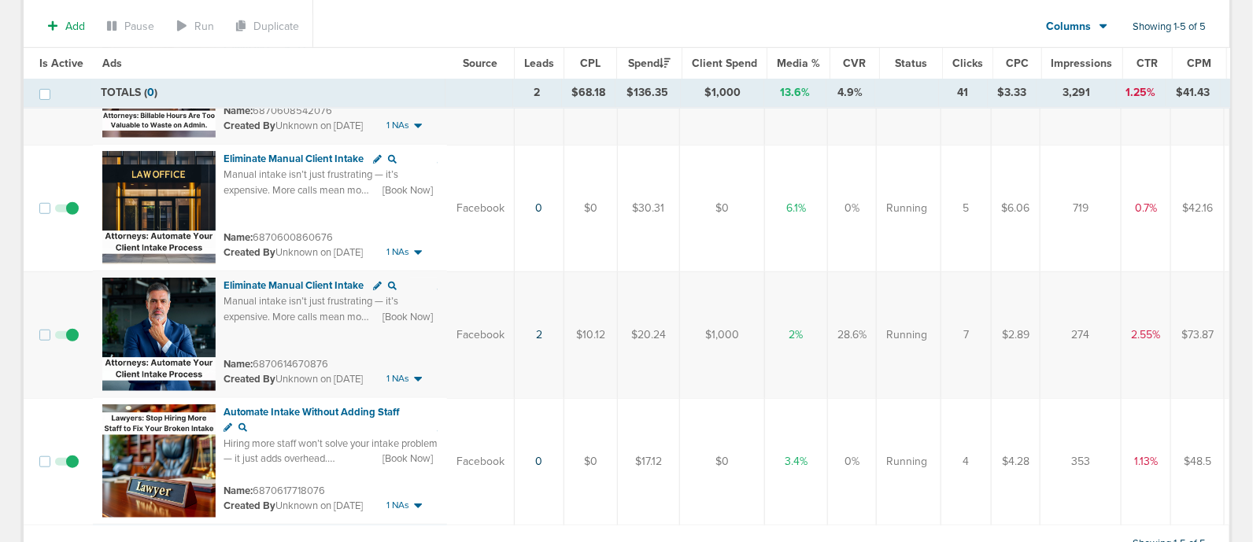
scroll to position [357, 0]
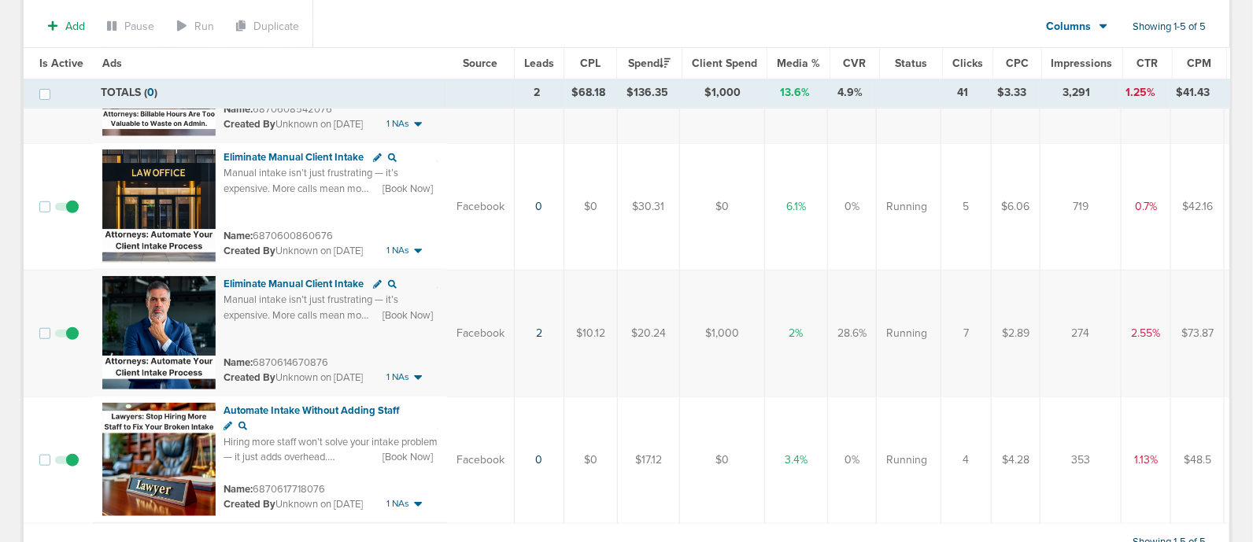
drag, startPoint x: 575, startPoint y: 360, endPoint x: 605, endPoint y: 358, distance: 30.7
click at [605, 358] on td "$10.12" at bounding box center [591, 333] width 54 height 127
click at [618, 397] on td "$20.24" at bounding box center [649, 333] width 62 height 127
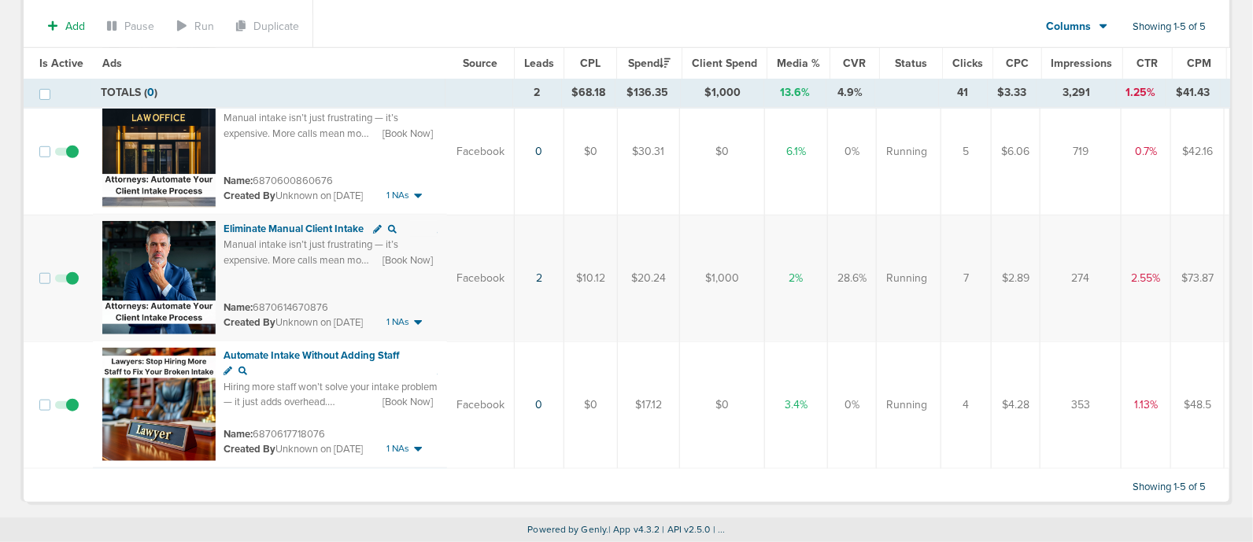
scroll to position [0, 0]
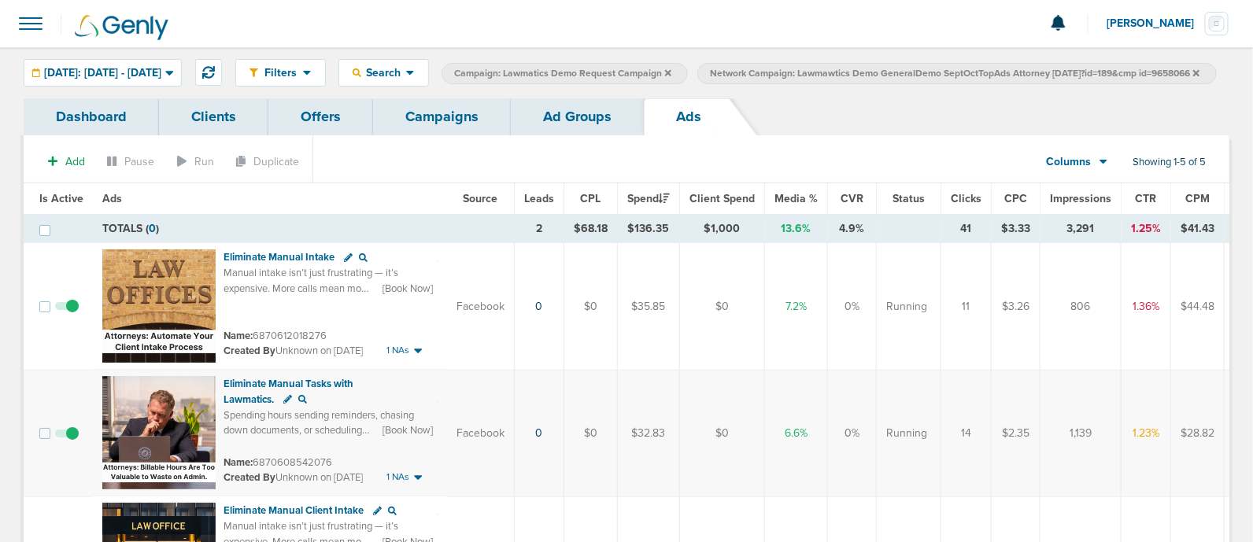
click at [546, 135] on link "Ad Groups" at bounding box center [577, 116] width 133 height 37
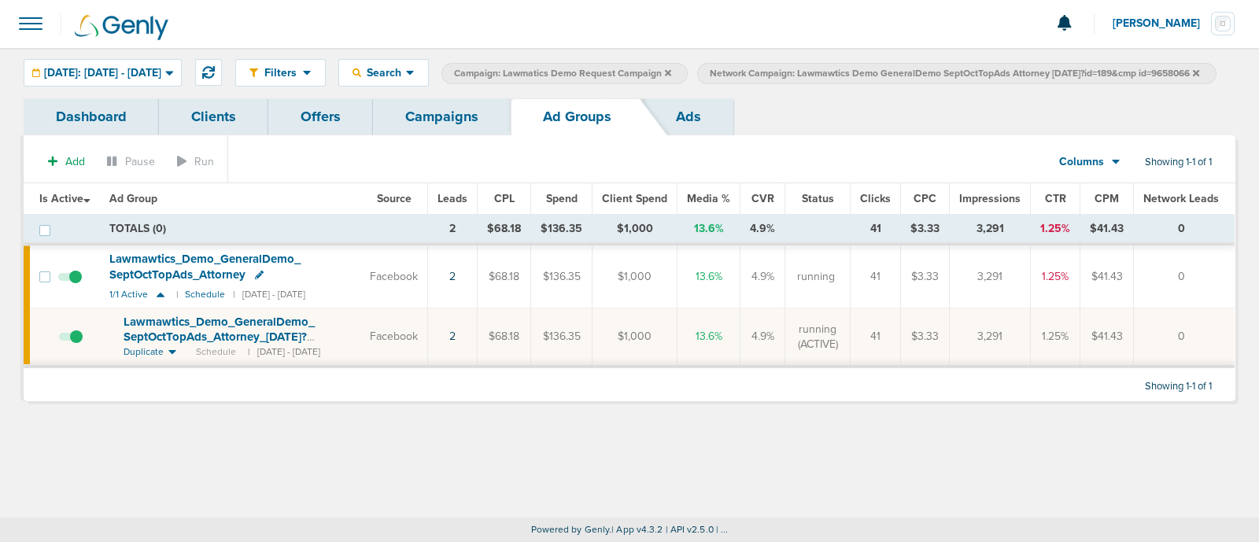
click at [439, 135] on link "Campaigns" at bounding box center [442, 116] width 138 height 37
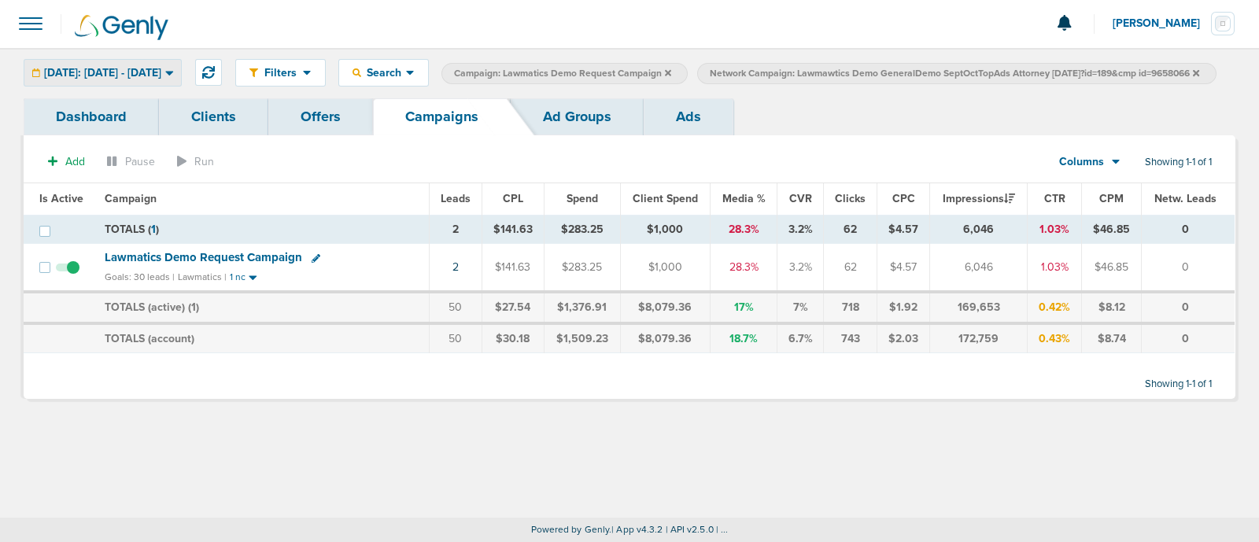
click at [174, 77] on icon at bounding box center [169, 72] width 9 height 13
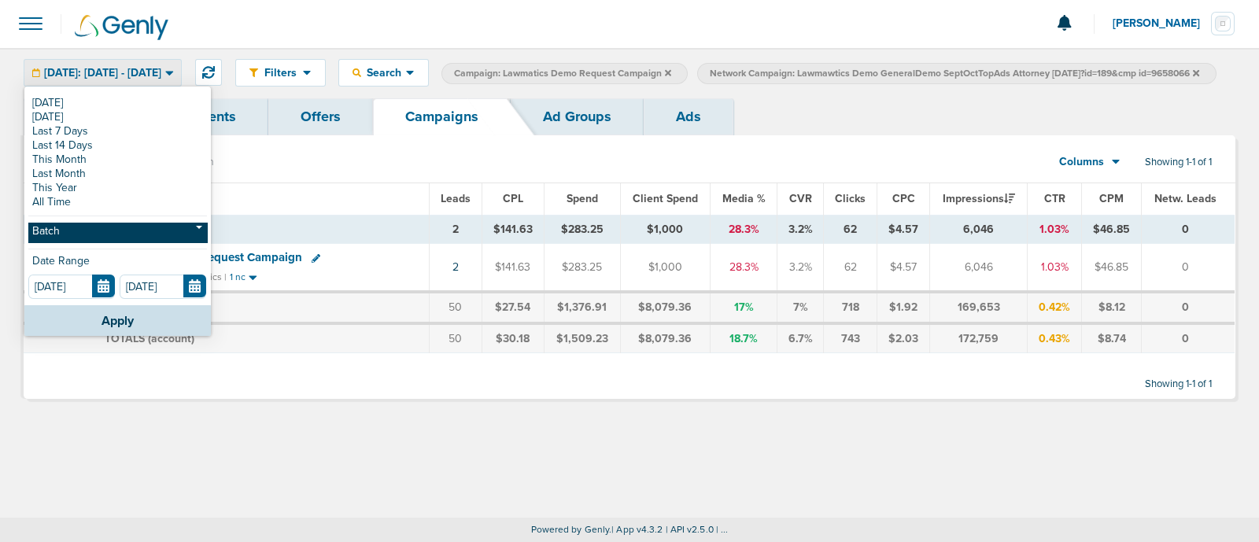
click at [106, 227] on link "Batch" at bounding box center [117, 233] width 179 height 20
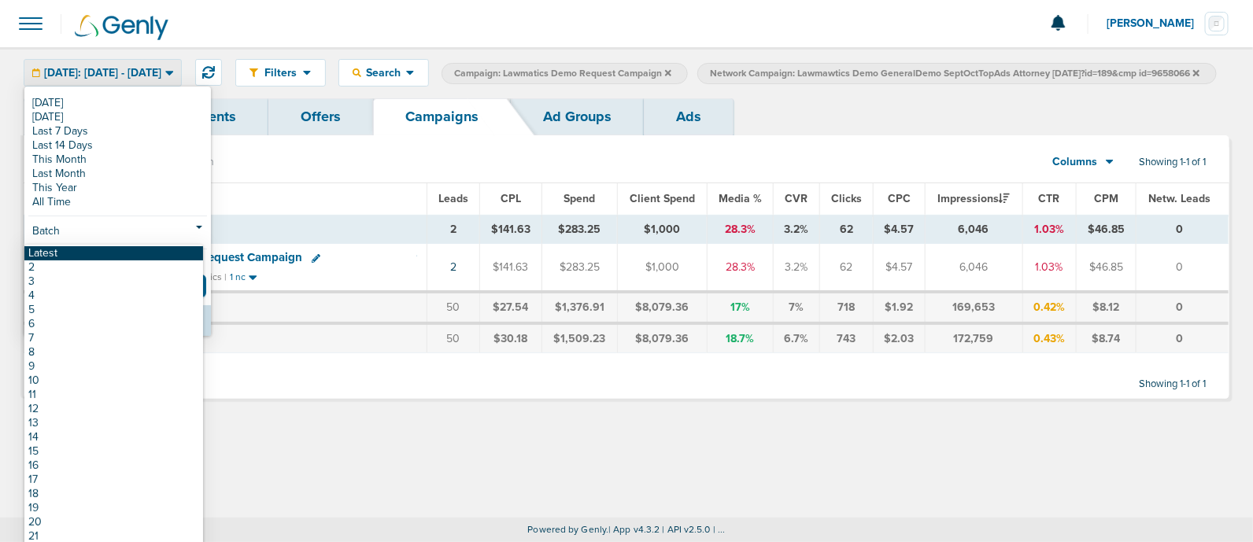
click at [46, 252] on link "Latest" at bounding box center [113, 253] width 179 height 14
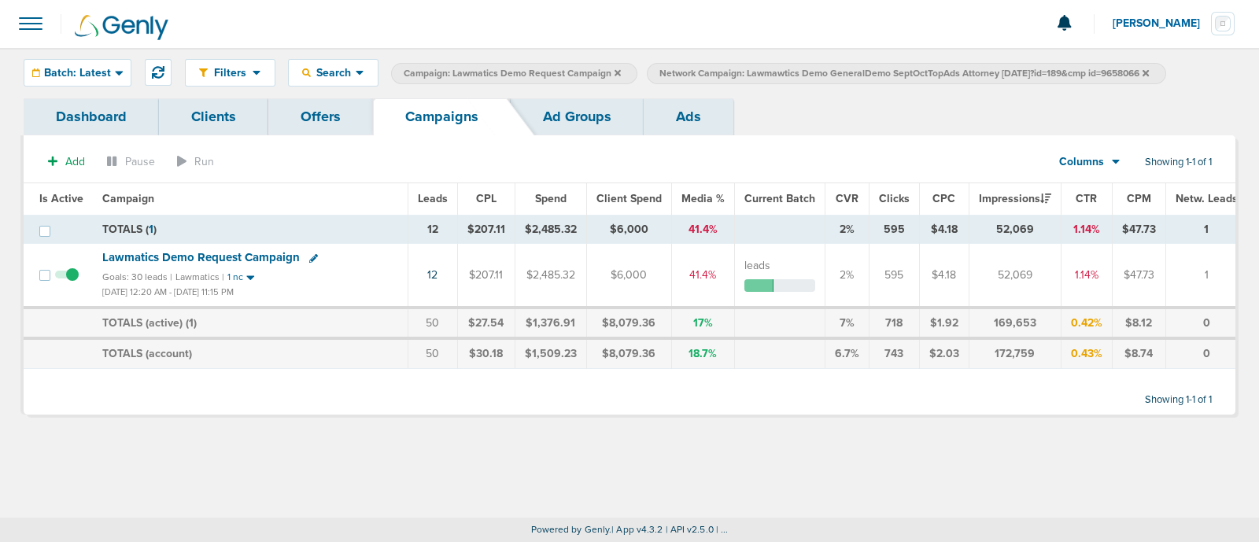
click at [1149, 68] on icon at bounding box center [1146, 72] width 6 height 9
click at [615, 68] on icon at bounding box center [618, 72] width 6 height 9
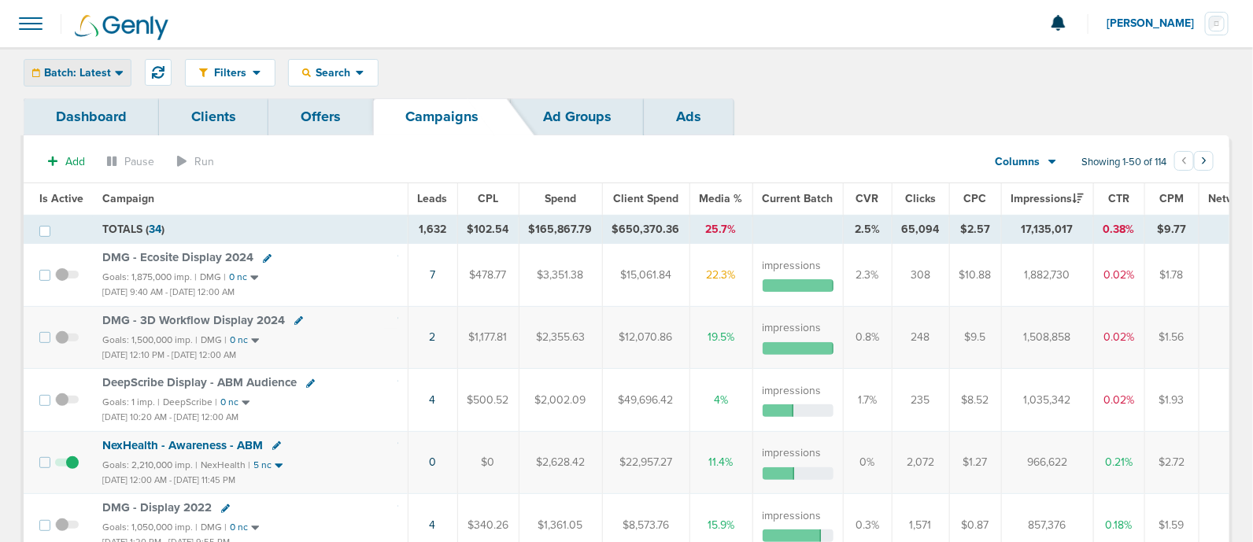
click at [110, 65] on div "Batch: Latest" at bounding box center [77, 73] width 106 height 26
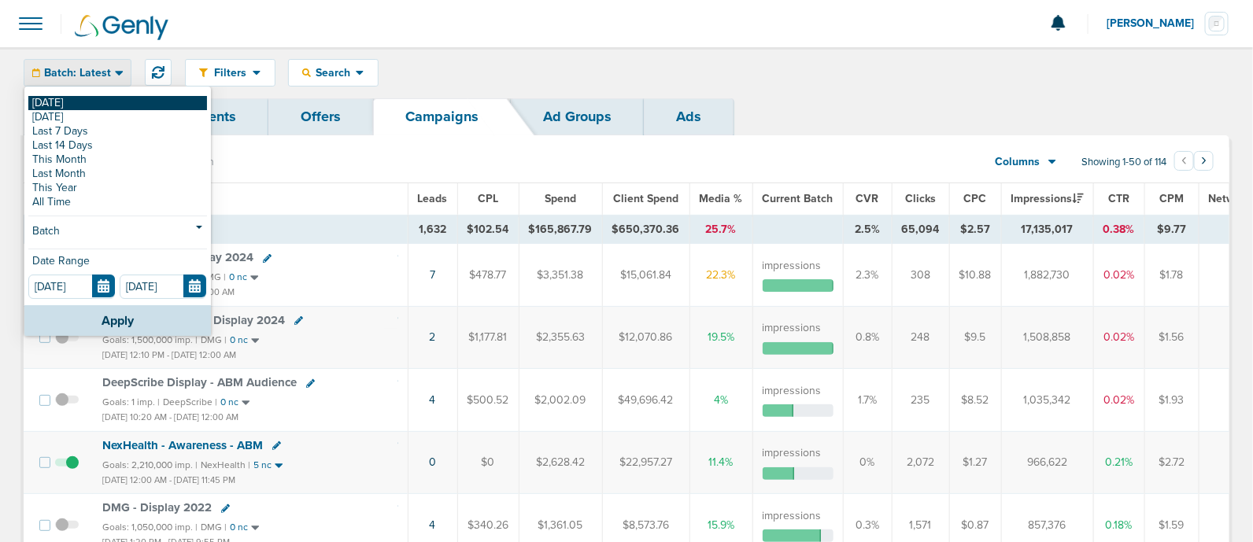
click at [93, 104] on link "[DATE]" at bounding box center [117, 103] width 179 height 14
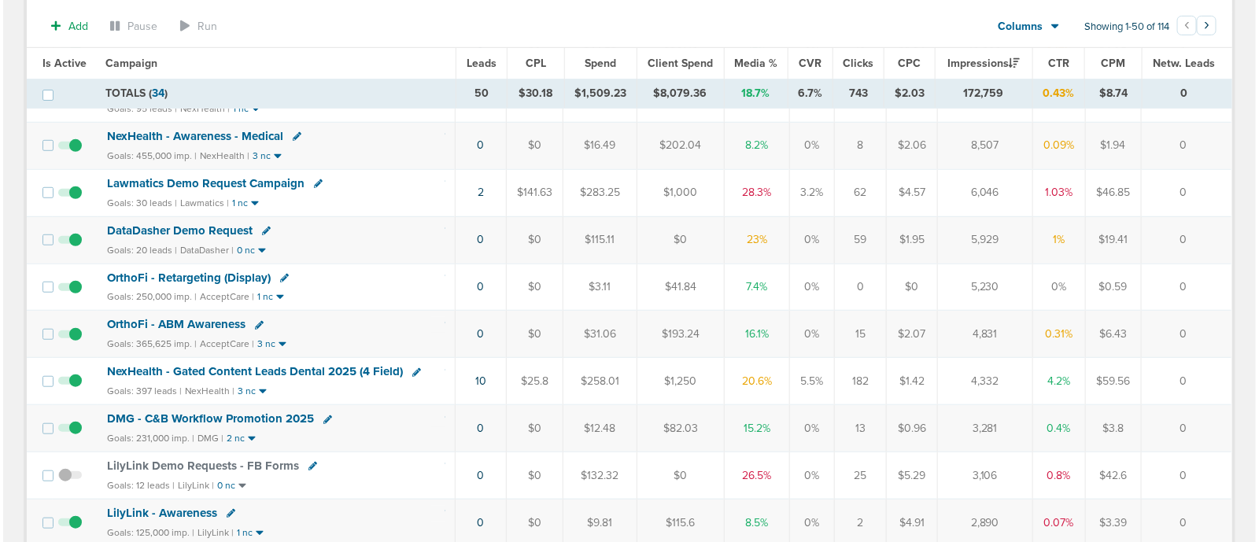
scroll to position [363, 0]
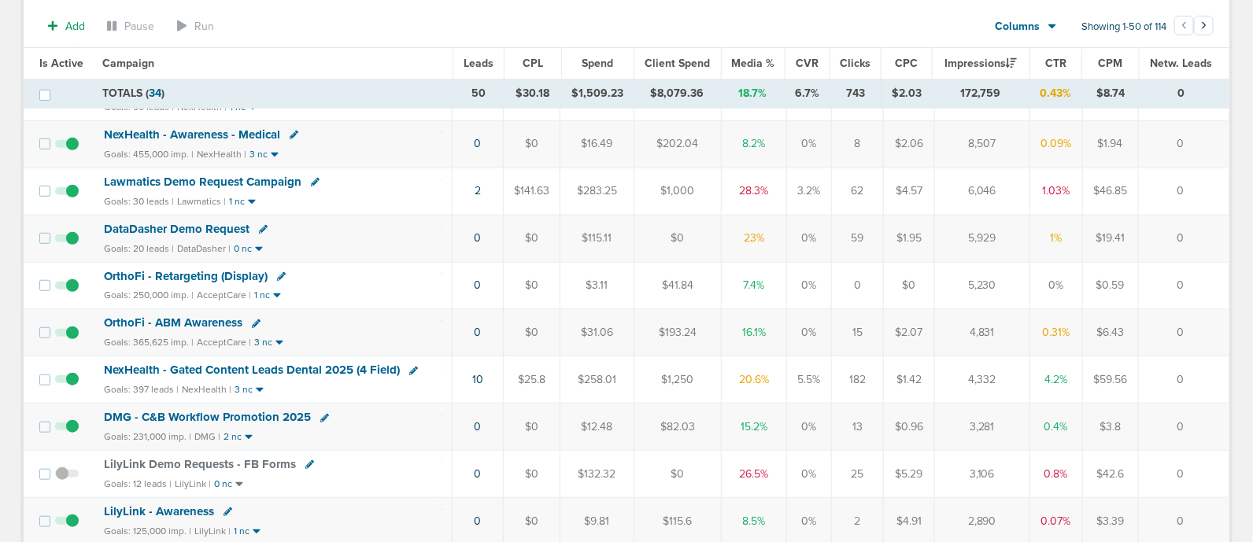
click at [259, 225] on icon at bounding box center [263, 229] width 9 height 9
select select
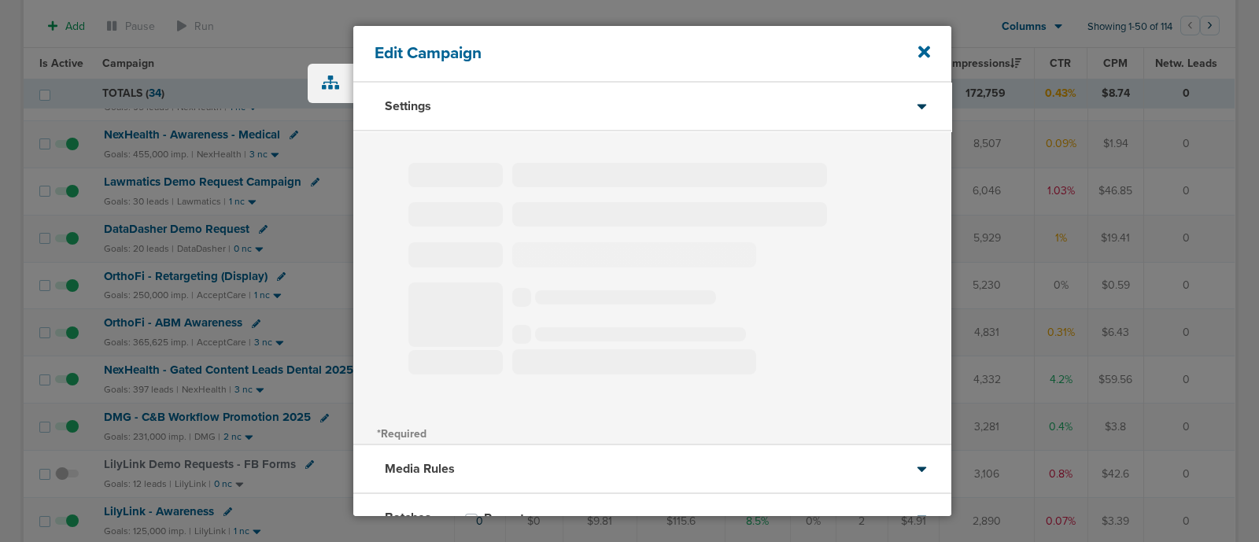
type input "DataDasher Demo Request"
select select "Leads"
radio input "true"
select select "readOnly"
select select "1"
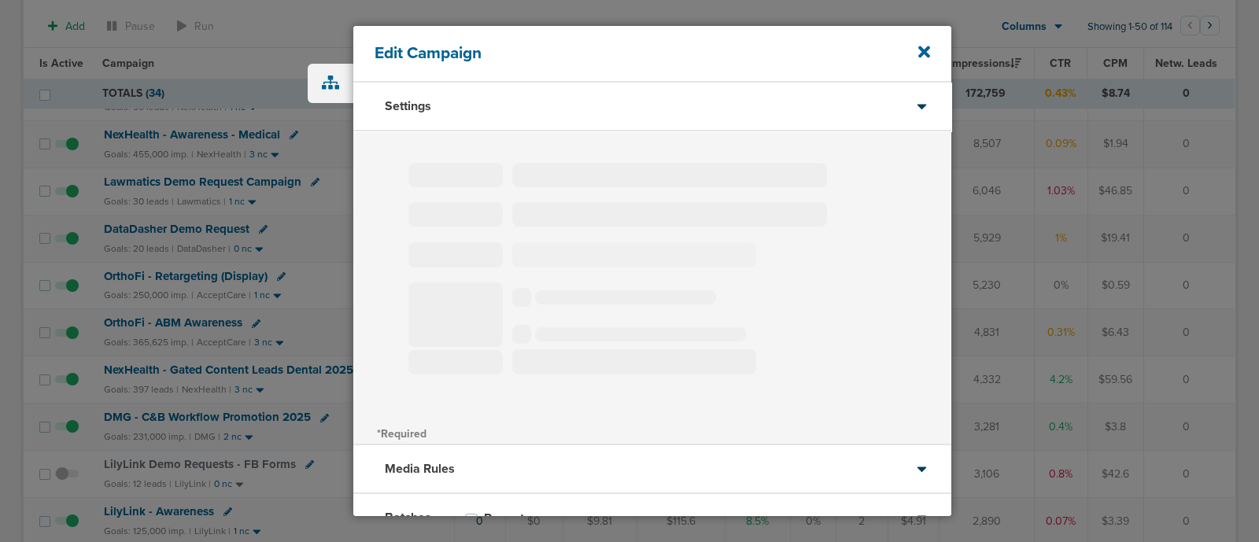
select select "1"
select select "2"
select select "3"
select select "4"
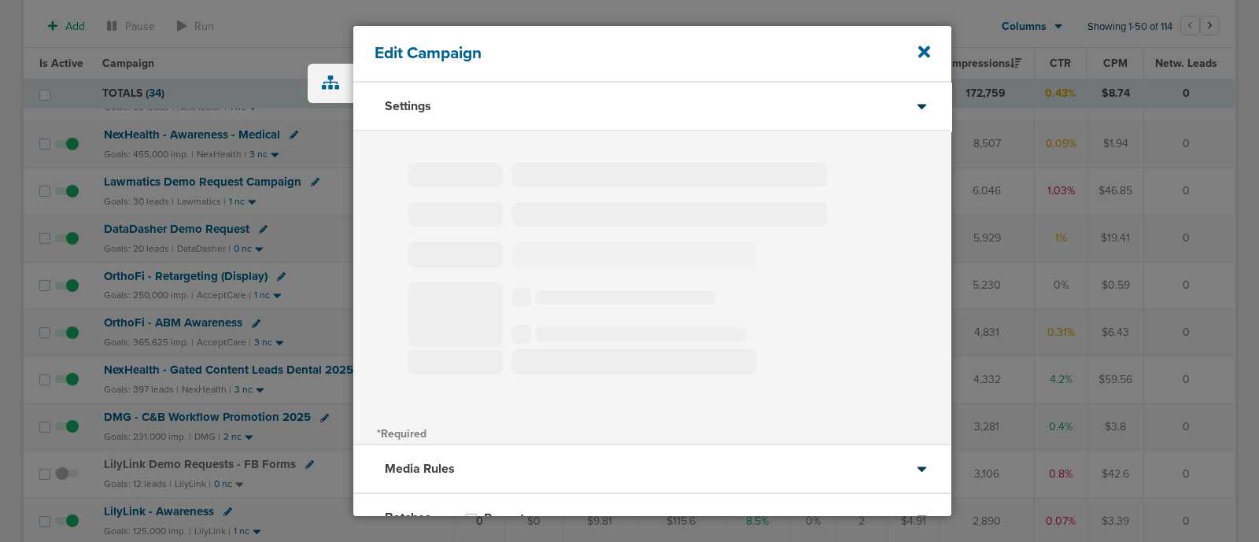
select select "4"
select select "6"
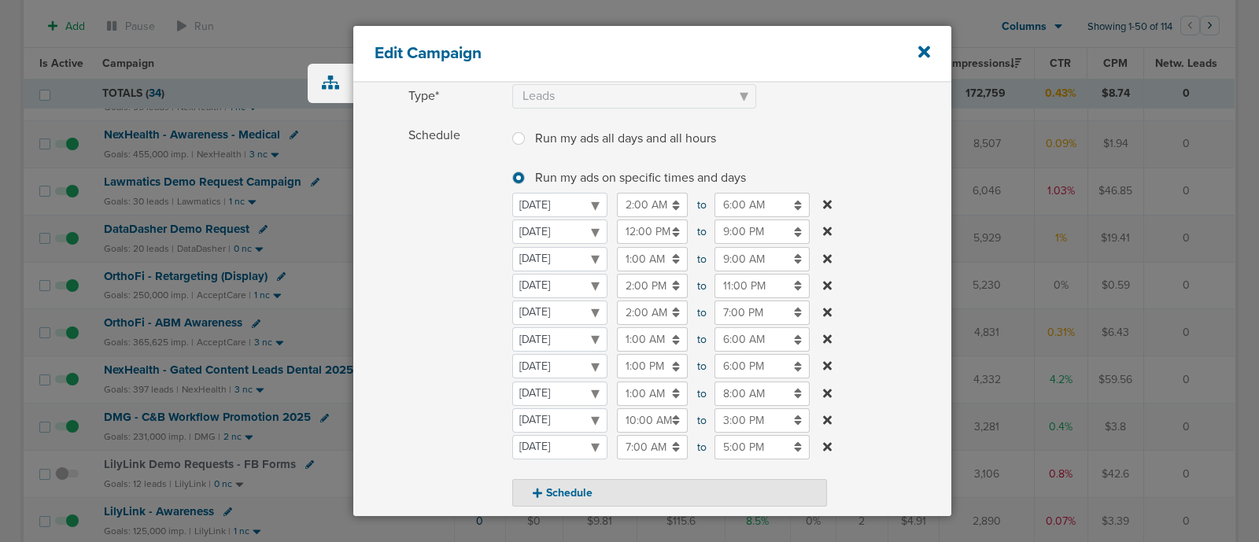
scroll to position [165, 0]
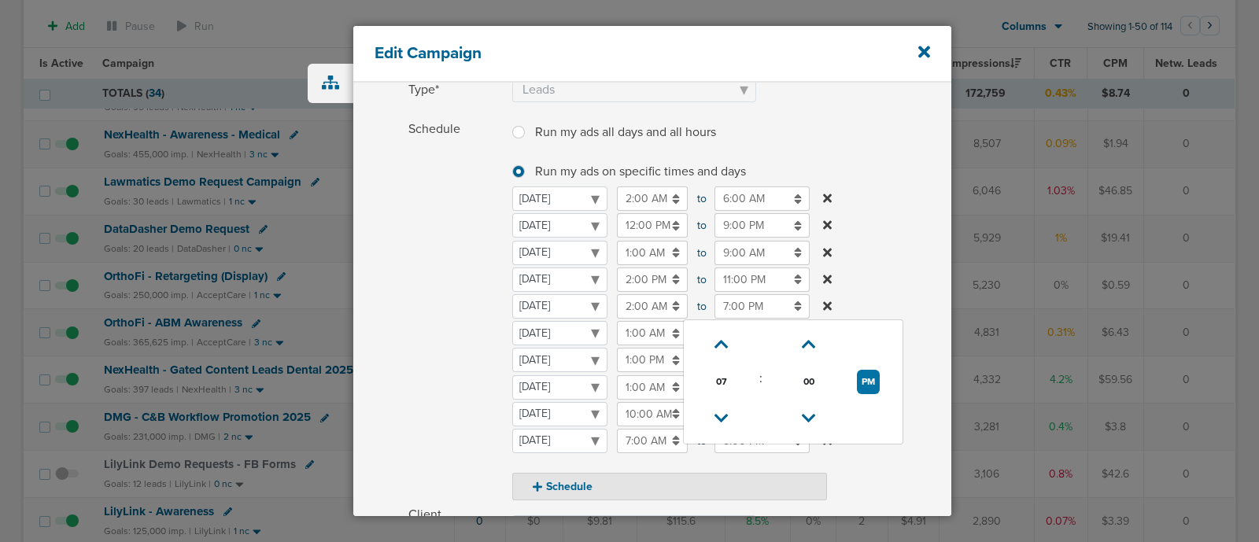
click at [732, 304] on input "7:00 PM" at bounding box center [762, 306] width 95 height 24
click at [719, 414] on icon at bounding box center [722, 418] width 14 height 9
type input "5:00 PM"
click at [933, 231] on label "Schedule Run my ads all days and all hours Run my ads all days and all hours Ru…" at bounding box center [680, 308] width 543 height 383
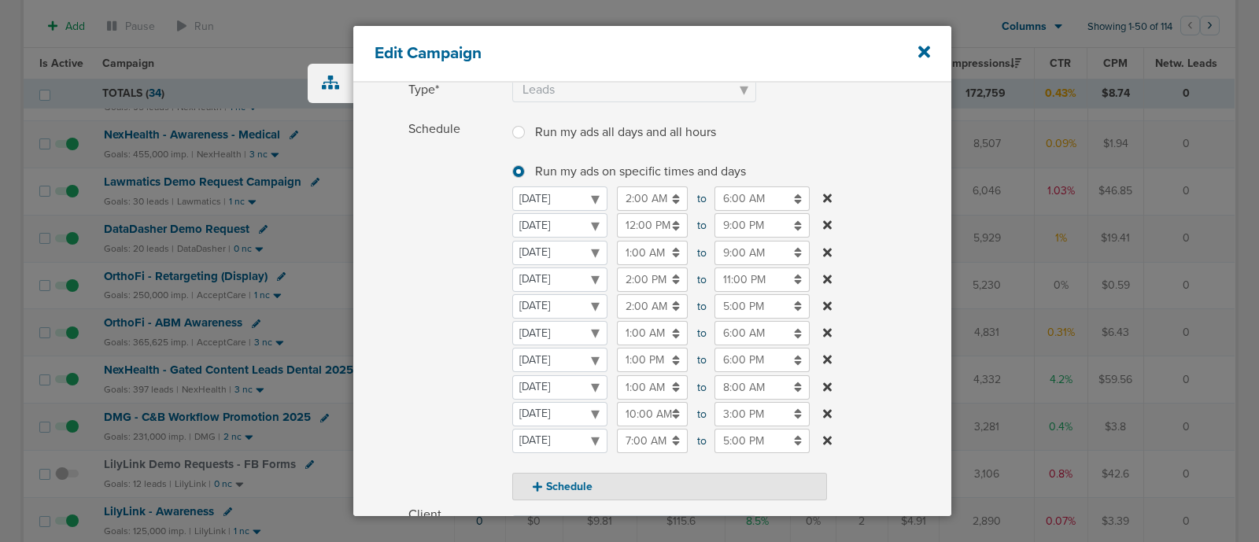
scroll to position [457, 0]
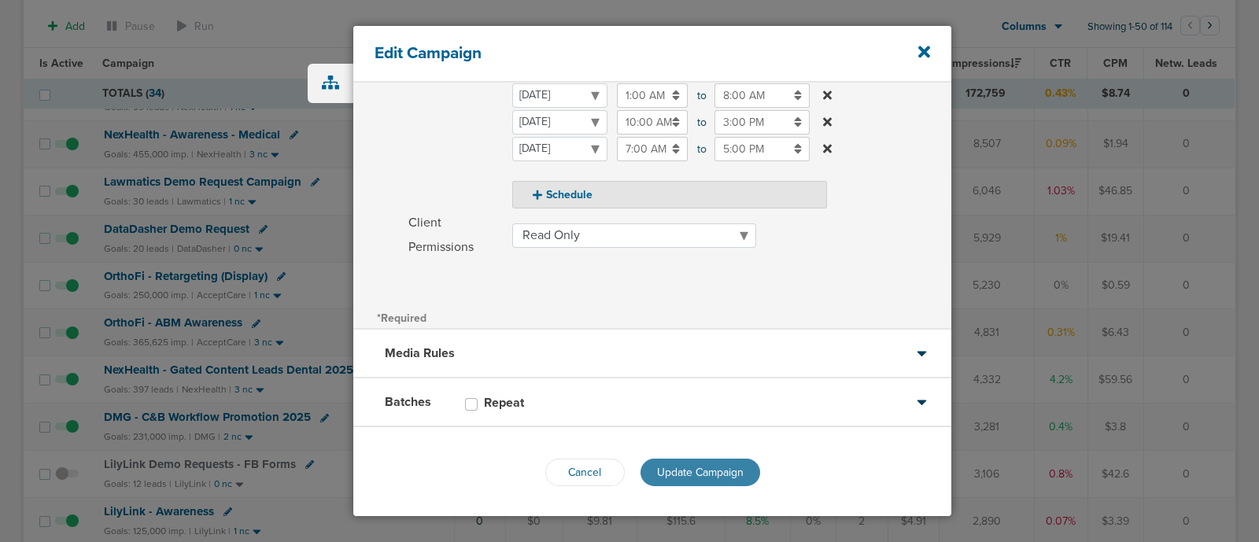
click at [679, 468] on span "Update Campaign" at bounding box center [700, 472] width 87 height 13
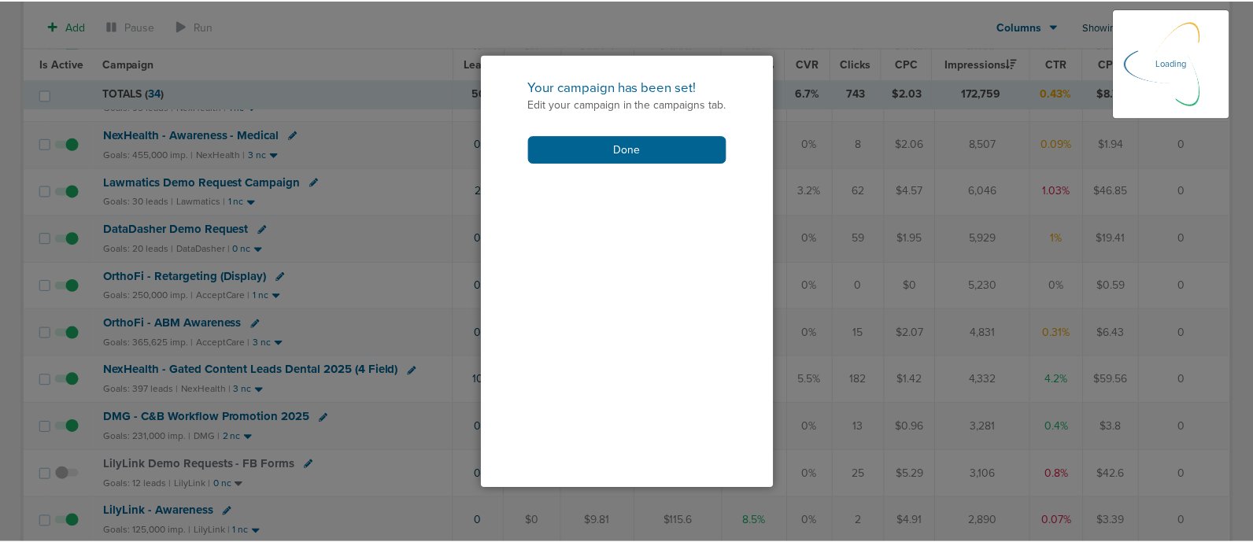
scroll to position [409, 0]
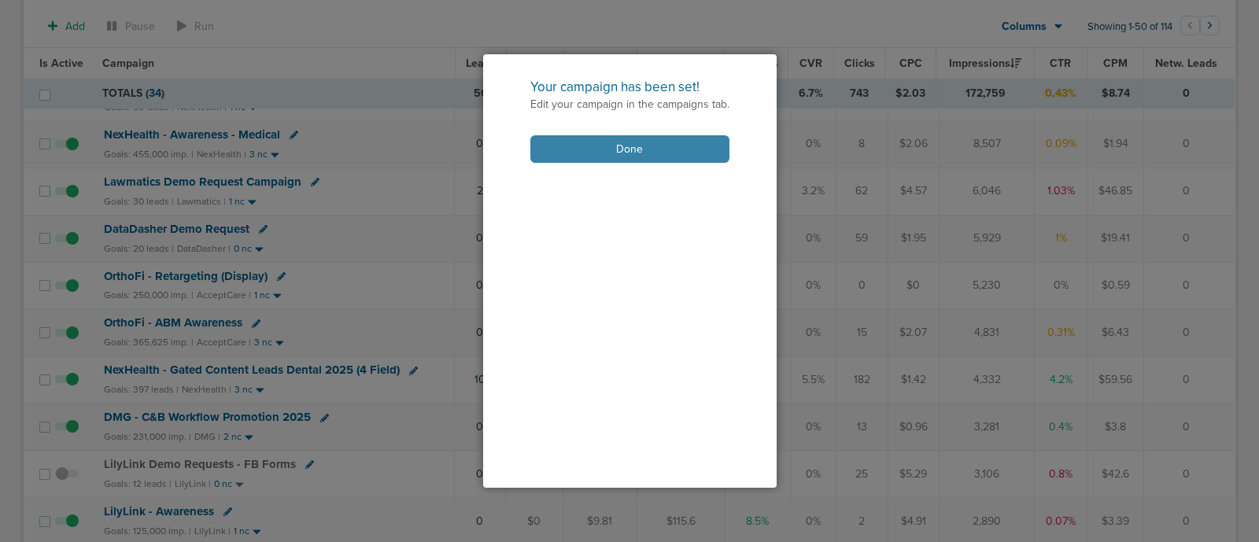
click at [652, 151] on button "Done" at bounding box center [630, 149] width 199 height 28
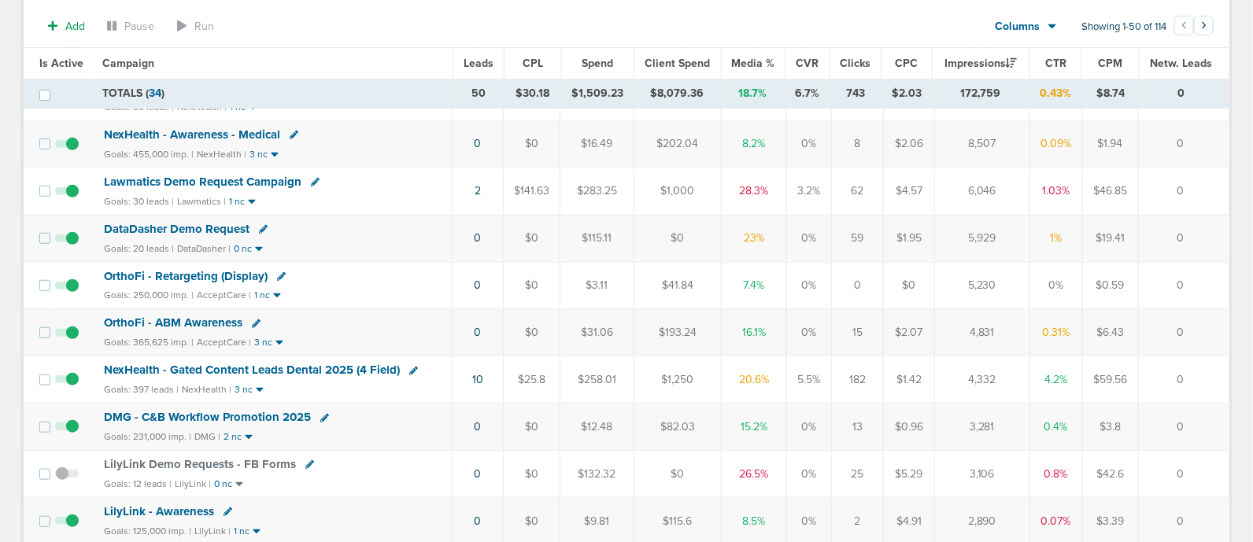
click at [252, 363] on span "NexHealth - Gated Content Leads Dental 2025 (4 Field)" at bounding box center [252, 370] width 296 height 14
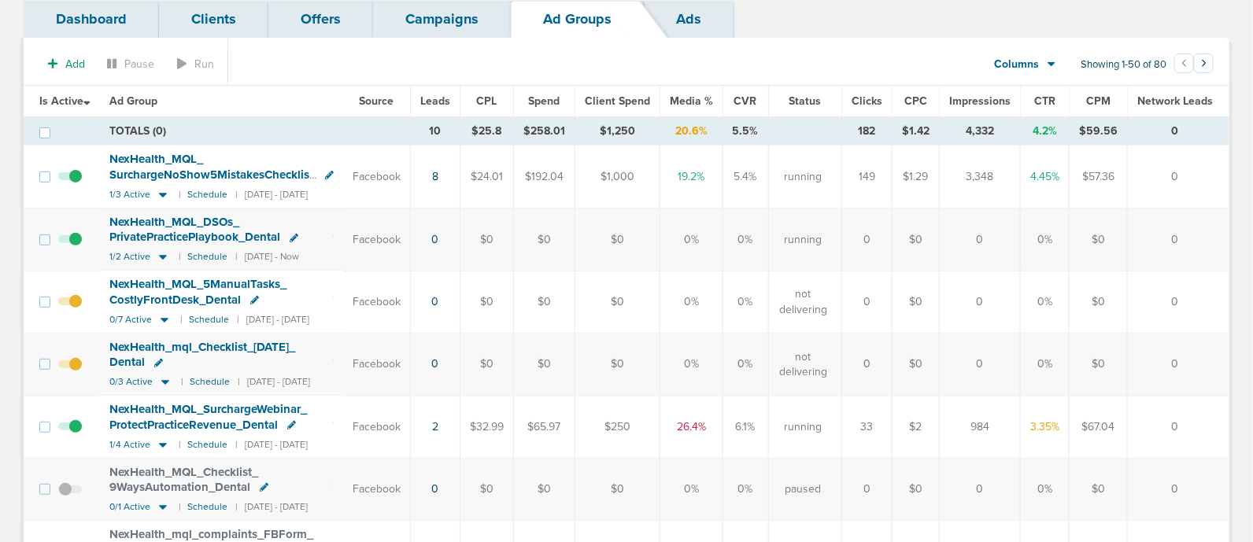
scroll to position [99, 0]
click at [163, 256] on icon at bounding box center [163, 255] width 8 height 5
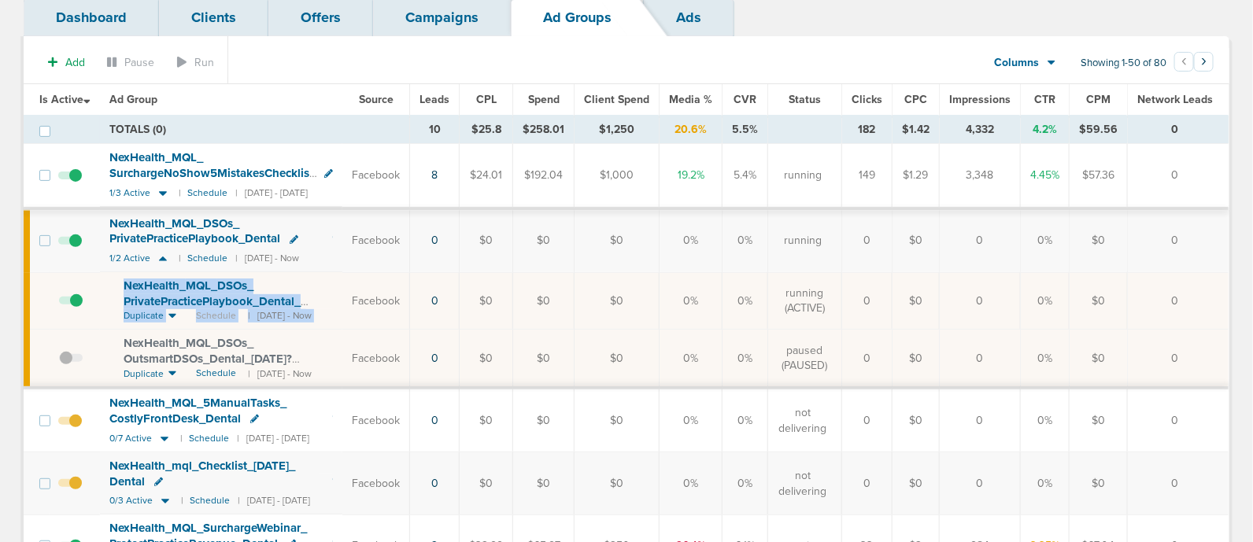
drag, startPoint x: 118, startPoint y: 279, endPoint x: 368, endPoint y: 287, distance: 249.6
click at [368, 287] on tr "NexHealth_ MQL_ DSOs_ PrivatePracticePlaybook_ Dental_ 10.15.25?id=183&cmp_ id=…" at bounding box center [626, 300] width 1205 height 57
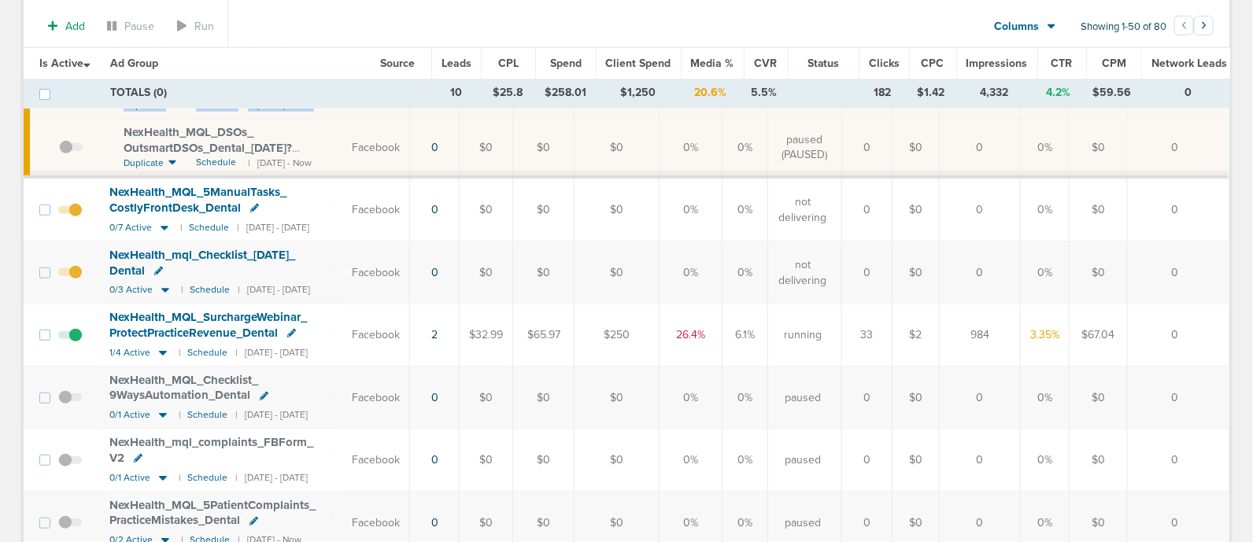
scroll to position [322, 0]
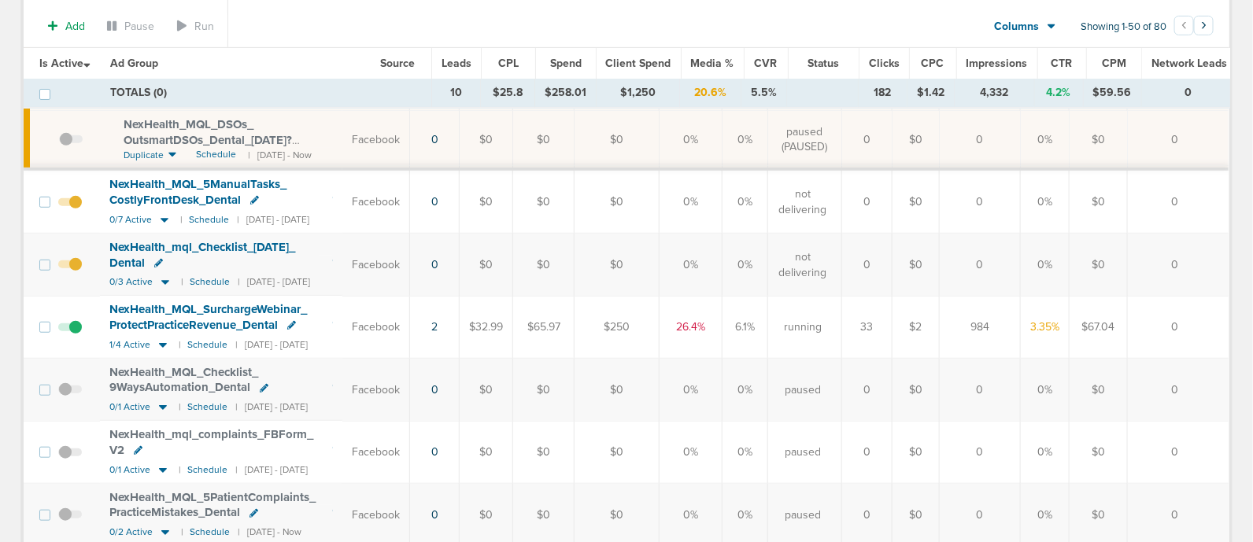
click at [194, 316] on span "NexHealth_ MQL_ SurchargeWebinar_ ProtectPracticeRevenue_ Dental" at bounding box center [208, 317] width 198 height 30
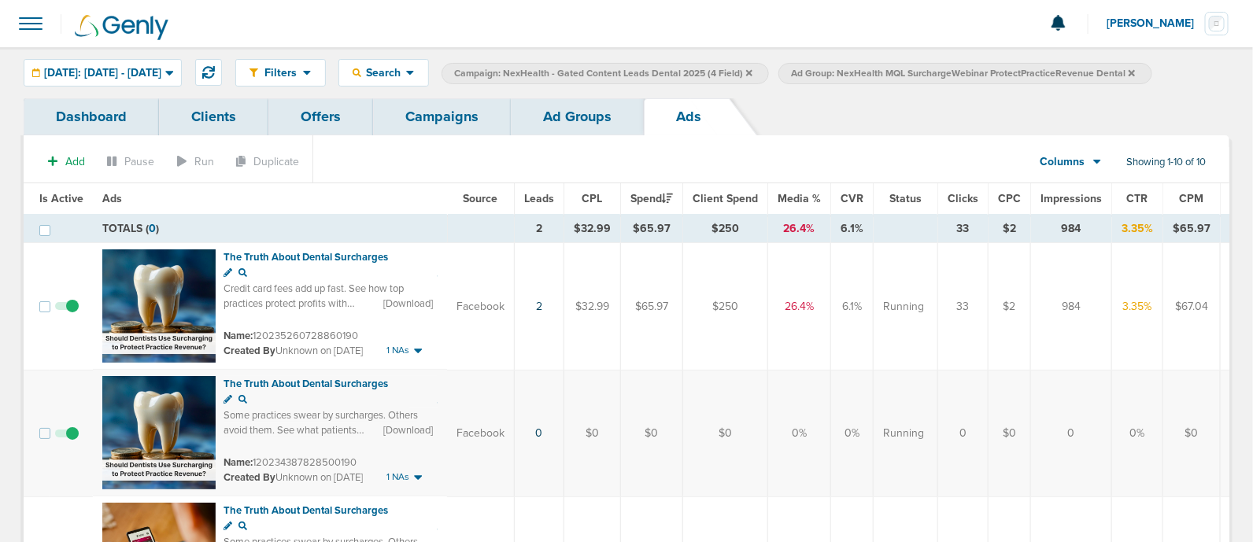
click at [542, 126] on link "Ad Groups" at bounding box center [577, 116] width 133 height 37
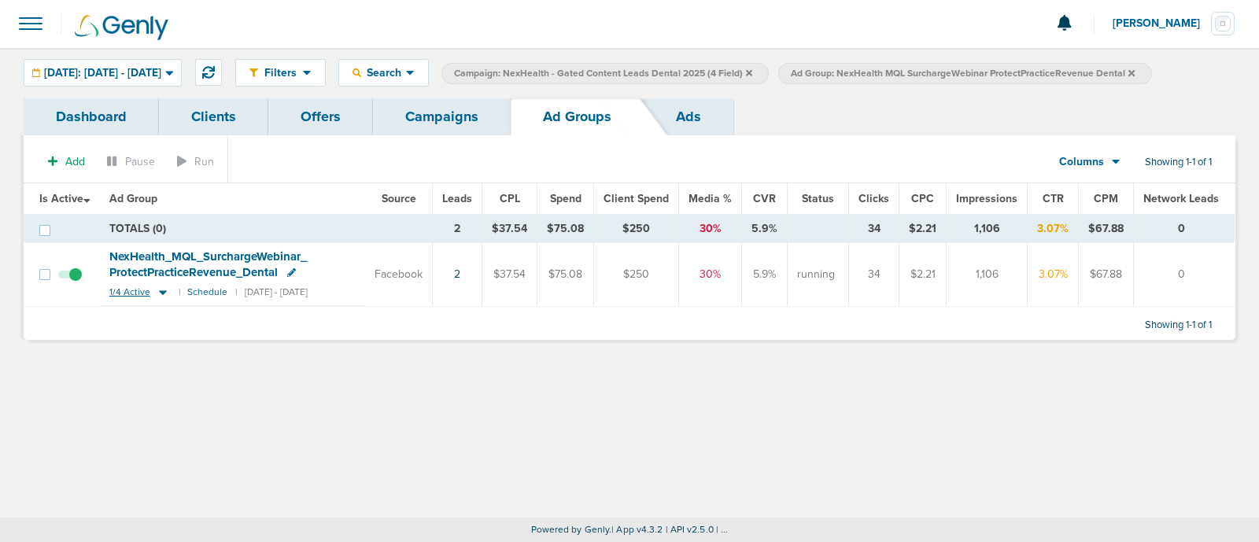
click at [163, 293] on icon at bounding box center [163, 292] width 8 height 5
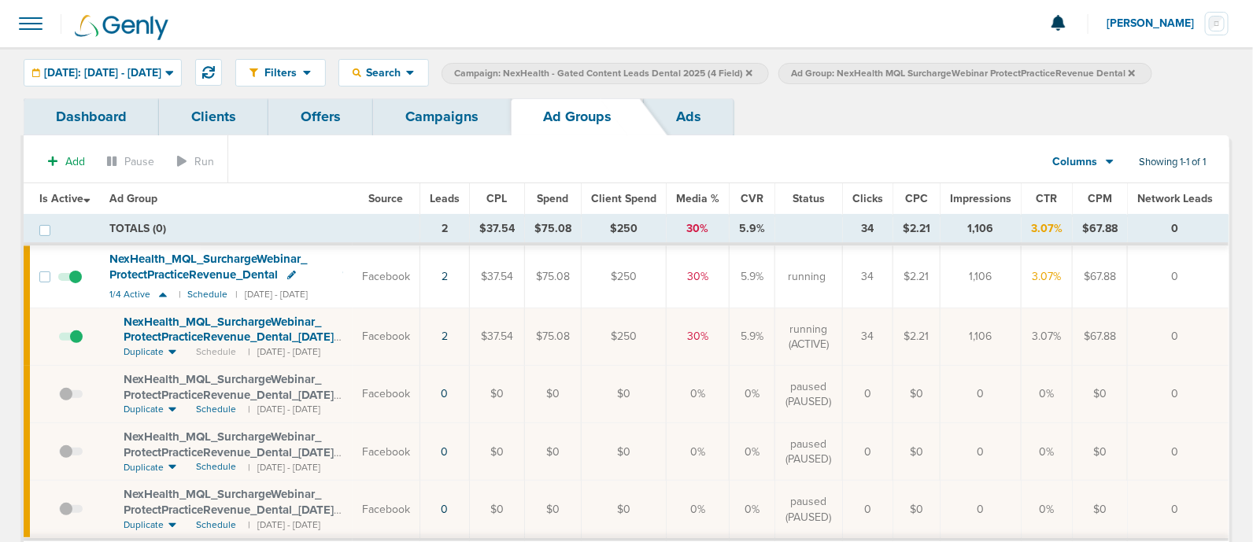
click at [221, 326] on span "NexHealth_ MQL_ SurchargeWebinar_ ProtectPracticeRevenue_ Dental_ 10.15.25?id=1…" at bounding box center [232, 337] width 216 height 45
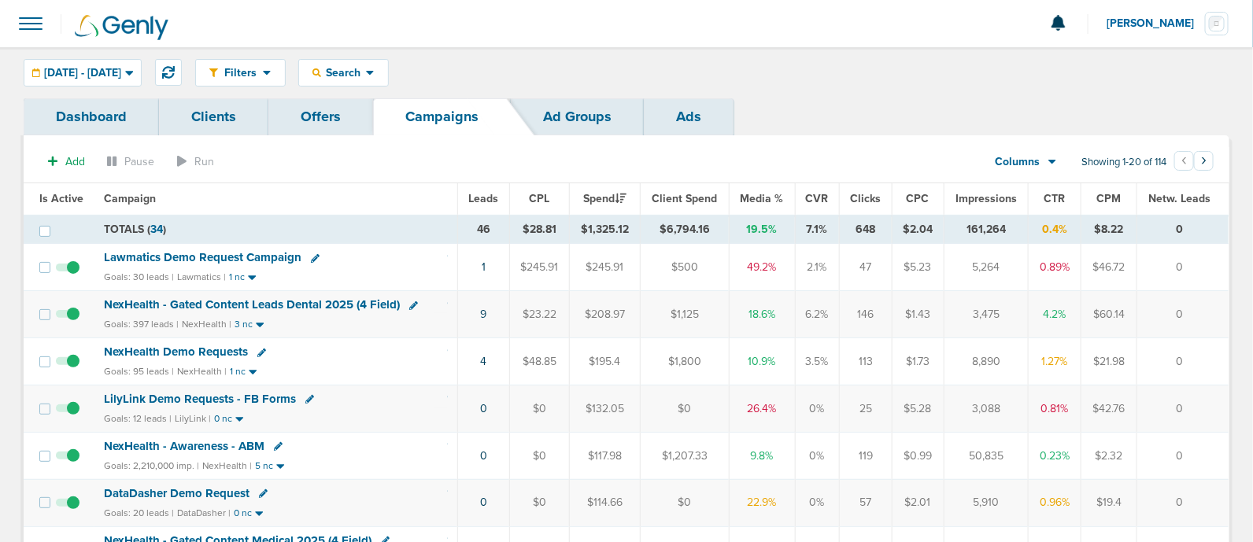
click at [763, 198] on span "Media %" at bounding box center [762, 198] width 43 height 13
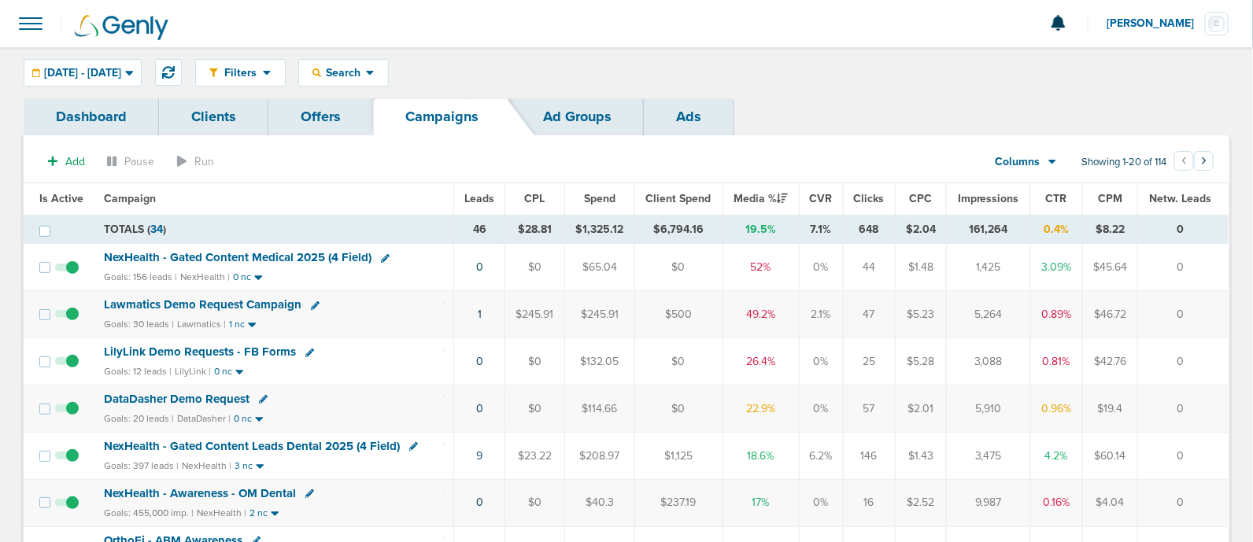
drag, startPoint x: 309, startPoint y: 257, endPoint x: 232, endPoint y: 256, distance: 76.4
click at [232, 256] on span "NexHealth - Gated Content Medical 2025 (4 Field)" at bounding box center [238, 257] width 268 height 14
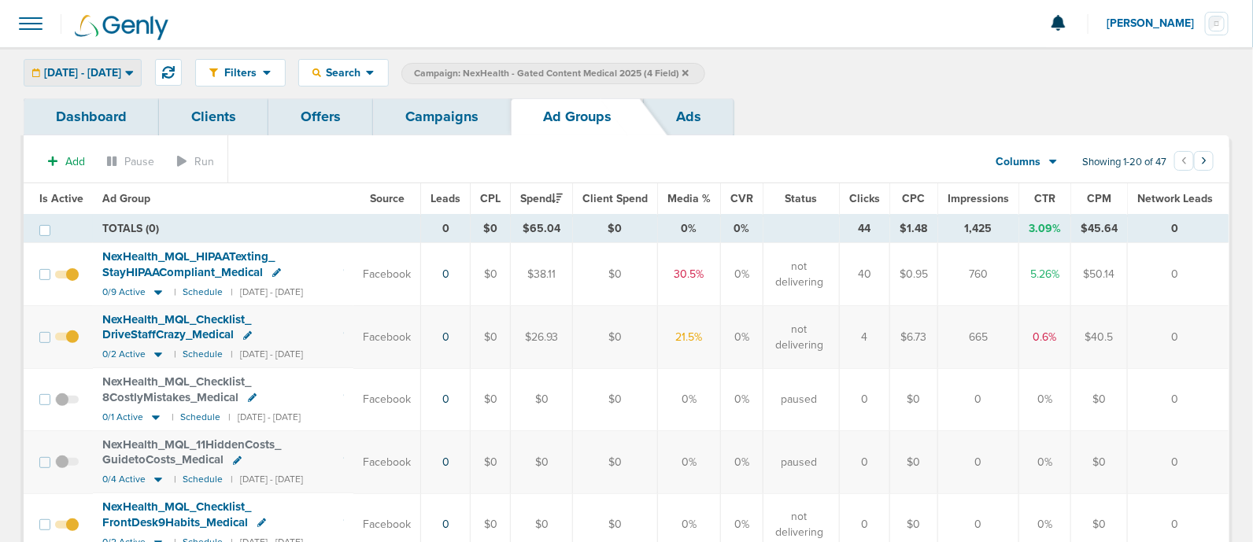
click at [121, 76] on span "[DATE] - [DATE]" at bounding box center [82, 73] width 77 height 11
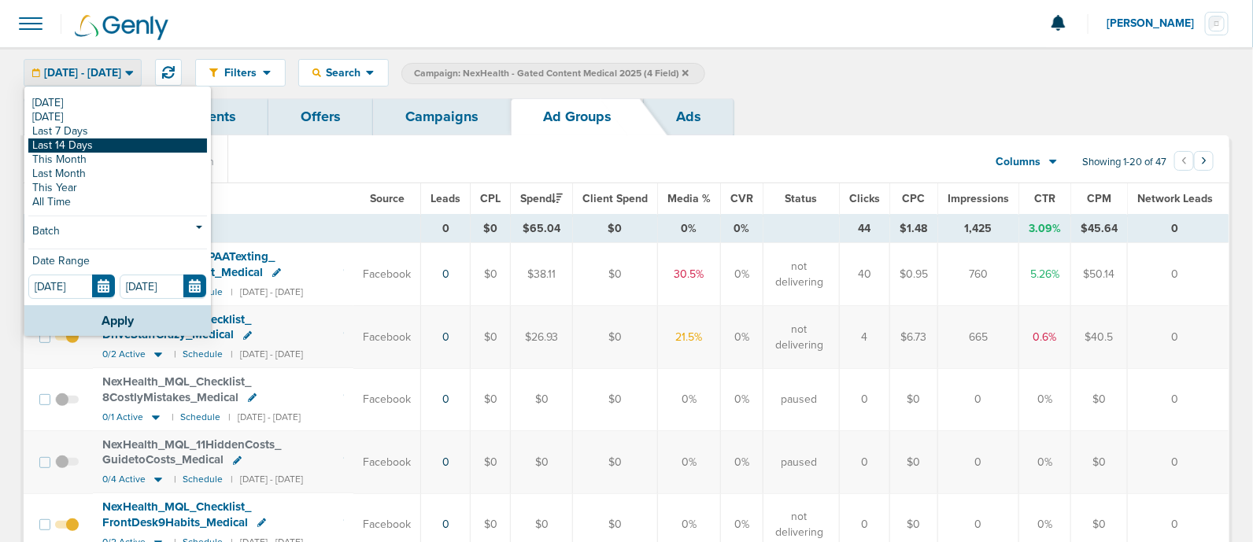
click at [84, 146] on link "Last 14 Days" at bounding box center [117, 146] width 179 height 14
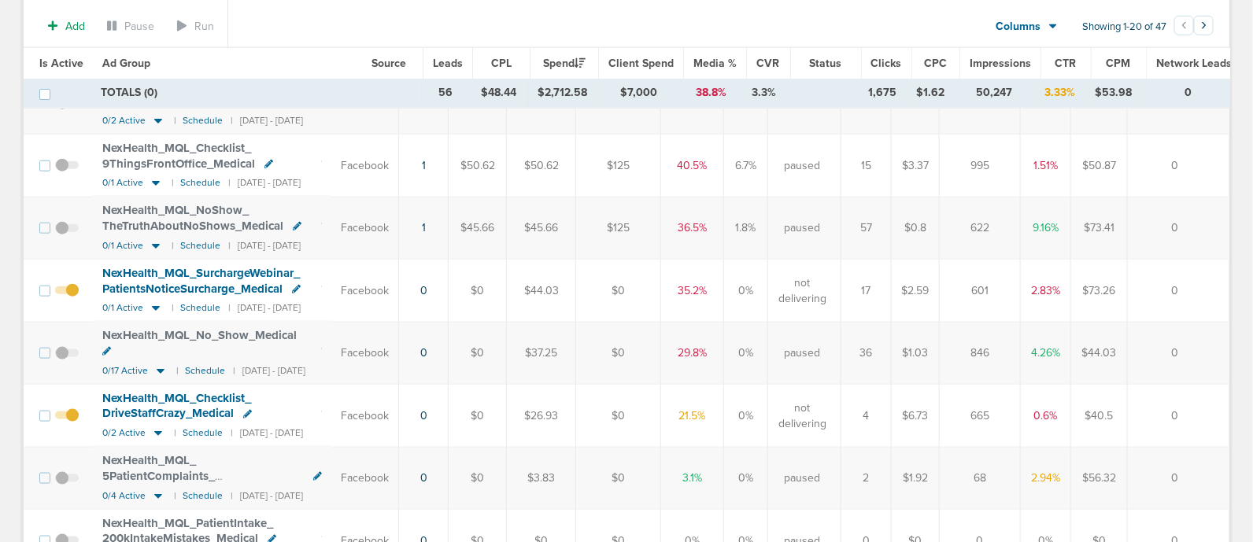
scroll to position [616, 0]
click at [159, 367] on icon at bounding box center [161, 369] width 8 height 5
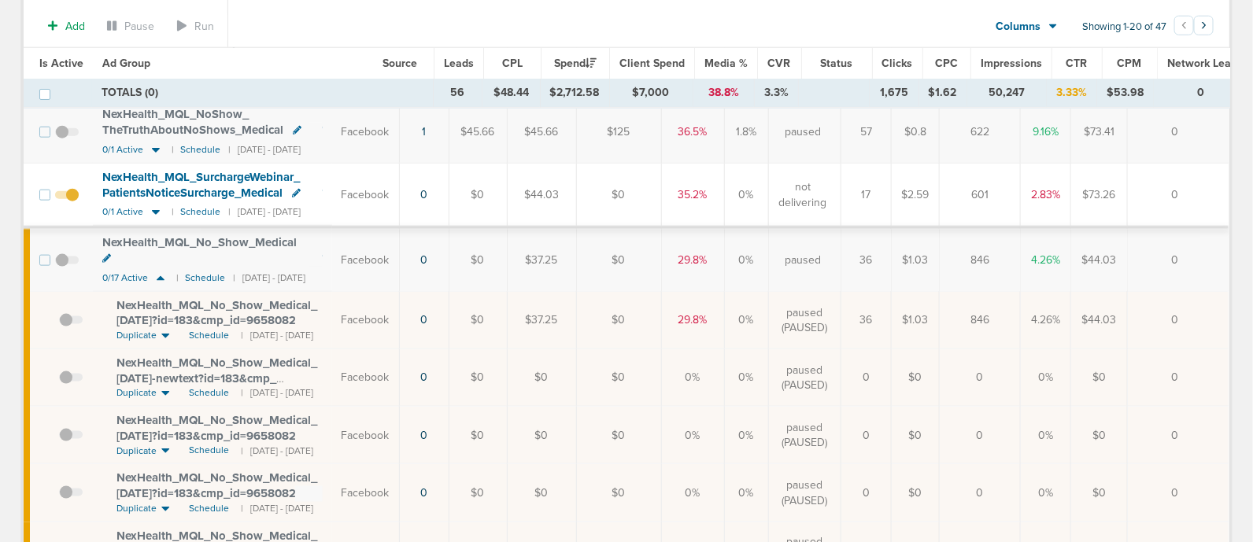
scroll to position [710, 0]
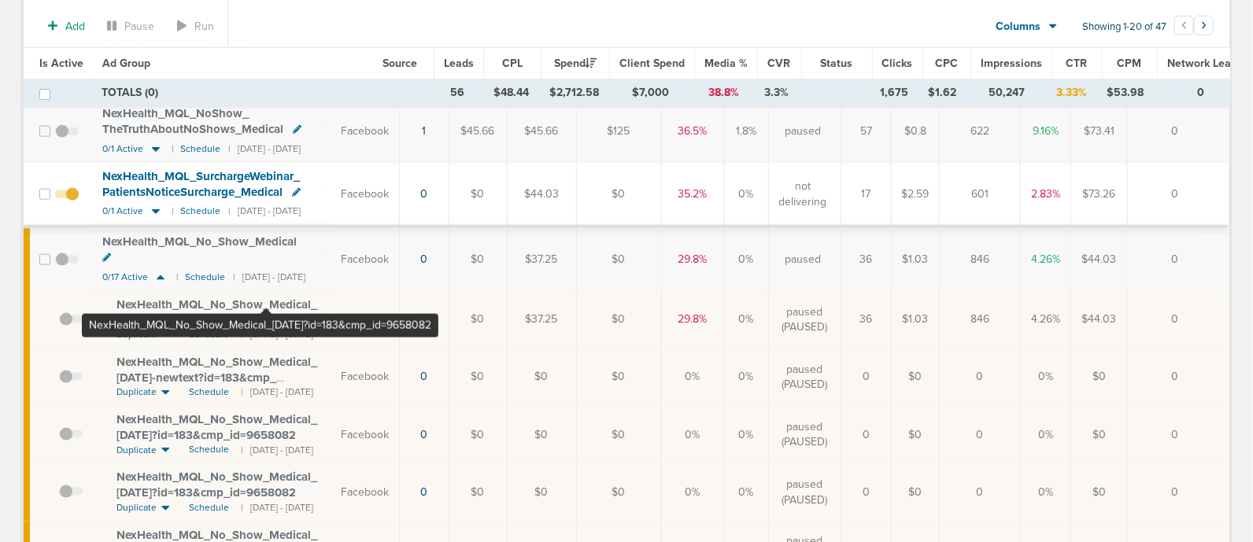
click at [265, 298] on span "NexHealth_ MQL_ No_ Show_ Medical_ 10.07.25?id=183&cmp_ id=9658082" at bounding box center [216, 313] width 201 height 30
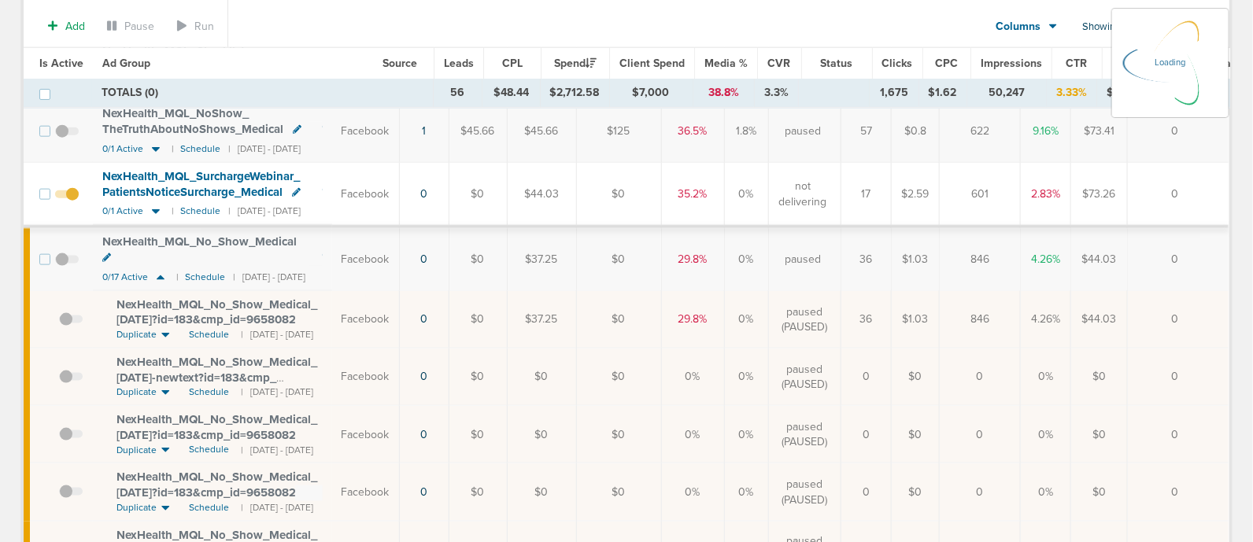
scroll to position [735, 0]
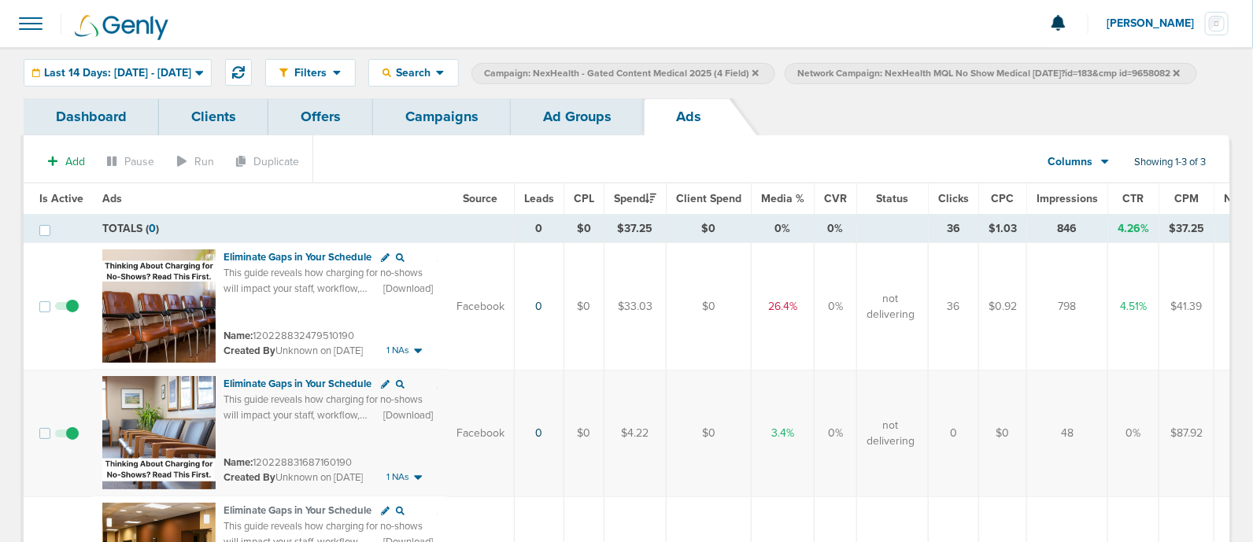
click at [567, 131] on link "Ad Groups" at bounding box center [577, 116] width 133 height 37
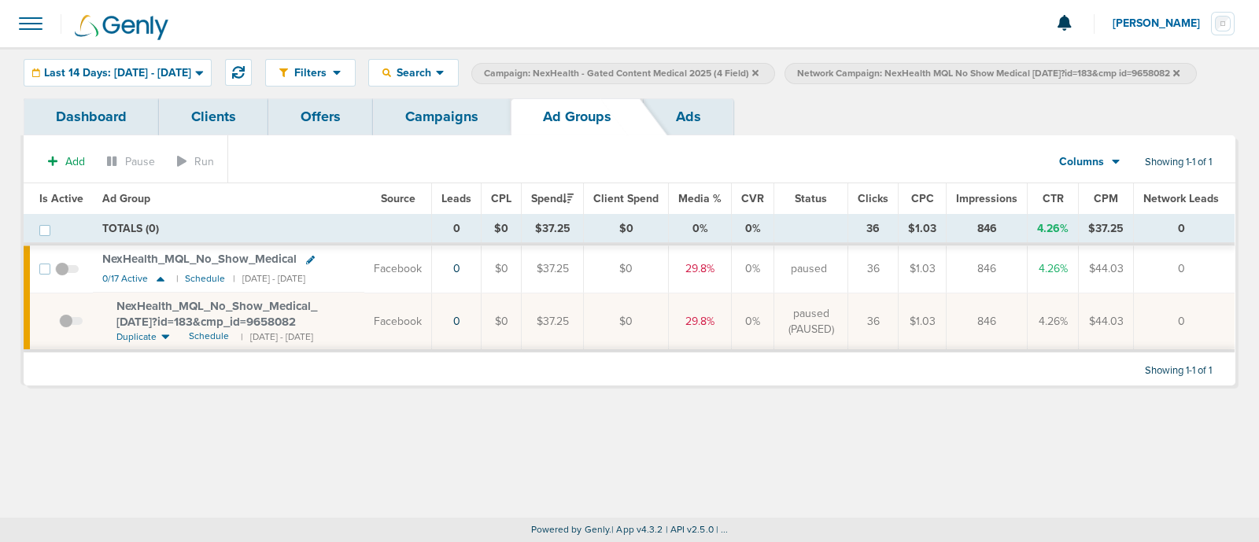
click at [1174, 78] on icon at bounding box center [1177, 72] width 6 height 9
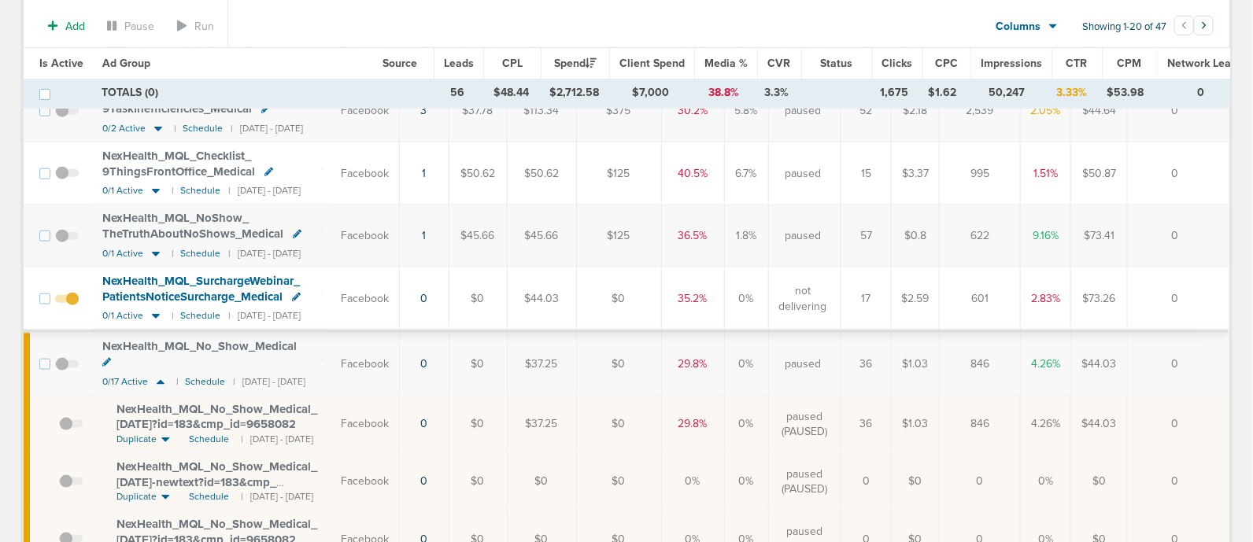
scroll to position [607, 0]
click at [192, 338] on span "NexHealth_ MQL_ No_ Show_ Medical" at bounding box center [199, 345] width 194 height 14
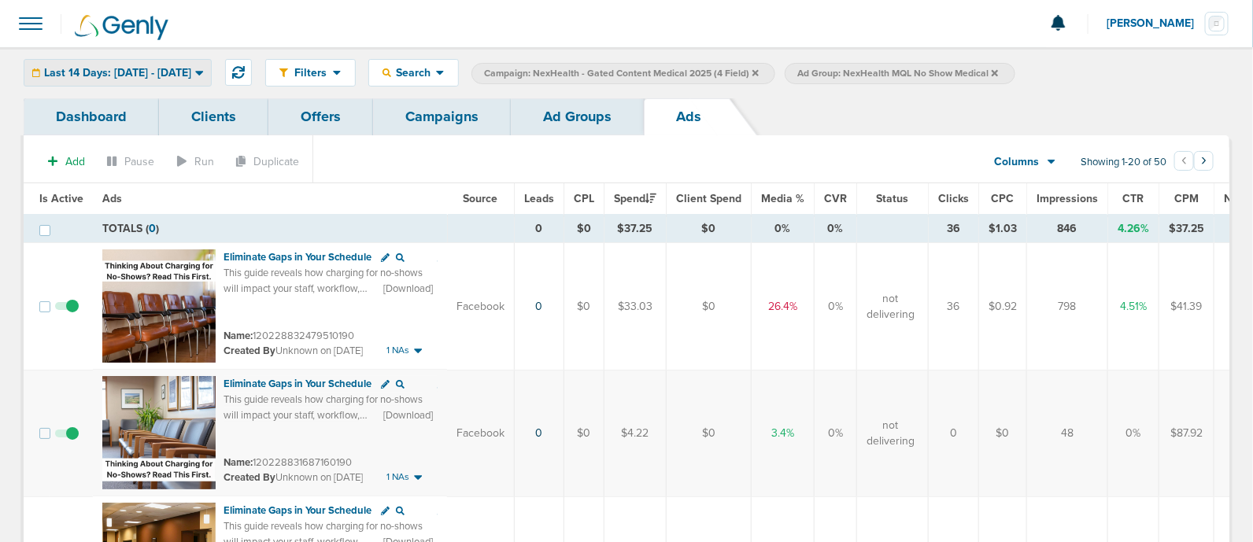
click at [150, 72] on span "Last 14 Days: 10.01.2025 - 10.15.2025" at bounding box center [117, 73] width 147 height 11
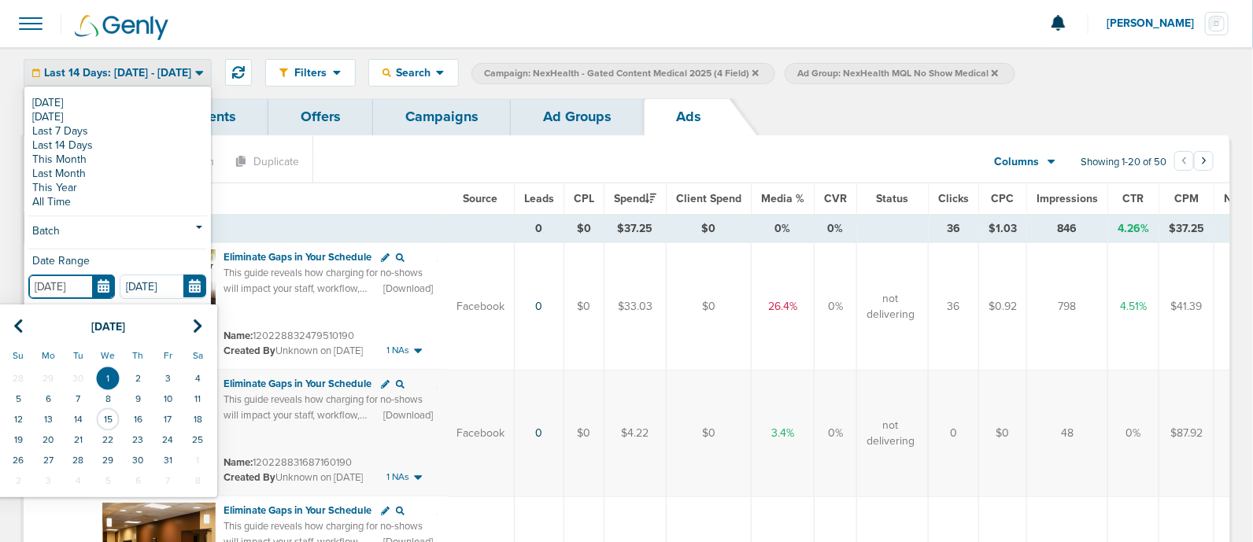
click at [99, 283] on input "10.01.2025" at bounding box center [71, 287] width 87 height 24
click at [26, 322] on th at bounding box center [18, 327] width 30 height 32
click at [167, 381] on td "1" at bounding box center [168, 378] width 30 height 20
type input "[DATE]"
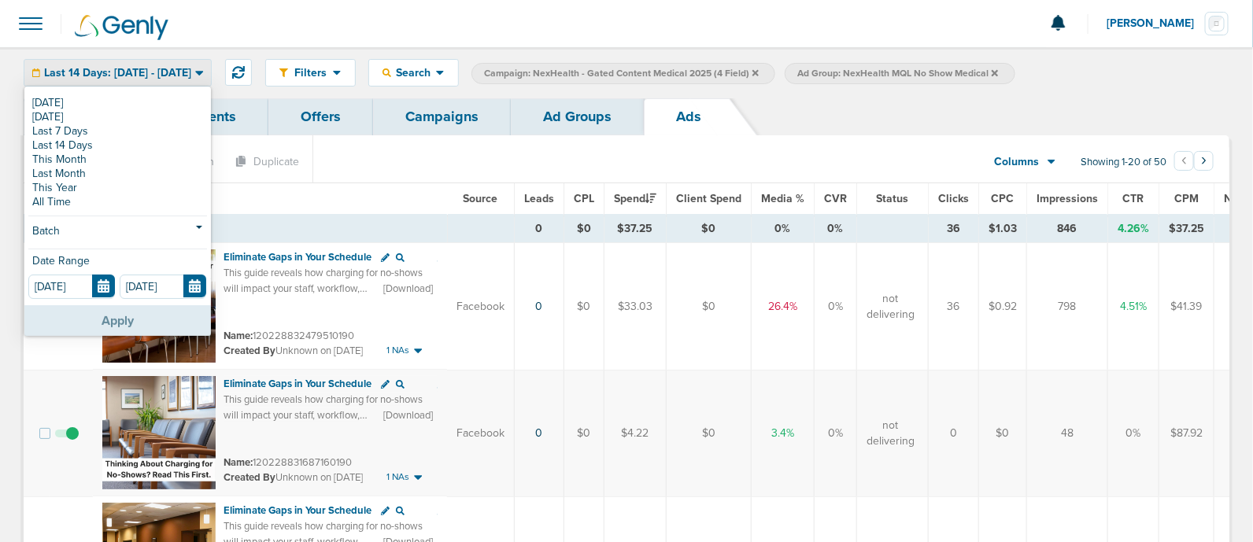
click at [91, 316] on button "Apply" at bounding box center [117, 320] width 187 height 31
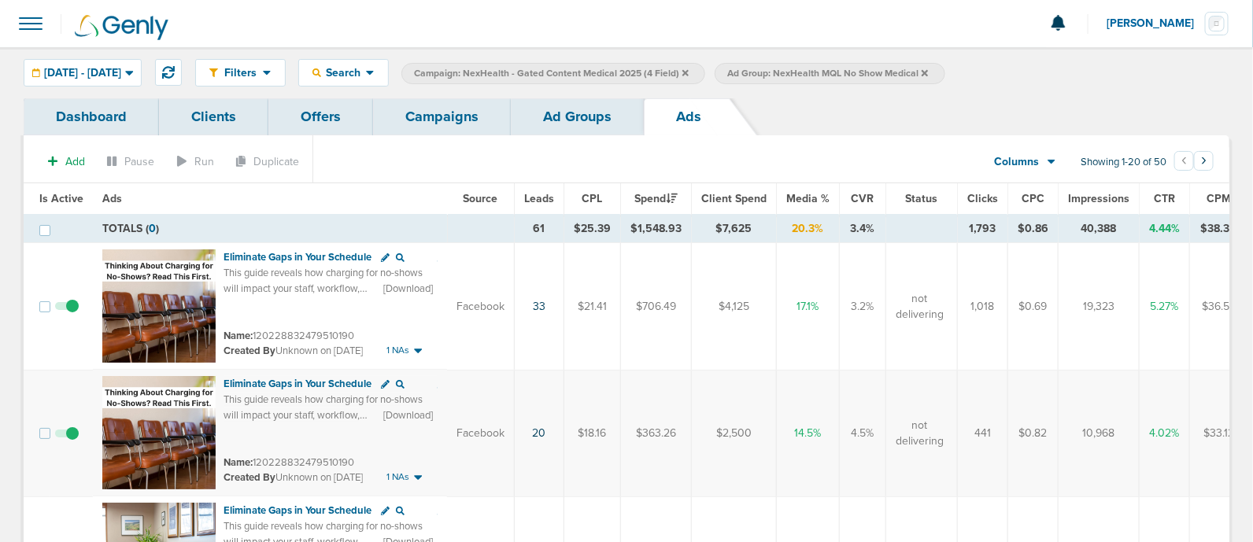
click at [537, 194] on span "Leads" at bounding box center [539, 198] width 30 height 13
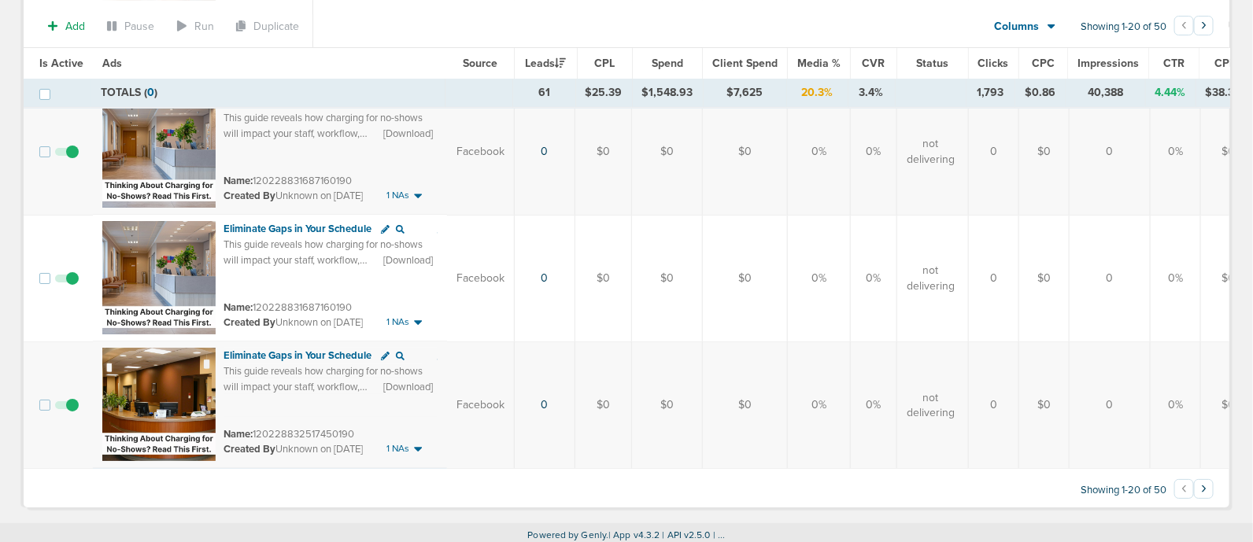
scroll to position [2321, 0]
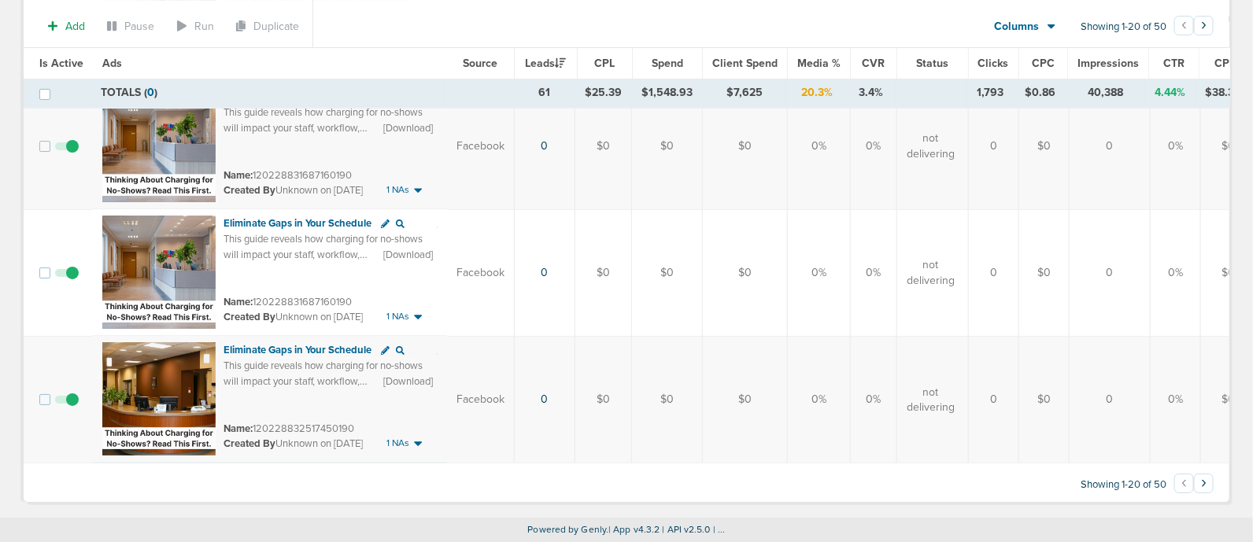
click at [1211, 482] on button "›" at bounding box center [1204, 484] width 20 height 20
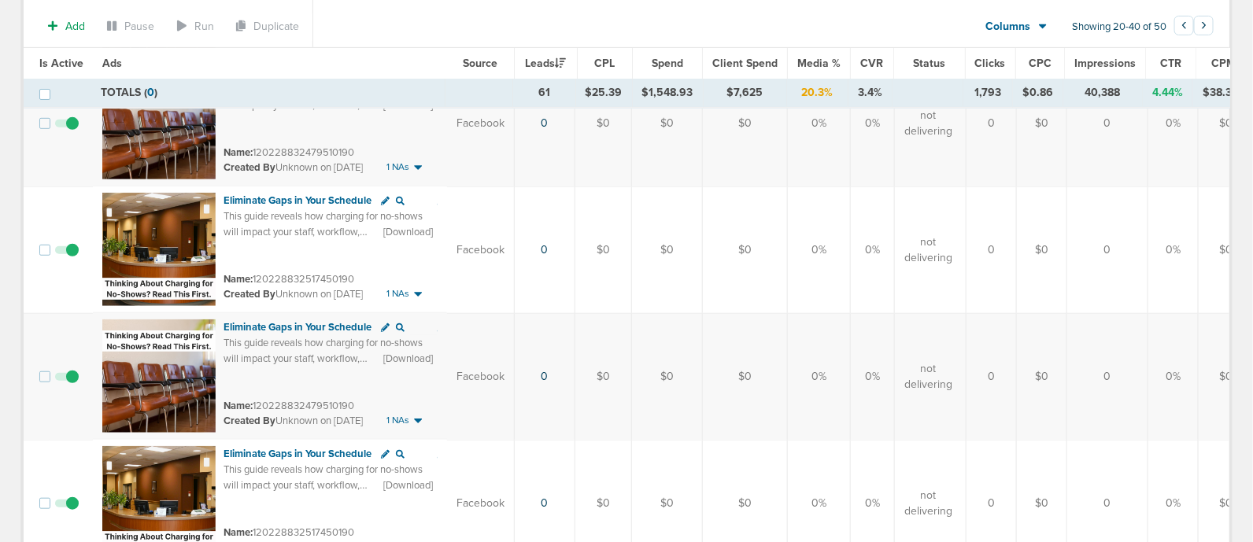
scroll to position [0, 0]
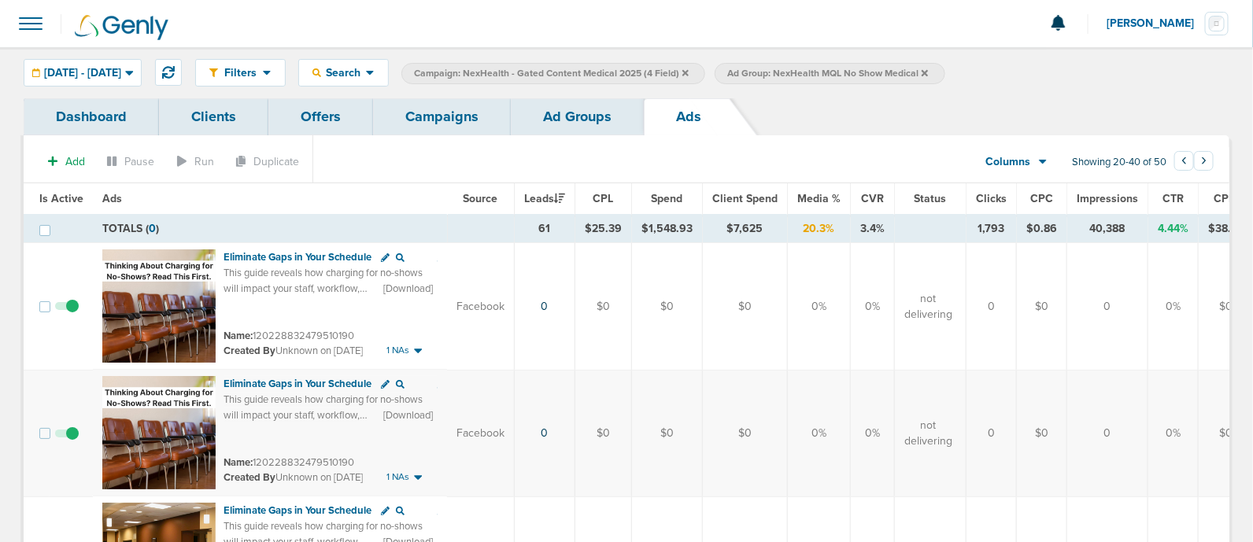
click at [256, 225] on td "TOTALS ( 0 )" at bounding box center [270, 229] width 354 height 28
click at [127, 63] on div "[DATE] - [DATE]" at bounding box center [82, 73] width 116 height 26
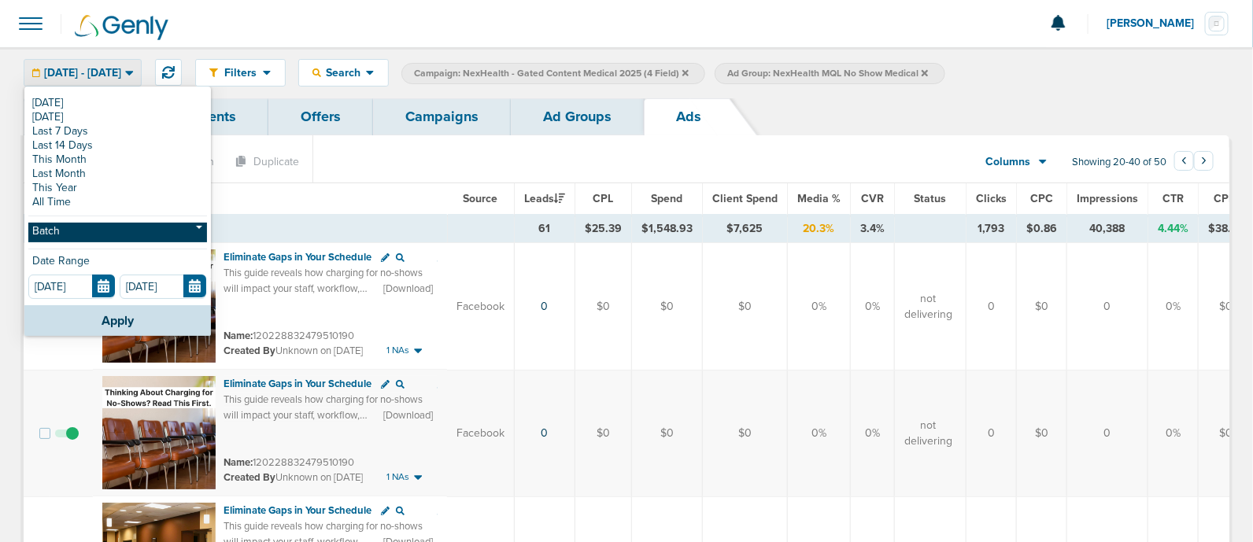
click at [79, 227] on link "Batch" at bounding box center [117, 233] width 179 height 20
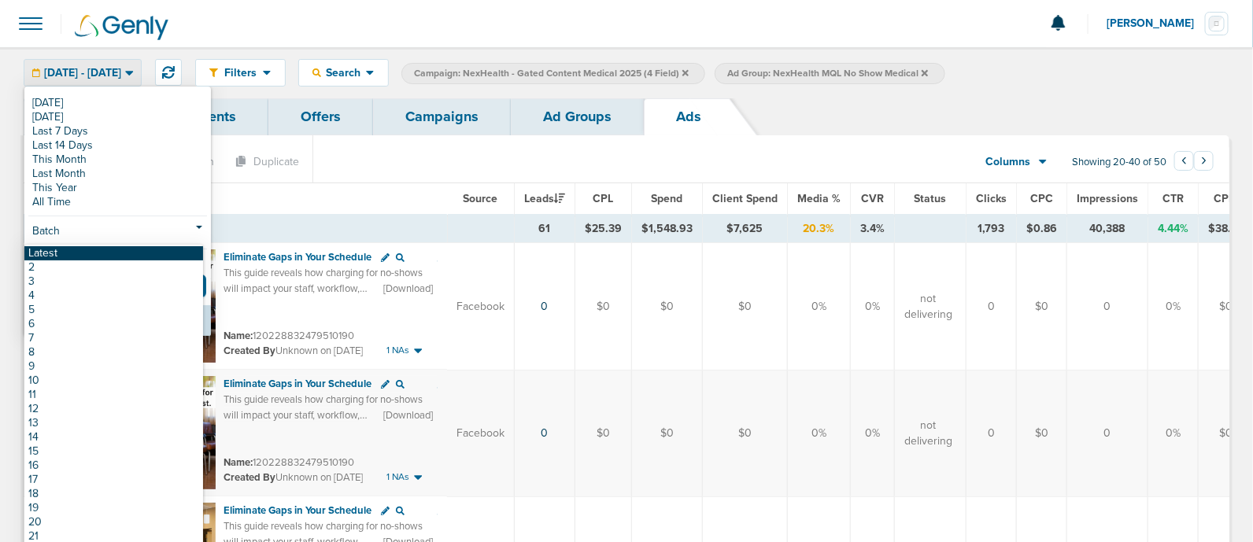
click at [39, 253] on link "Latest" at bounding box center [113, 253] width 179 height 14
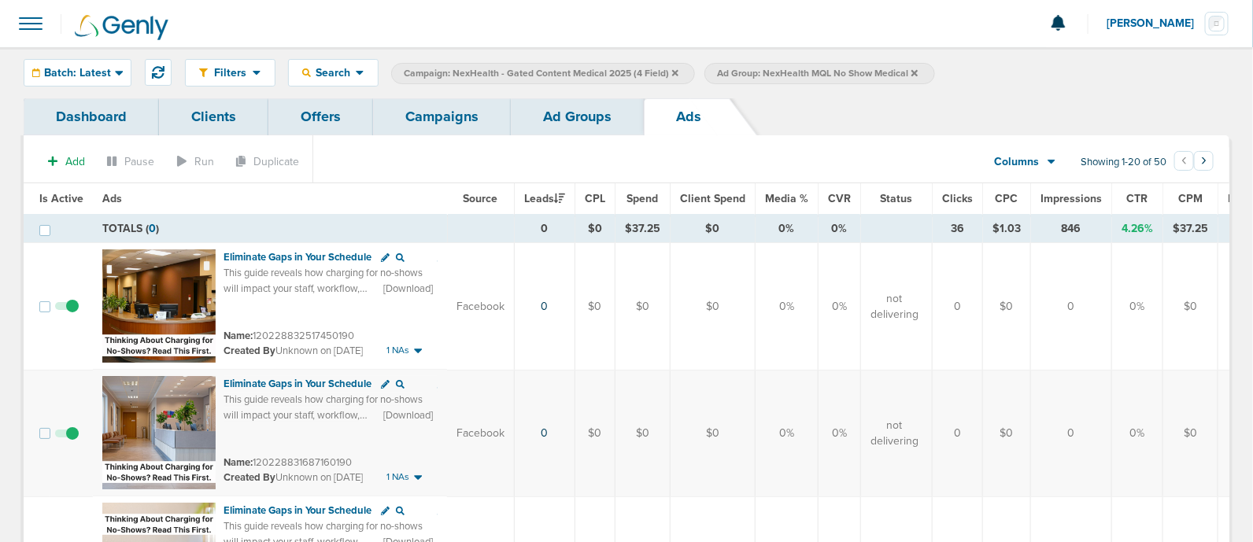
click at [426, 116] on link "Campaigns" at bounding box center [442, 116] width 138 height 37
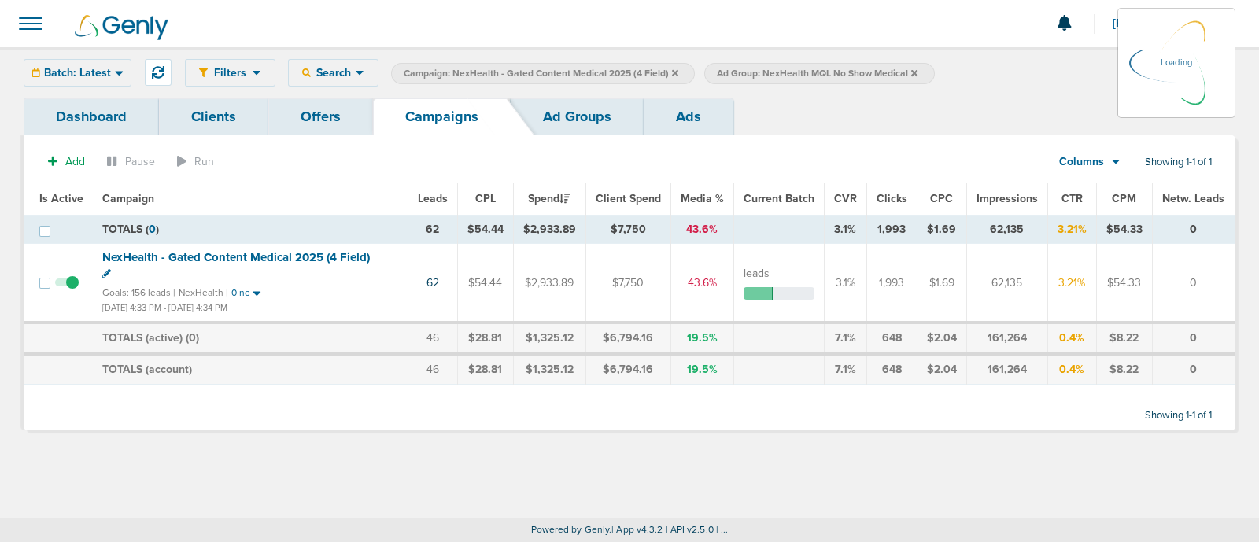
click at [917, 72] on label "Ad Group: NexHealth MQL No Show Medical" at bounding box center [819, 73] width 230 height 21
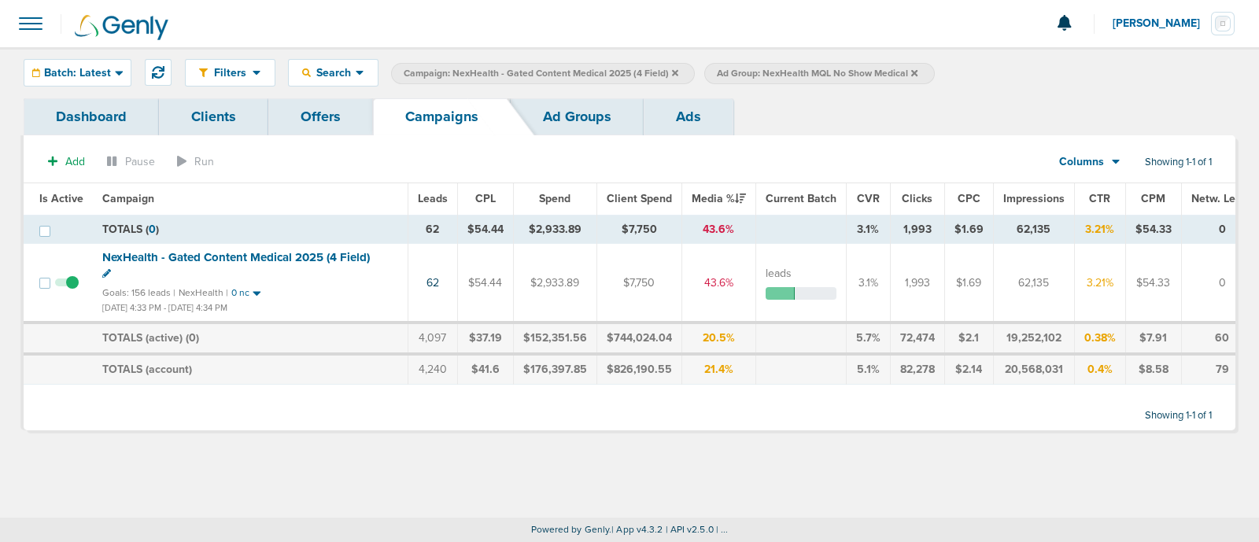
click at [911, 72] on icon at bounding box center [914, 72] width 6 height 6
